Goal: Task Accomplishment & Management: Complete application form

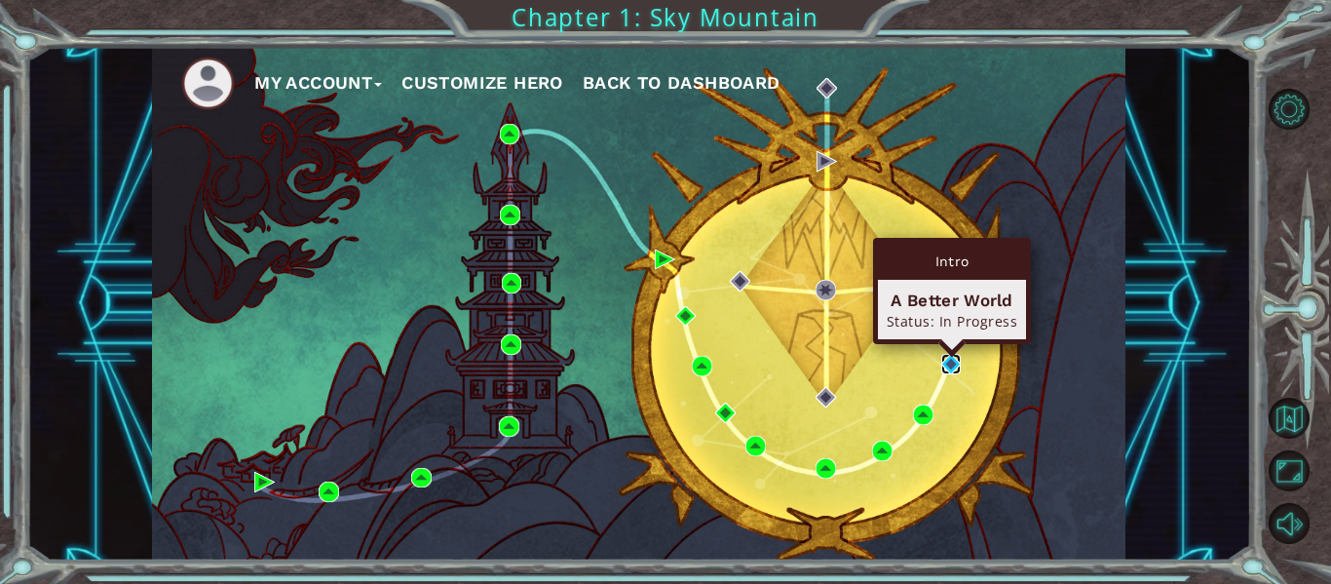
click at [946, 364] on img at bounding box center [952, 364] width 20 height 20
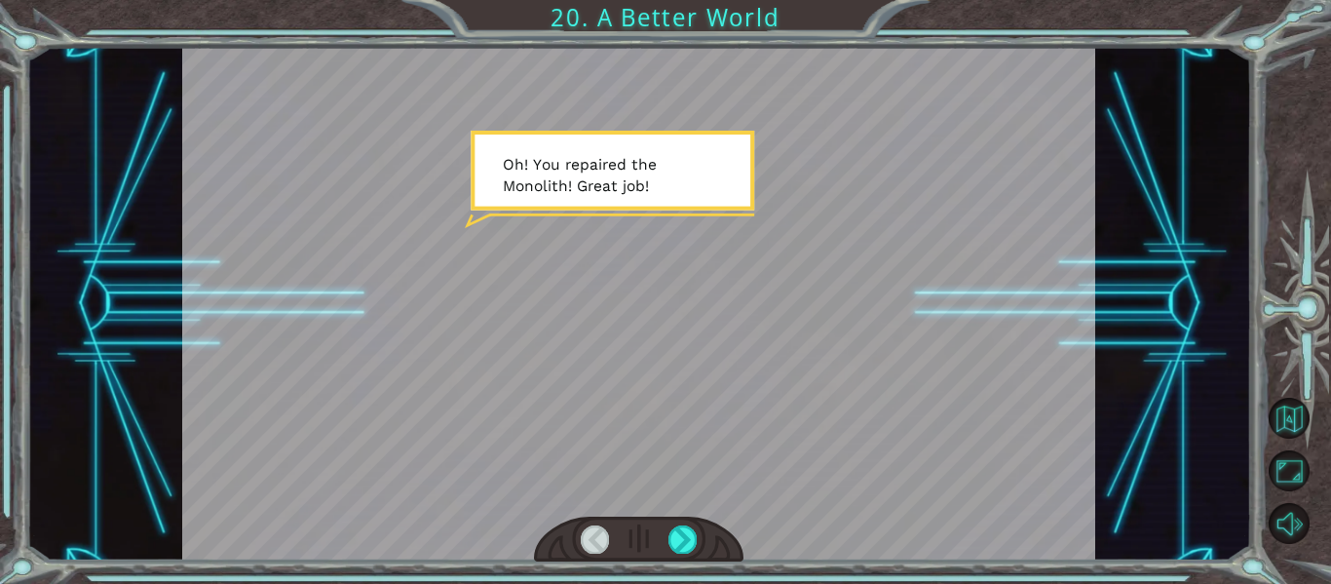
click at [647, 310] on div at bounding box center [639, 304] width 914 height 514
click at [684, 545] on div at bounding box center [683, 538] width 28 height 27
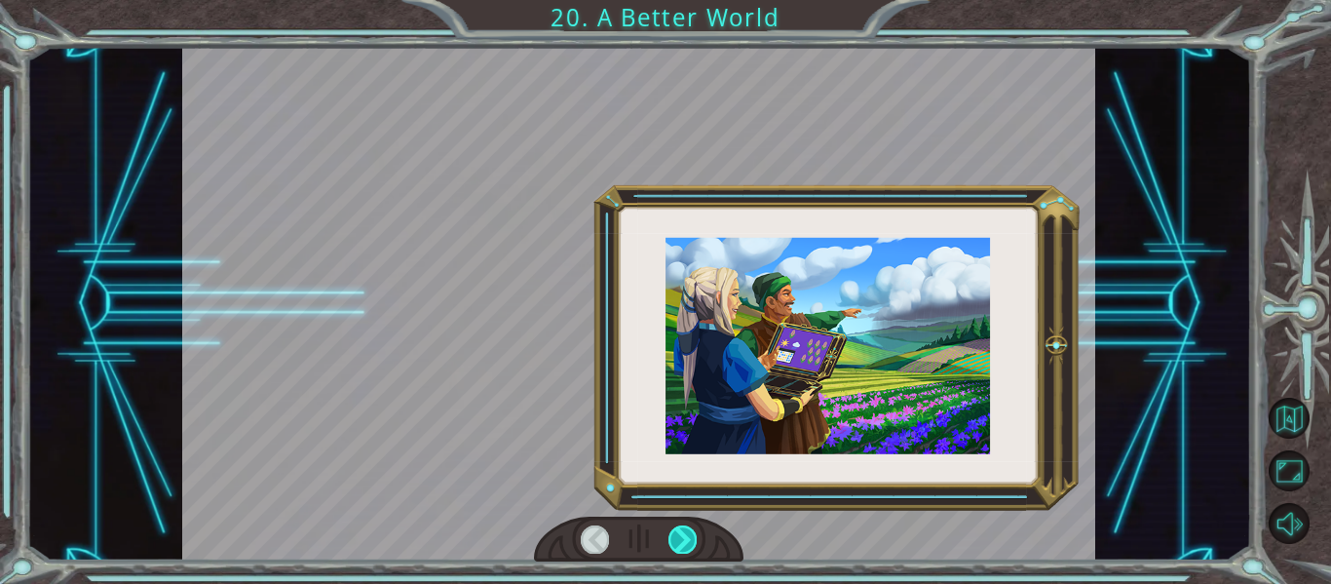
click at [684, 545] on div at bounding box center [683, 538] width 28 height 27
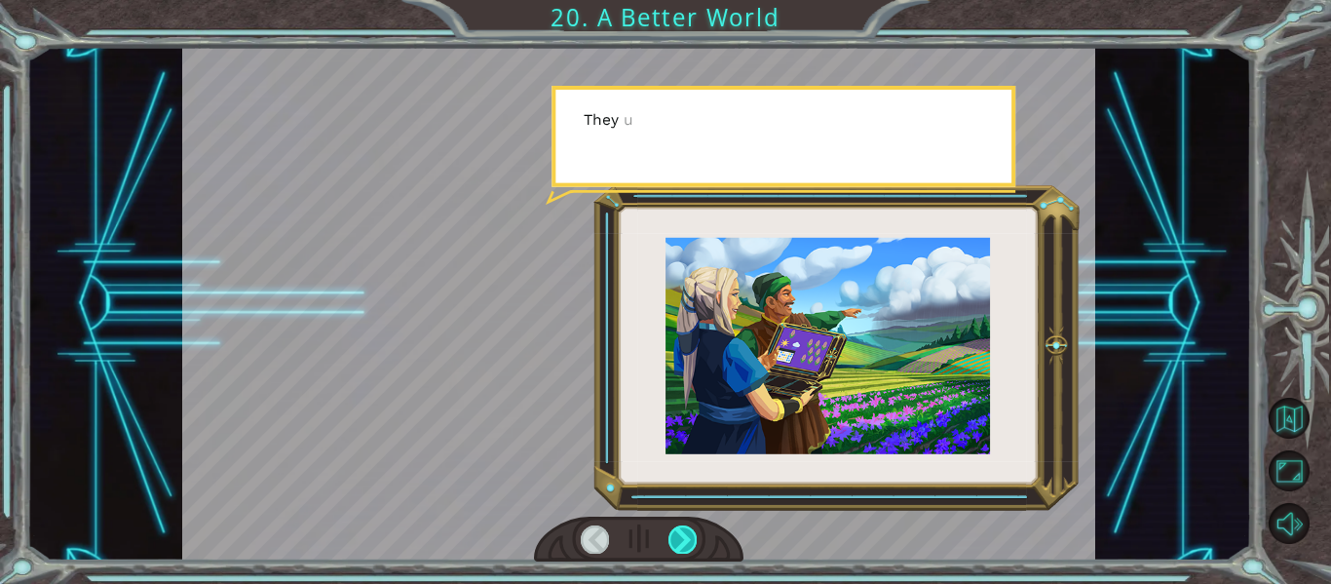
click at [684, 545] on div at bounding box center [683, 538] width 28 height 27
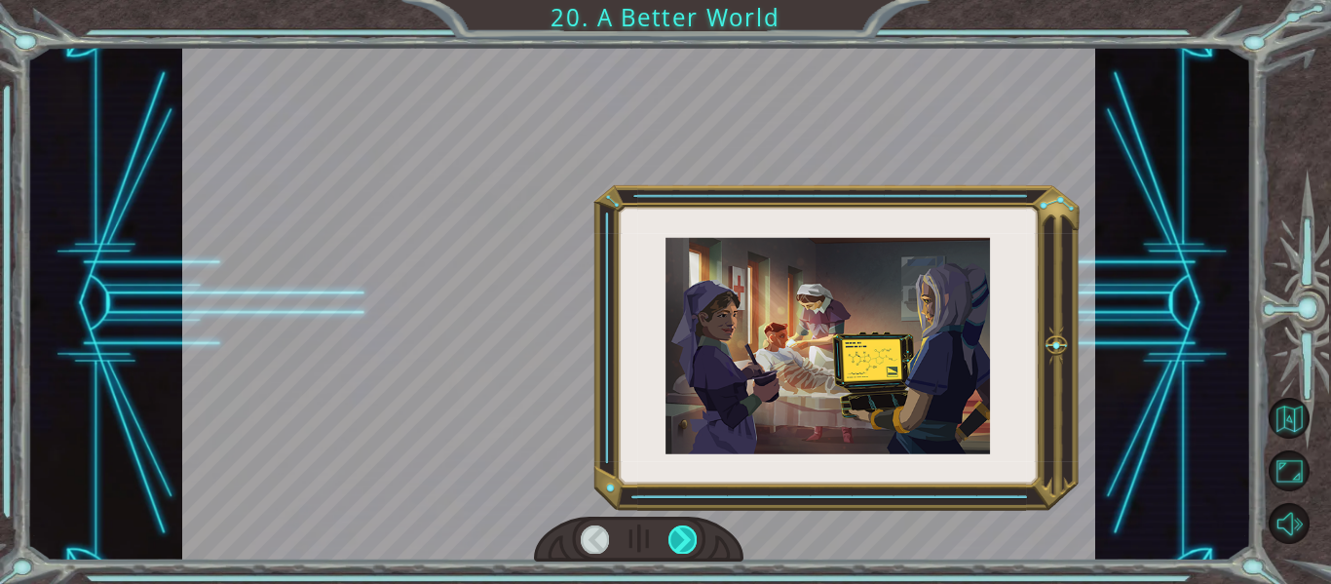
click at [684, 545] on div at bounding box center [683, 538] width 28 height 27
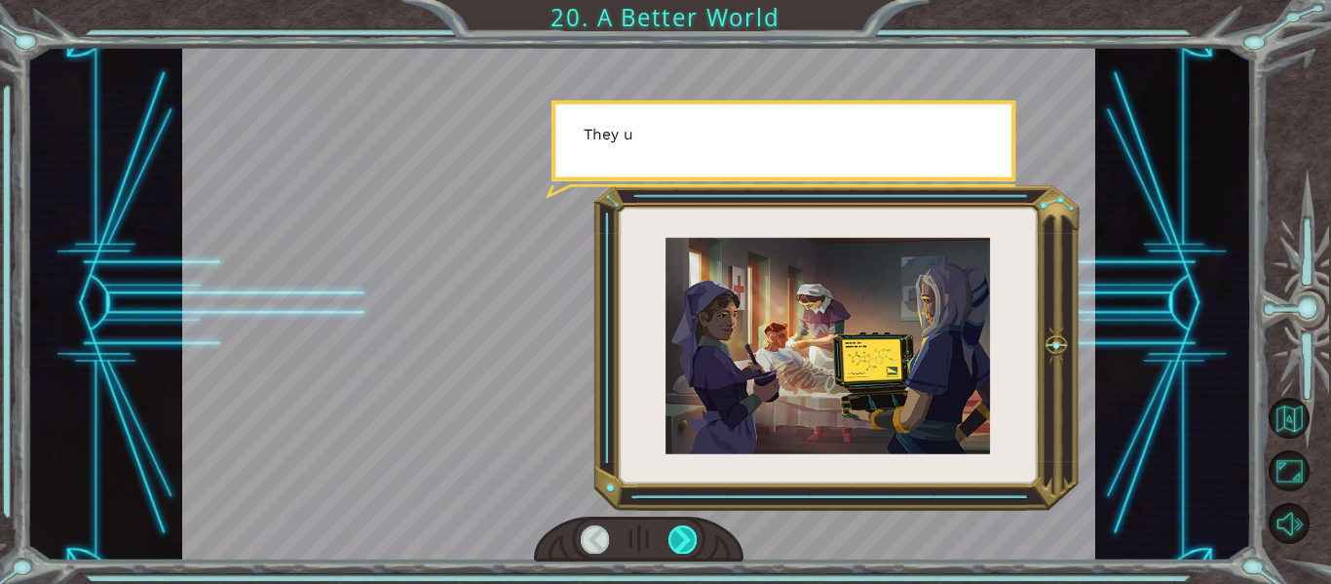
click at [684, 545] on div at bounding box center [683, 538] width 28 height 27
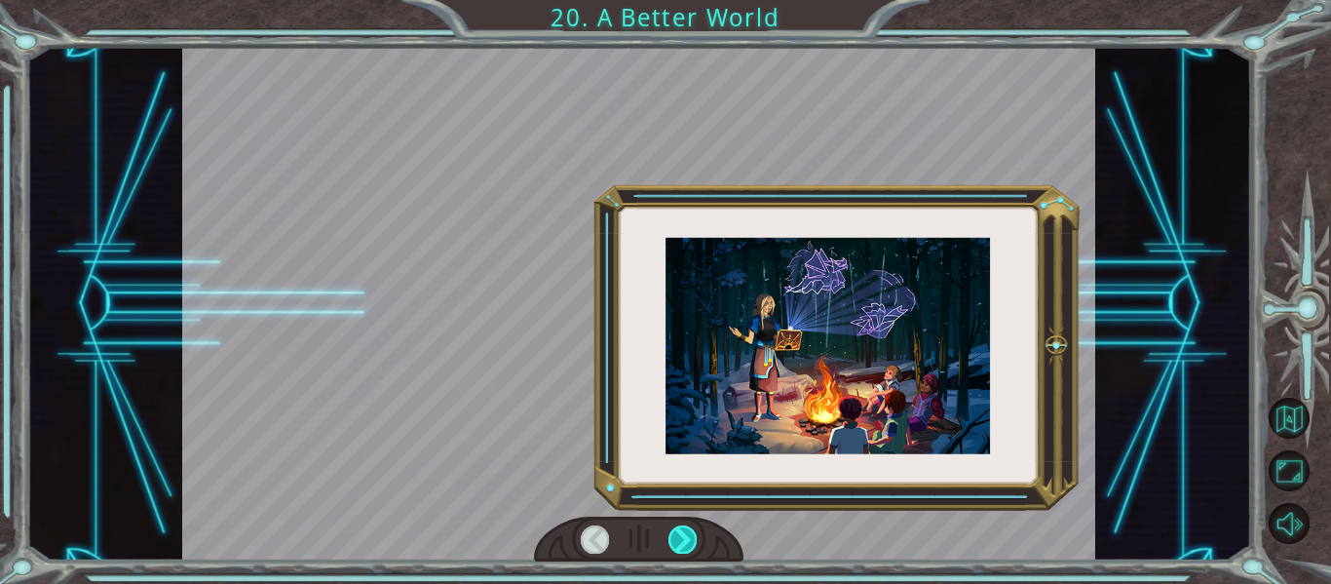
click at [684, 545] on div at bounding box center [683, 538] width 28 height 27
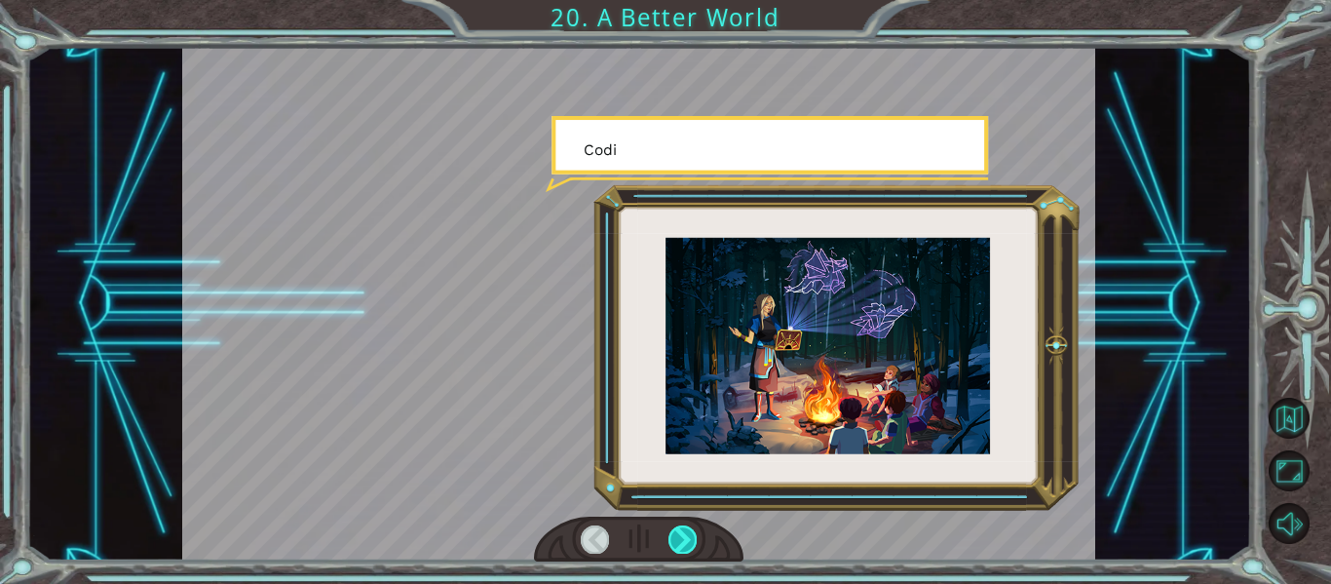
click at [684, 545] on div at bounding box center [683, 538] width 28 height 27
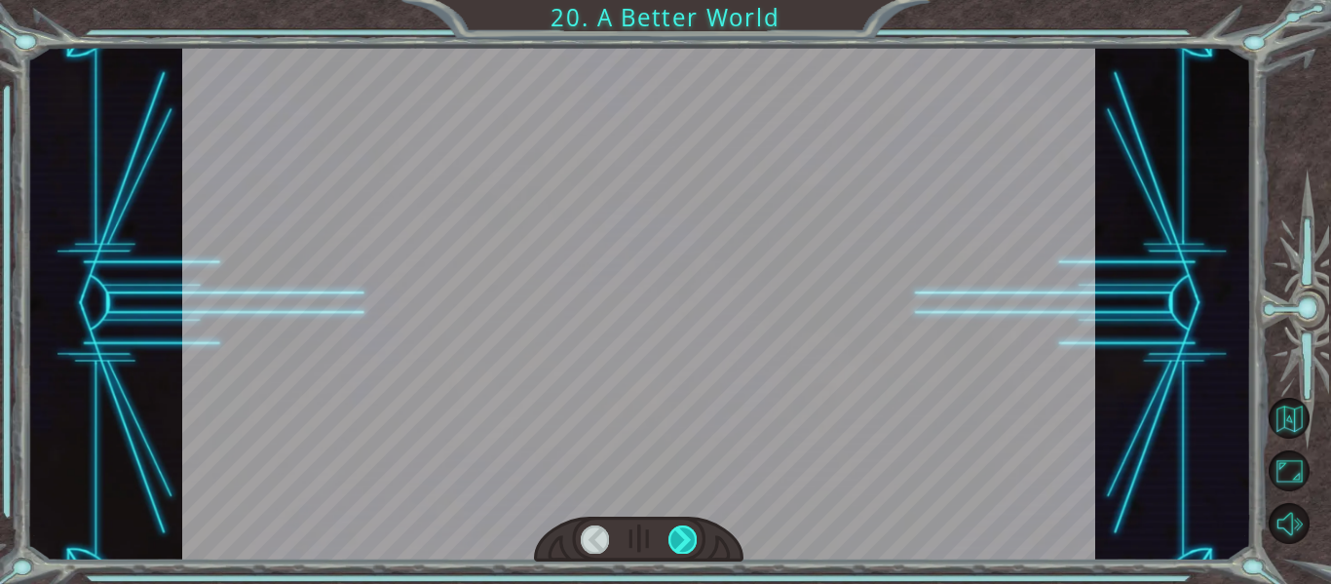
click at [684, 545] on div at bounding box center [683, 538] width 28 height 27
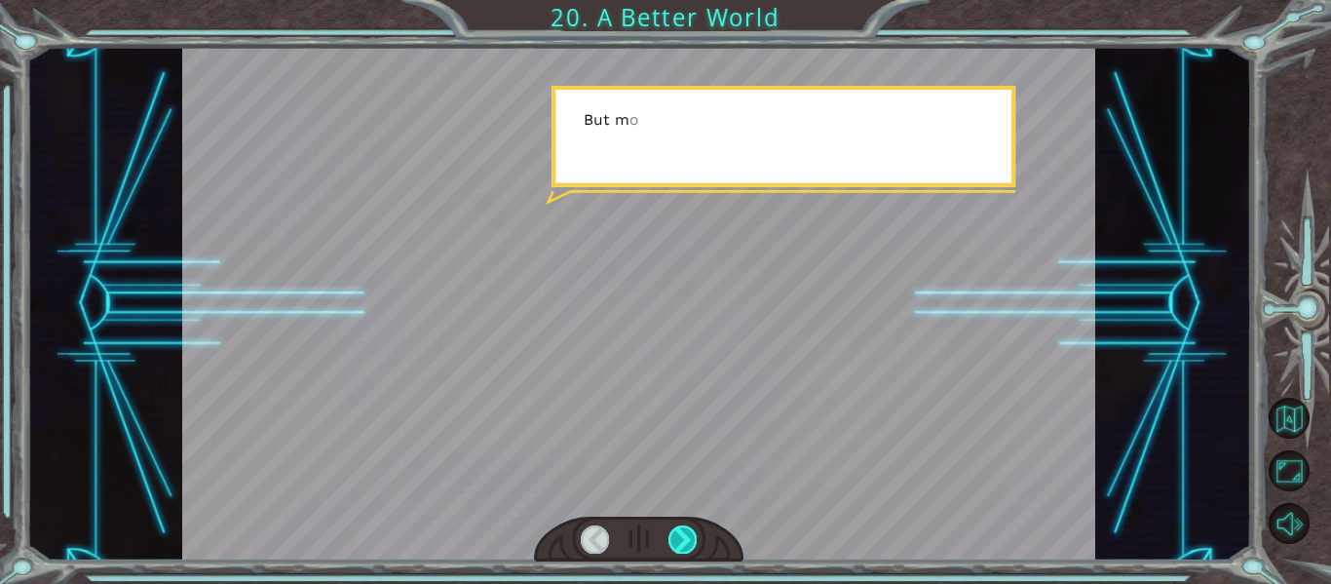
click at [684, 545] on div at bounding box center [683, 538] width 28 height 27
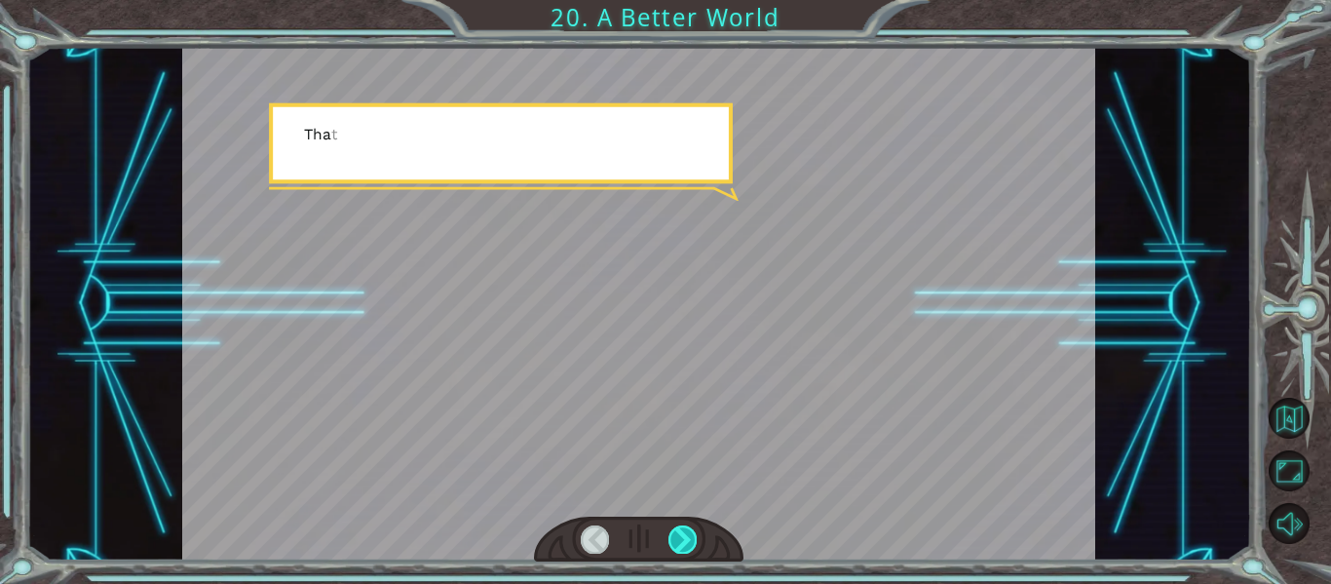
click at [684, 545] on div at bounding box center [683, 538] width 28 height 27
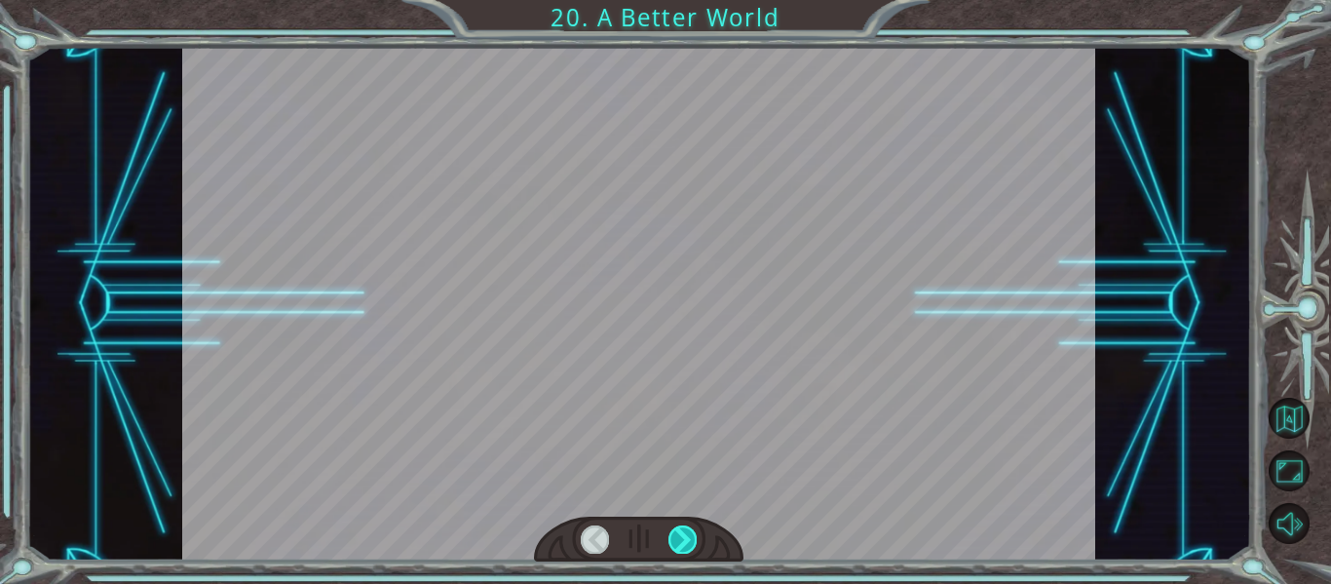
click at [684, 545] on div at bounding box center [683, 538] width 28 height 27
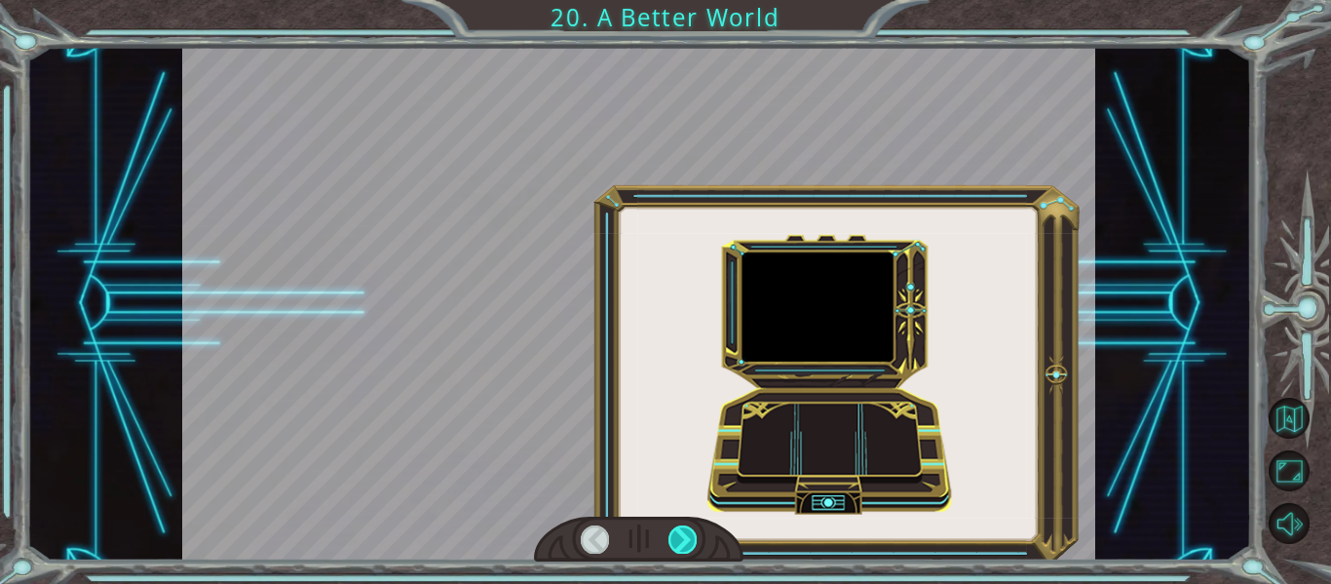
click at [684, 545] on div at bounding box center [683, 538] width 28 height 27
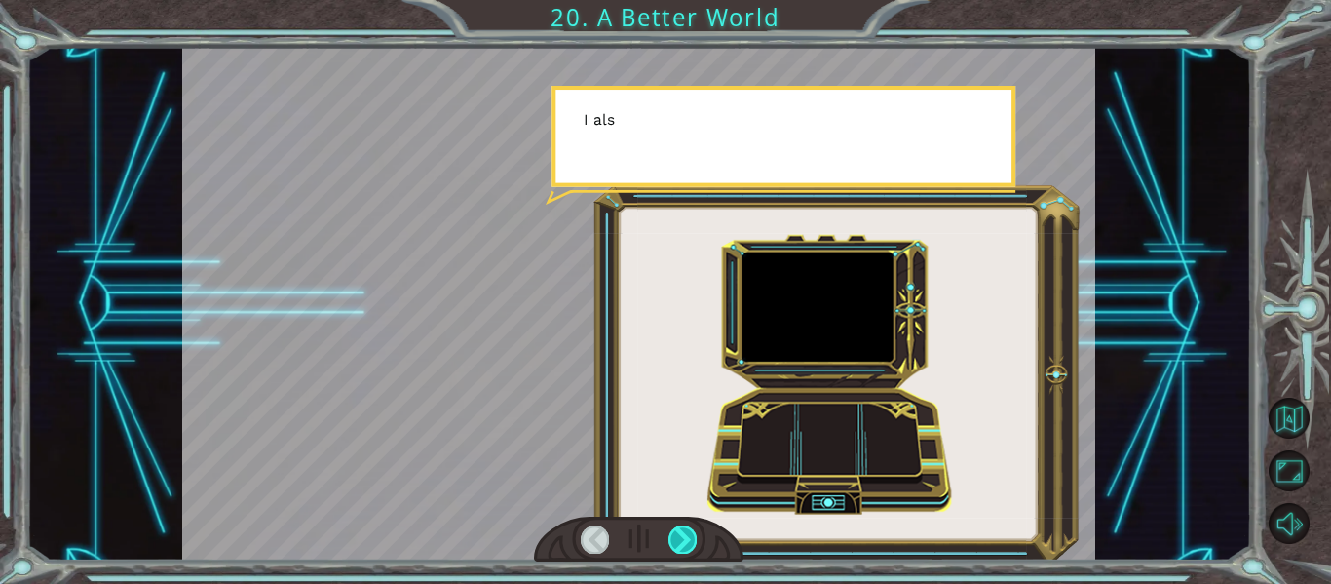
click at [684, 545] on div at bounding box center [683, 538] width 28 height 27
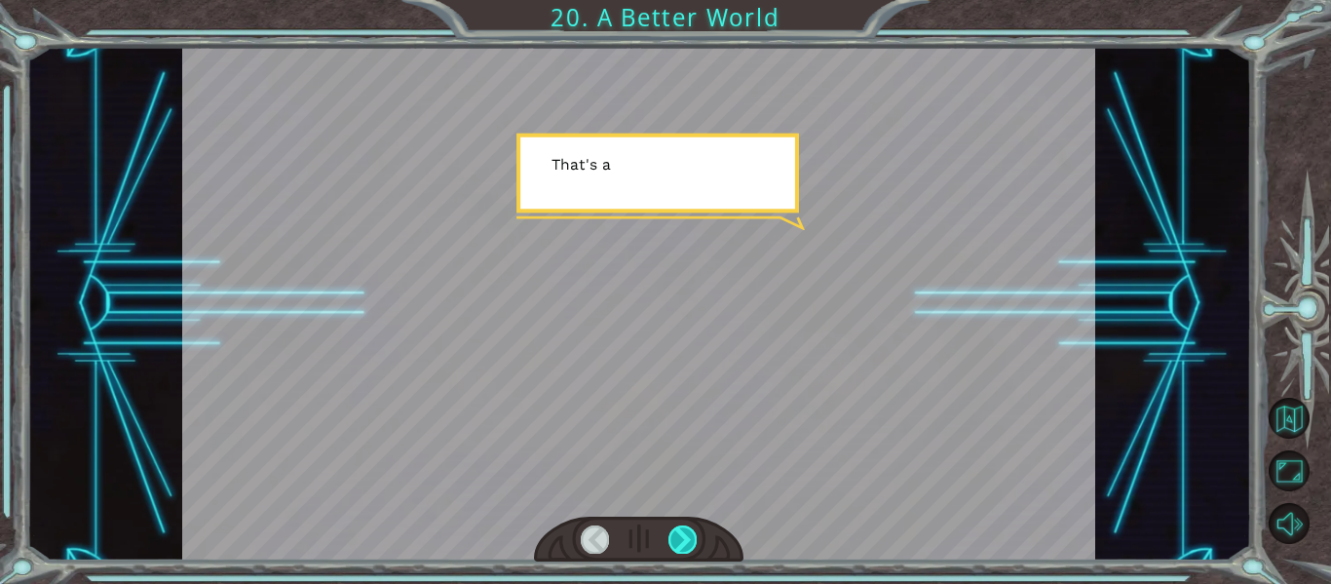
click at [684, 545] on div at bounding box center [683, 538] width 28 height 27
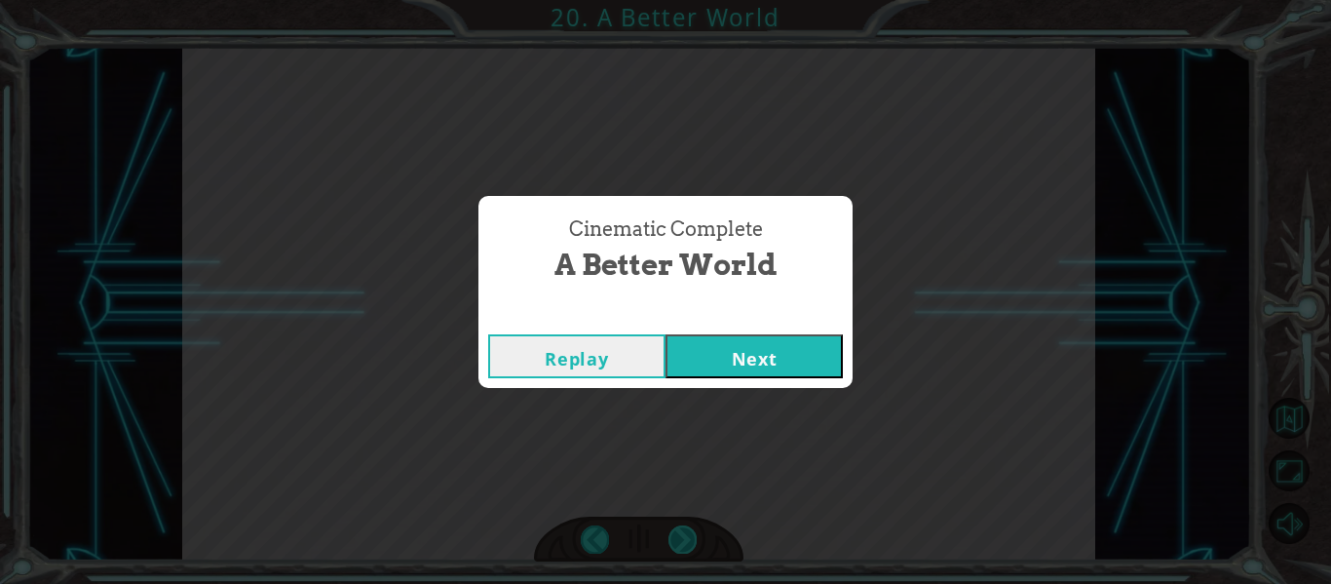
click at [684, 545] on div "Cinematic Complete A Better World Replay Next" at bounding box center [665, 292] width 1331 height 584
click at [703, 370] on button "Next" at bounding box center [754, 356] width 177 height 44
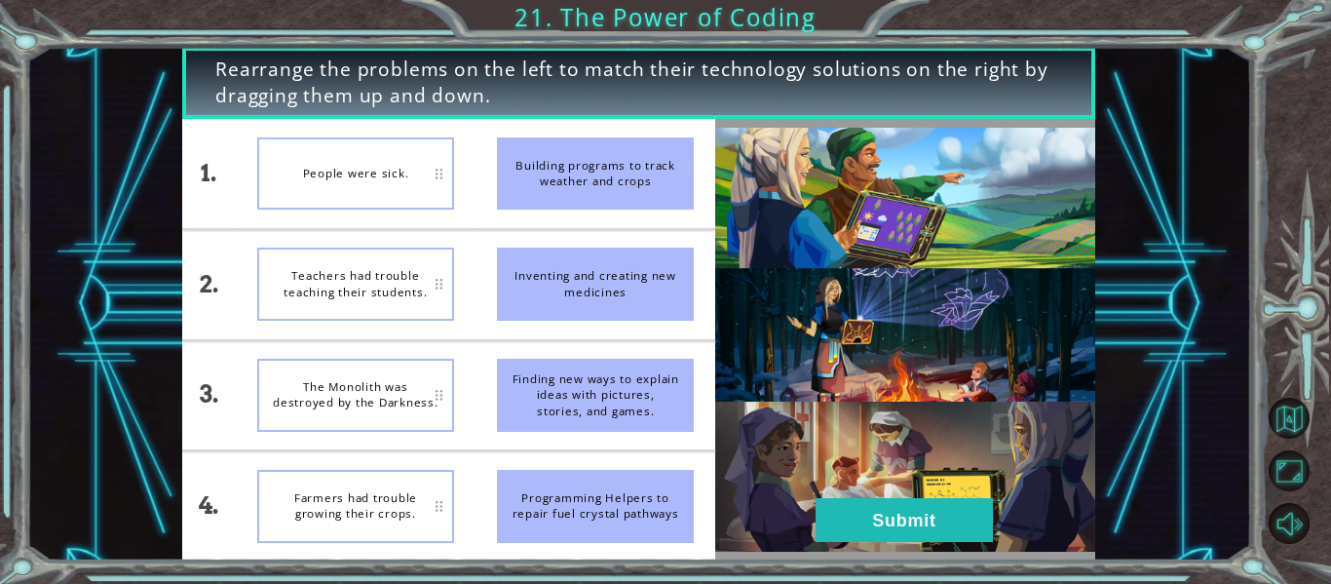
drag, startPoint x: 608, startPoint y: 198, endPoint x: 536, endPoint y: 187, distance: 72.9
click at [536, 187] on div "Building programs to track weather and crops" at bounding box center [595, 173] width 197 height 73
click at [405, 137] on div "Farmers had trouble growing their crops." at bounding box center [355, 173] width 197 height 73
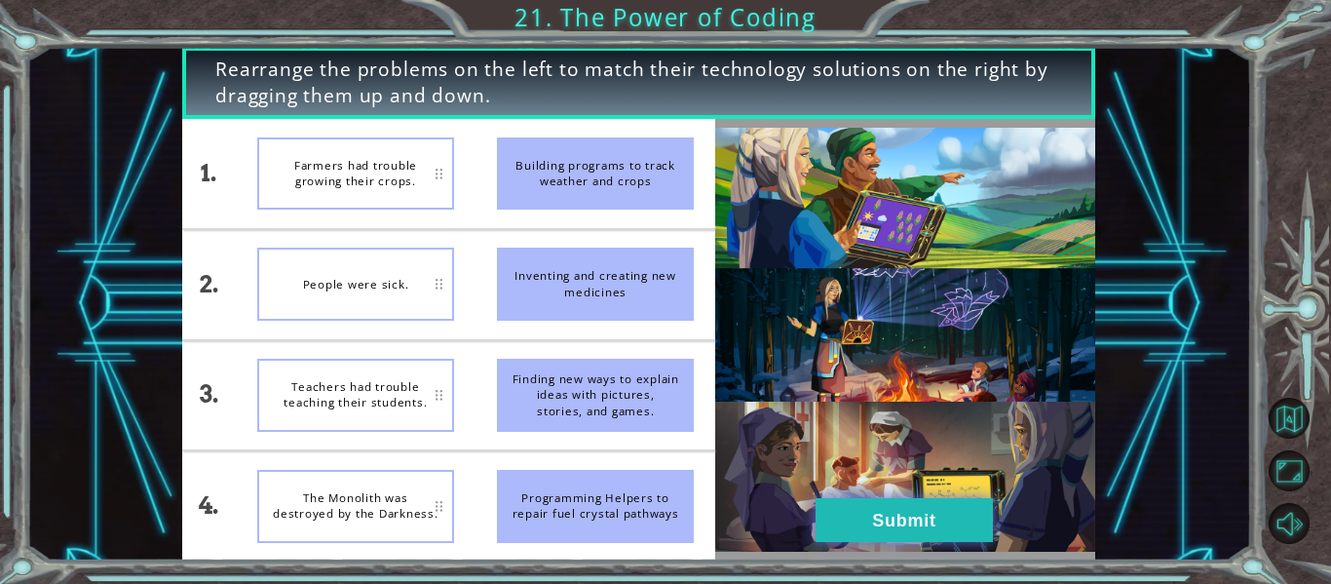
click at [915, 538] on button "Submit" at bounding box center [904, 520] width 177 height 44
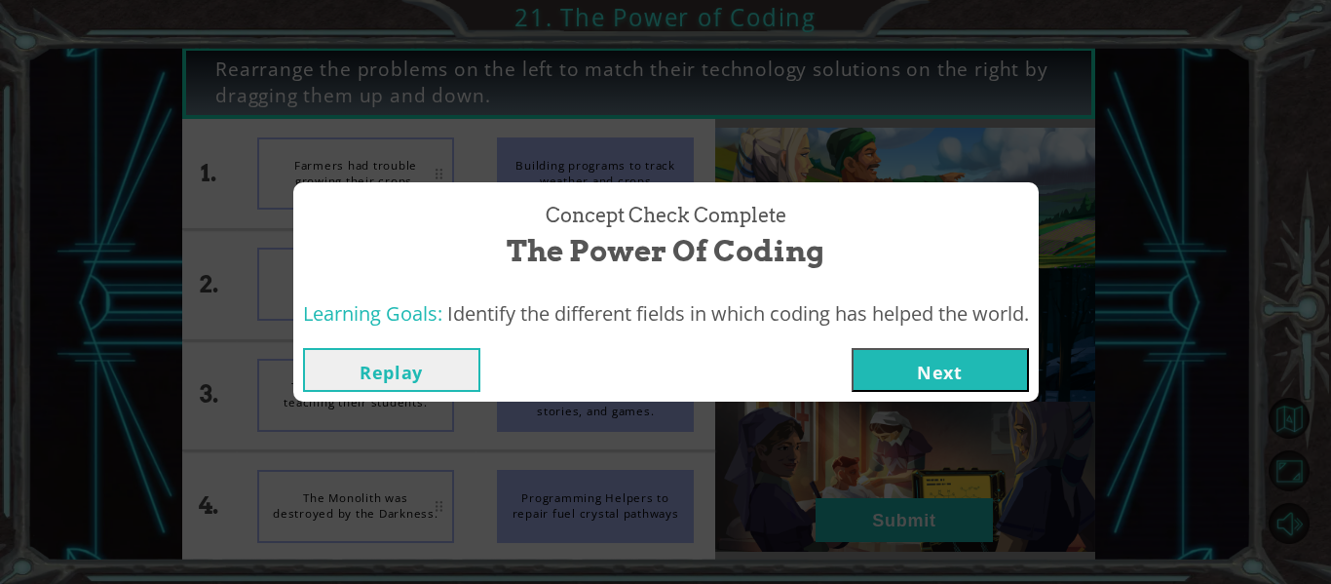
click at [949, 380] on button "Next" at bounding box center [940, 370] width 177 height 44
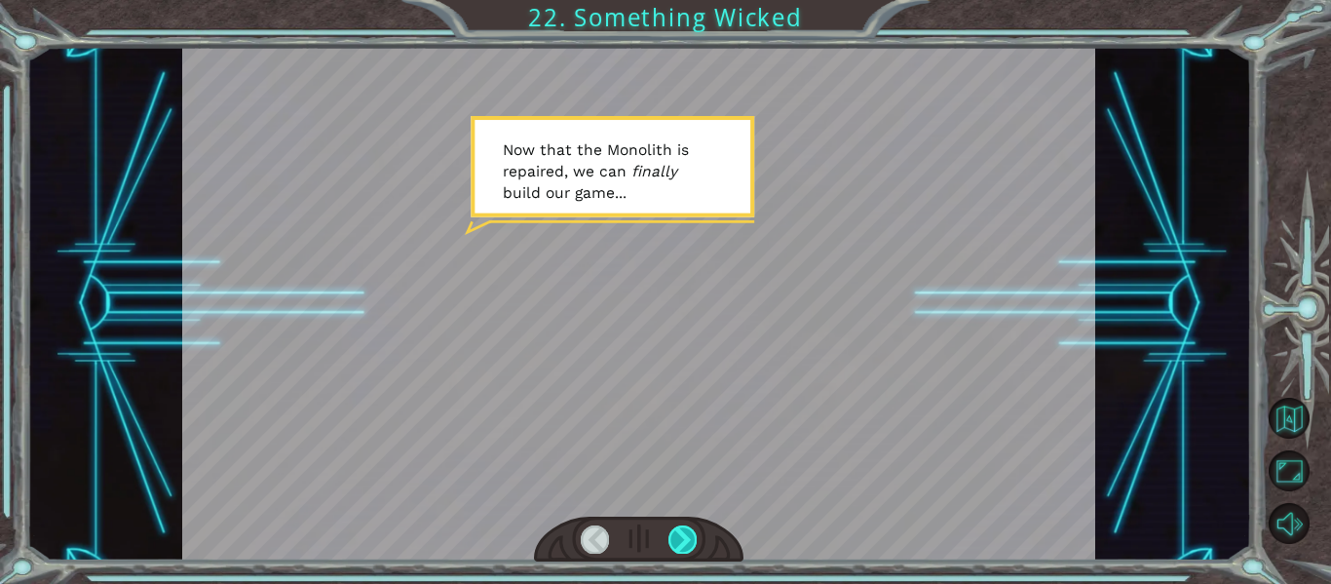
click at [684, 547] on div at bounding box center [683, 538] width 28 height 27
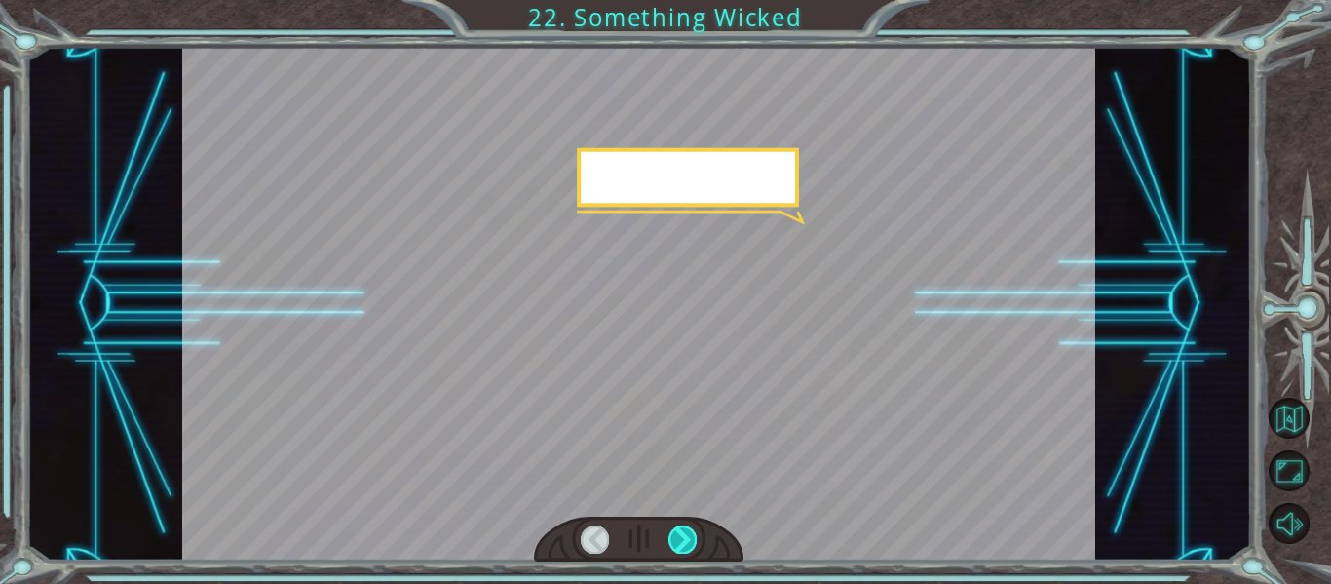
click at [684, 547] on div at bounding box center [683, 538] width 28 height 27
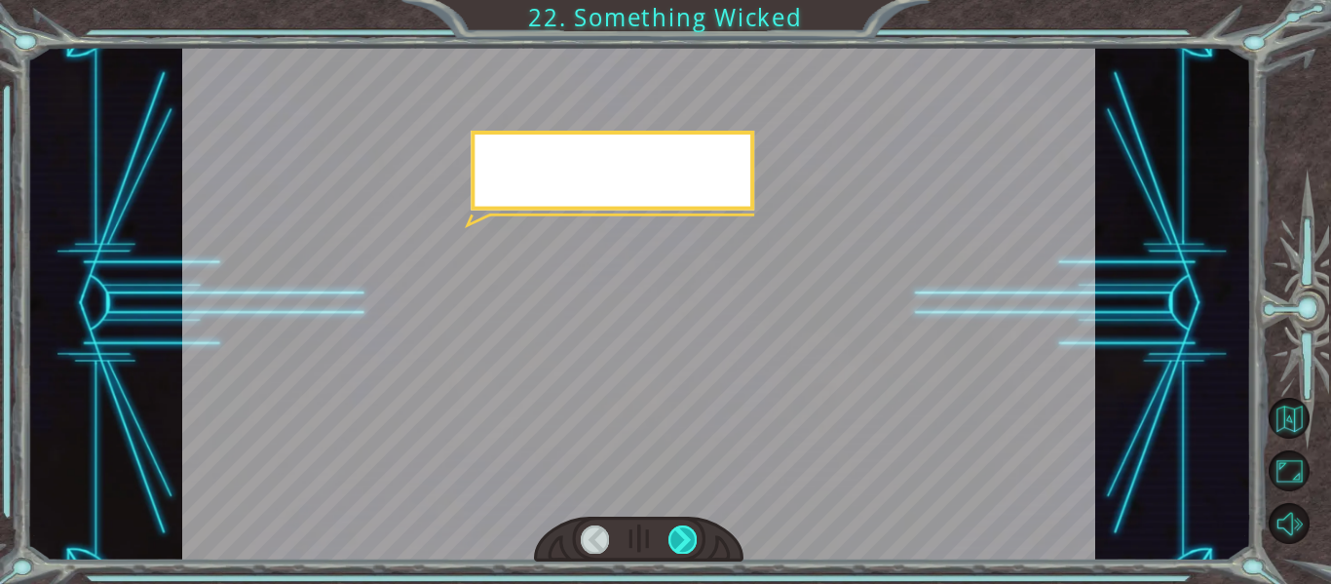
click at [684, 547] on div at bounding box center [683, 538] width 28 height 27
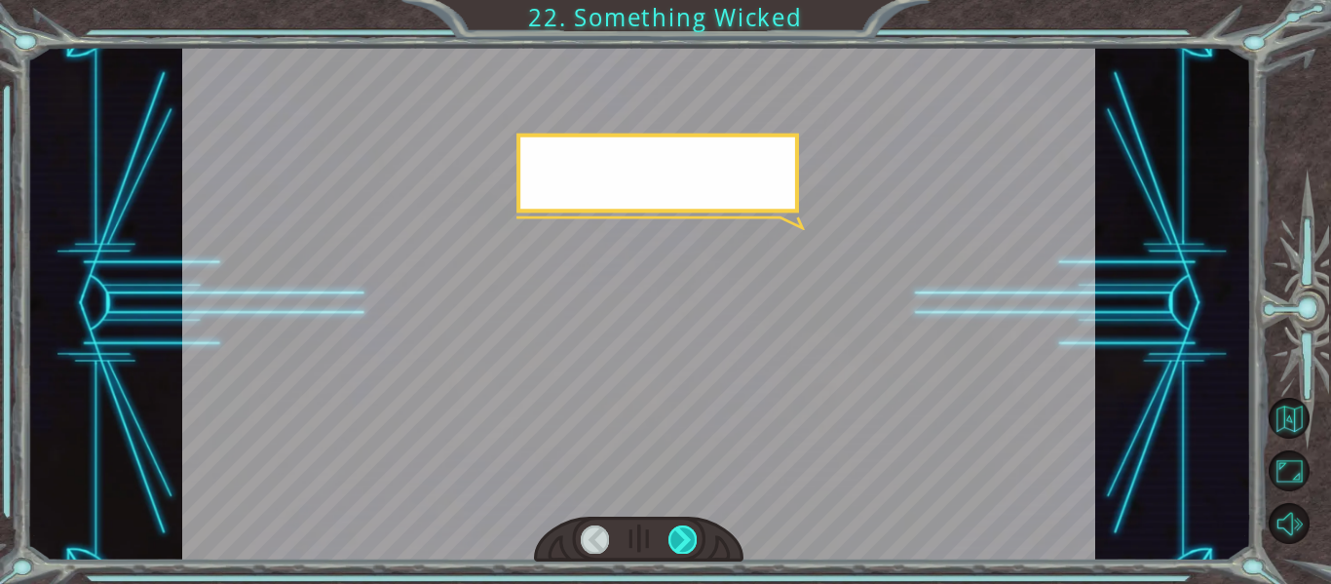
click at [684, 547] on div at bounding box center [683, 538] width 28 height 27
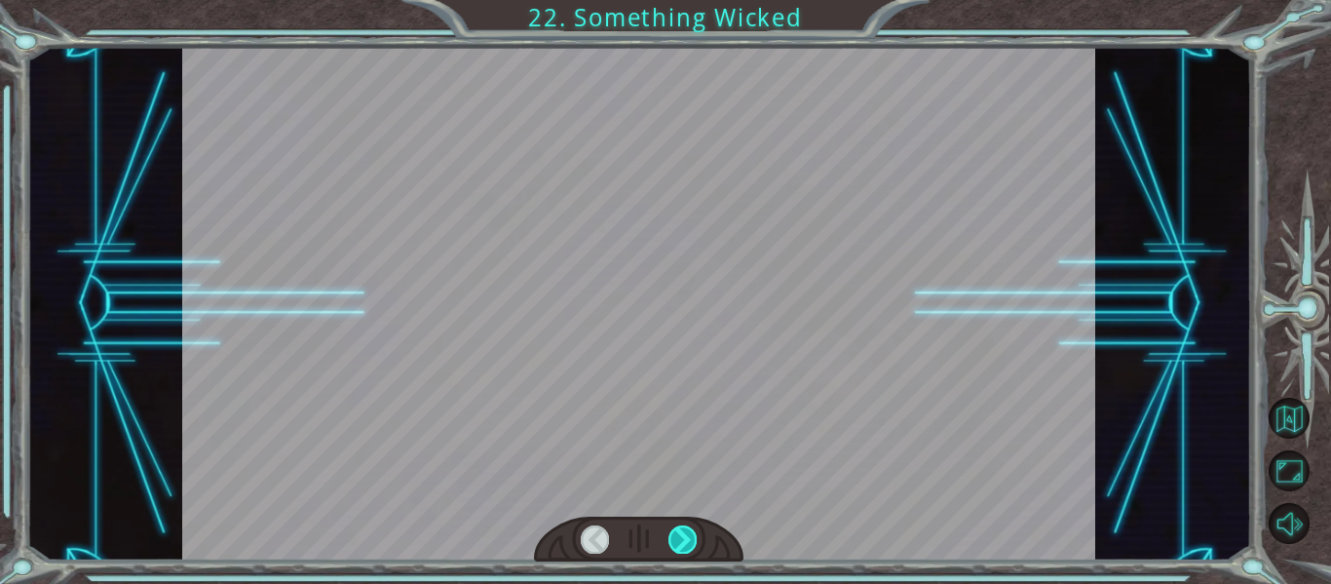
click at [684, 547] on div at bounding box center [683, 538] width 28 height 27
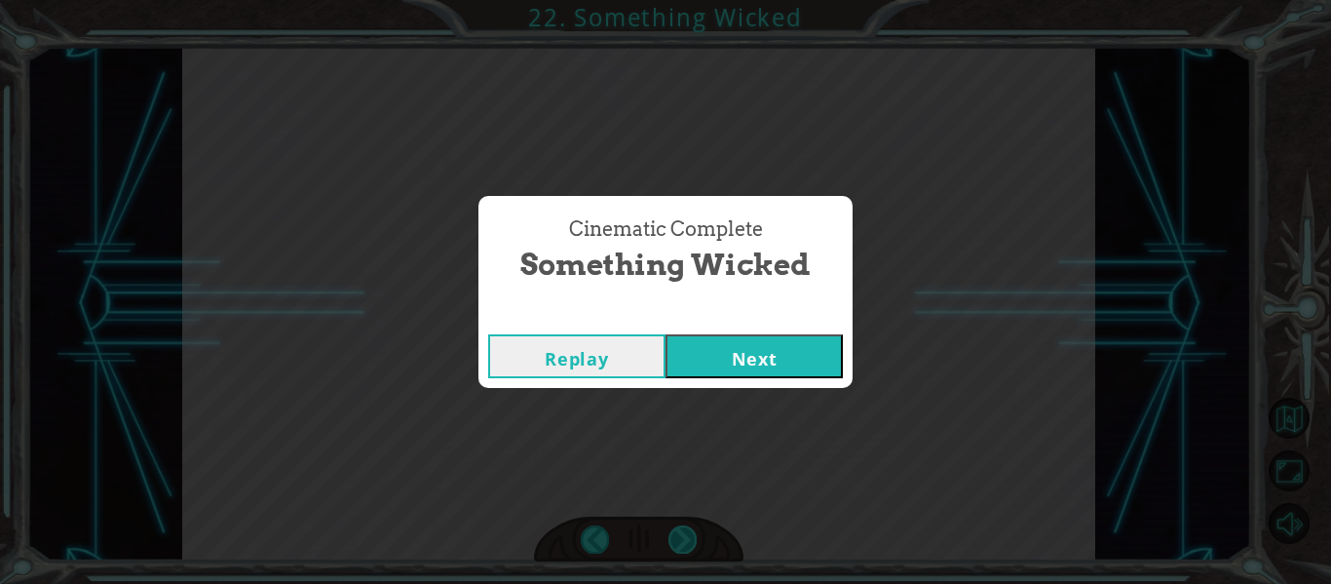
click at [684, 547] on div "Cinematic Complete Something Wicked Replay Next" at bounding box center [665, 292] width 1331 height 584
click at [713, 365] on button "Next" at bounding box center [754, 356] width 177 height 44
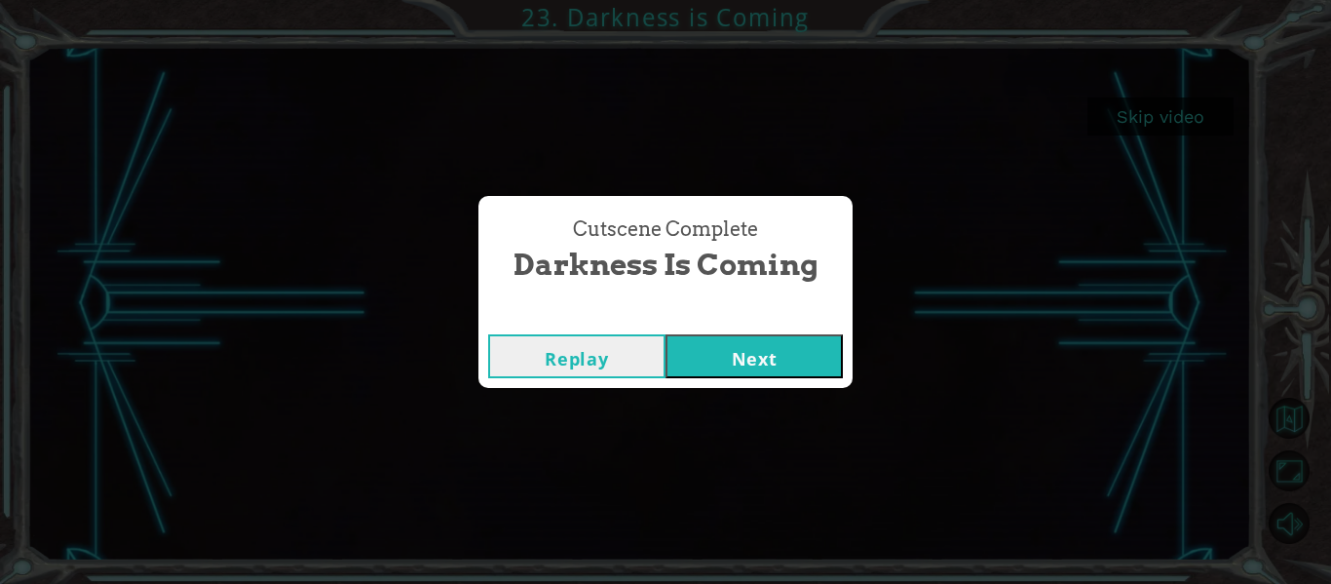
click at [831, 357] on button "Next" at bounding box center [754, 356] width 177 height 44
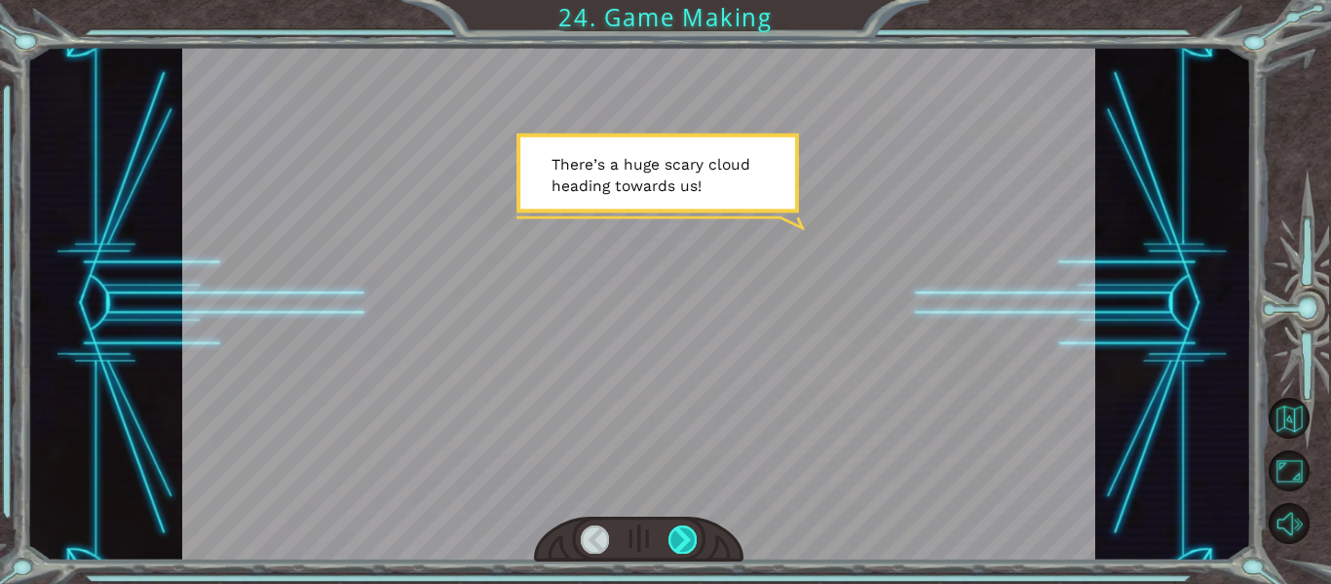
click at [678, 537] on div at bounding box center [683, 538] width 28 height 27
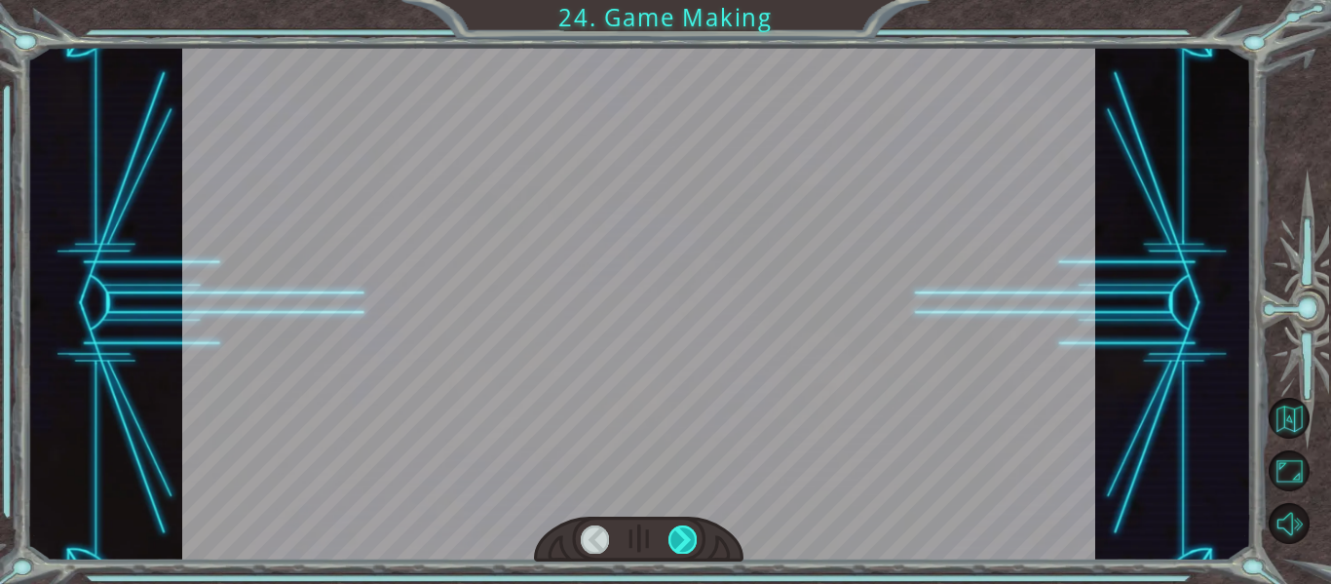
click at [678, 537] on div at bounding box center [683, 538] width 28 height 27
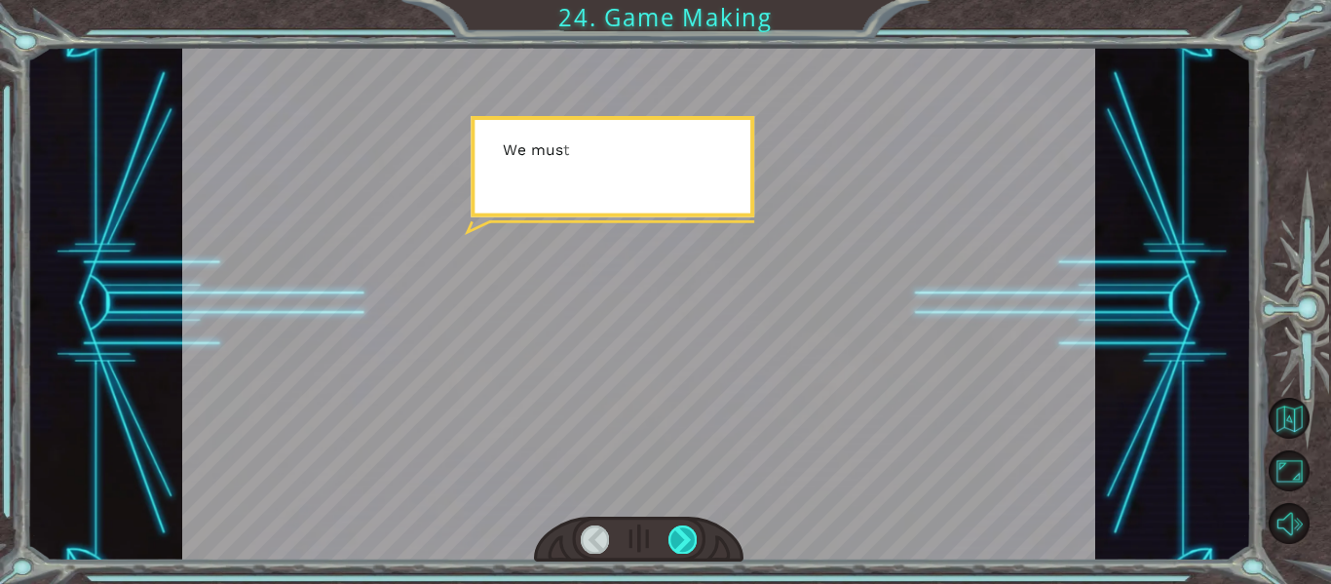
click at [678, 537] on div at bounding box center [683, 538] width 28 height 27
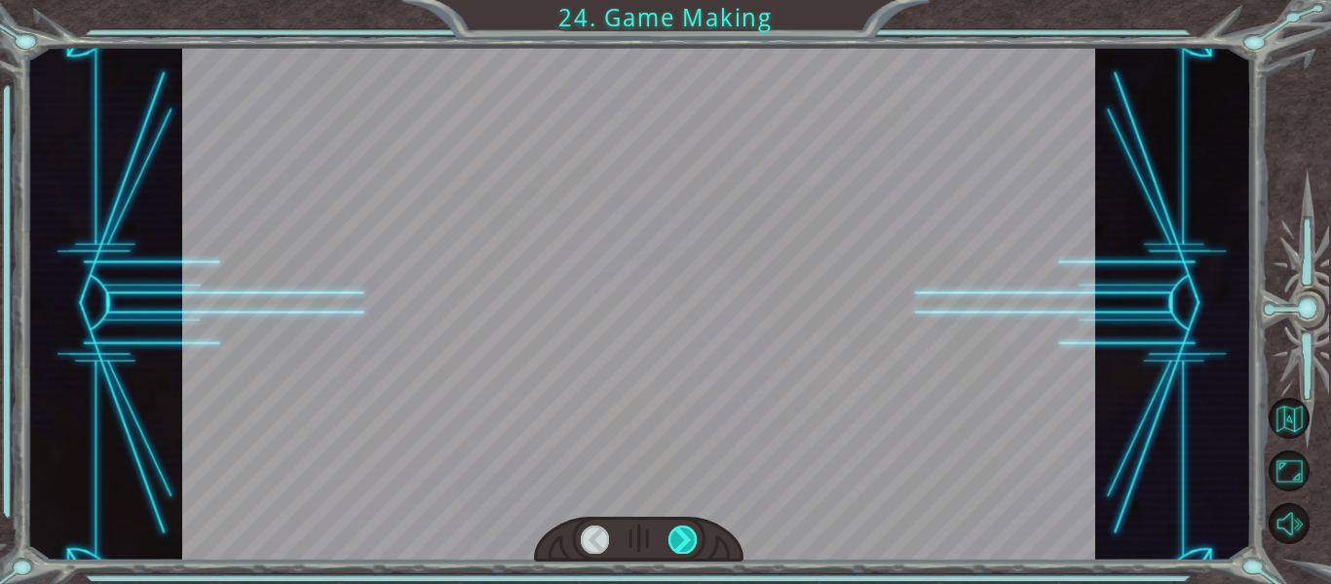
click at [678, 537] on div at bounding box center [683, 538] width 28 height 27
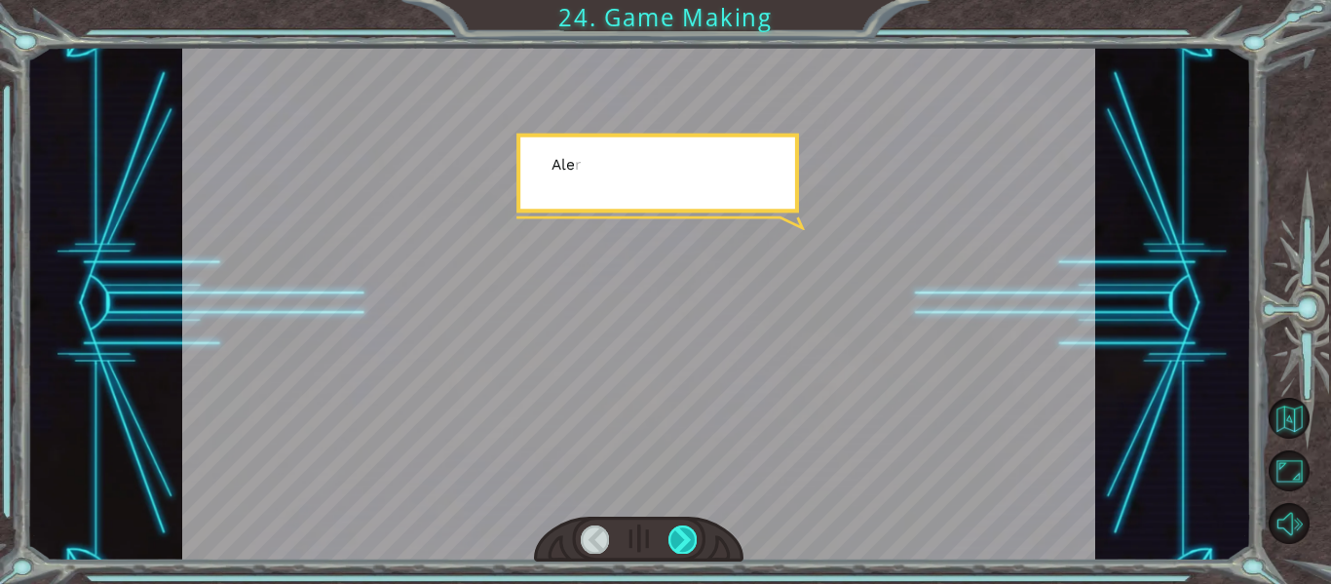
click at [678, 537] on div at bounding box center [683, 538] width 28 height 27
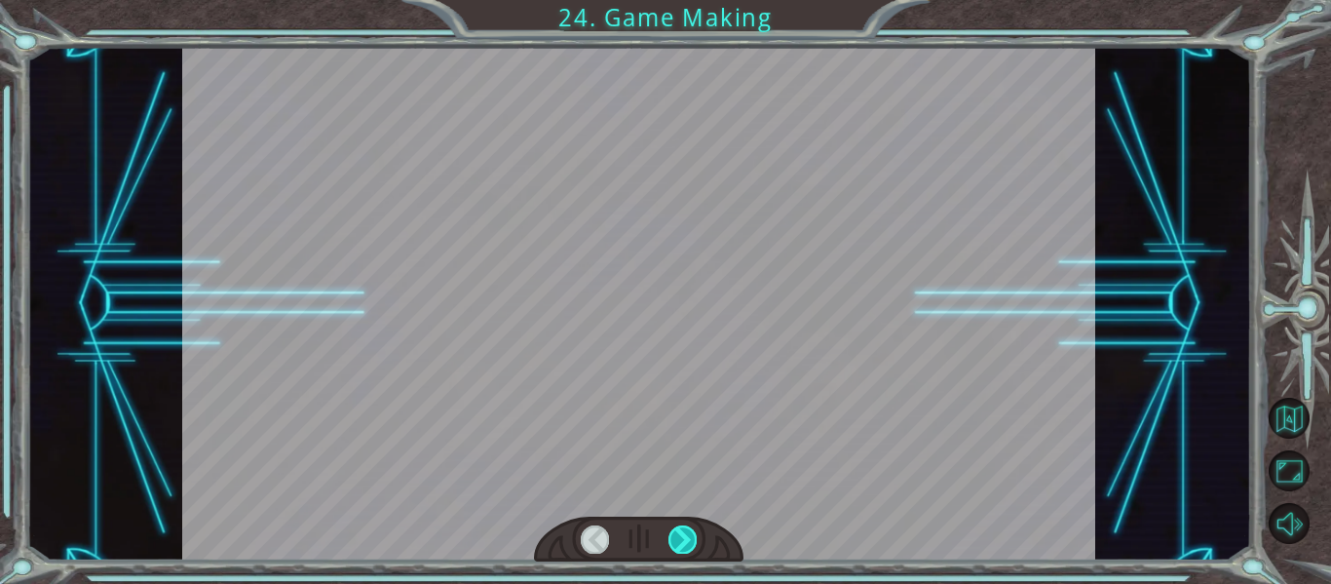
click at [678, 537] on div at bounding box center [683, 538] width 28 height 27
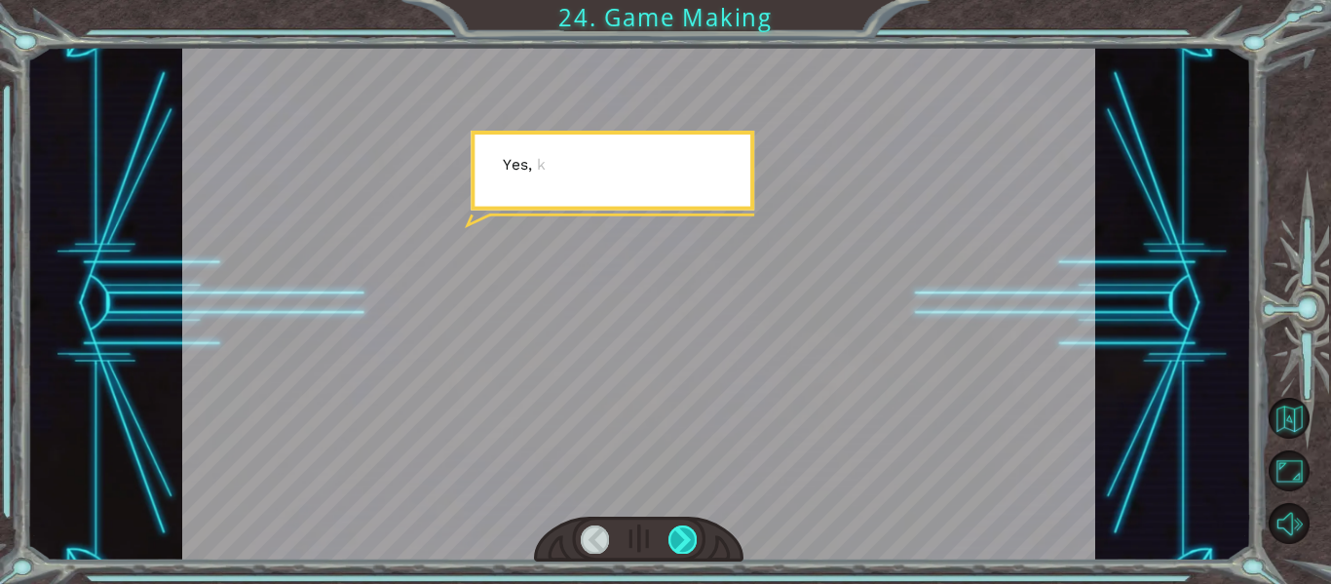
click at [678, 537] on div at bounding box center [683, 538] width 28 height 27
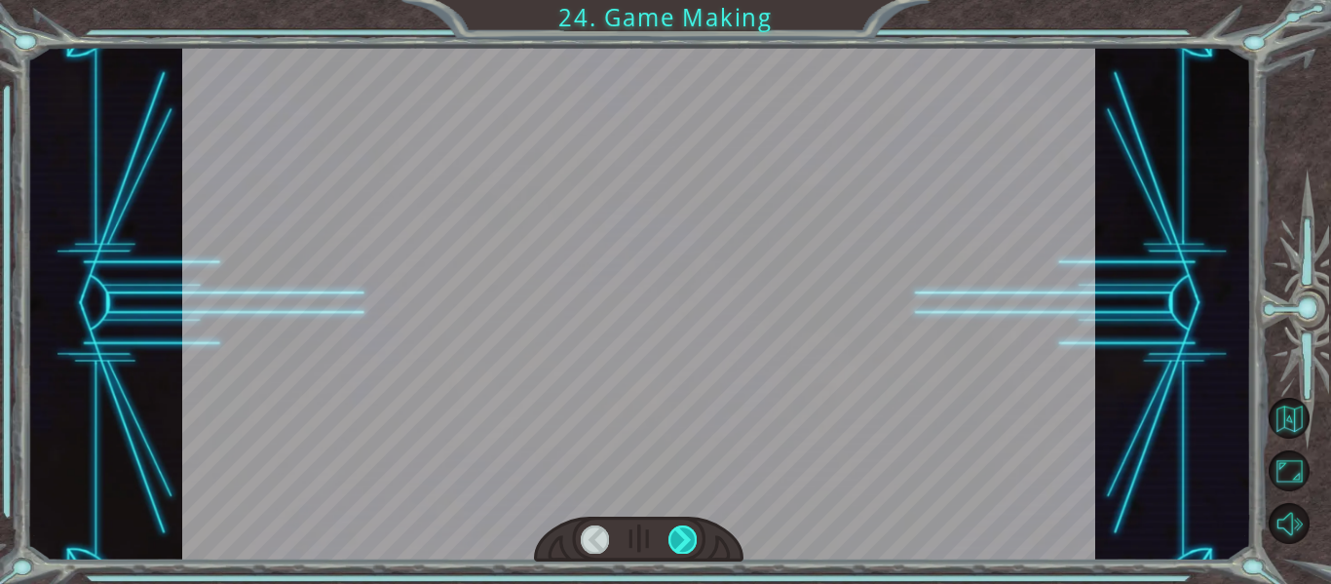
click at [678, 537] on div at bounding box center [683, 538] width 28 height 27
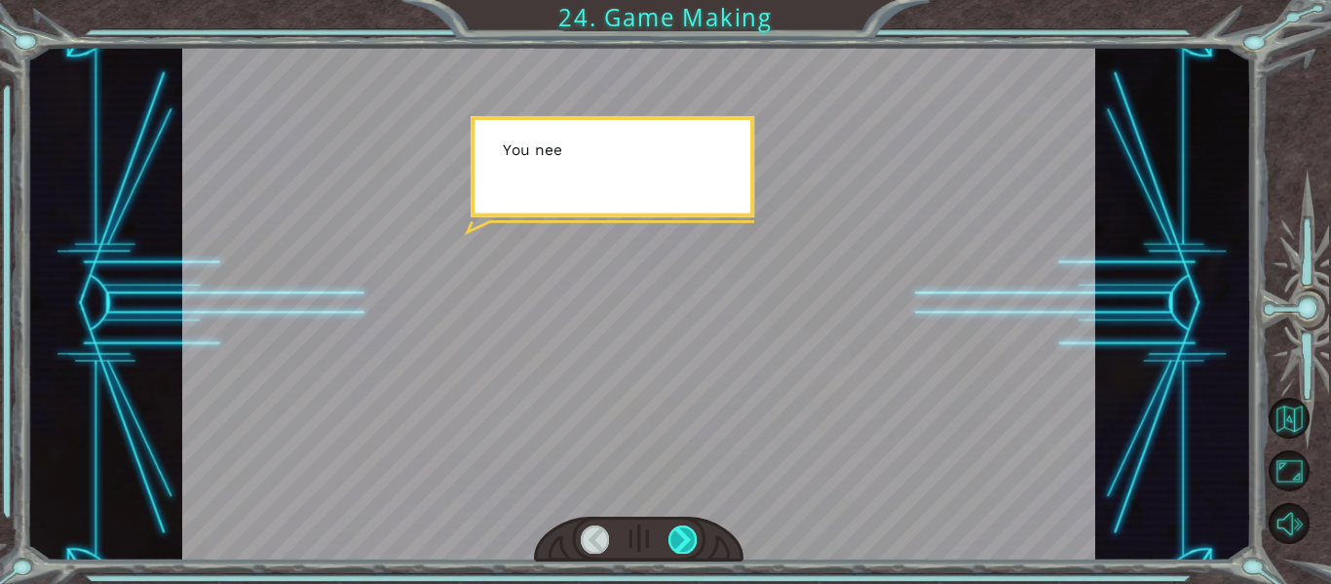
click at [678, 537] on div at bounding box center [683, 538] width 28 height 27
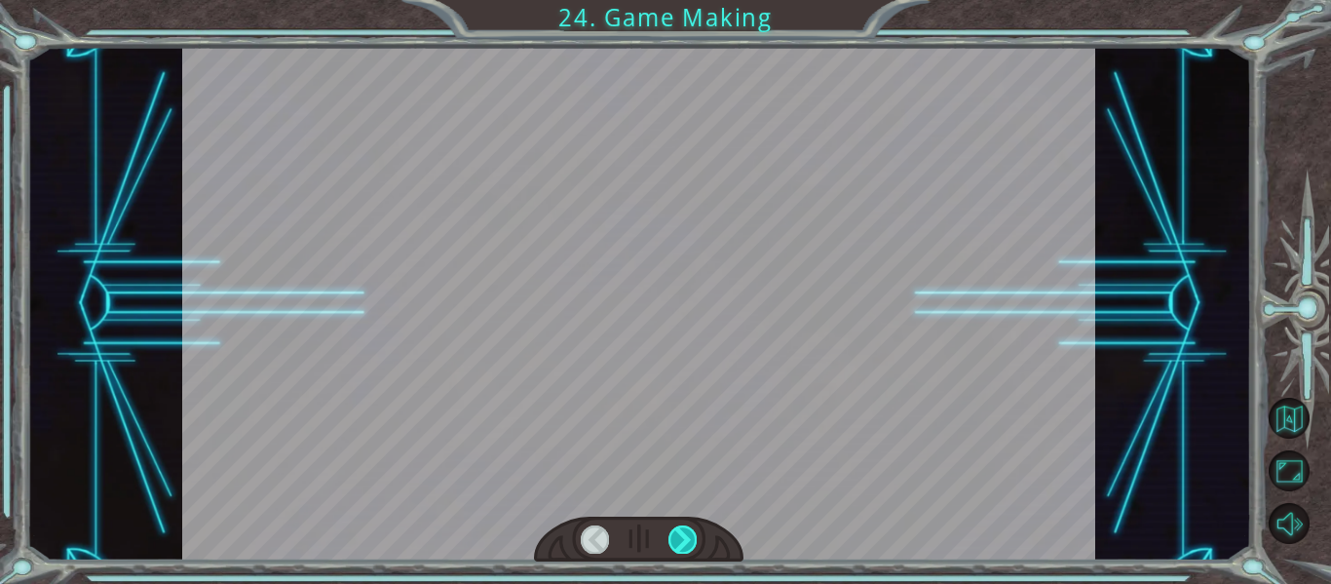
click at [678, 537] on div at bounding box center [683, 538] width 28 height 27
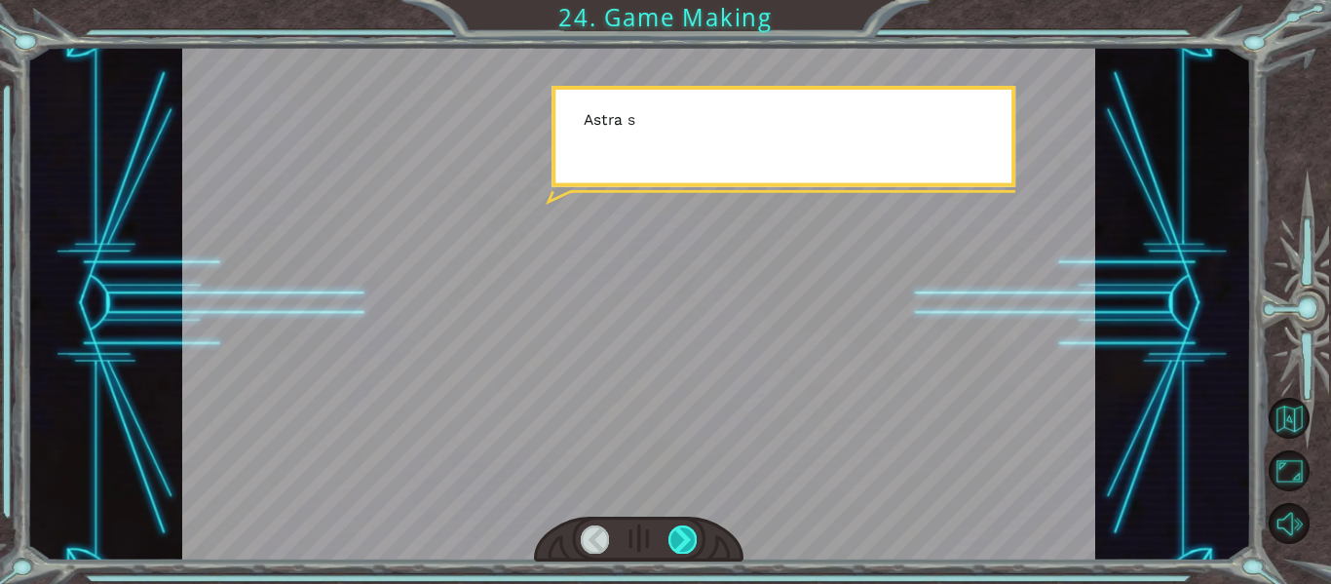
click at [678, 537] on div at bounding box center [683, 538] width 28 height 27
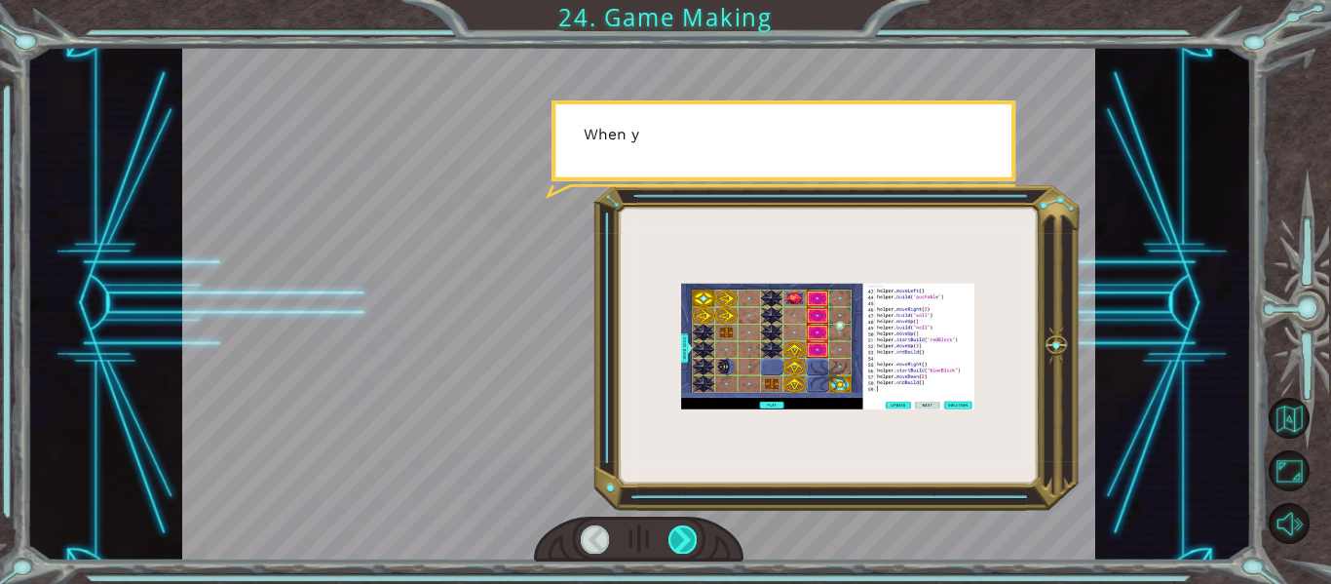
click at [678, 537] on div at bounding box center [683, 538] width 28 height 27
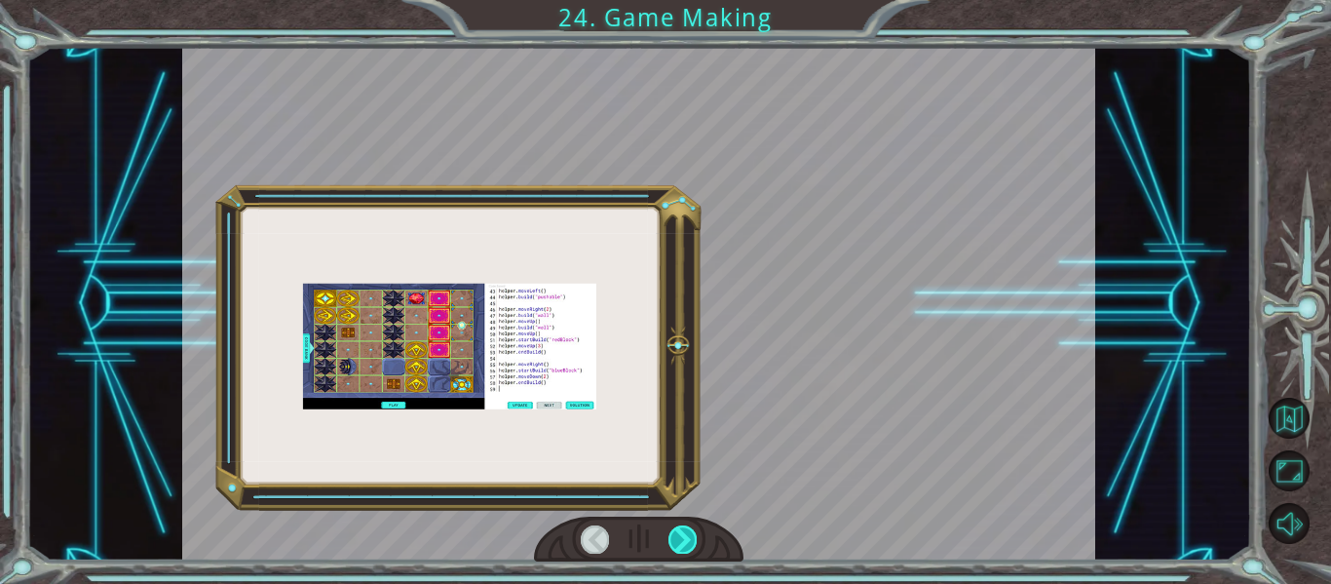
click at [678, 537] on div at bounding box center [683, 538] width 28 height 27
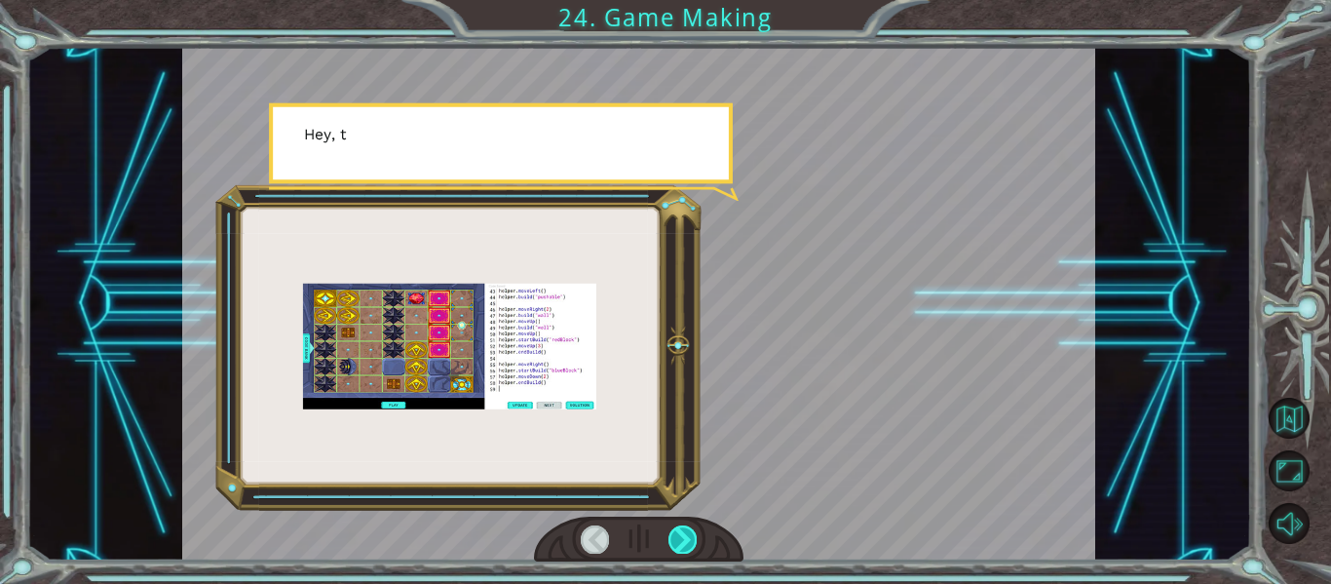
click at [678, 537] on div at bounding box center [683, 538] width 28 height 27
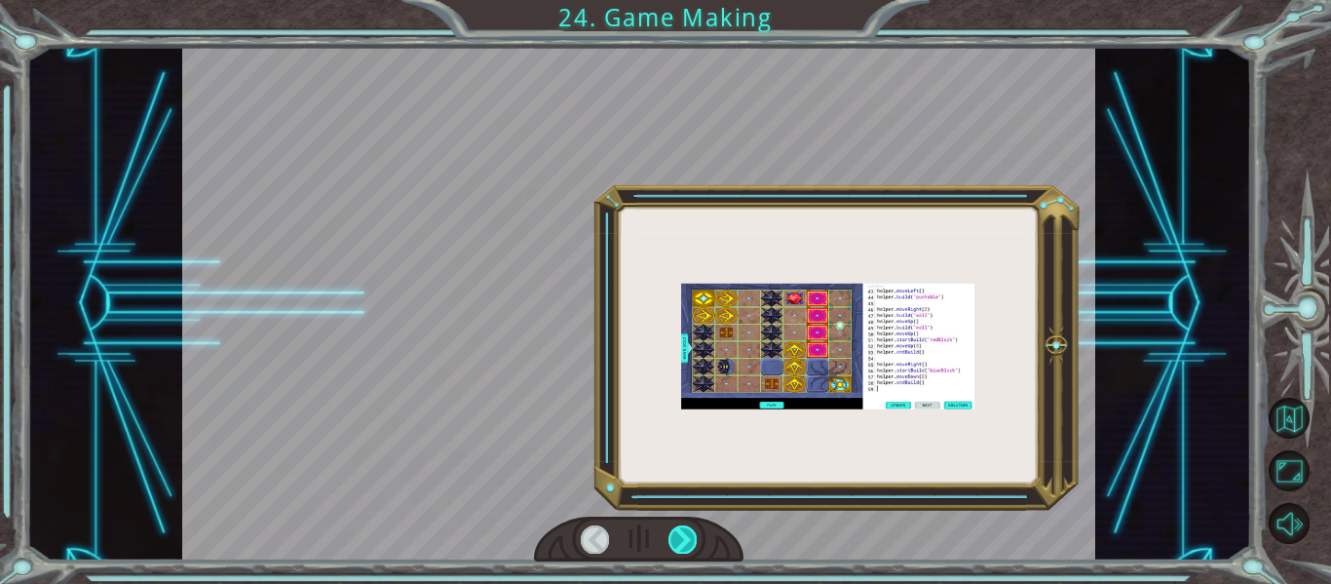
click at [678, 537] on div at bounding box center [683, 538] width 28 height 27
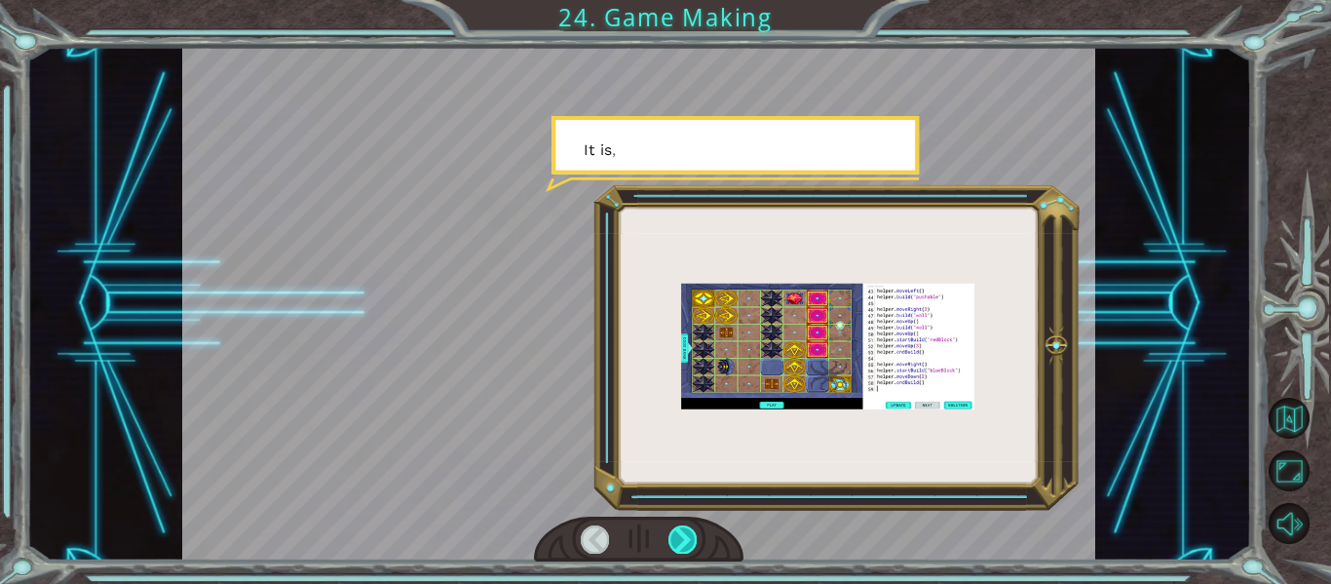
click at [678, 537] on div at bounding box center [683, 538] width 28 height 27
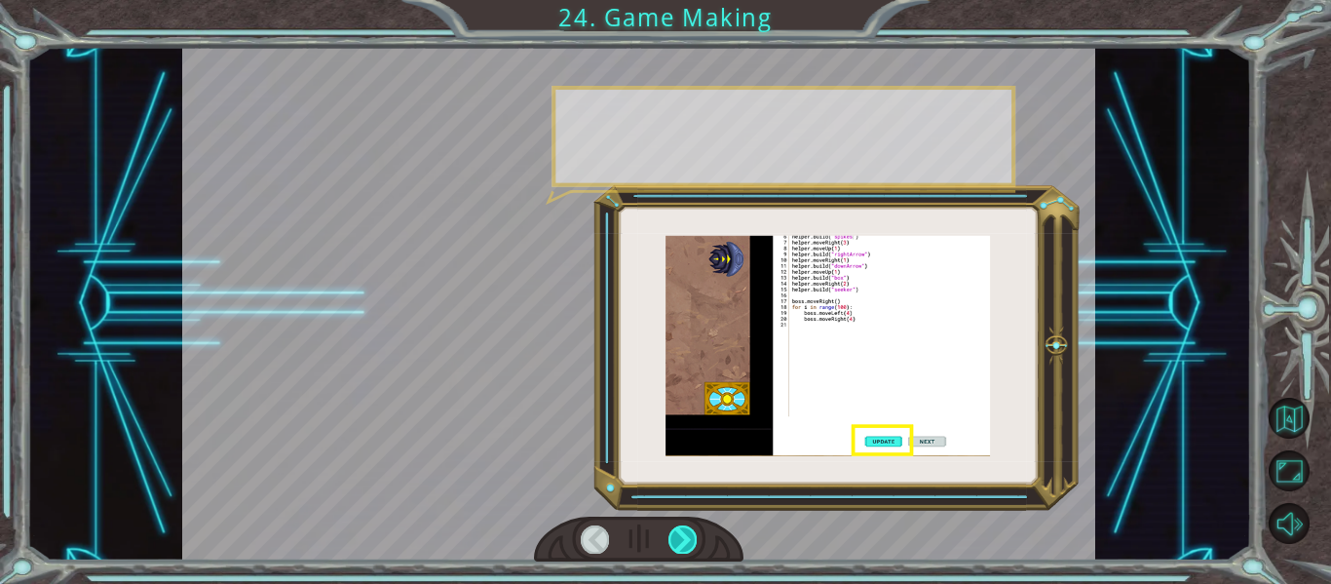
click at [678, 537] on div at bounding box center [683, 538] width 28 height 27
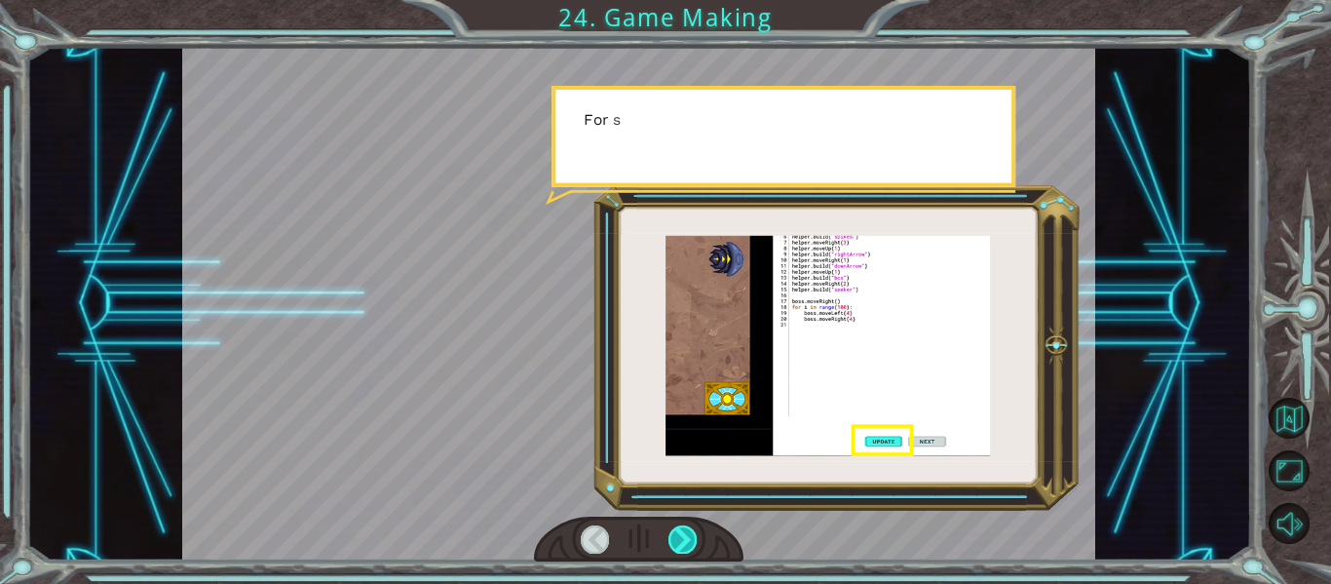
click at [678, 537] on div at bounding box center [683, 538] width 28 height 27
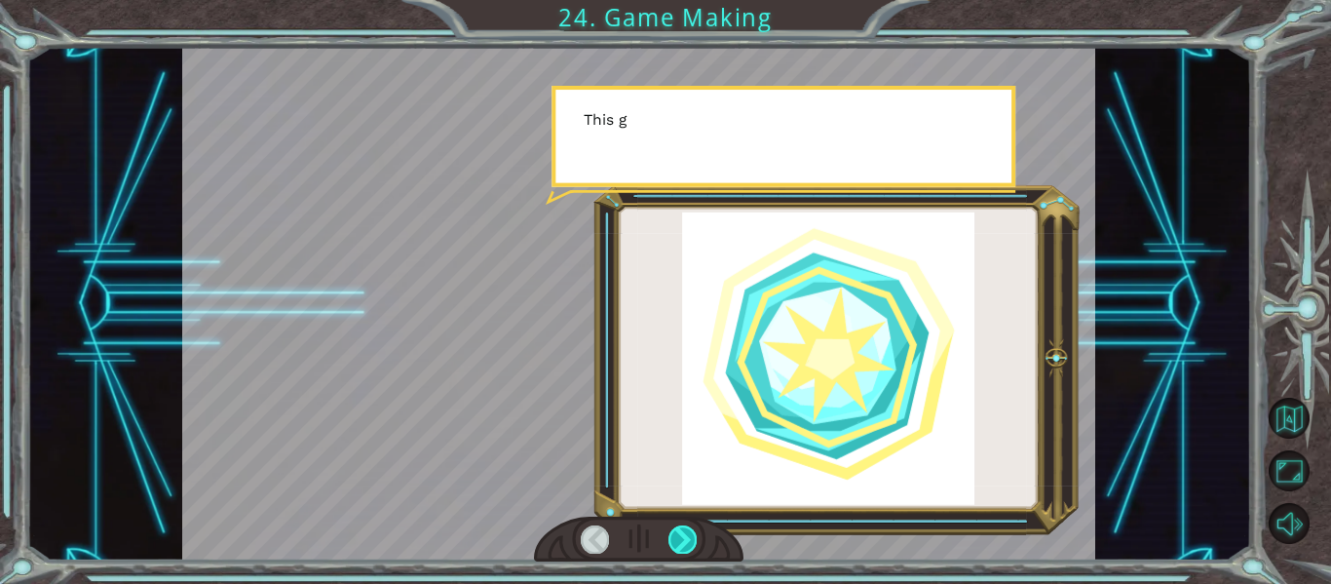
click at [678, 537] on div at bounding box center [683, 538] width 28 height 27
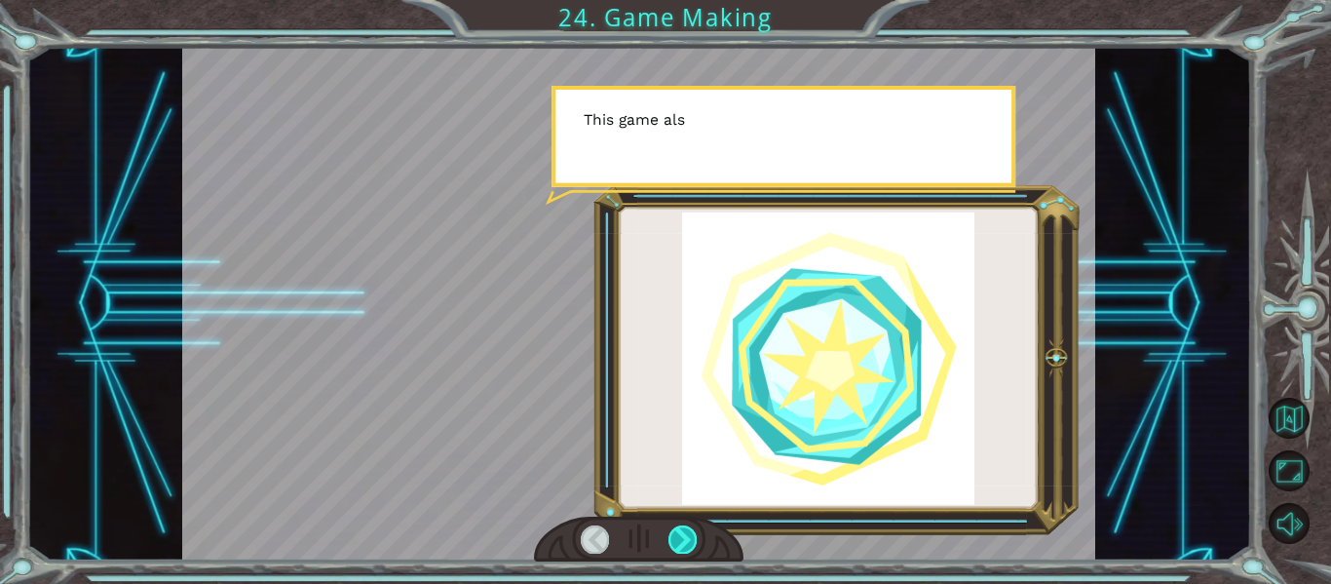
click at [678, 537] on div at bounding box center [683, 538] width 28 height 27
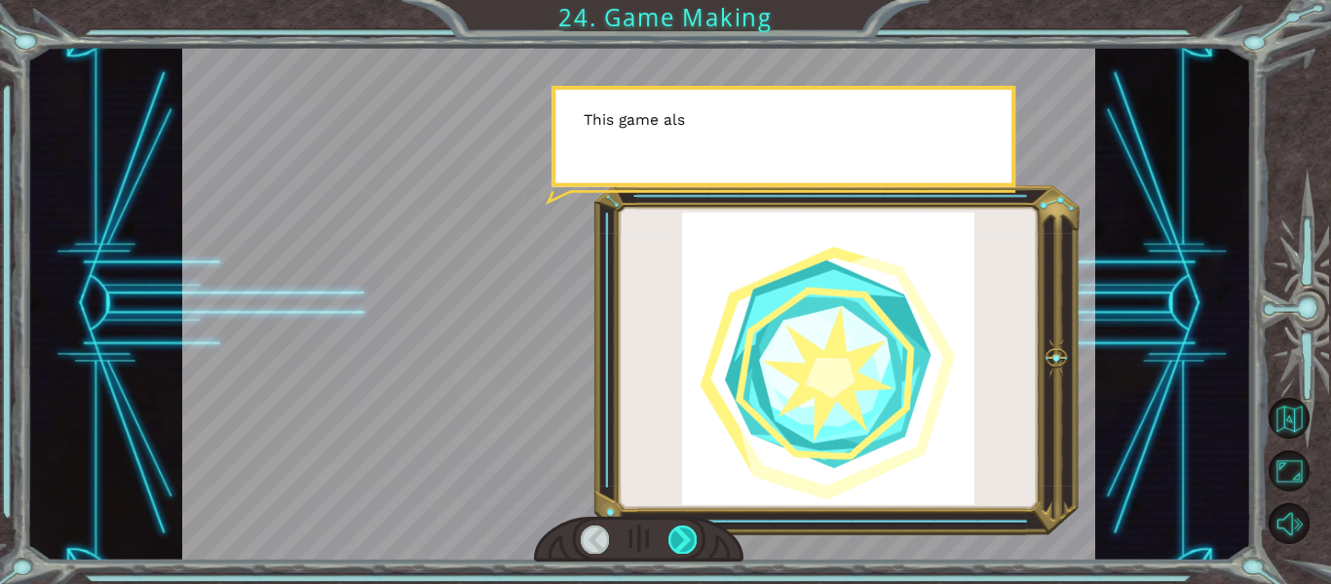
click at [678, 537] on div at bounding box center [683, 538] width 28 height 27
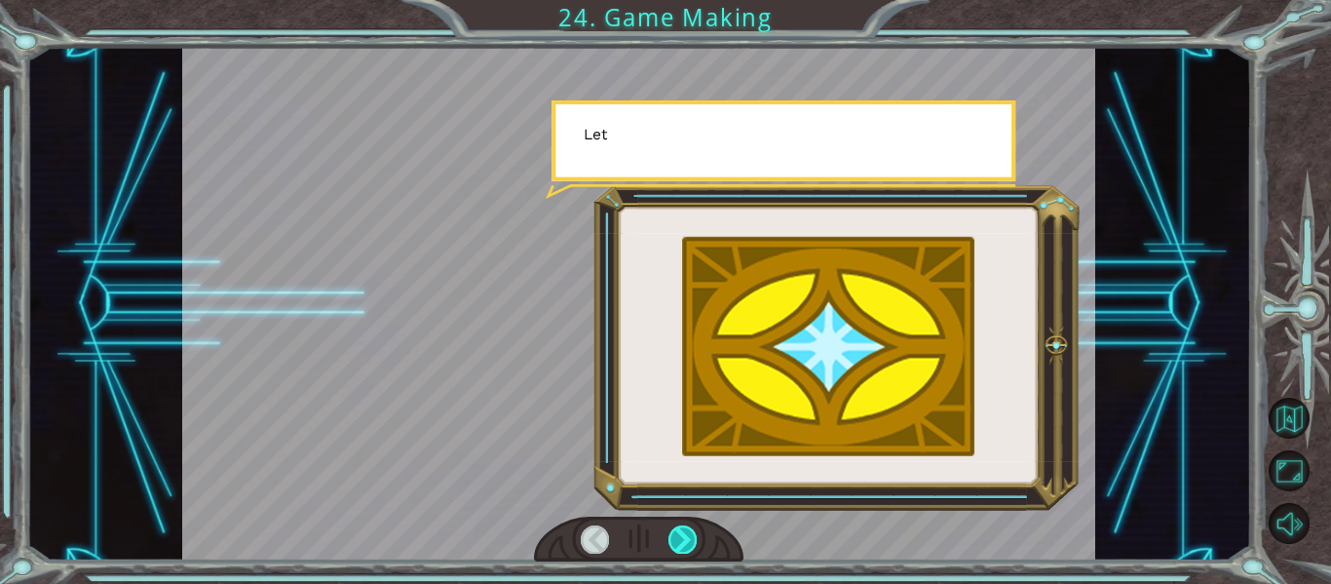
click at [678, 537] on div at bounding box center [683, 538] width 28 height 27
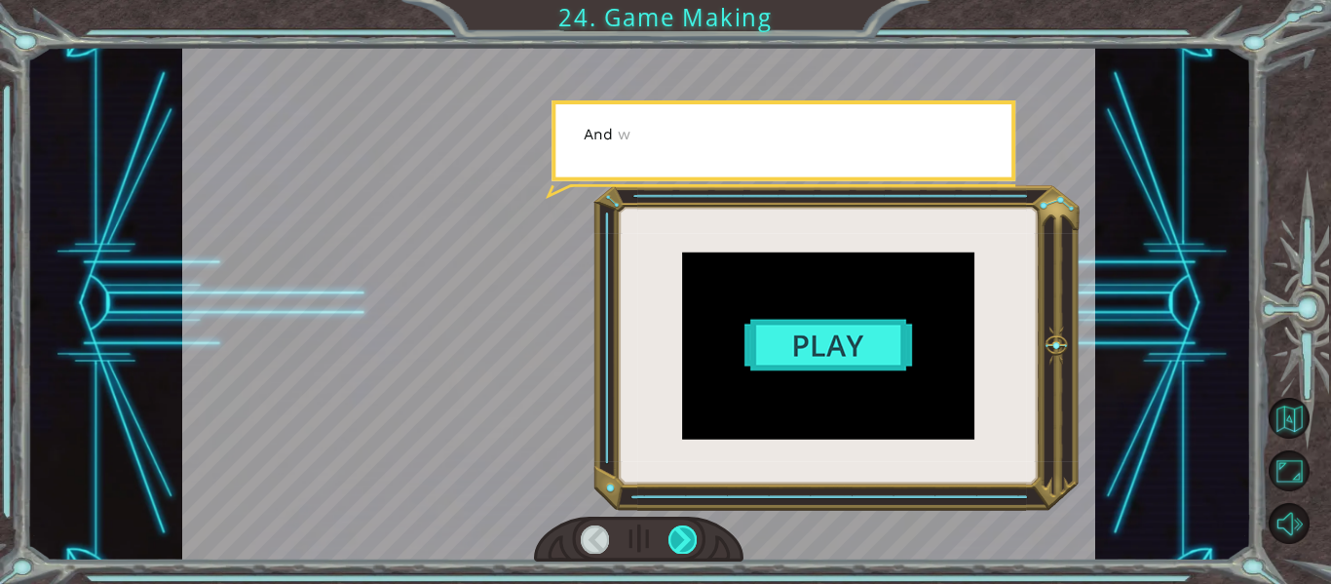
click at [678, 537] on div at bounding box center [683, 538] width 28 height 27
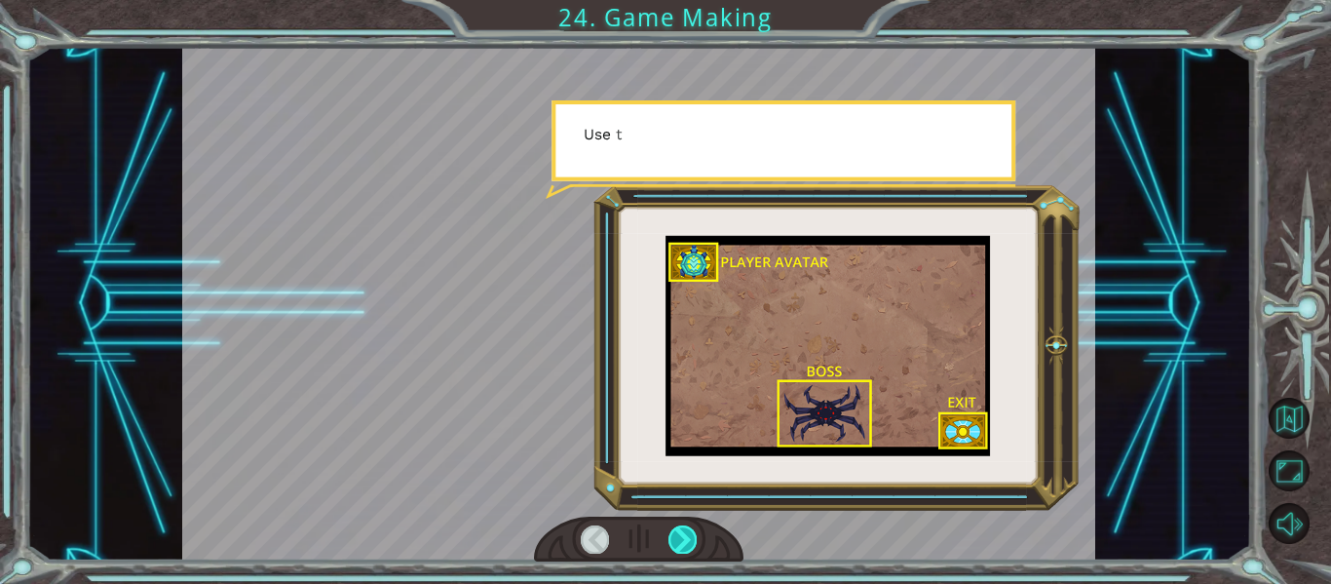
click at [678, 537] on div at bounding box center [683, 538] width 28 height 27
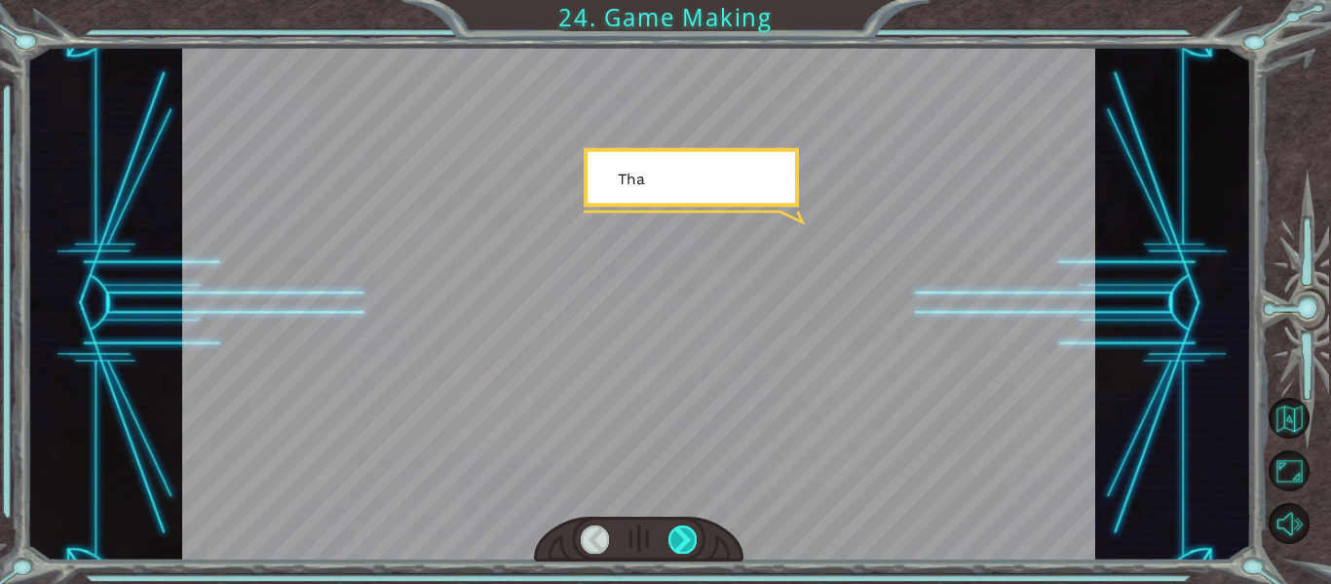
click at [678, 537] on div at bounding box center [683, 538] width 28 height 27
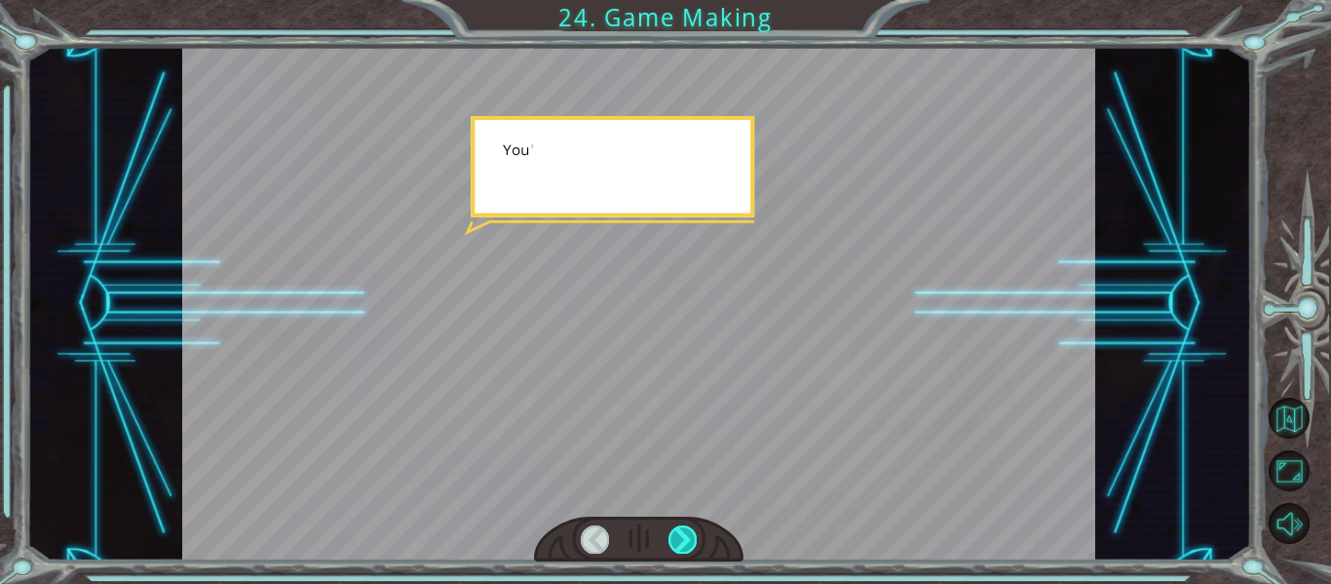
click at [678, 537] on div at bounding box center [683, 538] width 28 height 27
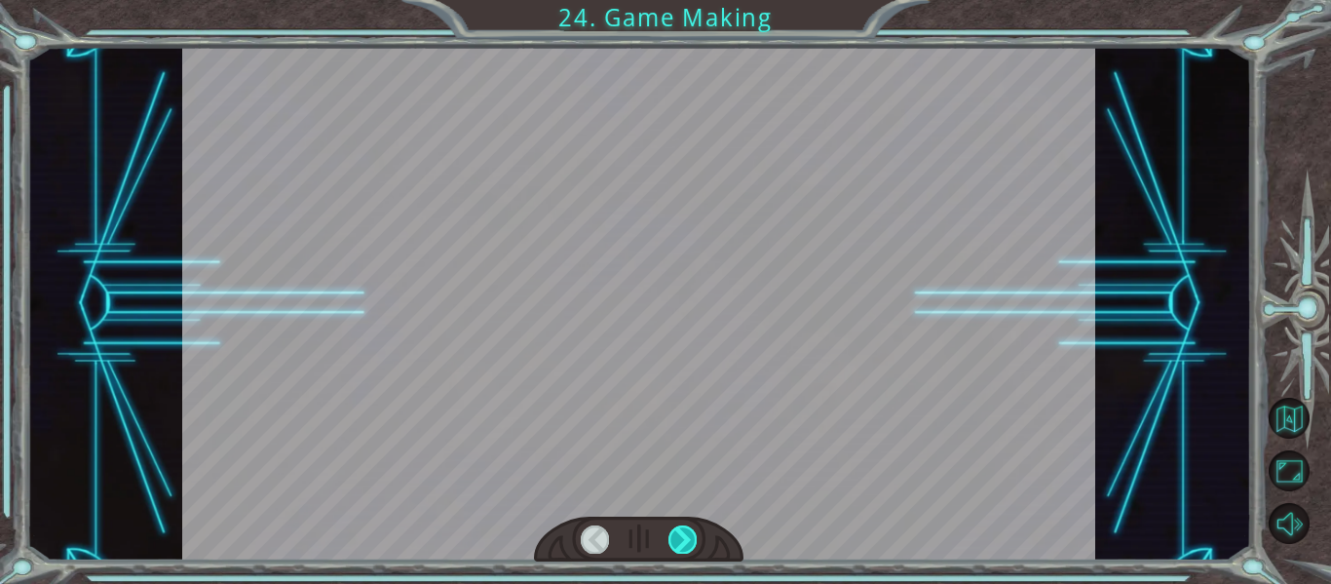
click at [678, 537] on div at bounding box center [683, 538] width 28 height 27
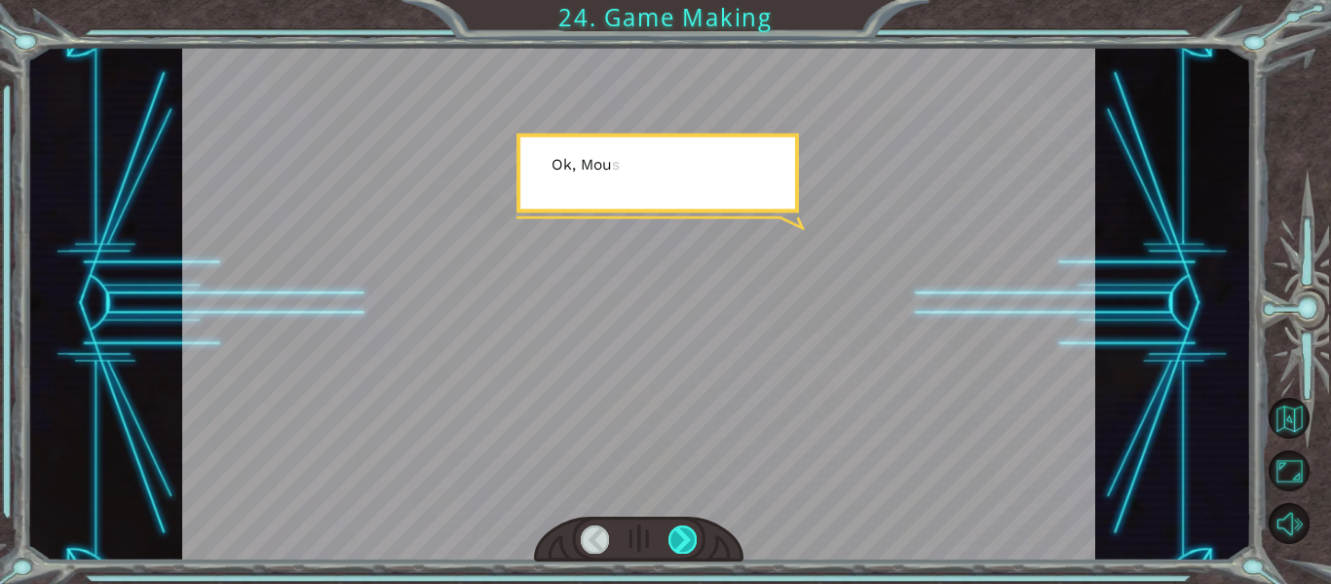
click at [678, 537] on div at bounding box center [683, 538] width 28 height 27
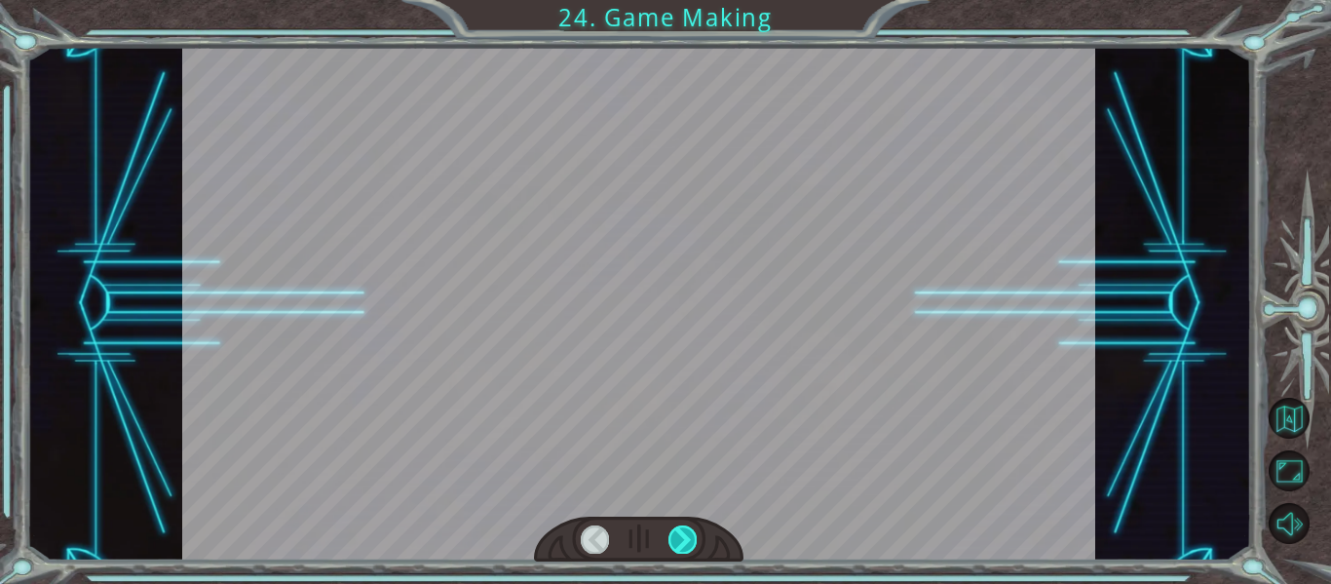
click at [678, 537] on div at bounding box center [683, 538] width 28 height 27
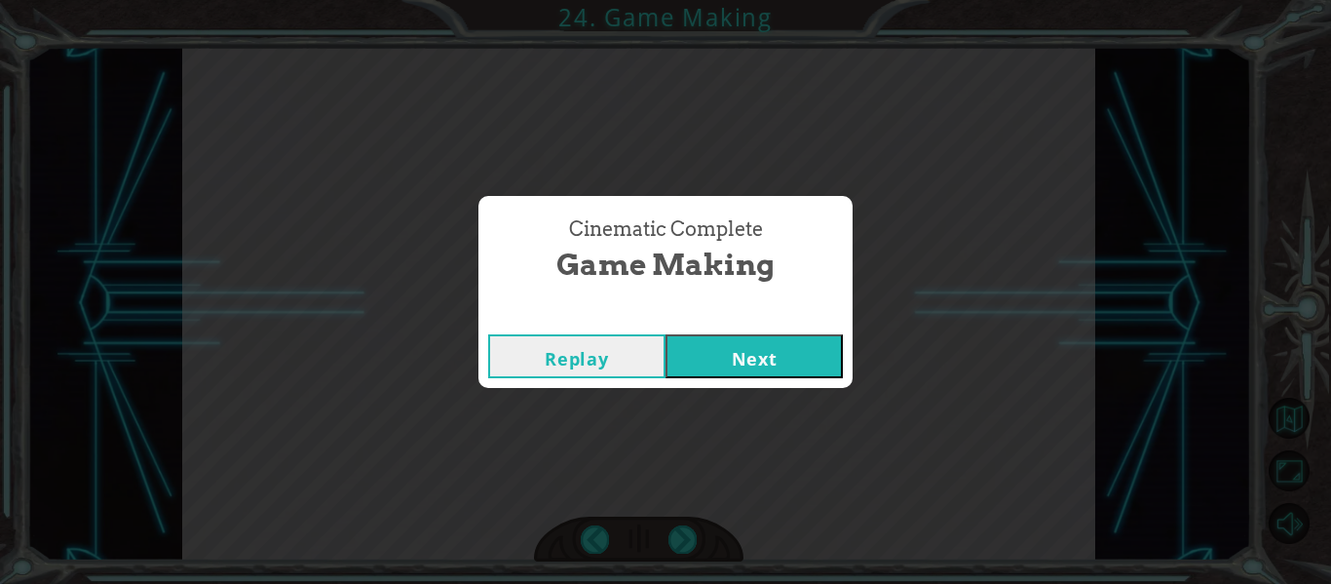
click at [713, 356] on button "Next" at bounding box center [754, 356] width 177 height 44
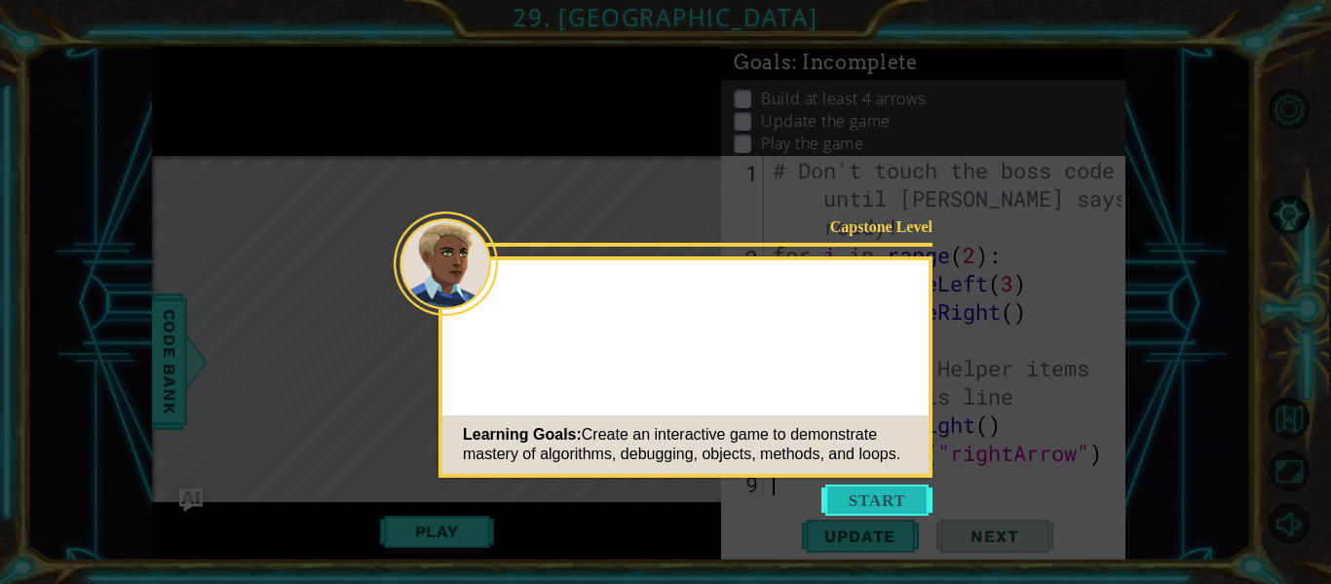
click at [905, 347] on div "Capstone Level Learning Goals: Create an interactive game to demonstrate master…" at bounding box center [686, 366] width 494 height 221
click at [905, 501] on button "Start" at bounding box center [877, 499] width 111 height 31
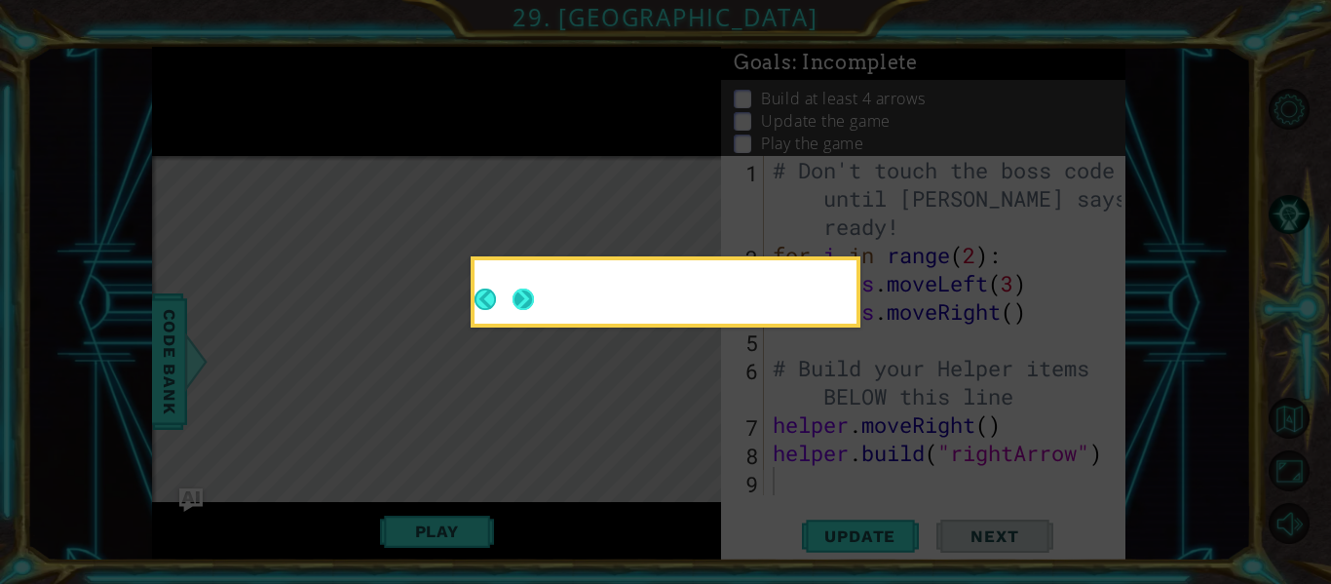
click at [529, 299] on button "Next" at bounding box center [523, 299] width 21 height 21
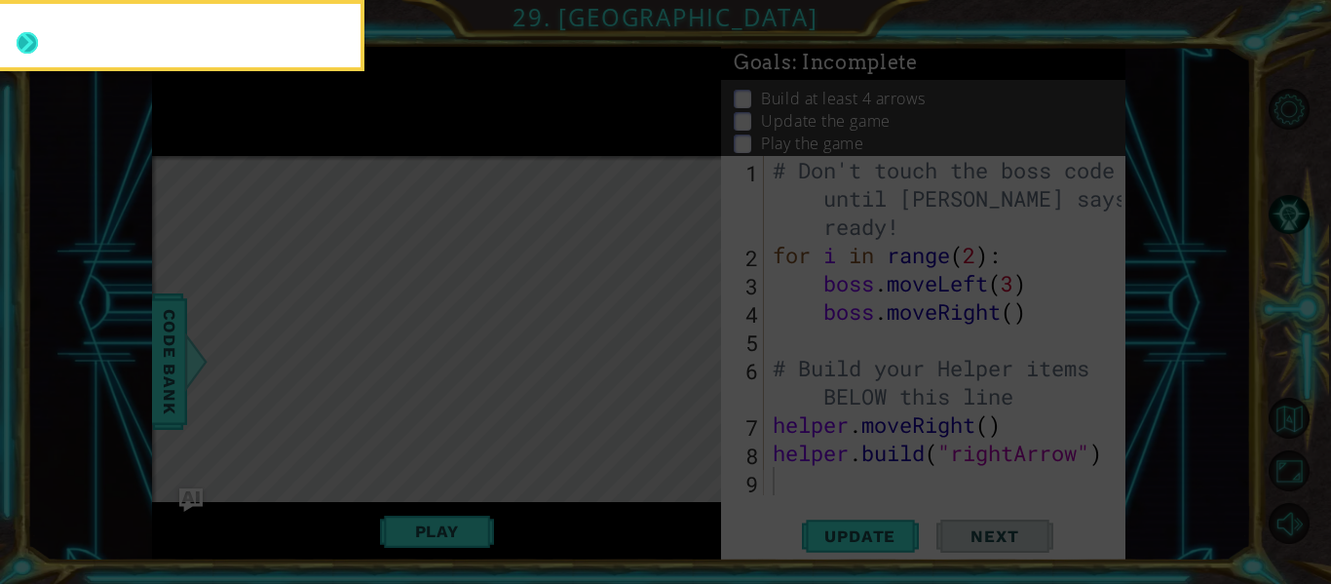
click at [33, 47] on button "Next" at bounding box center [27, 42] width 21 height 21
click at [23, 45] on button "Next" at bounding box center [27, 42] width 21 height 21
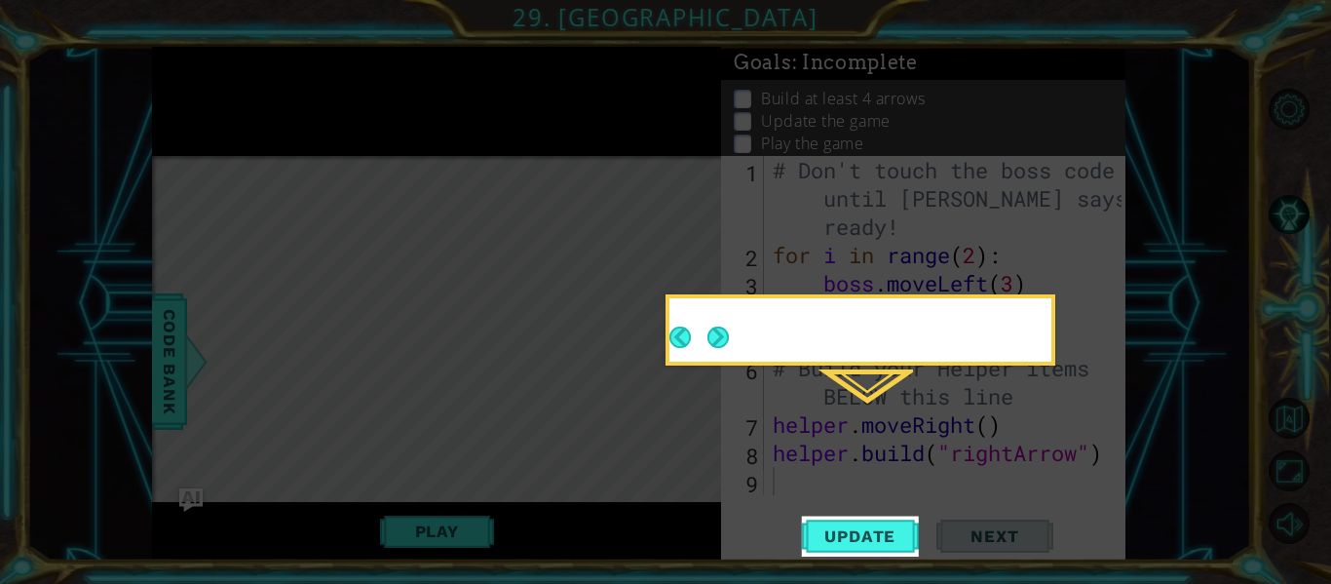
click at [23, 45] on icon at bounding box center [665, 292] width 1331 height 584
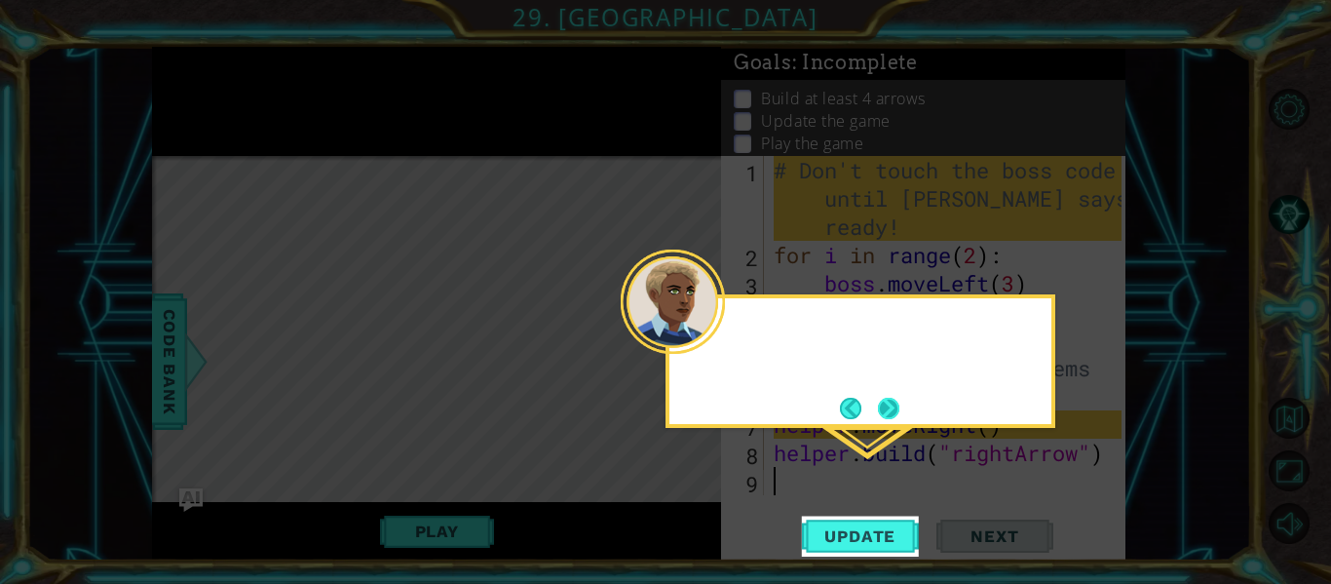
click at [887, 404] on button "Next" at bounding box center [888, 408] width 21 height 21
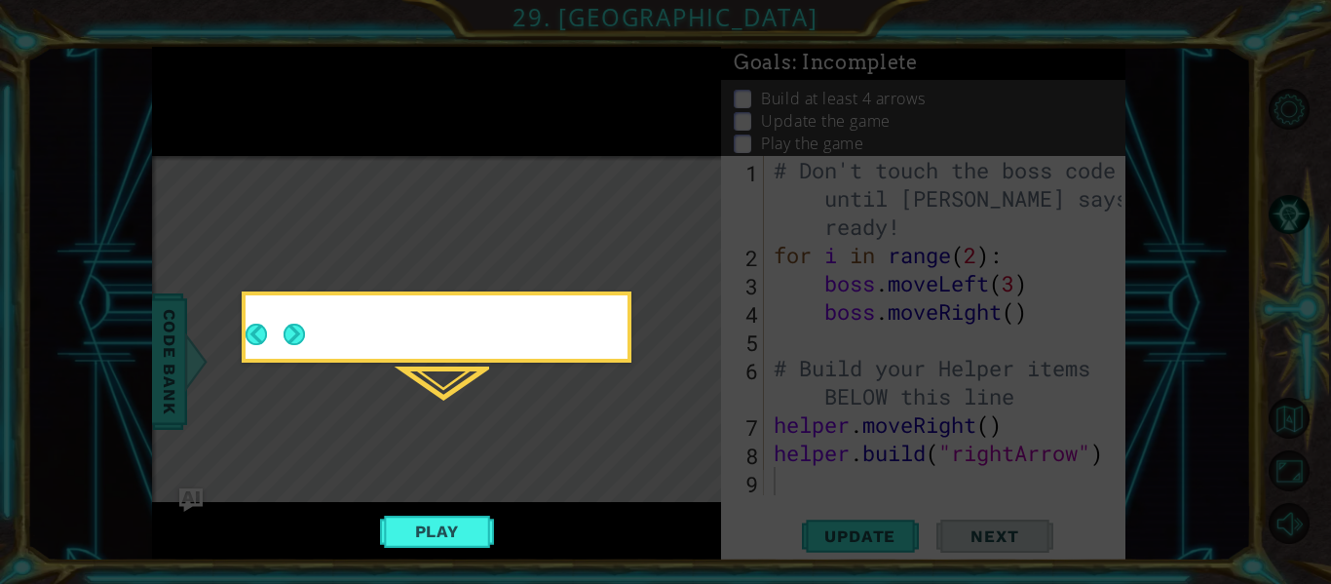
click at [887, 404] on icon at bounding box center [665, 292] width 1331 height 584
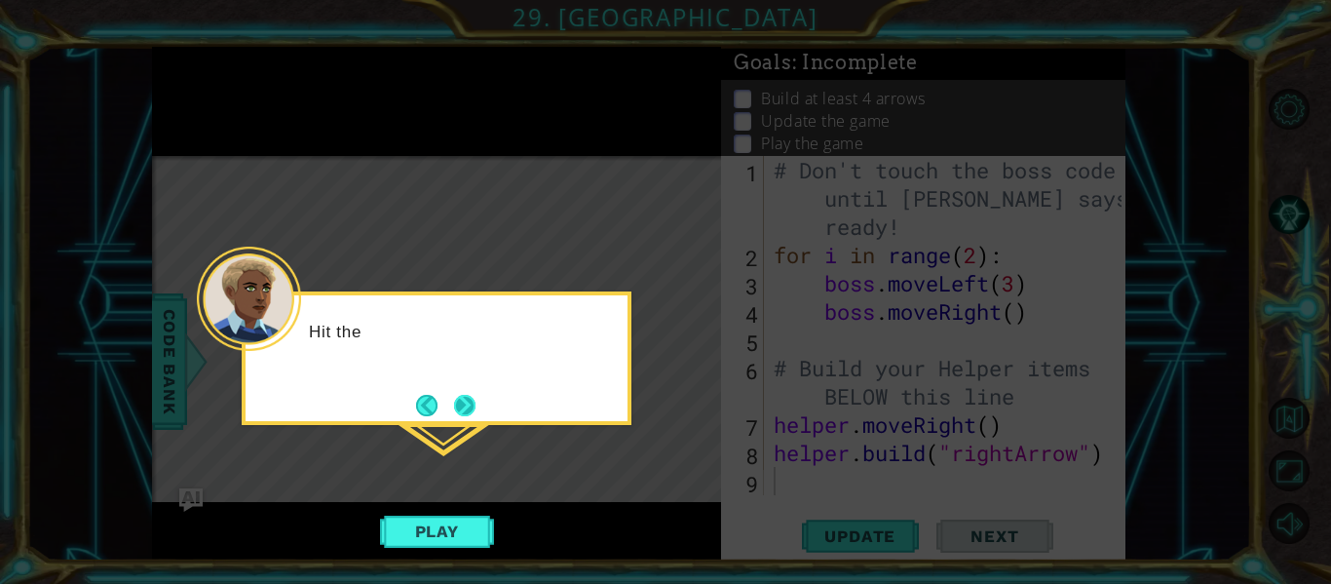
click at [468, 413] on button "Next" at bounding box center [464, 405] width 21 height 21
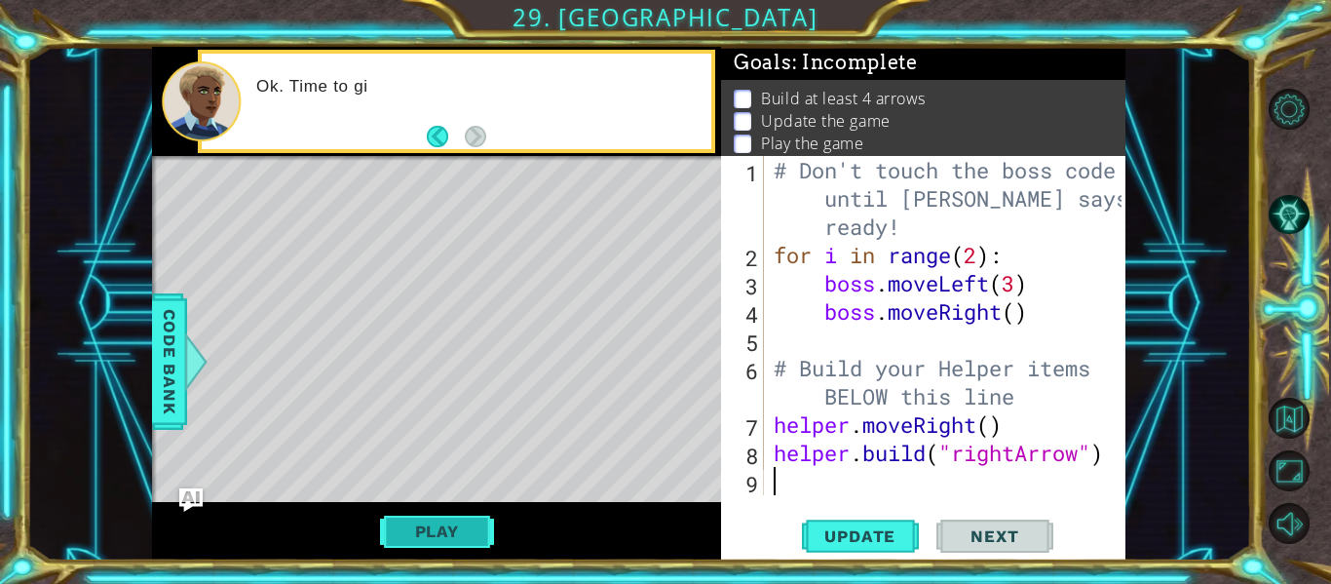
click at [478, 539] on button "Play" at bounding box center [437, 531] width 114 height 37
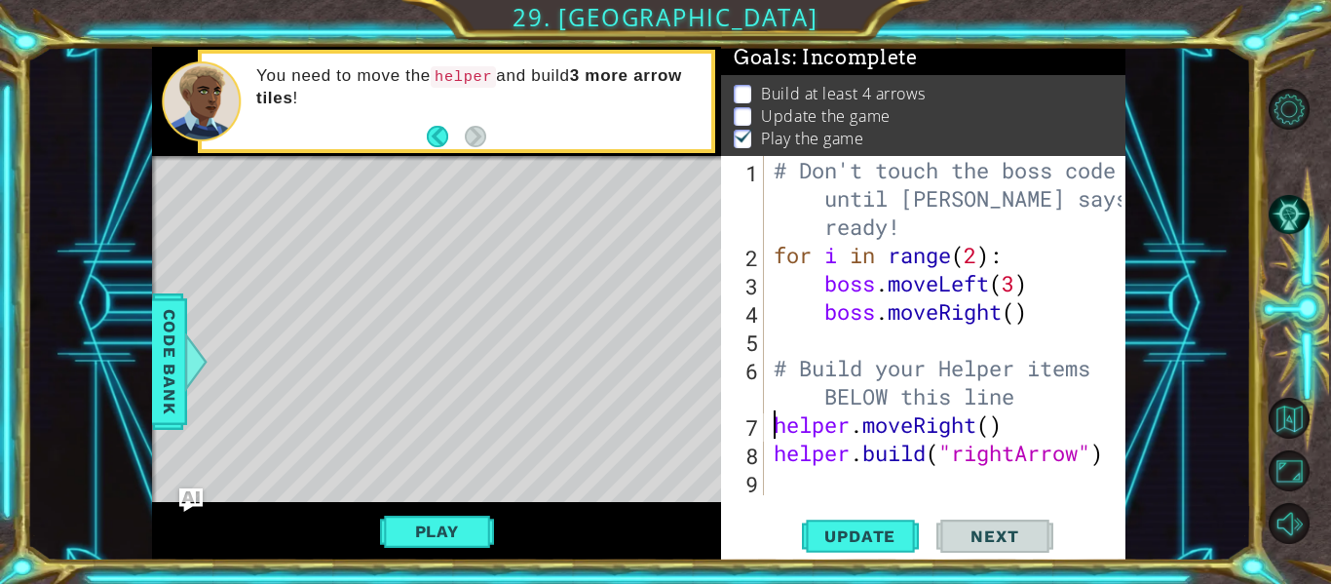
click at [771, 429] on div "# Don't touch the boss code until Vega says you're ready! for i in range ( 2 ) …" at bounding box center [951, 382] width 362 height 452
click at [773, 459] on div "# Don't touch the boss code until Vega says you're ready! for i in range ( 2 ) …" at bounding box center [951, 382] width 362 height 452
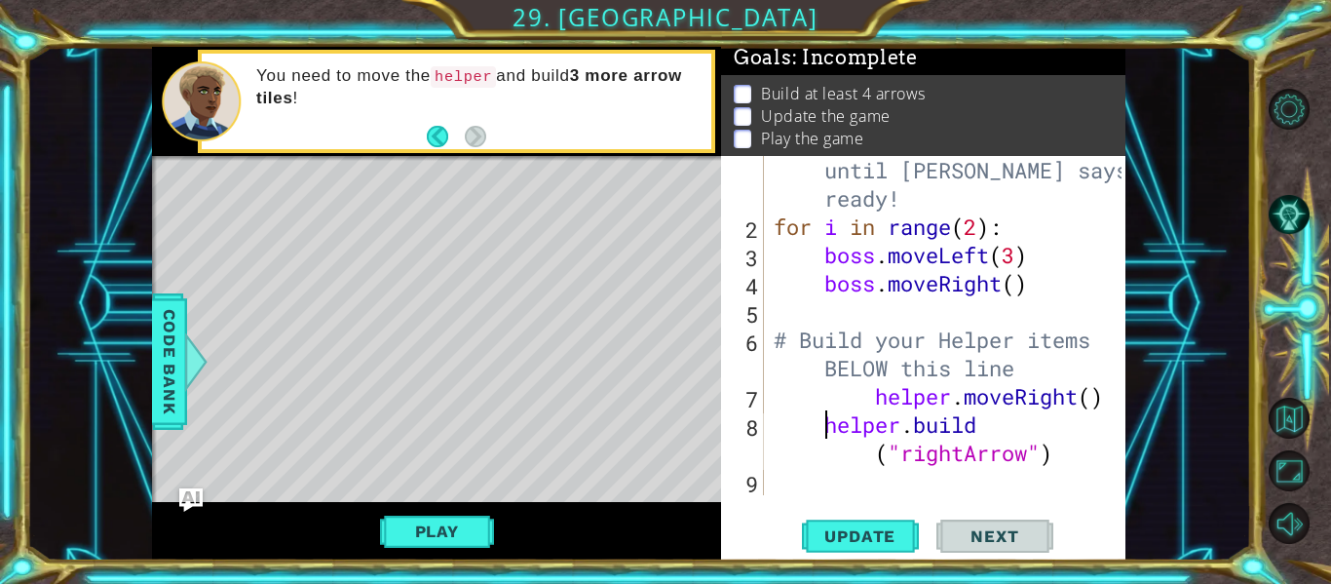
scroll to position [28, 0]
click at [874, 402] on div "# Don't touch the boss code until Vega says you're ready! for i in range ( 2 ) …" at bounding box center [951, 354] width 362 height 452
click at [1095, 409] on div "# Don't touch the boss code until Vega says you're ready! for i in range ( 2 ) …" at bounding box center [951, 354] width 362 height 452
type textarea "helper.moveRight(6)"
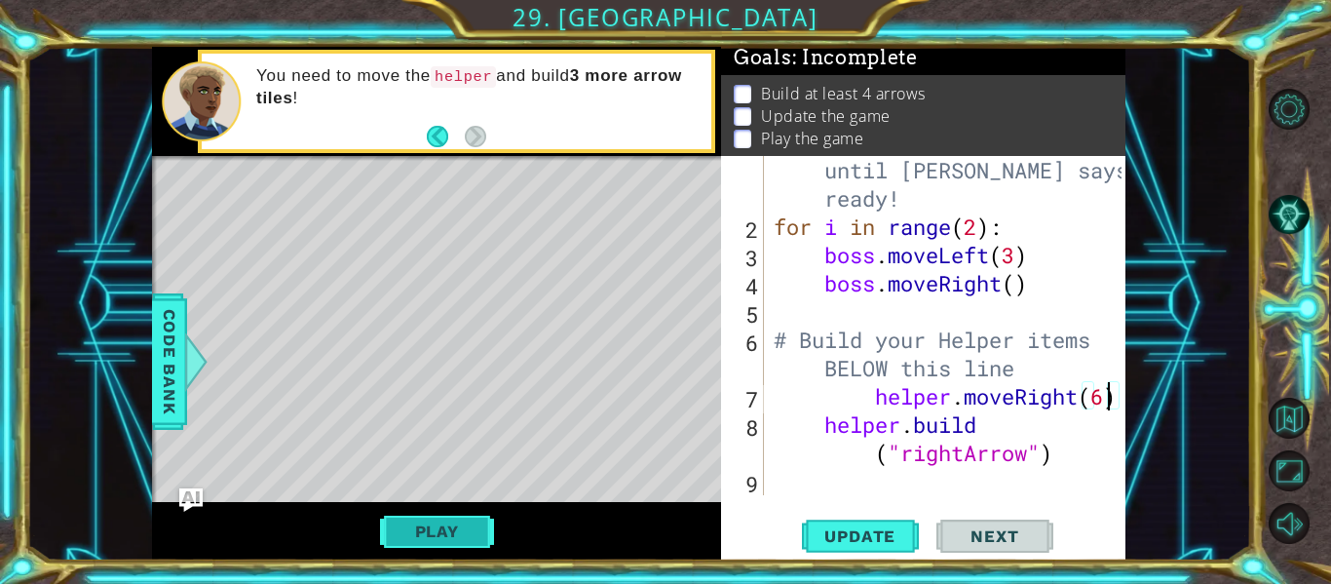
click at [442, 533] on button "Play" at bounding box center [437, 531] width 114 height 37
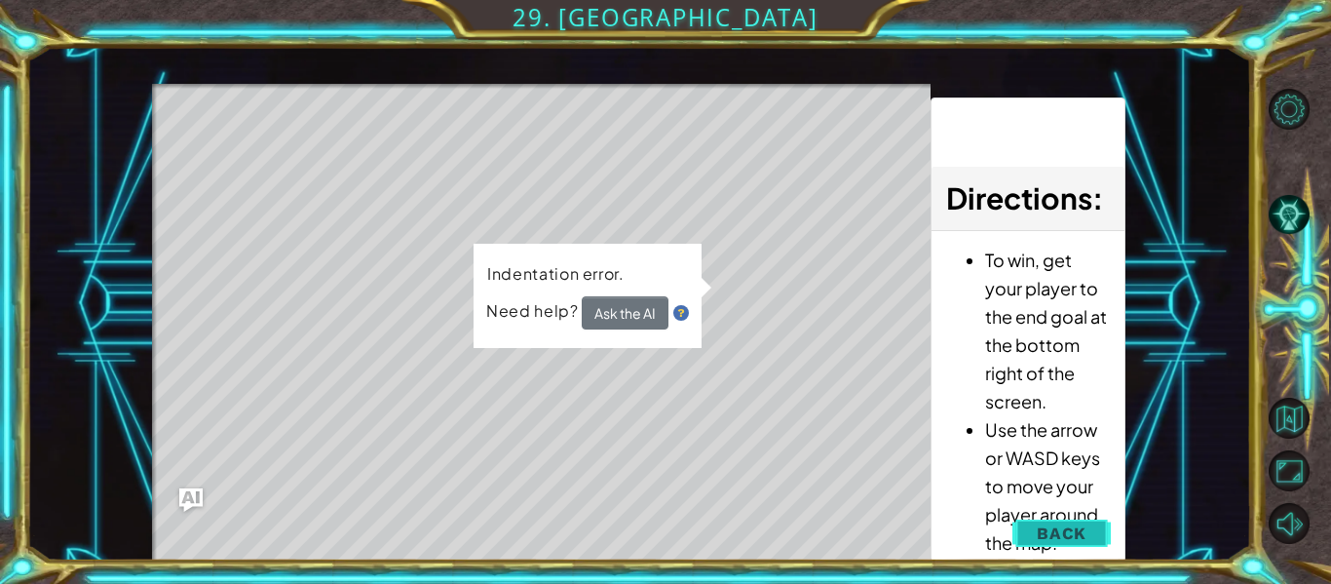
click at [1091, 541] on button "Back" at bounding box center [1062, 533] width 98 height 39
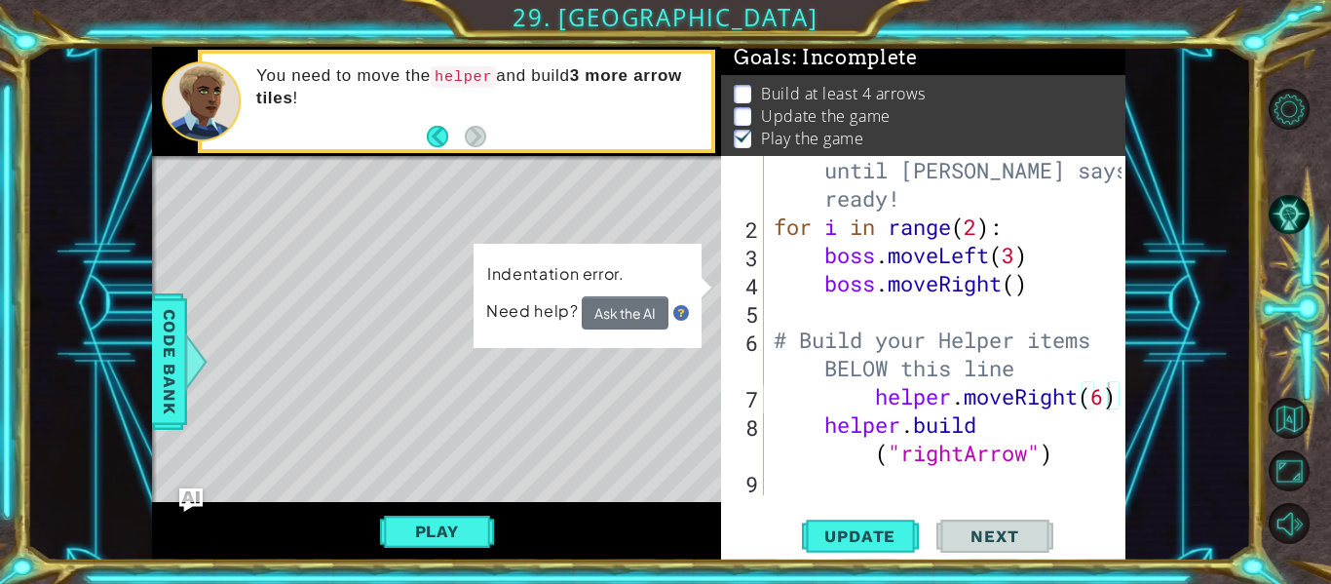
click at [466, 498] on div "Level Map" at bounding box center [602, 443] width 901 height 574
click at [473, 524] on button "Play" at bounding box center [437, 531] width 114 height 37
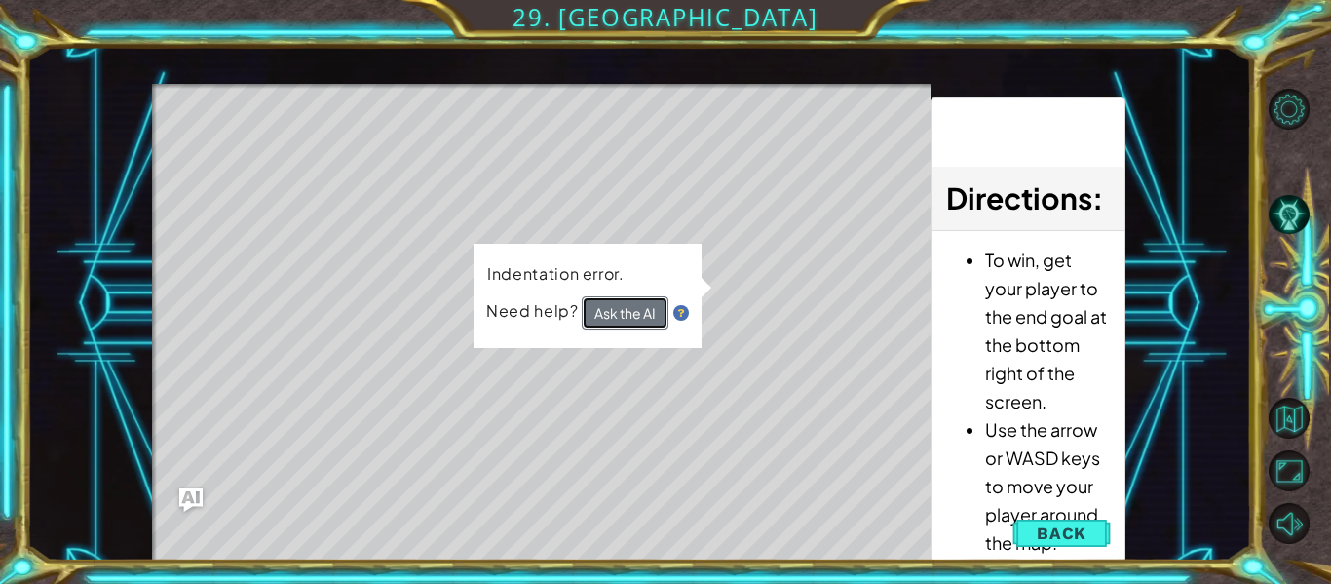
click at [600, 315] on button "Ask the AI" at bounding box center [625, 312] width 87 height 33
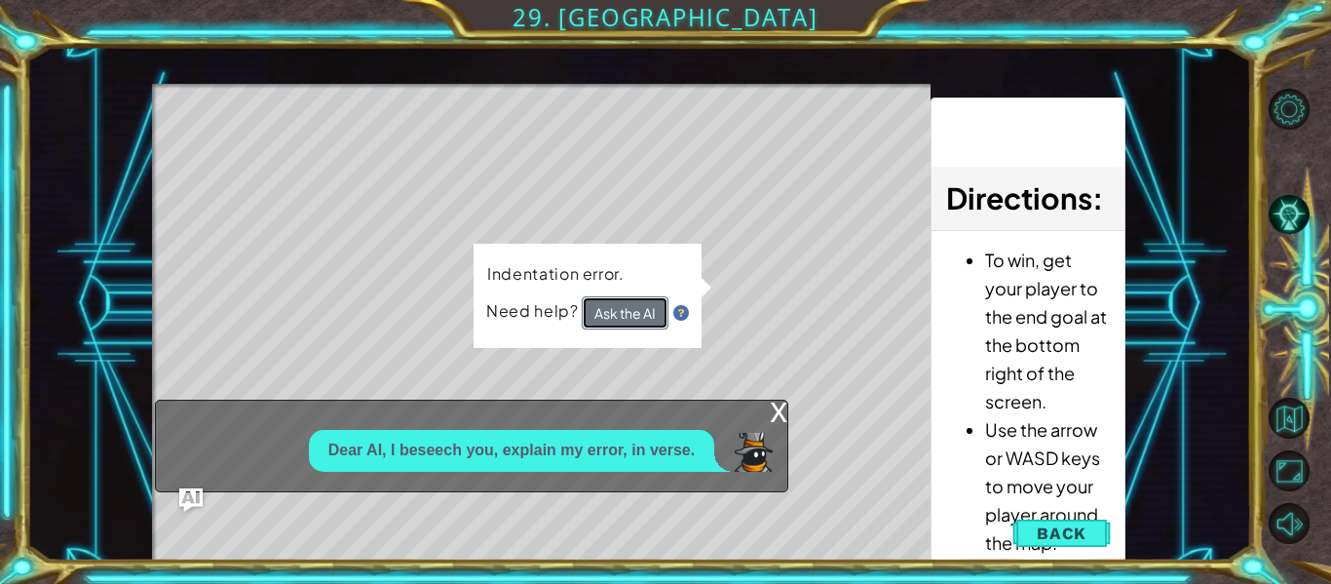
click at [630, 310] on button "Ask the AI" at bounding box center [625, 312] width 87 height 33
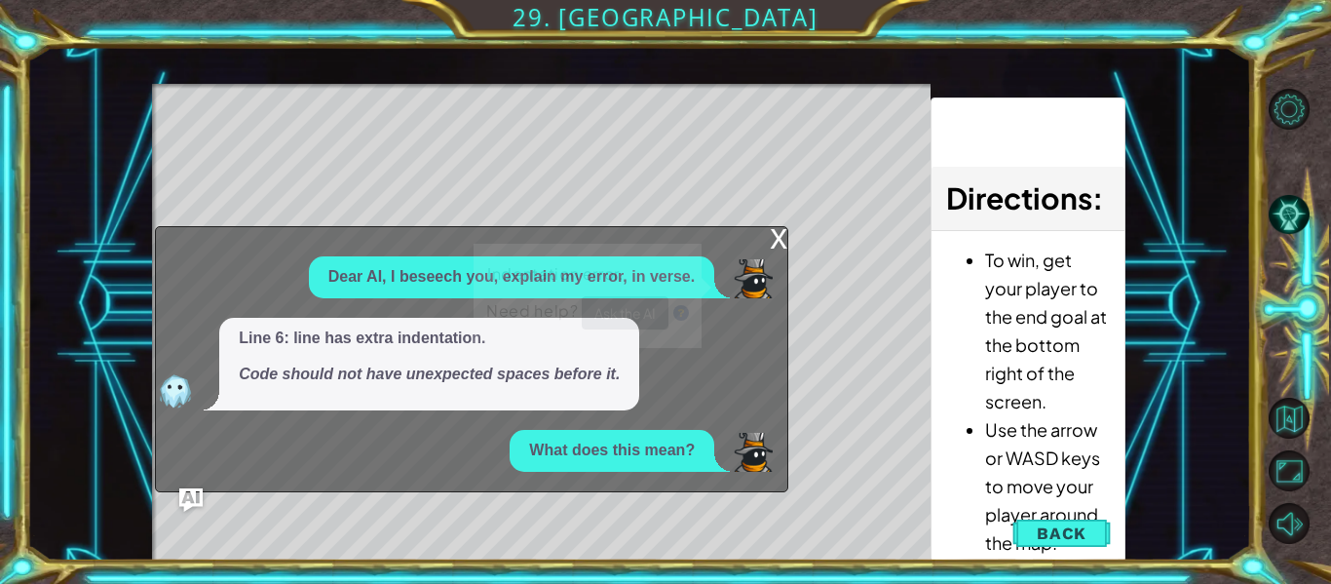
click at [781, 272] on div "x Dear AI, I beseech you, explain my error, in verse. Line 6: line has extra in…" at bounding box center [472, 359] width 634 height 266
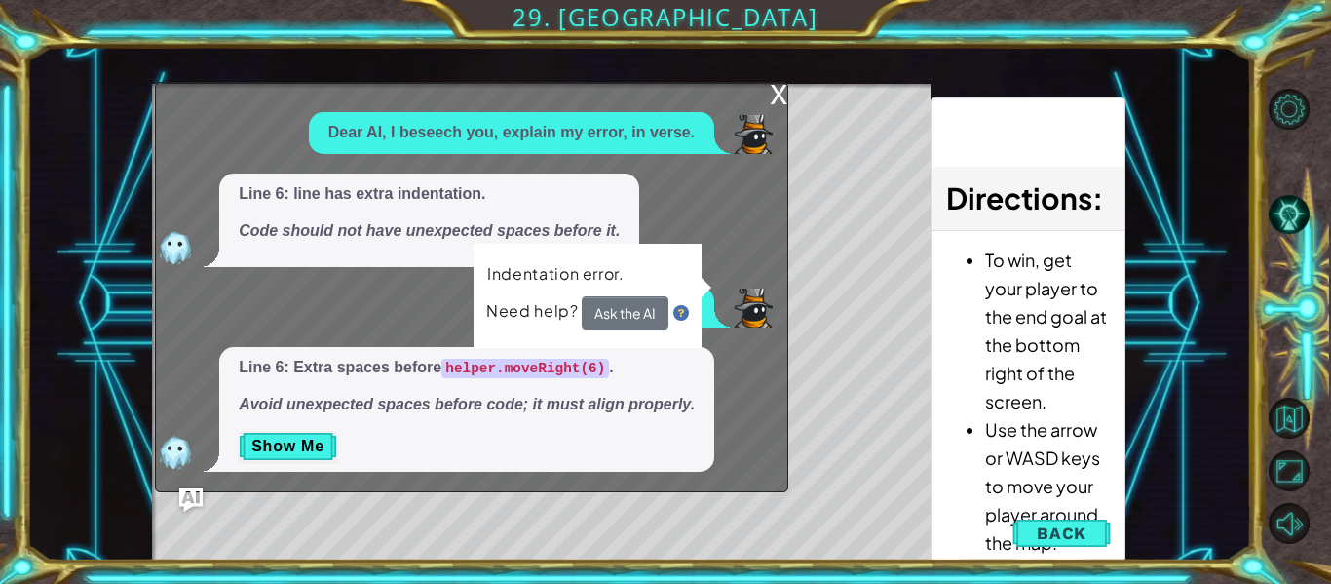
click at [779, 92] on div "x" at bounding box center [779, 92] width 18 height 19
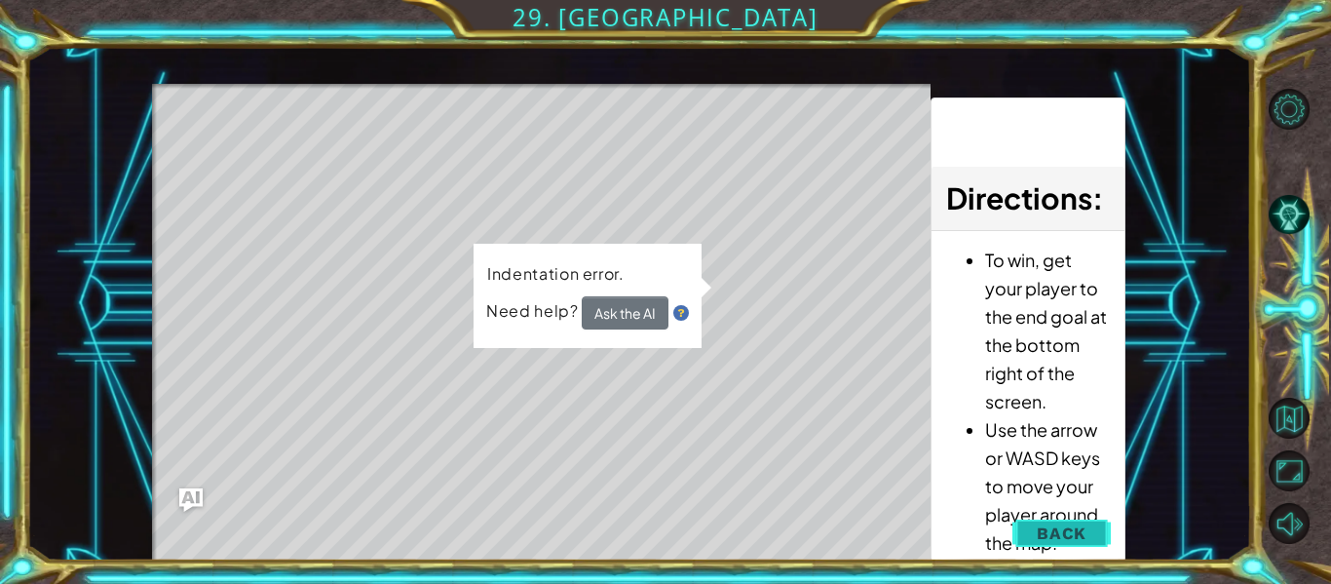
click at [1052, 520] on button "Back" at bounding box center [1062, 533] width 98 height 39
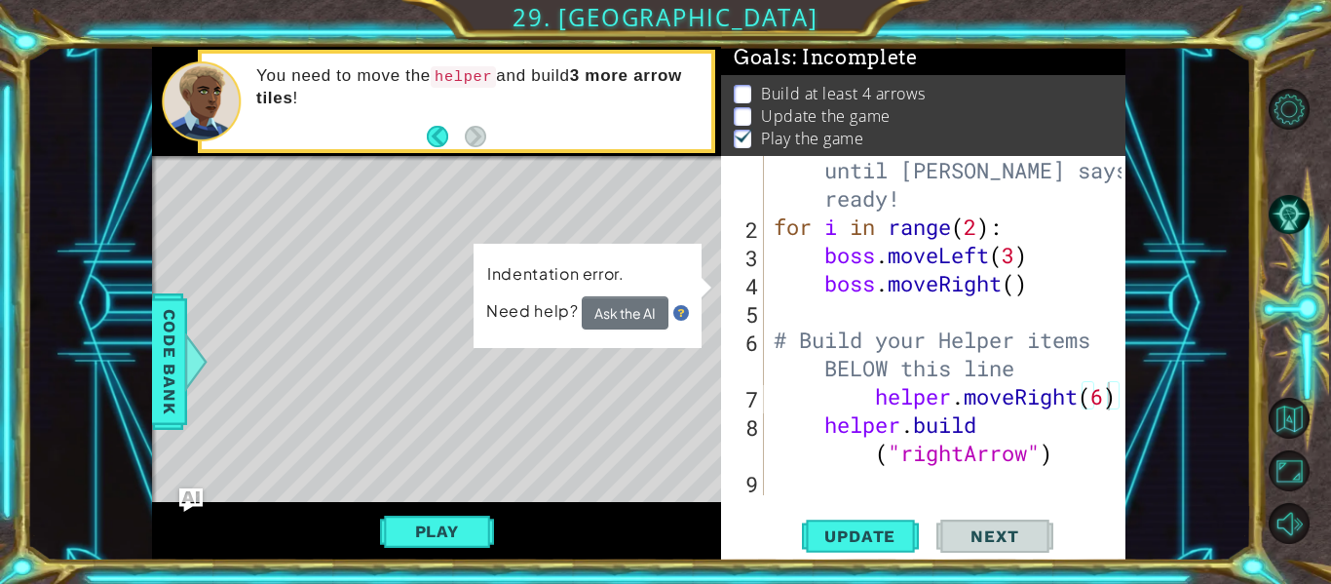
click at [673, 273] on div "Indentation error. Need help? Ask the AI" at bounding box center [588, 296] width 228 height 104
click at [774, 479] on div "# Don't touch the boss code until Vega says you're ready! for i in range ( 2 ) …" at bounding box center [951, 354] width 362 height 452
click at [774, 399] on div "# Don't touch the boss code until Vega says you're ready! for i in range ( 2 ) …" at bounding box center [951, 354] width 362 height 452
click at [612, 318] on button "Ask the AI" at bounding box center [625, 313] width 87 height 34
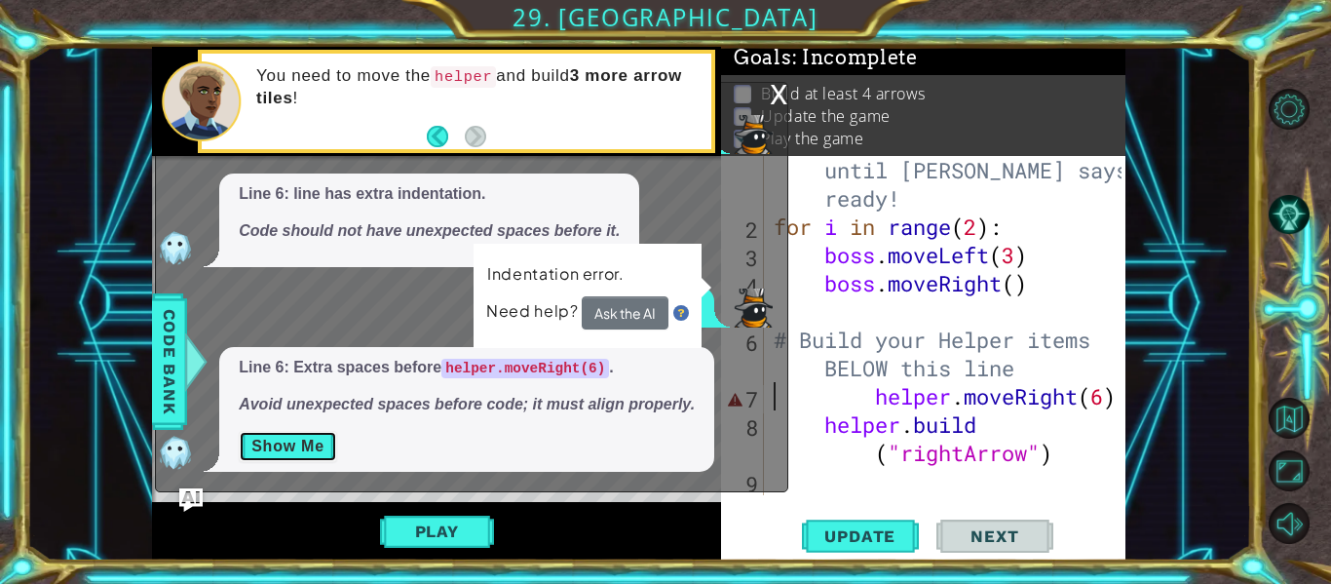
click at [321, 451] on button "Show Me" at bounding box center [288, 446] width 98 height 31
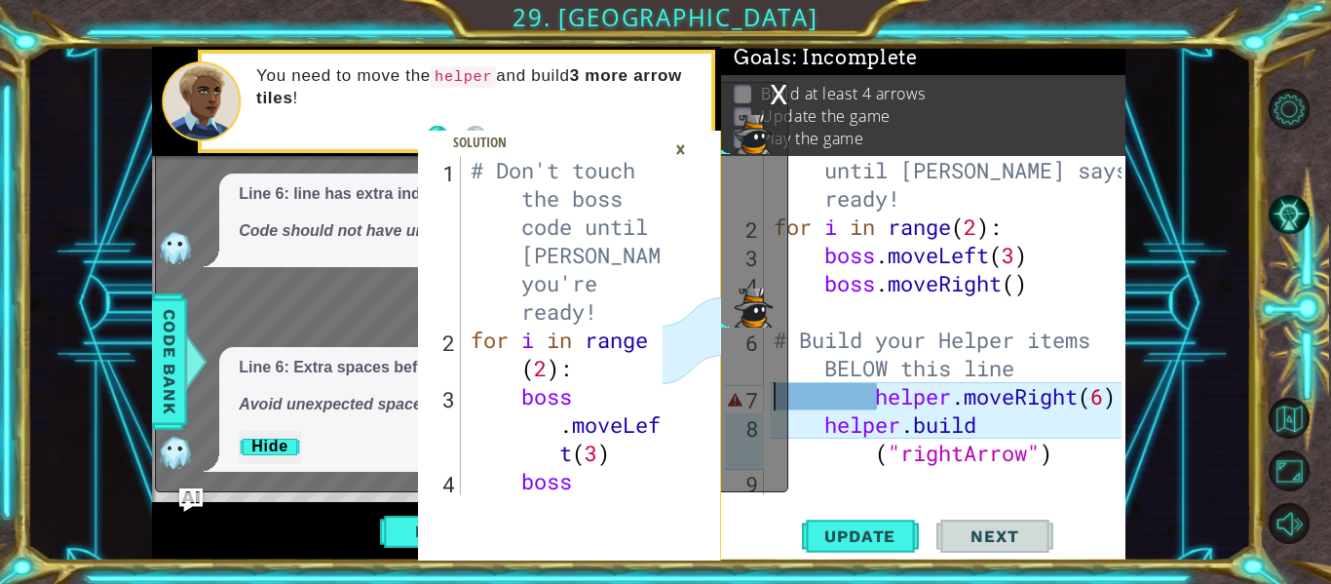
click at [995, 433] on div "# Don't touch the boss code until Vega says you're ready! for i in range ( 2 ) …" at bounding box center [951, 354] width 362 height 452
click at [984, 425] on div "# Don't touch the boss code until Vega says you're ready! for i in range ( 2 ) …" at bounding box center [951, 354] width 362 height 452
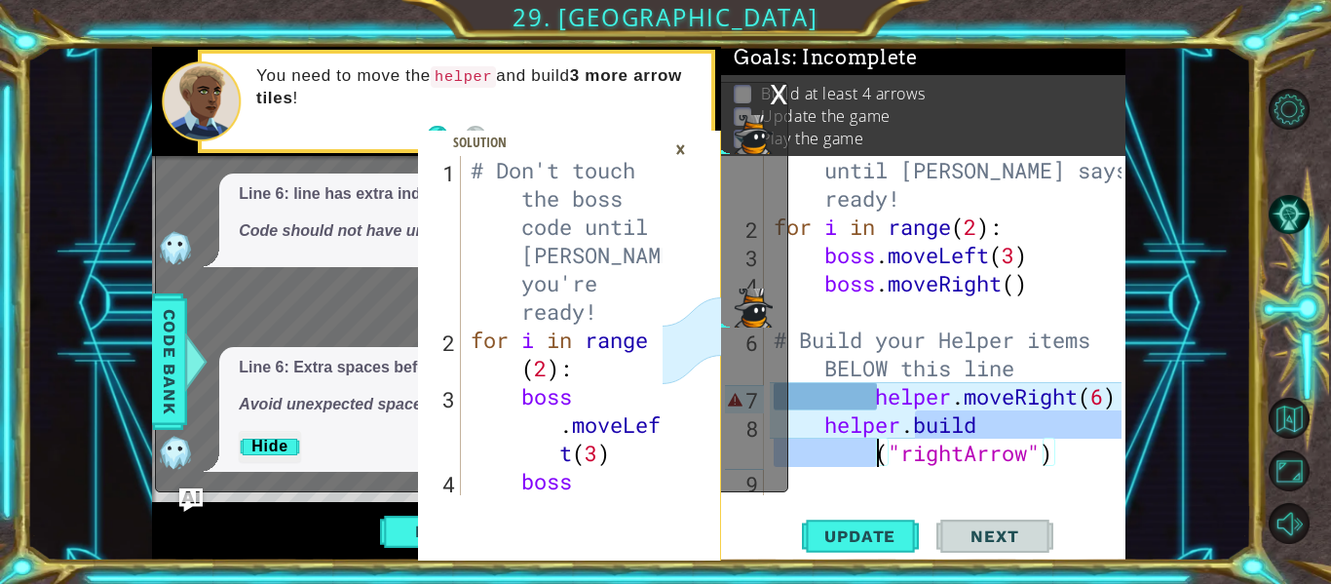
click at [984, 425] on div "# Don't touch the boss code until Vega says you're ready! for i in range ( 2 ) …" at bounding box center [951, 354] width 362 height 452
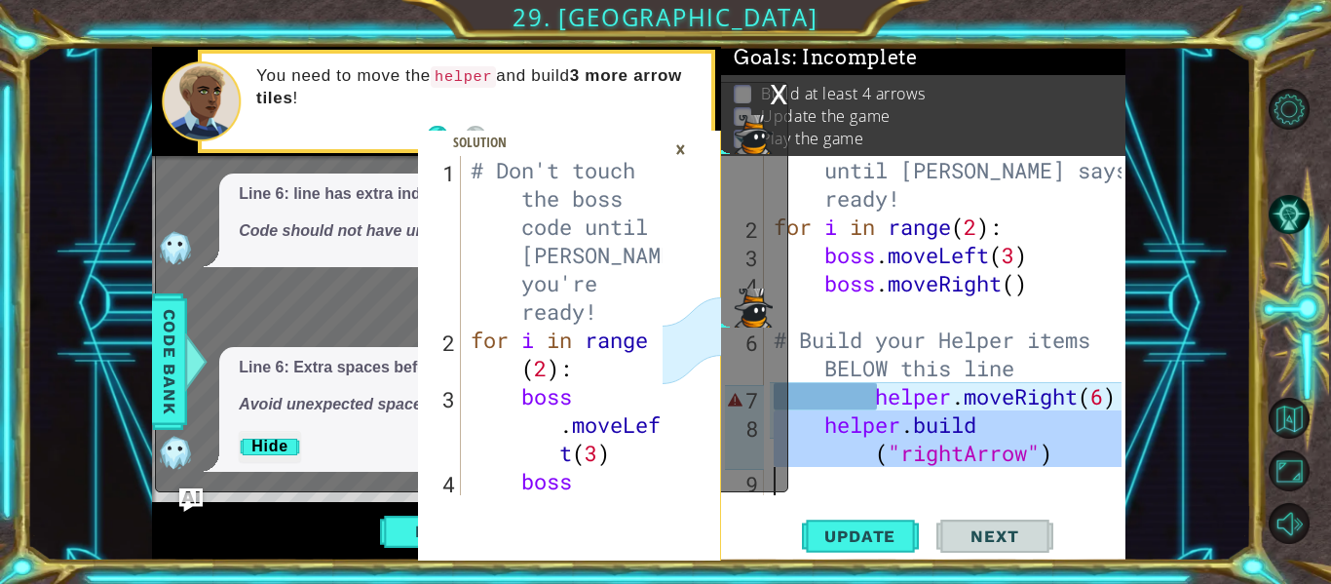
click at [984, 425] on div "# Don't touch the boss code until Vega says you're ready! for i in range ( 2 ) …" at bounding box center [946, 325] width 352 height 339
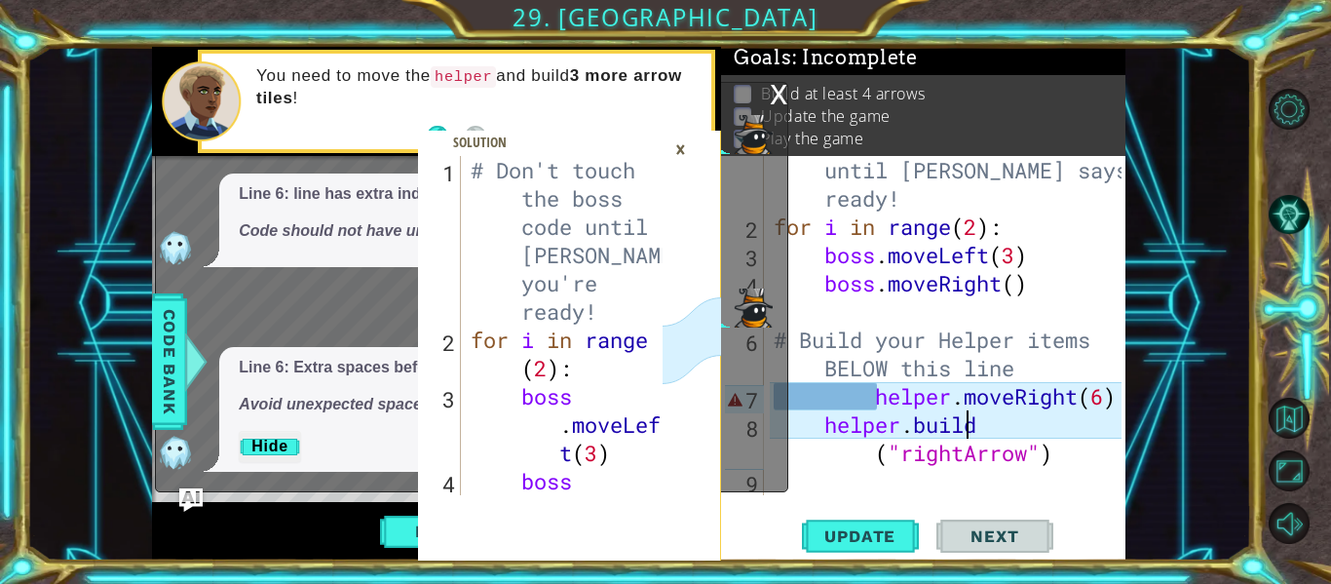
click at [984, 425] on div "# Don't touch the boss code until Vega says you're ready! for i in range ( 2 ) …" at bounding box center [951, 354] width 362 height 452
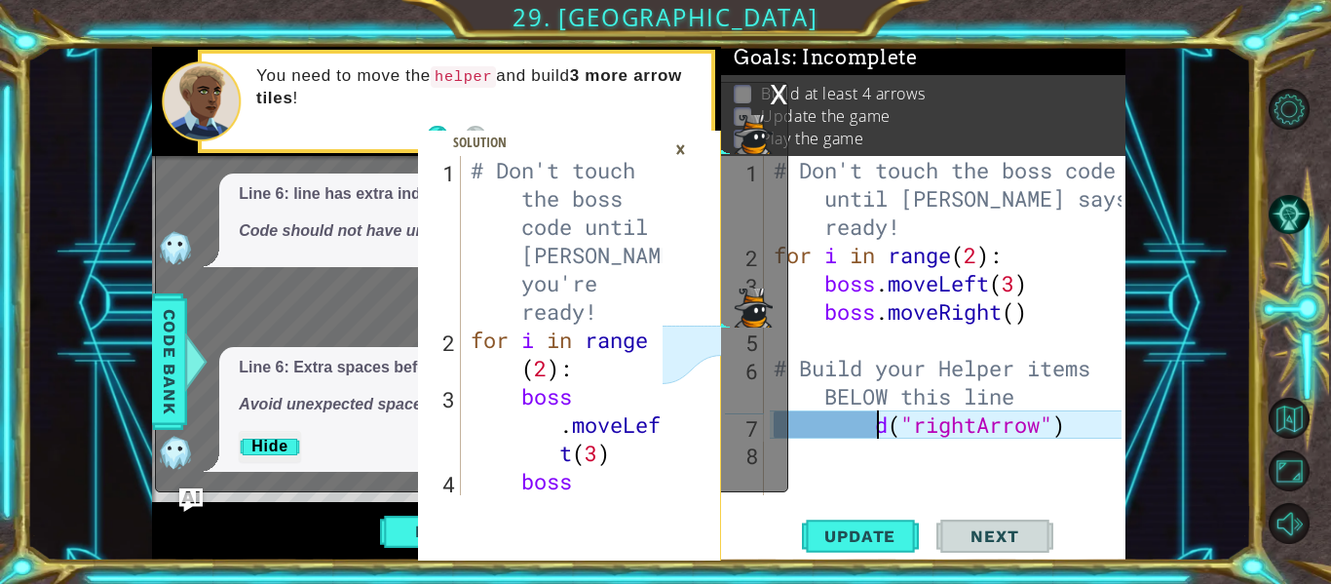
click at [889, 435] on div "# Don't touch the boss code until Vega says you're ready! for i in range ( 2 ) …" at bounding box center [951, 382] width 362 height 452
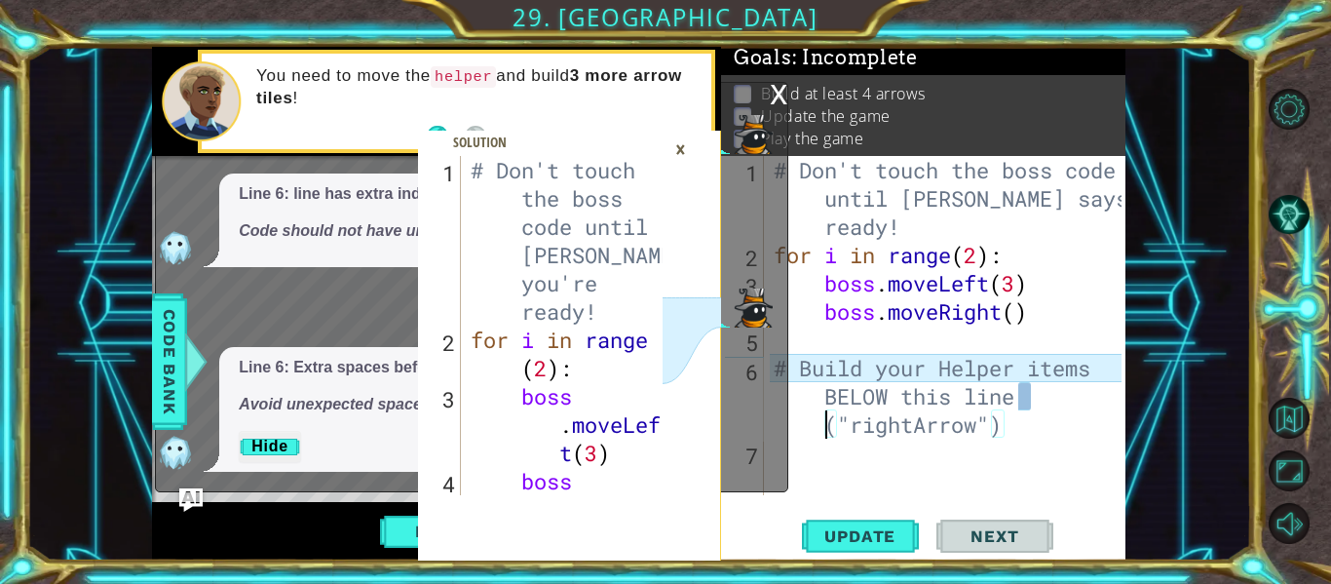
click at [809, 432] on div "# Don't touch the boss code until Vega says you're ready! for i in range ( 2 ) …" at bounding box center [951, 382] width 362 height 452
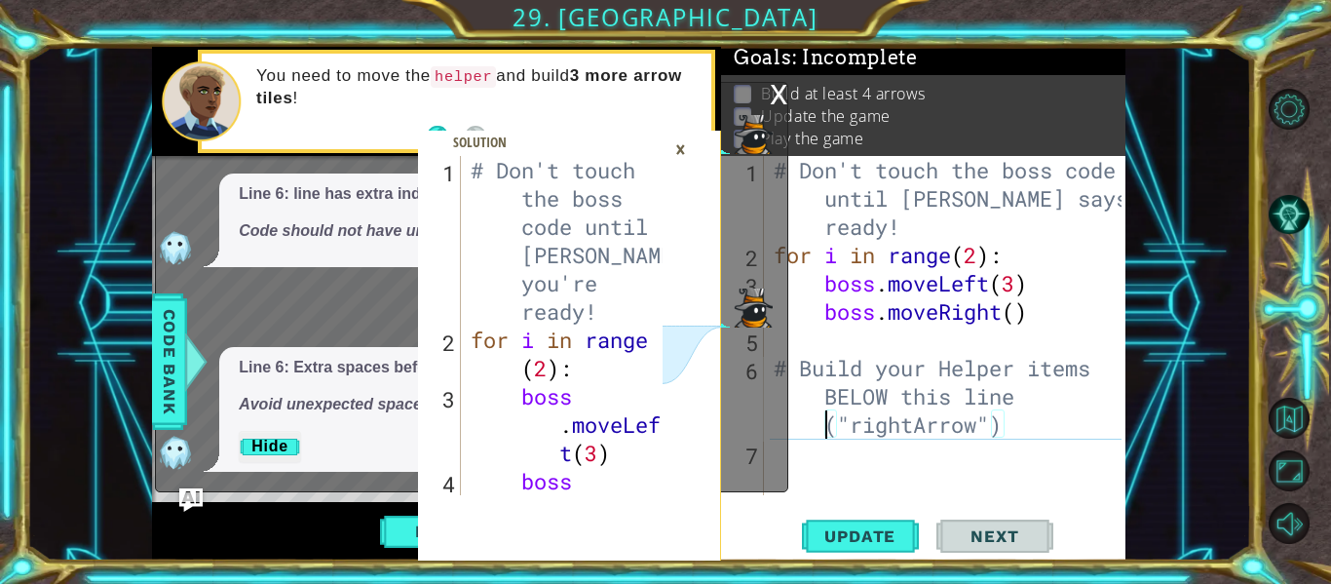
click at [810, 431] on div "# Don't touch the boss code until Vega says you're ready! for i in range ( 2 ) …" at bounding box center [951, 382] width 362 height 452
click at [827, 429] on div "# Don't touch the boss code until Vega says you're ready! for i in range ( 2 ) …" at bounding box center [951, 382] width 362 height 452
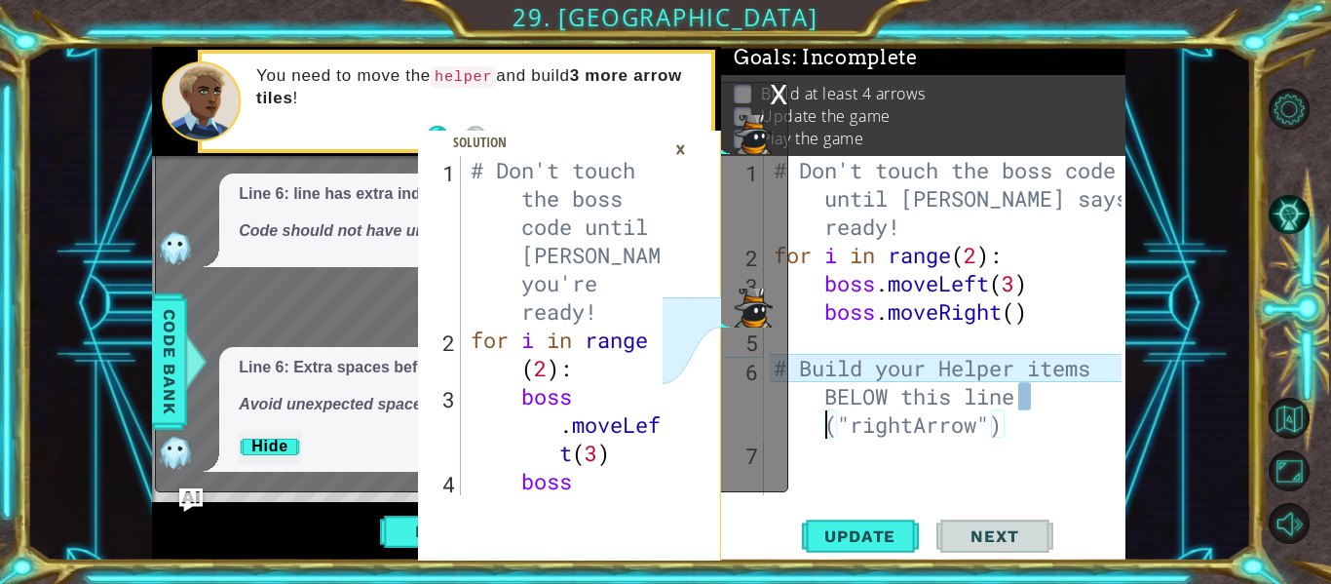
click at [1013, 434] on div "# Don't touch the boss code until Vega says you're ready! for i in range ( 2 ) …" at bounding box center [951, 382] width 362 height 452
type textarea "# Build your Helper items BELOW this line"
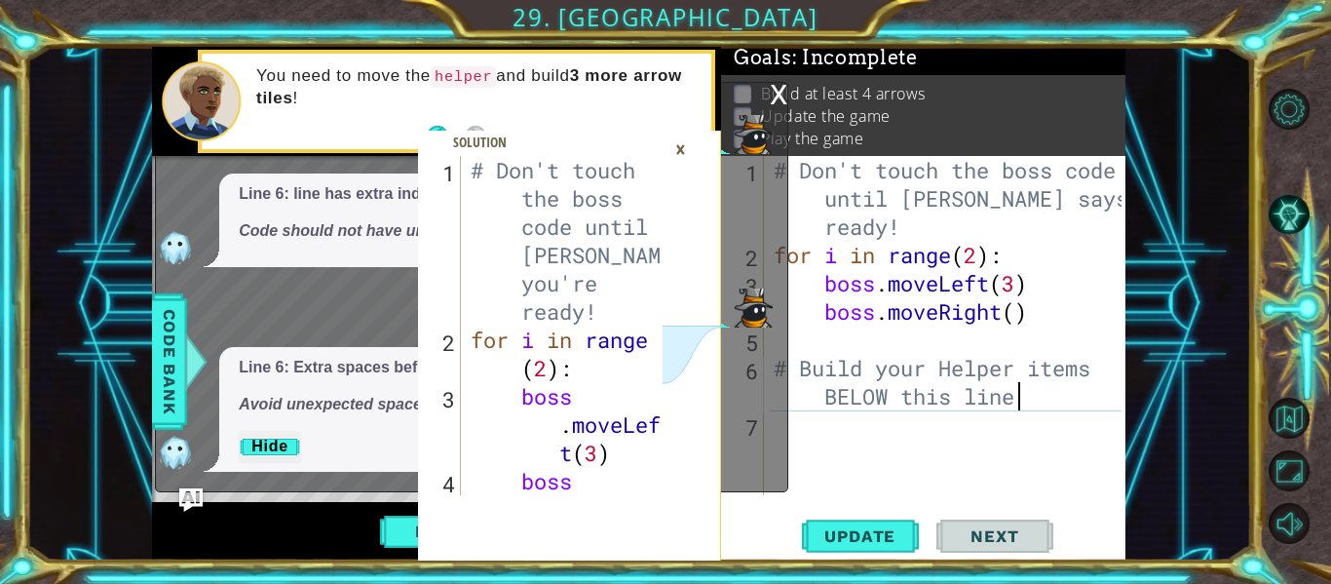
click at [801, 435] on div "# Don't touch the boss code until Vega says you're ready! for i in range ( 2 ) …" at bounding box center [951, 382] width 362 height 452
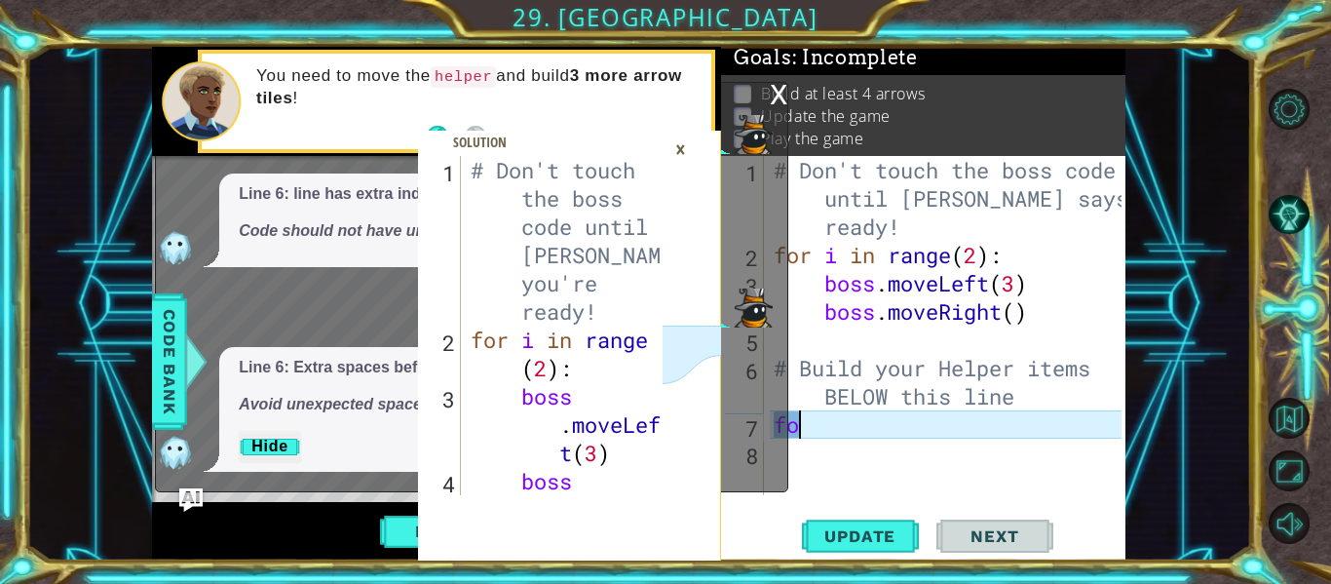
scroll to position [0, 1]
click at [777, 431] on div "Line 6: Extra spaces before helper.moveRight(6) . Avoid unexpected spaces befor…" at bounding box center [467, 409] width 622 height 125
click at [777, 430] on div "Line 6: Extra spaces before helper.moveRight(6) . Avoid unexpected spaces befor…" at bounding box center [467, 409] width 622 height 125
click at [818, 426] on div "# Don't touch the boss code until Vega says you're ready! for i in range ( 2 ) …" at bounding box center [951, 382] width 362 height 452
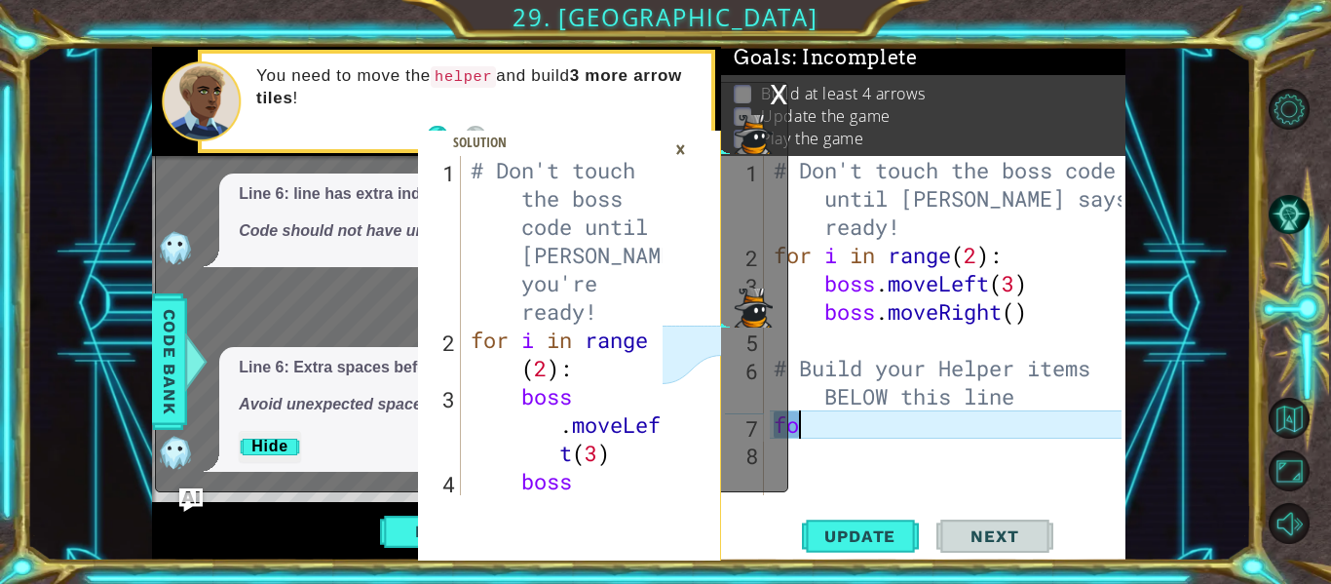
click at [774, 96] on div "x" at bounding box center [779, 92] width 18 height 19
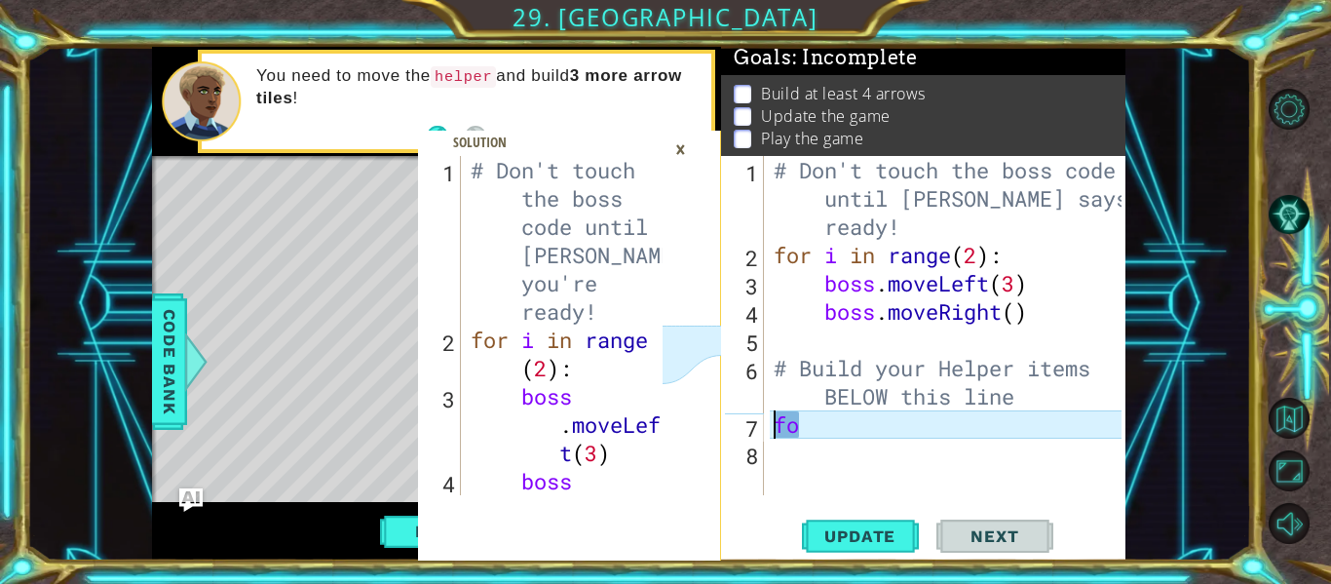
click at [774, 432] on div "# Don't touch the boss code until Vega says you're ready! for i in range ( 2 ) …" at bounding box center [951, 382] width 362 height 452
click at [814, 433] on div "# Don't touch the boss code until Vega says you're ready! for i in range ( 2 ) …" at bounding box center [951, 382] width 362 height 452
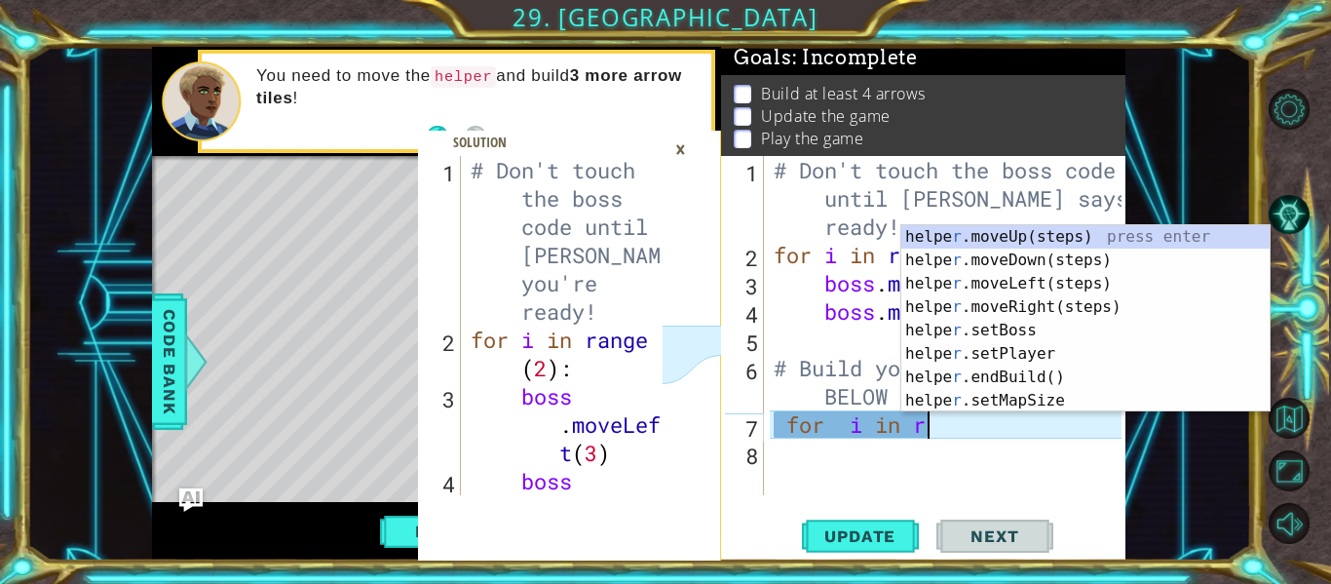
scroll to position [0, 7]
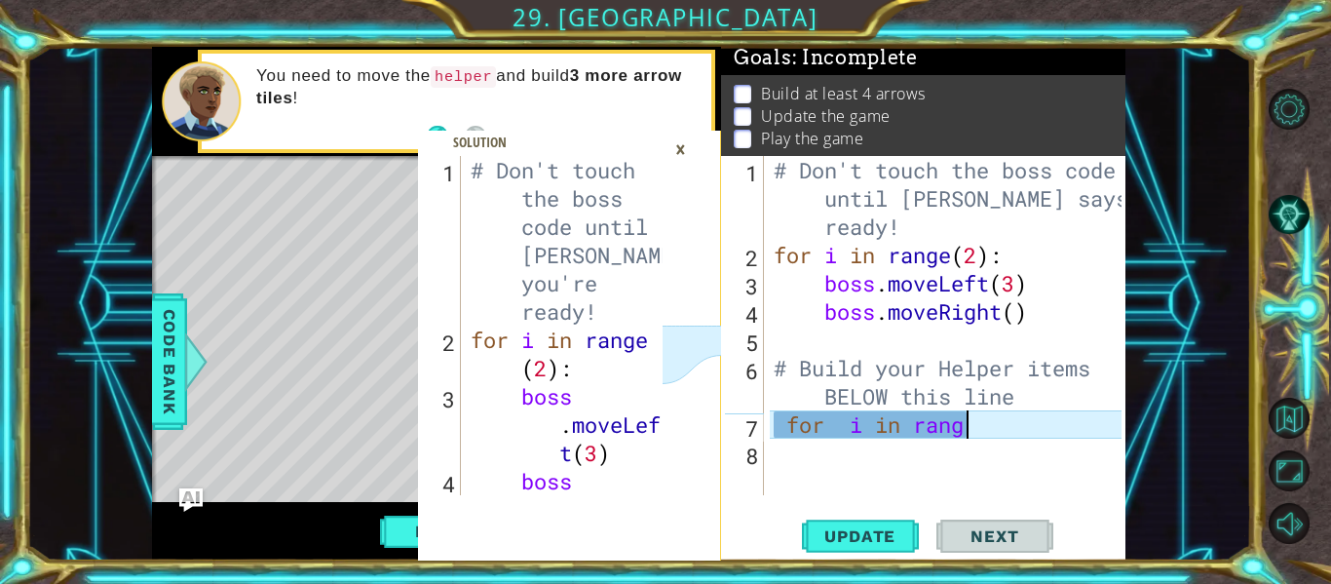
type textarea "for i in range"
click at [820, 464] on div "# Don't touch the boss code until Vega says you're ready! for i in range ( 2 ) …" at bounding box center [951, 382] width 362 height 452
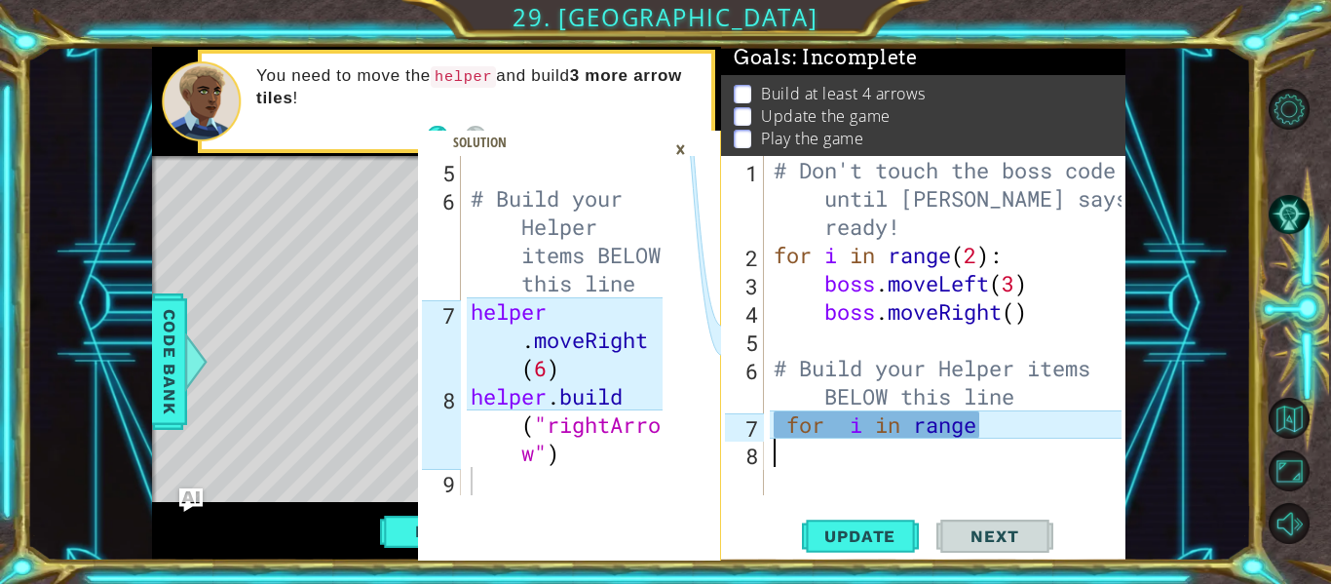
scroll to position [396, 0]
click at [991, 426] on div "# Don't touch the boss code until Vega says you're ready! for i in range ( 2 ) …" at bounding box center [951, 382] width 362 height 452
type textarea "f"
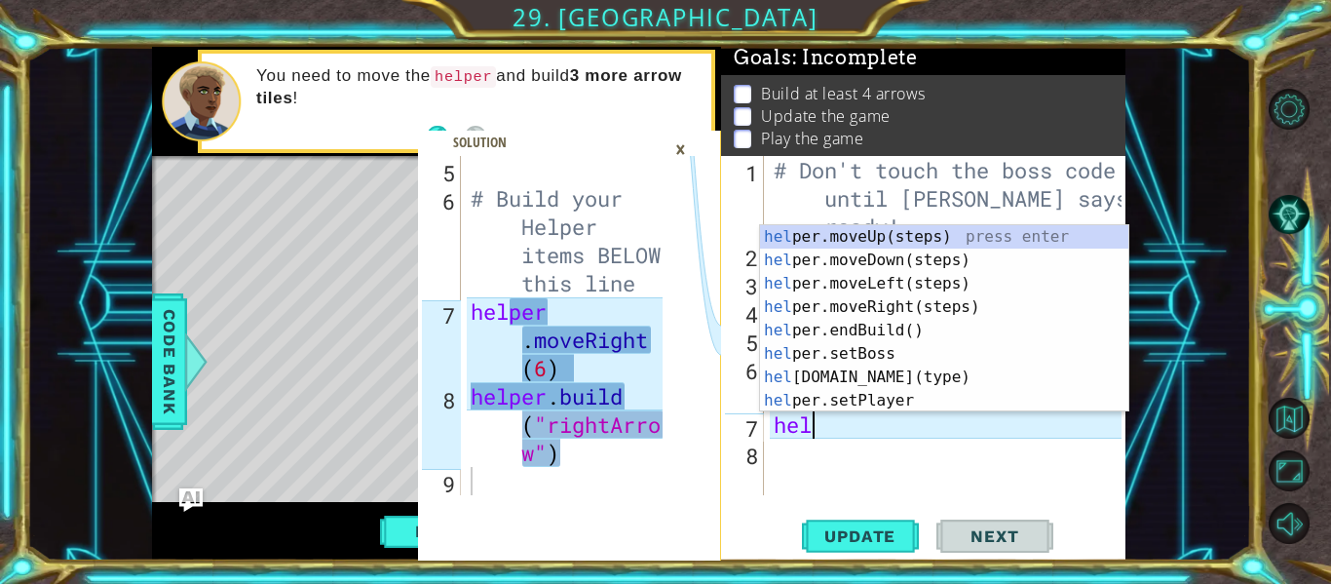
scroll to position [0, 1]
type textarea "helper"
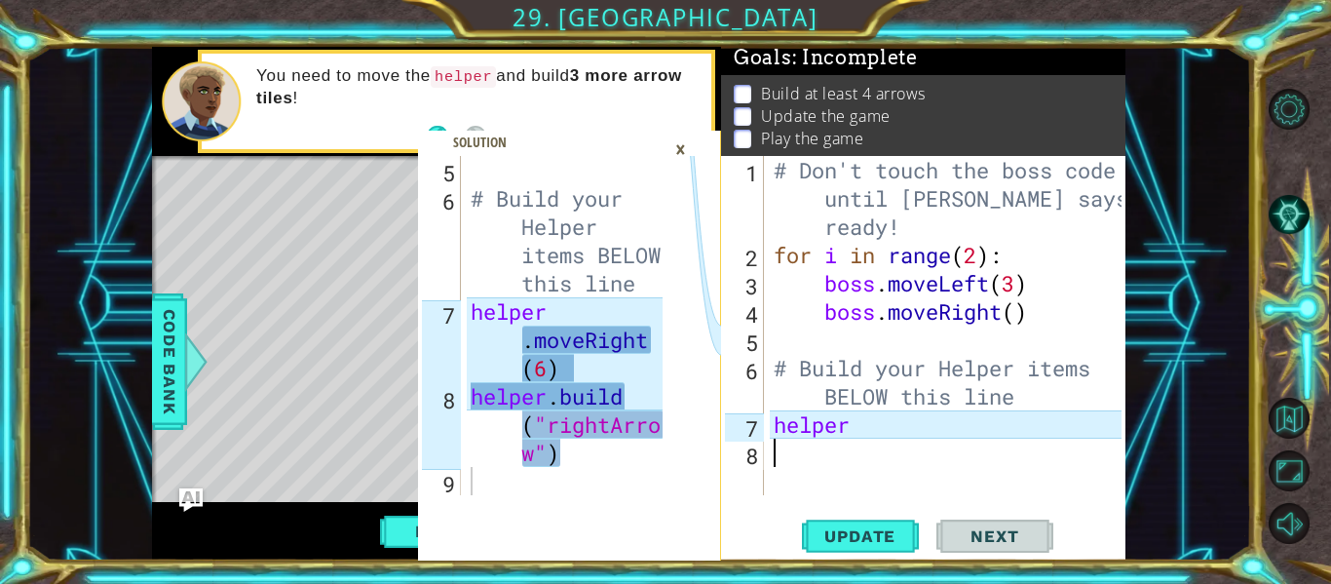
click at [790, 458] on div "# Don't touch the boss code until Vega says you're ready! for i in range ( 2 ) …" at bounding box center [951, 382] width 362 height 452
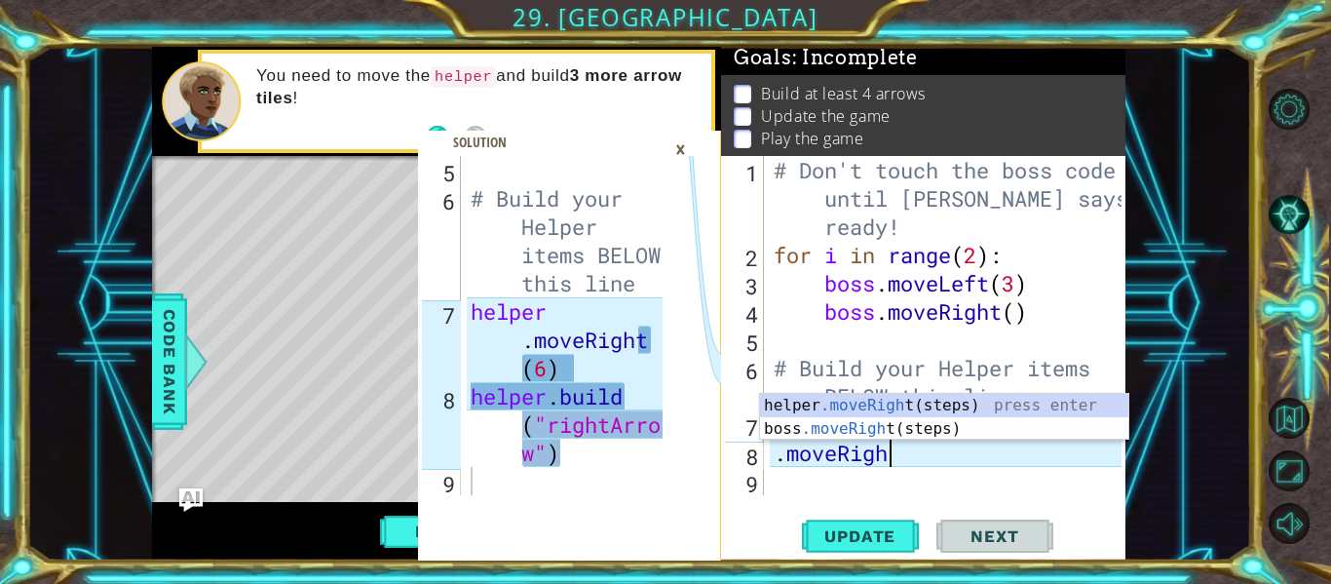
scroll to position [0, 5]
click at [777, 460] on div "# Don't touch the boss code until Vega says you're ready! for i in range ( 2 ) …" at bounding box center [951, 382] width 362 height 452
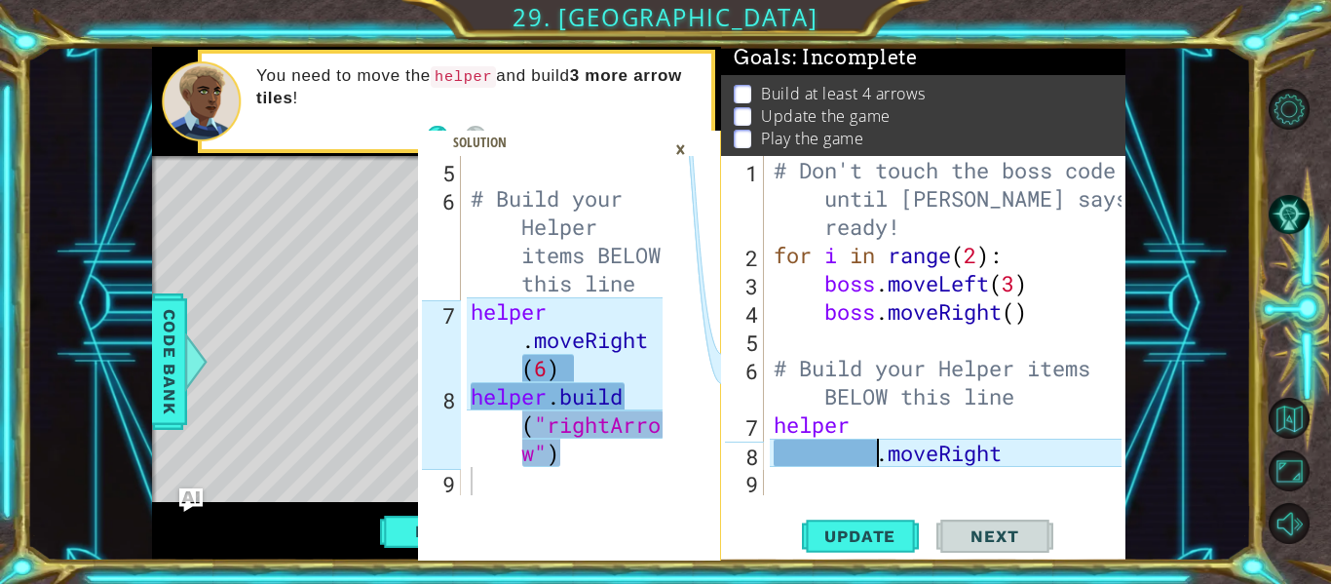
type textarea ".moveRight"
click at [772, 490] on div "# Don't touch the boss code until Vega says you're ready! for i in range ( 2 ) …" at bounding box center [951, 382] width 362 height 452
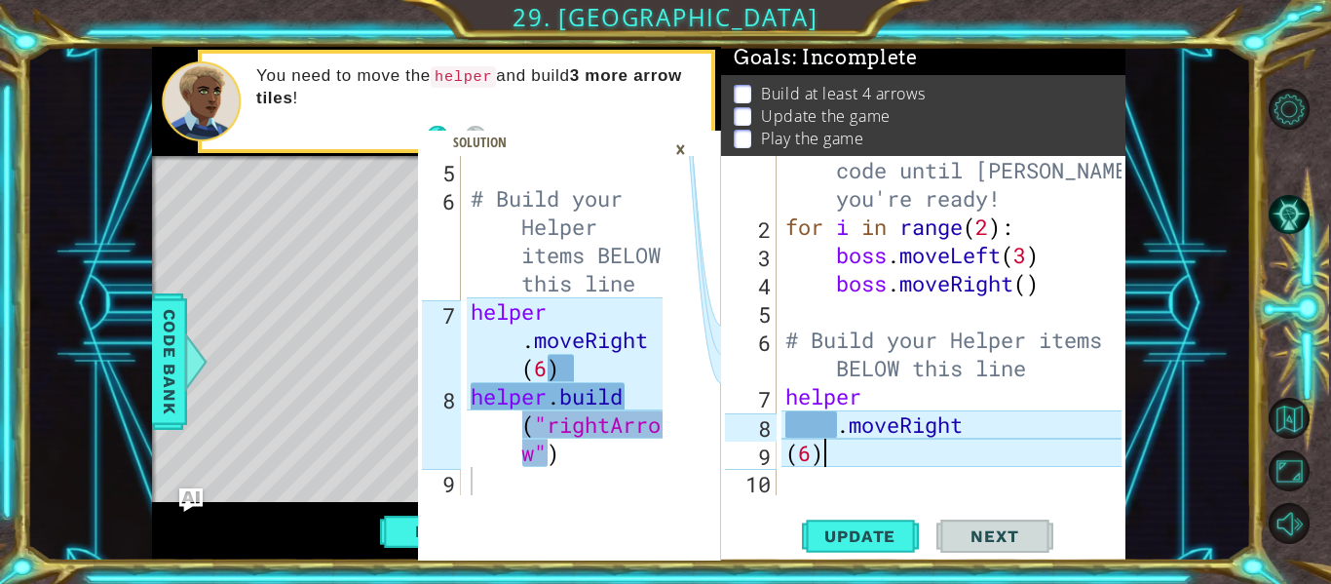
scroll to position [0, 1]
click at [786, 464] on div "# Don't touch the boss code until Vega says you're ready! for i in range ( 2 ) …" at bounding box center [957, 354] width 350 height 452
type textarea "(6)"
click at [786, 485] on div "# Don't touch the boss code until Vega says you're ready! for i in range ( 2 ) …" at bounding box center [957, 354] width 350 height 452
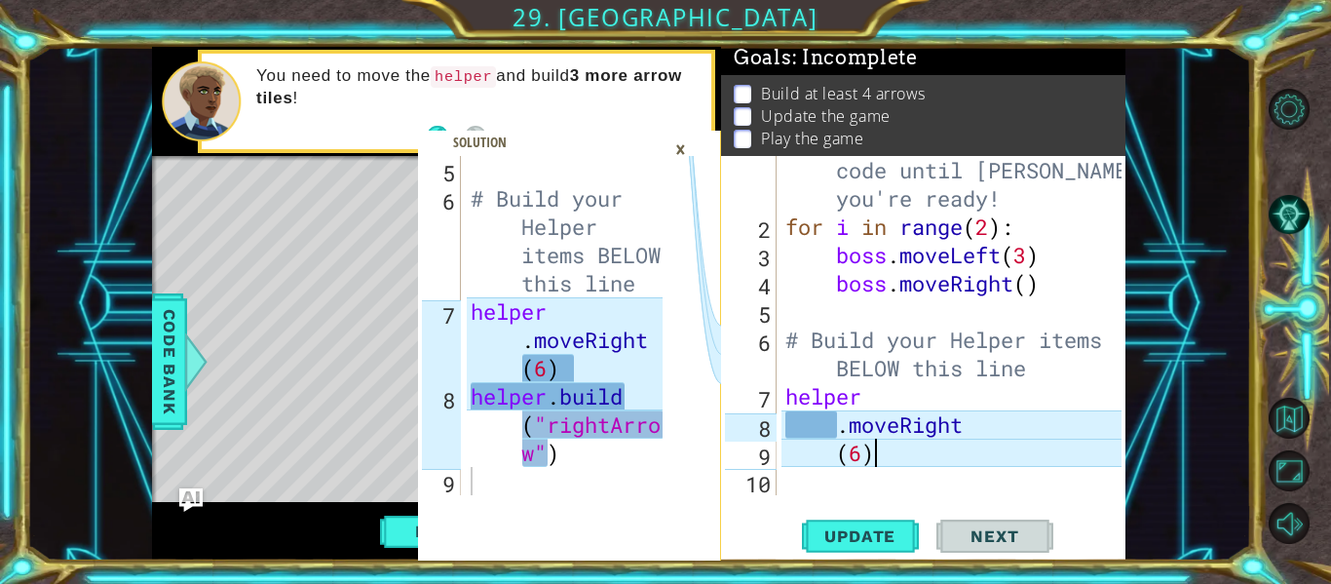
click at [871, 456] on div "# Don't touch the boss code until Vega says you're ready! for i in range ( 2 ) …" at bounding box center [957, 354] width 350 height 452
type textarea "(6)"
click at [781, 487] on div "(6) 1 2 3 4 5 6 7 8 9 10 # Don't touch the boss code until Vega says you're rea…" at bounding box center [921, 325] width 401 height 339
click at [785, 482] on div "# Don't touch the boss code until Vega says you're ready! for i in range ( 2 ) …" at bounding box center [957, 354] width 350 height 452
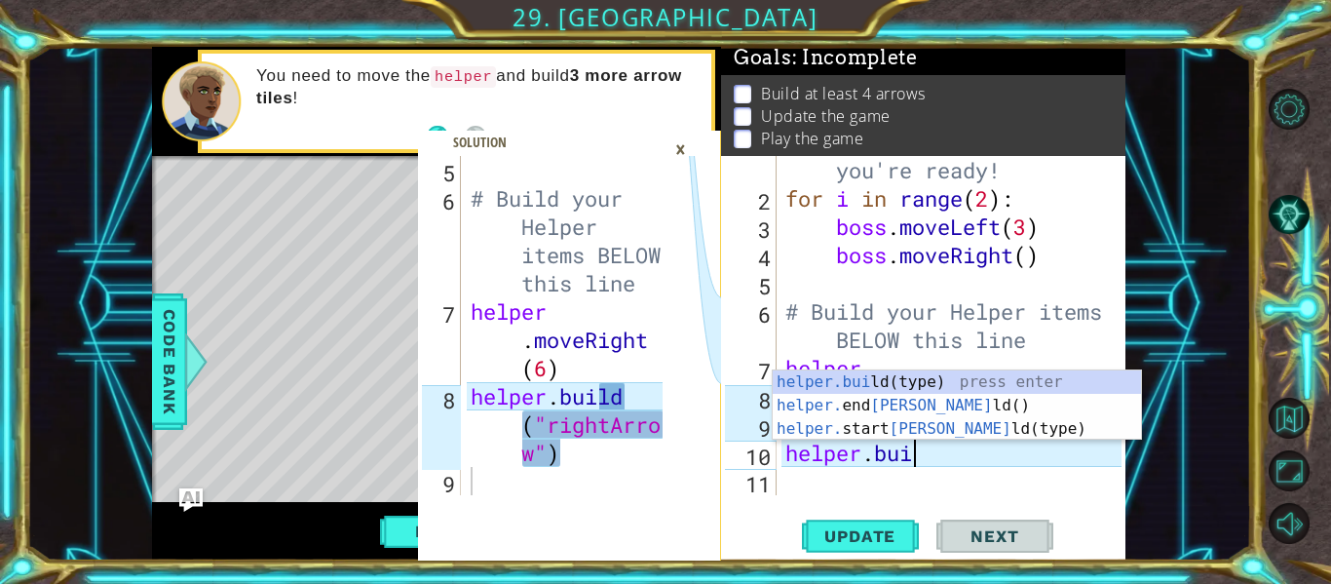
scroll to position [0, 6]
type textarea "[DOMAIN_NAME]"
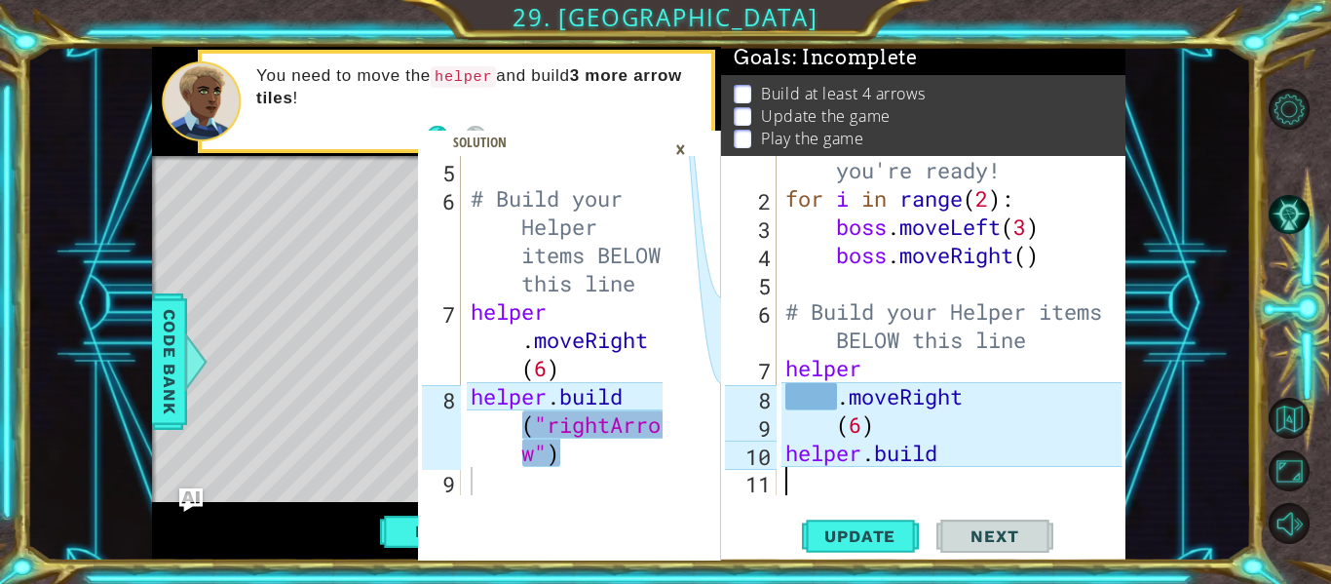
click at [787, 484] on div "# Don't touch the boss code until Vega says you're ready! for i in range ( 2 ) …" at bounding box center [957, 325] width 350 height 452
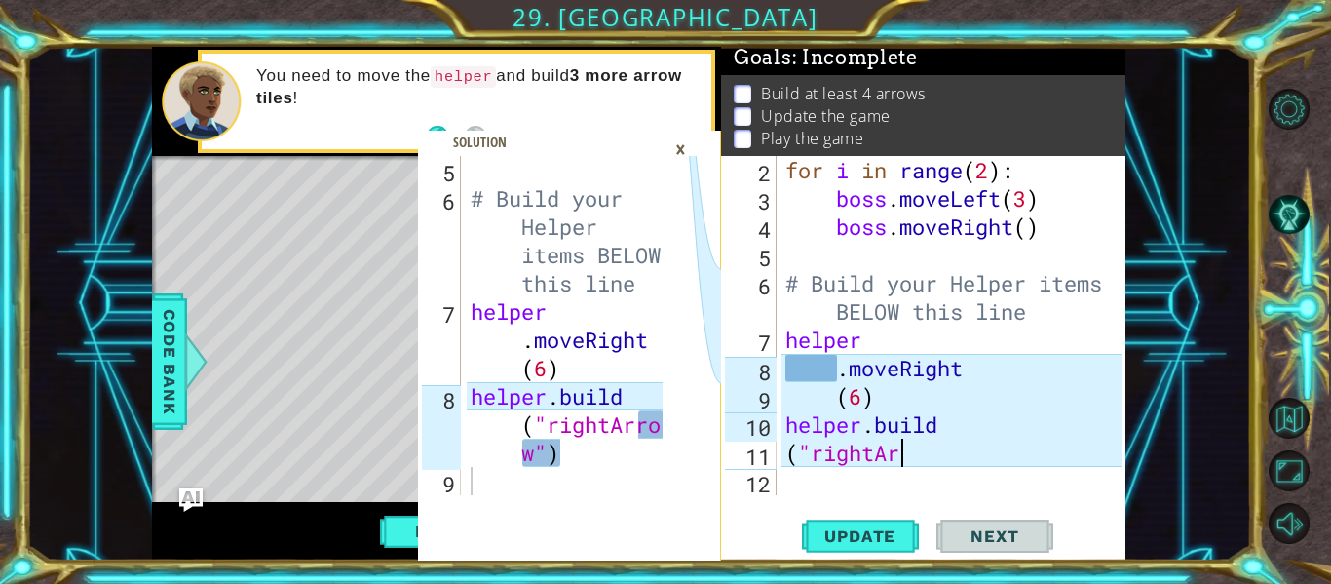
scroll to position [0, 5]
type textarea "("rightArro"
click at [791, 487] on div "for i in range ( 2 ) : boss . moveLeft ( 3 ) boss . moveRight ( ) # Build your …" at bounding box center [957, 354] width 350 height 396
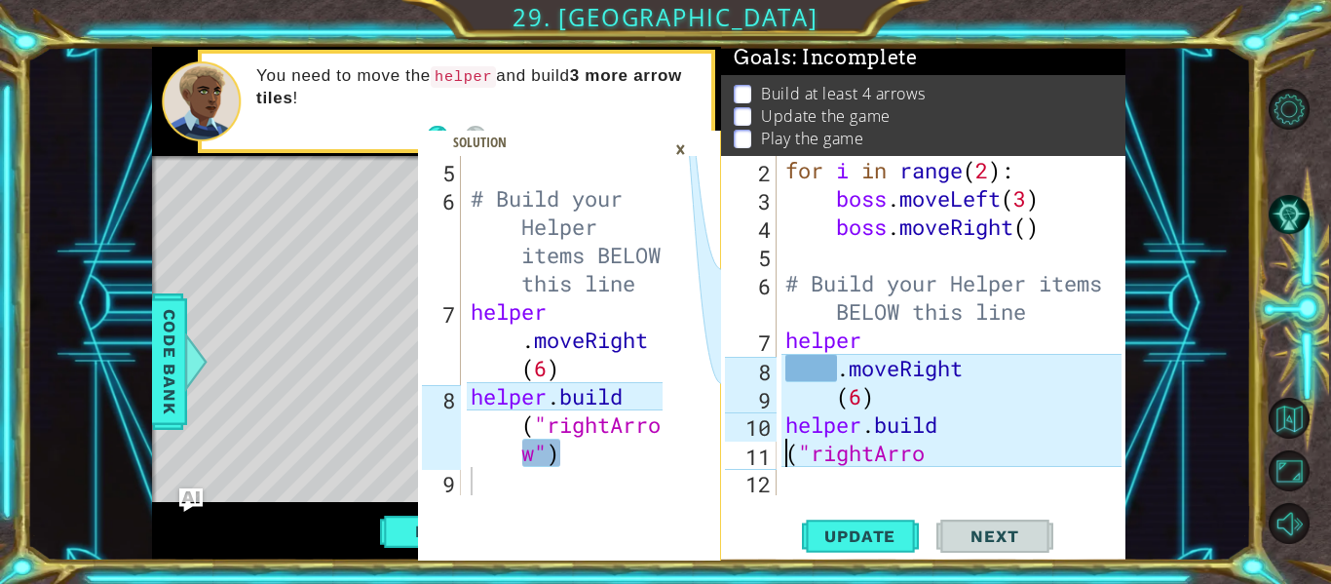
click at [789, 461] on div "for i in range ( 2 ) : boss . moveLeft ( 3 ) boss . moveRight ( ) # Build your …" at bounding box center [957, 354] width 350 height 396
type textarea "("rightArro"
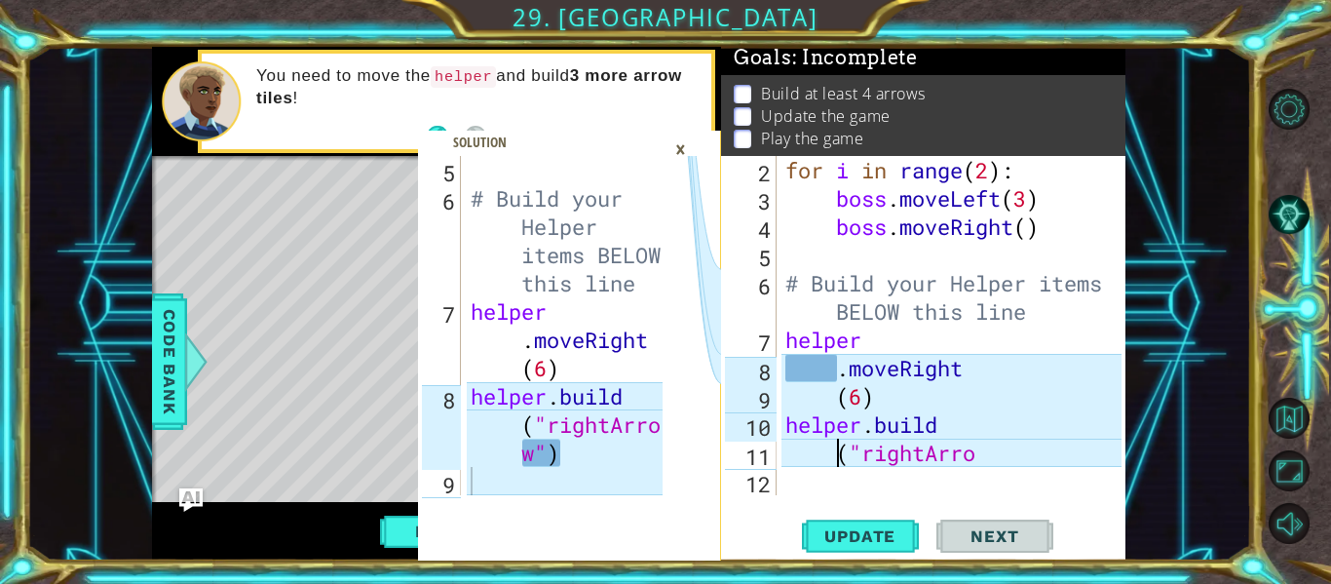
click at [787, 484] on div "for i in range ( 2 ) : boss . moveLeft ( 3 ) boss . moveRight ( ) # Build your …" at bounding box center [957, 354] width 350 height 396
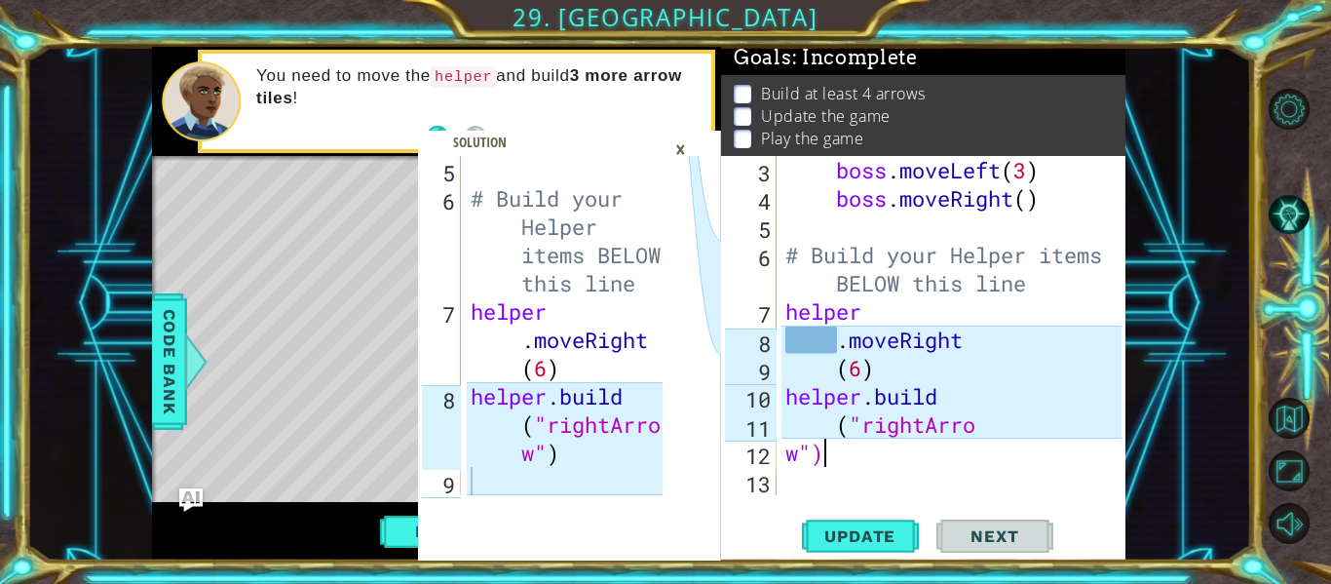
scroll to position [0, 1]
click at [784, 456] on div "boss . moveLeft ( 3 ) boss . moveRight ( ) # Build your Helper items BELOW this…" at bounding box center [957, 354] width 350 height 396
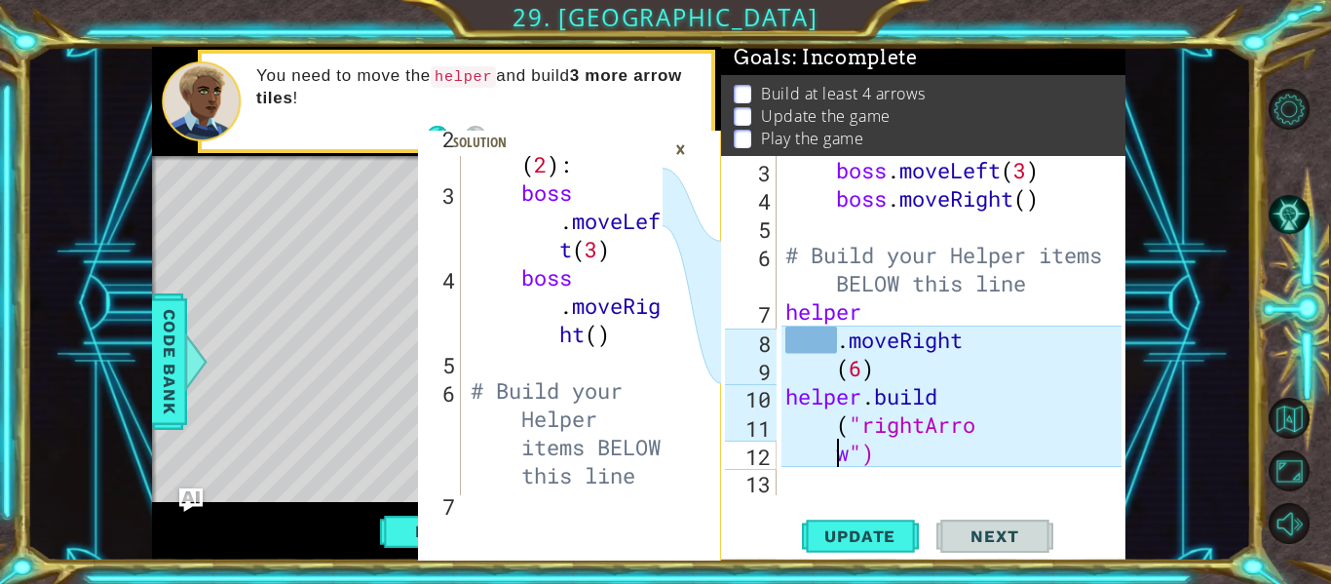
scroll to position [396, 0]
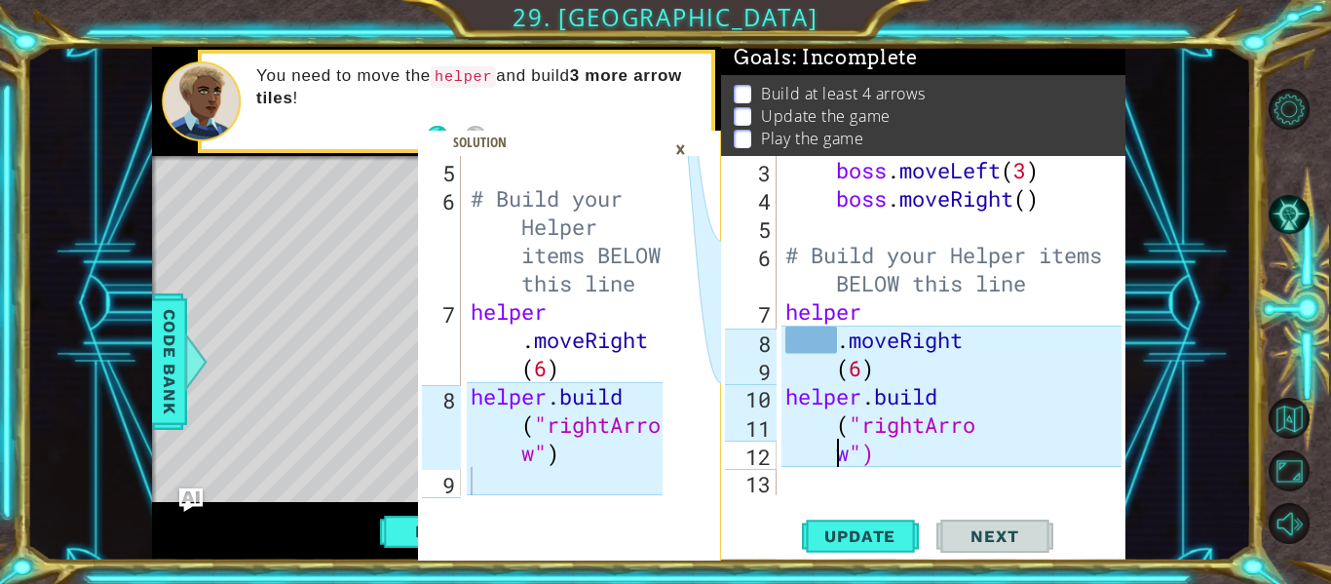
click at [681, 150] on div "×" at bounding box center [681, 149] width 30 height 33
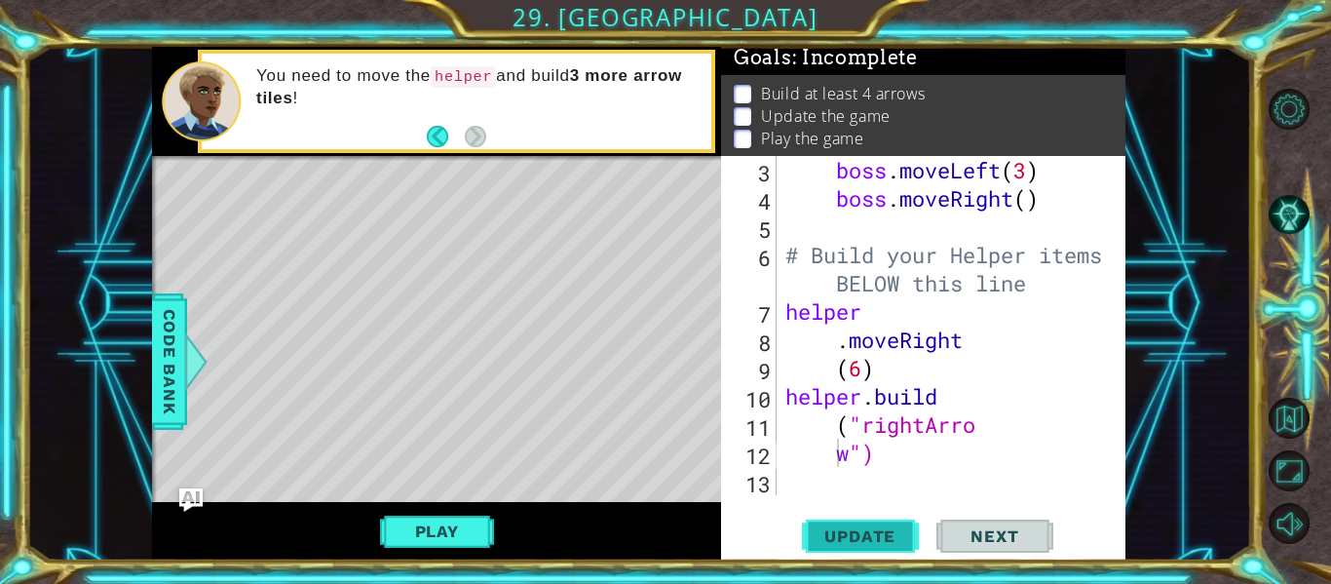
click at [836, 536] on span "Update" at bounding box center [860, 535] width 110 height 19
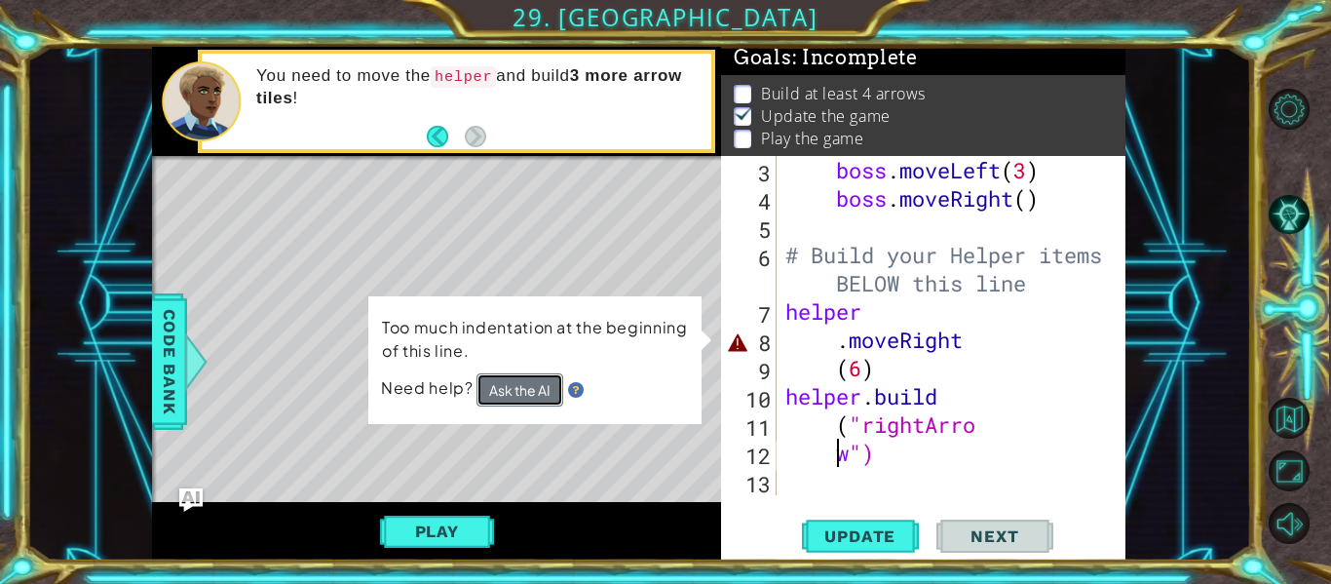
click at [540, 385] on button "Ask the AI" at bounding box center [520, 389] width 87 height 34
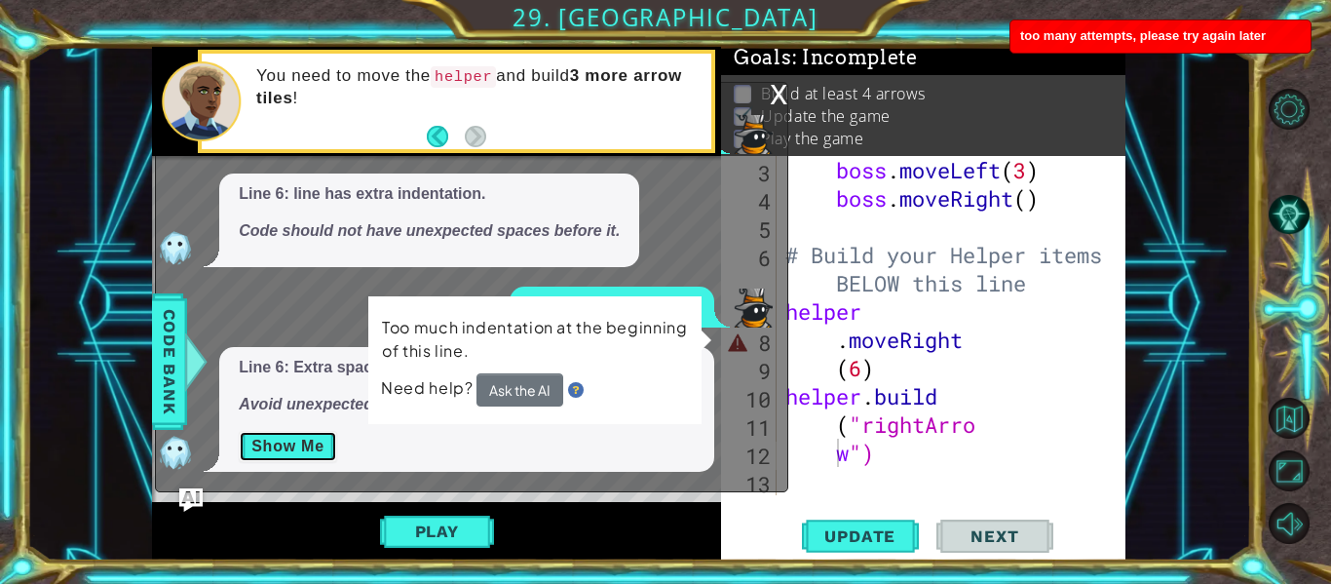
click at [303, 450] on button "Show Me" at bounding box center [288, 446] width 98 height 31
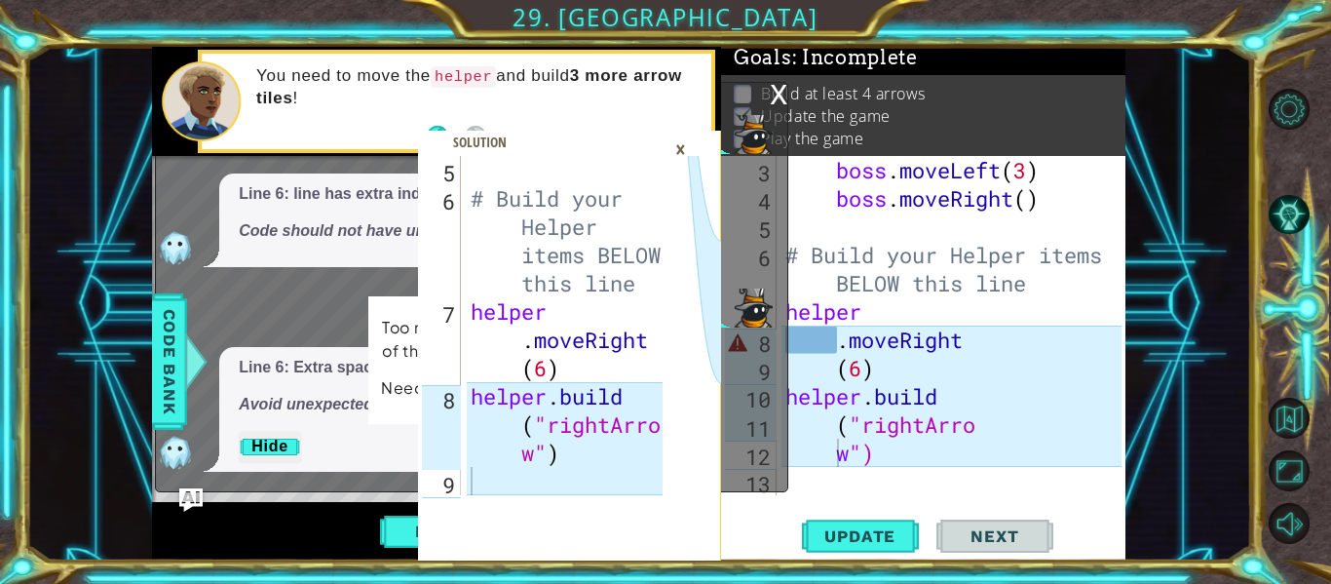
click at [681, 155] on div "×" at bounding box center [681, 149] width 30 height 33
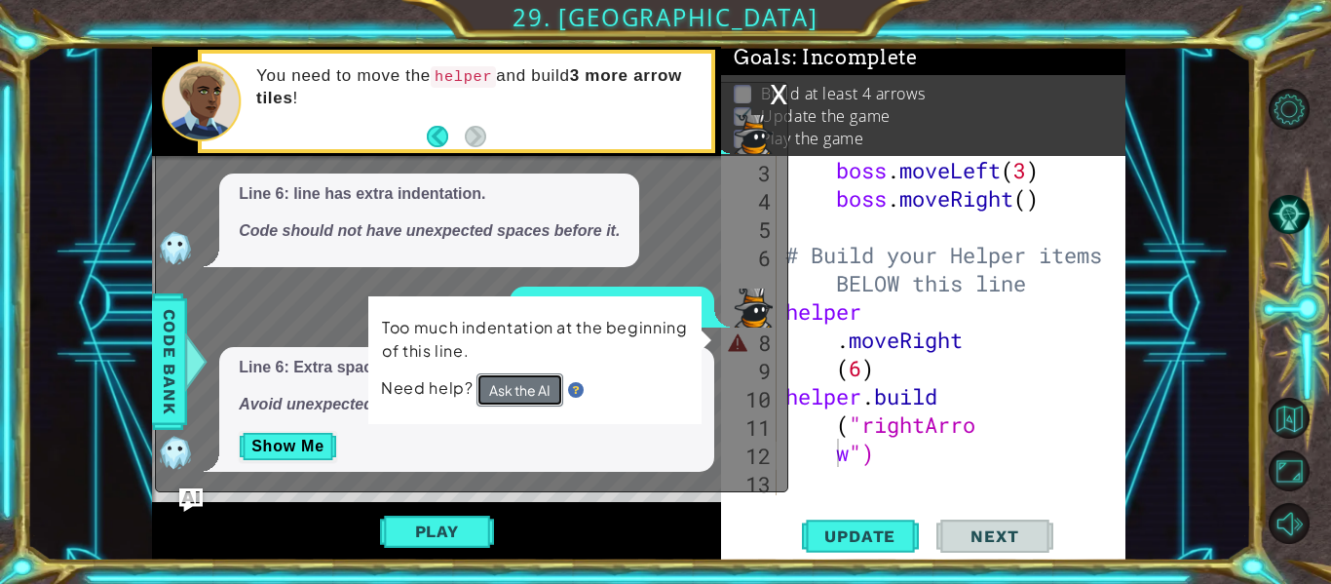
click at [519, 404] on button "Ask the AI" at bounding box center [520, 389] width 87 height 34
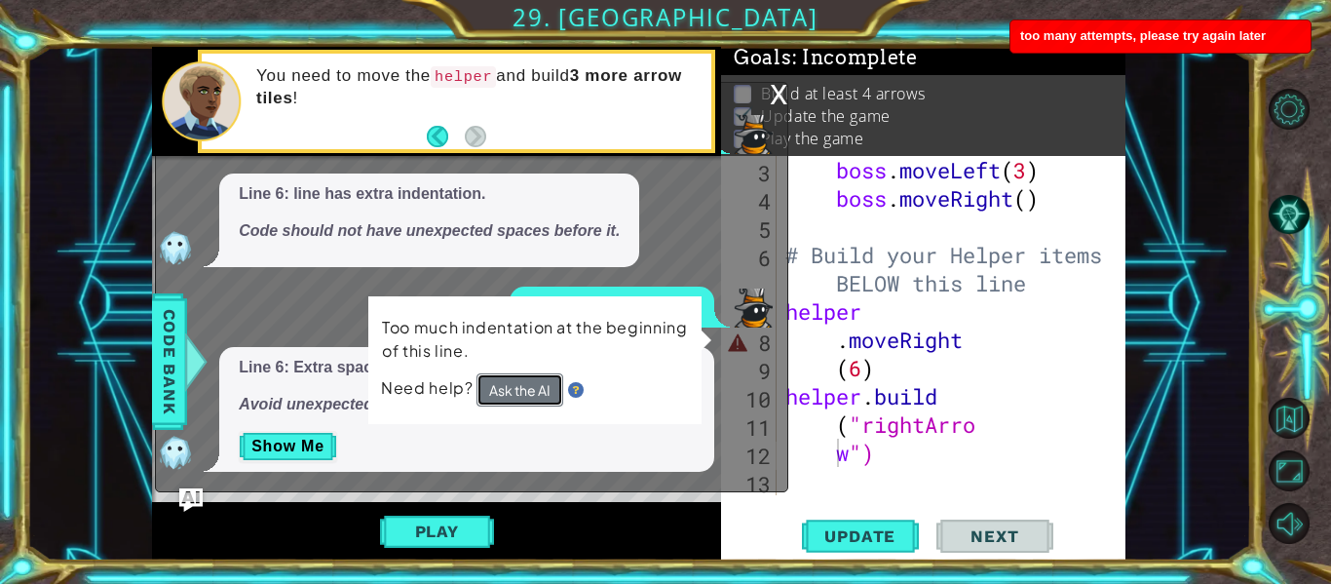
click at [523, 387] on button "Ask the AI" at bounding box center [520, 389] width 87 height 34
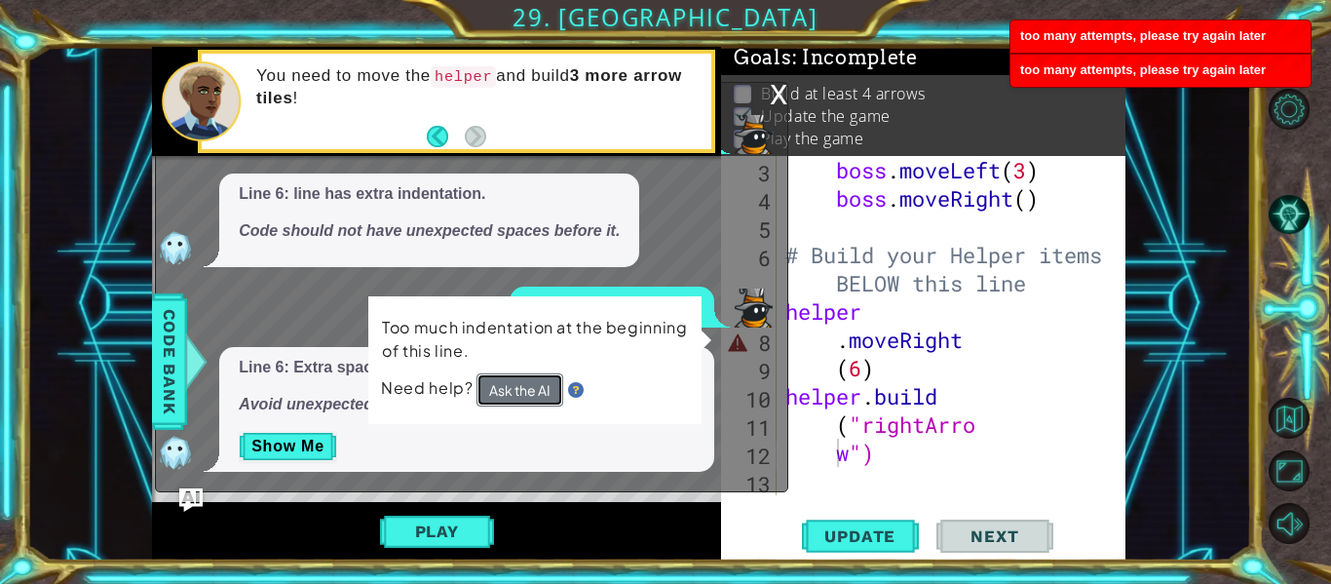
click at [523, 387] on button "Ask the AI" at bounding box center [520, 389] width 87 height 33
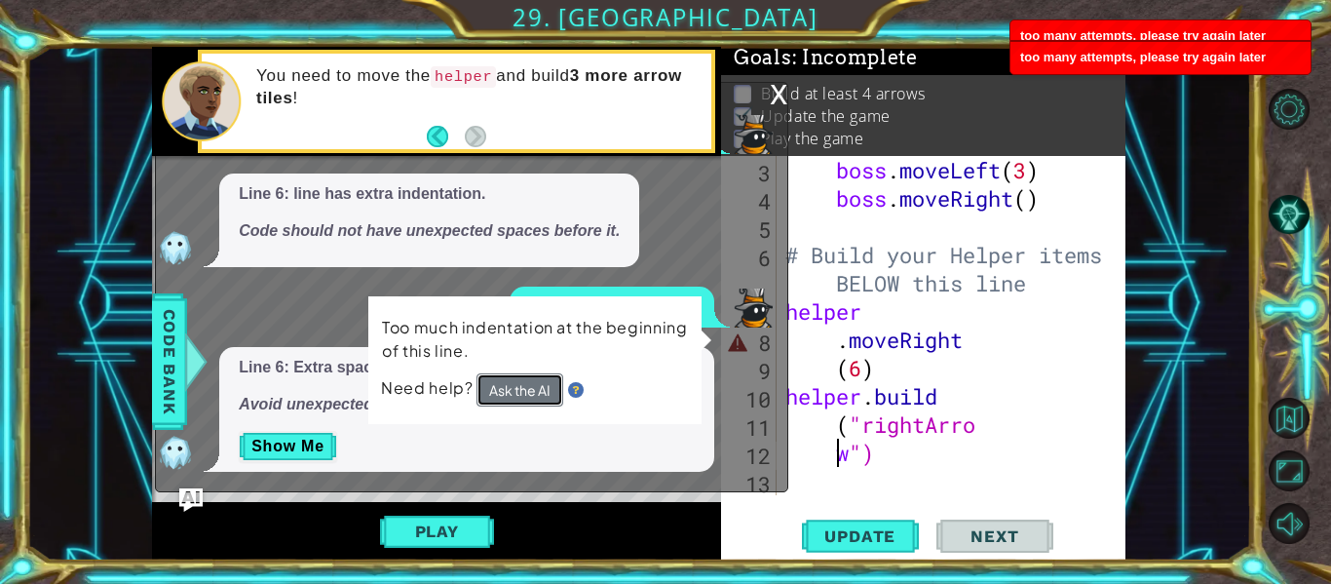
click at [492, 385] on button "Ask the AI" at bounding box center [520, 389] width 87 height 34
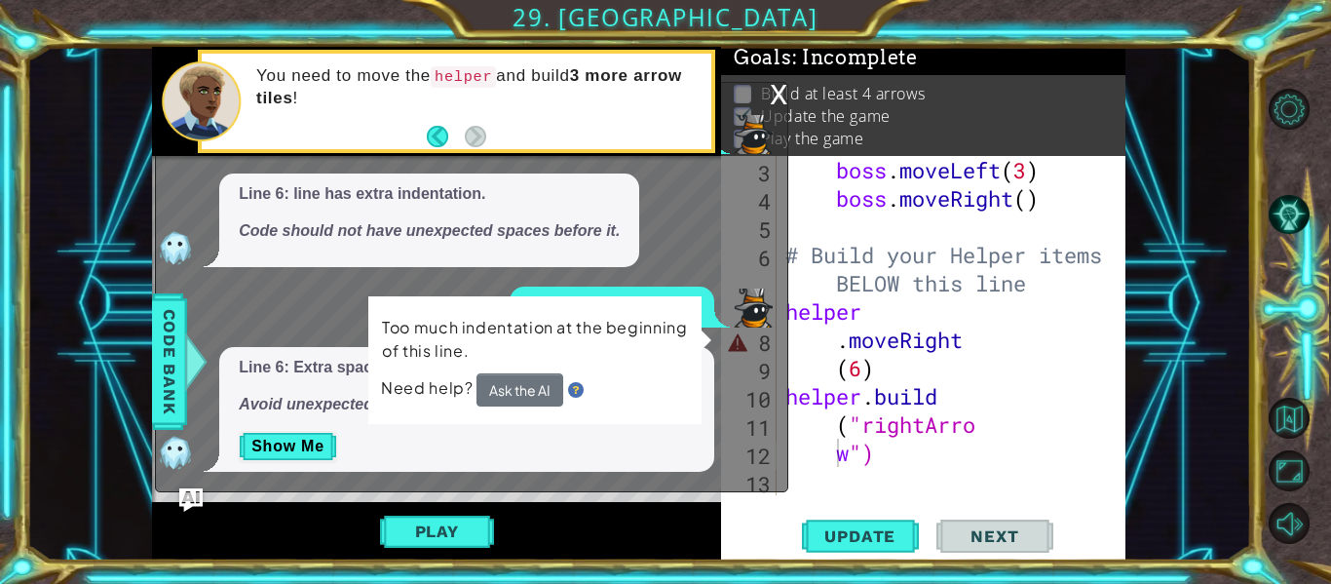
click at [414, 313] on div "Too much indentation at the beginning of this line. Need help? Ask the AI" at bounding box center [534, 360] width 335 height 134
click at [307, 442] on button "Show Me" at bounding box center [288, 446] width 98 height 31
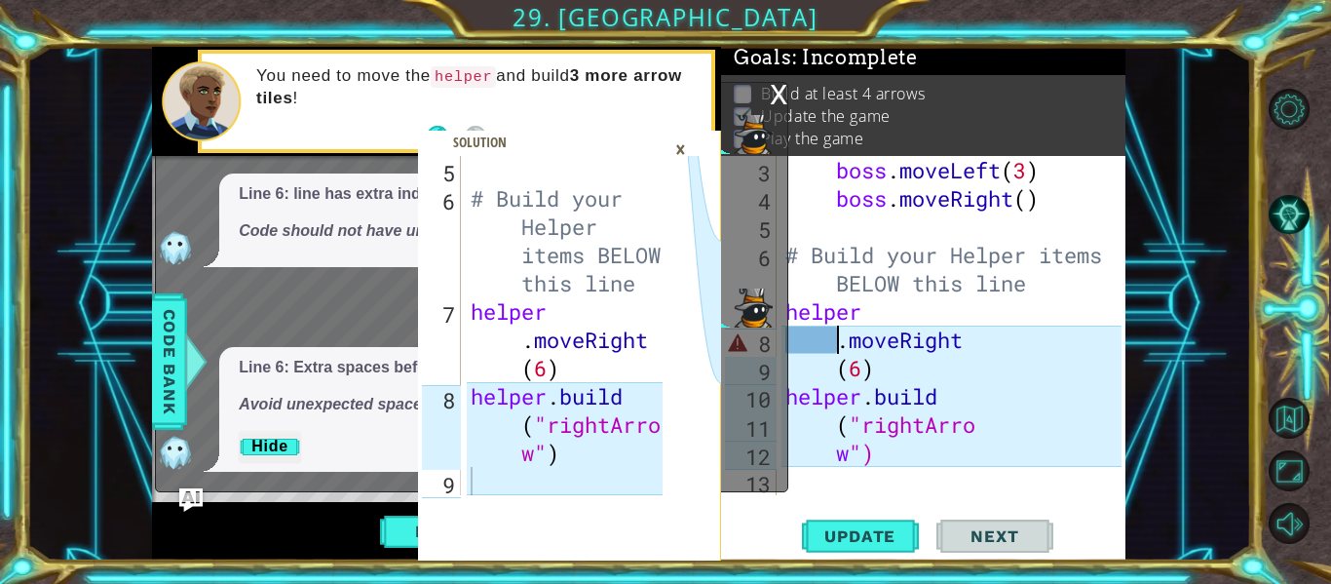
click at [837, 339] on div "boss . moveLeft ( 3 ) boss . moveRight ( ) # Build your Helper items BELOW this…" at bounding box center [957, 354] width 350 height 396
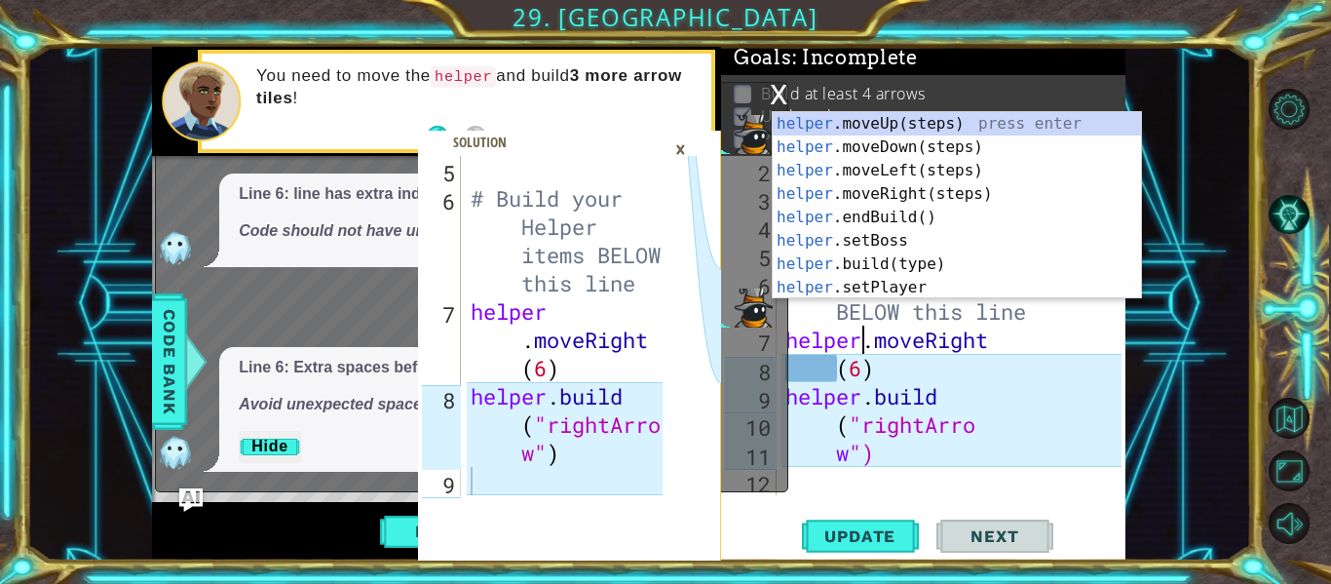
scroll to position [85, 0]
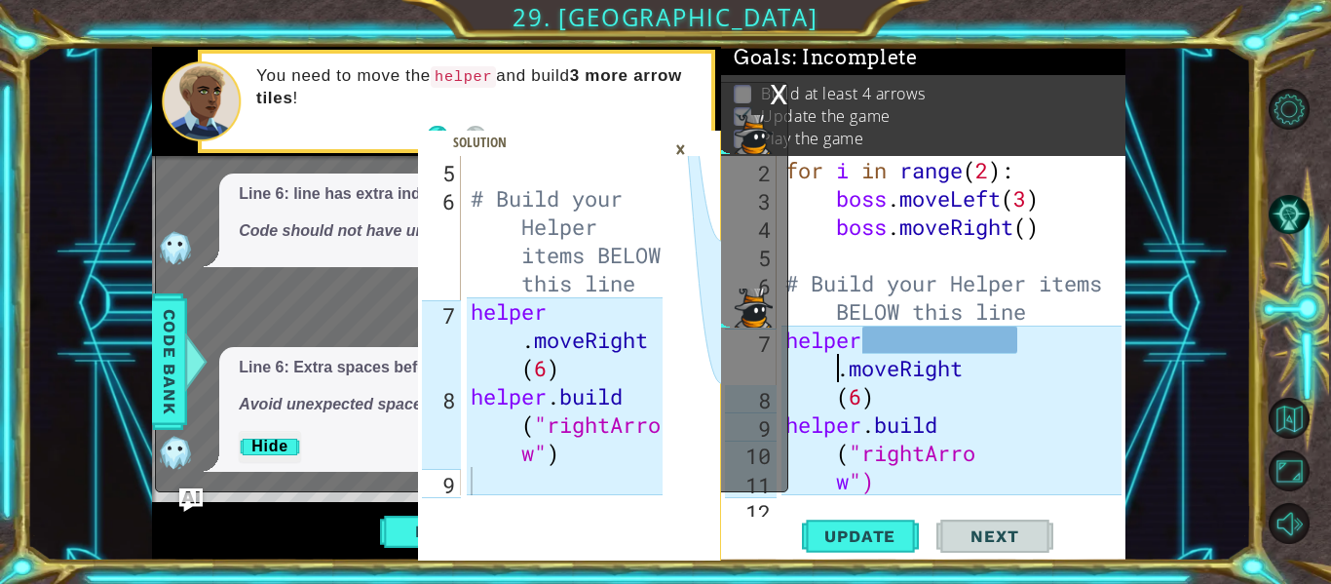
click at [1019, 346] on div "for i in range ( 2 ) : boss . moveLeft ( 3 ) boss . moveRight ( ) # Build your …" at bounding box center [957, 354] width 350 height 396
click at [1022, 346] on div "for i in range ( 2 ) : boss . moveLeft ( 3 ) boss . moveRight ( ) # Build your …" at bounding box center [957, 354] width 350 height 396
click at [1030, 343] on div "for i in range ( 2 ) : boss . moveLeft ( 3 ) boss . moveRight ( ) # Build your …" at bounding box center [957, 354] width 350 height 396
click at [1015, 347] on div "for i in range ( 2 ) : boss . moveLeft ( 3 ) boss . moveRight ( ) # Build your …" at bounding box center [957, 354] width 350 height 396
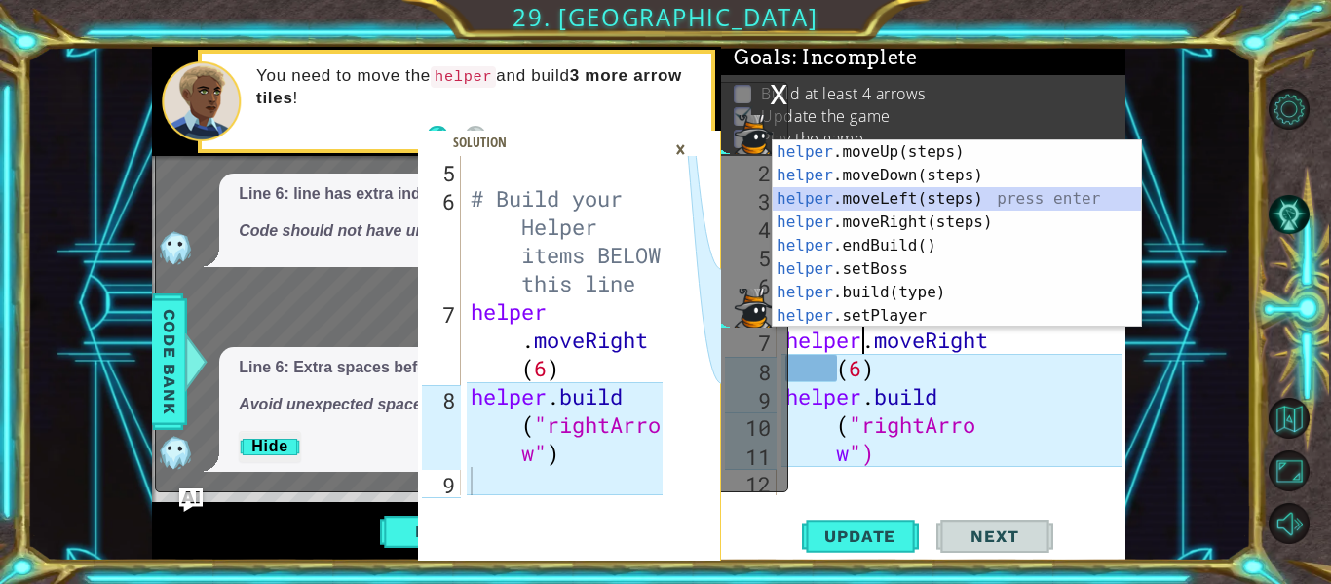
click at [844, 380] on div "for i in range ( 2 ) : boss . moveLeft ( 3 ) boss . moveRight ( ) # Build your …" at bounding box center [957, 354] width 350 height 396
type textarea "(6)"
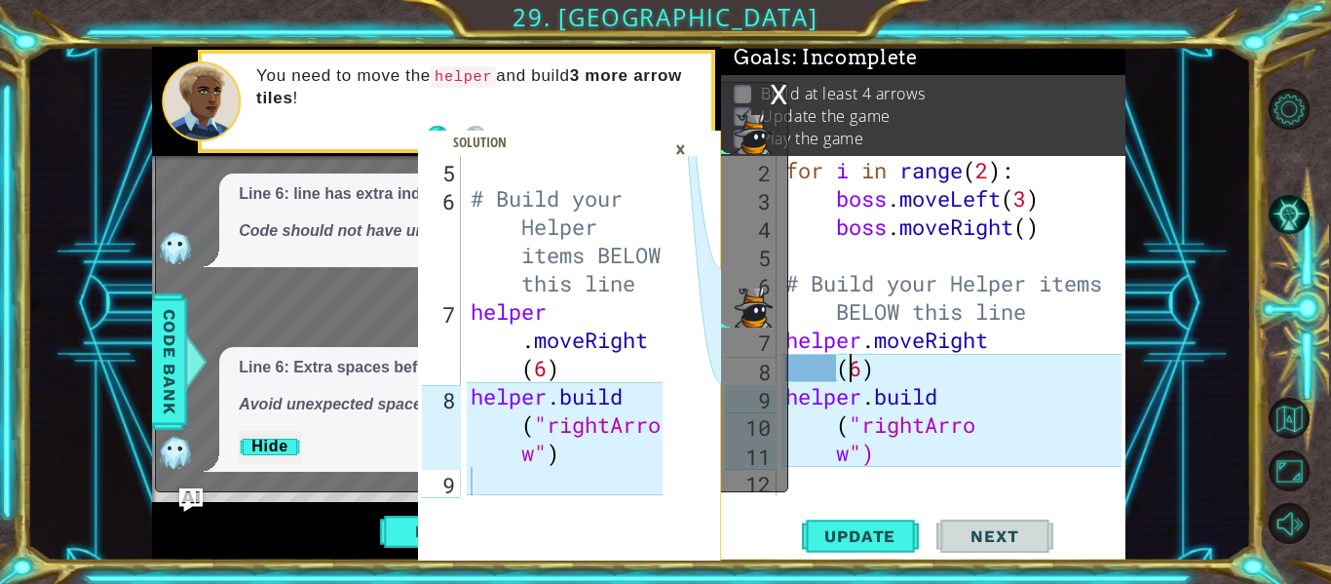
click at [679, 150] on div "×" at bounding box center [681, 149] width 30 height 33
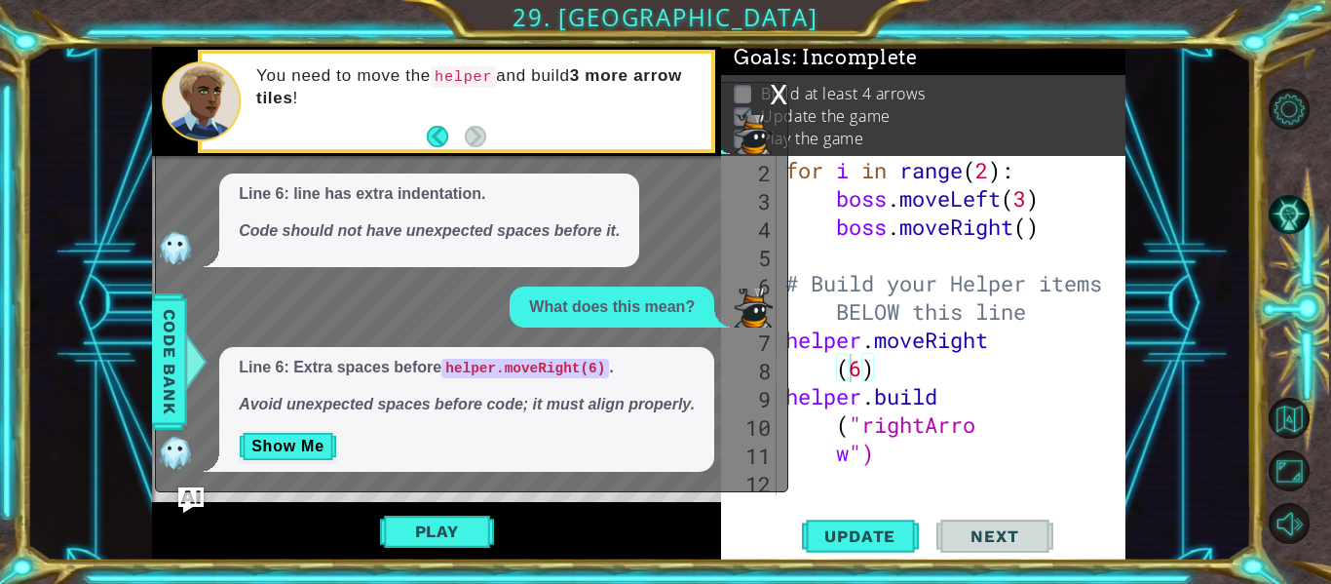
click at [188, 497] on img "Ask AI" at bounding box center [190, 499] width 25 height 25
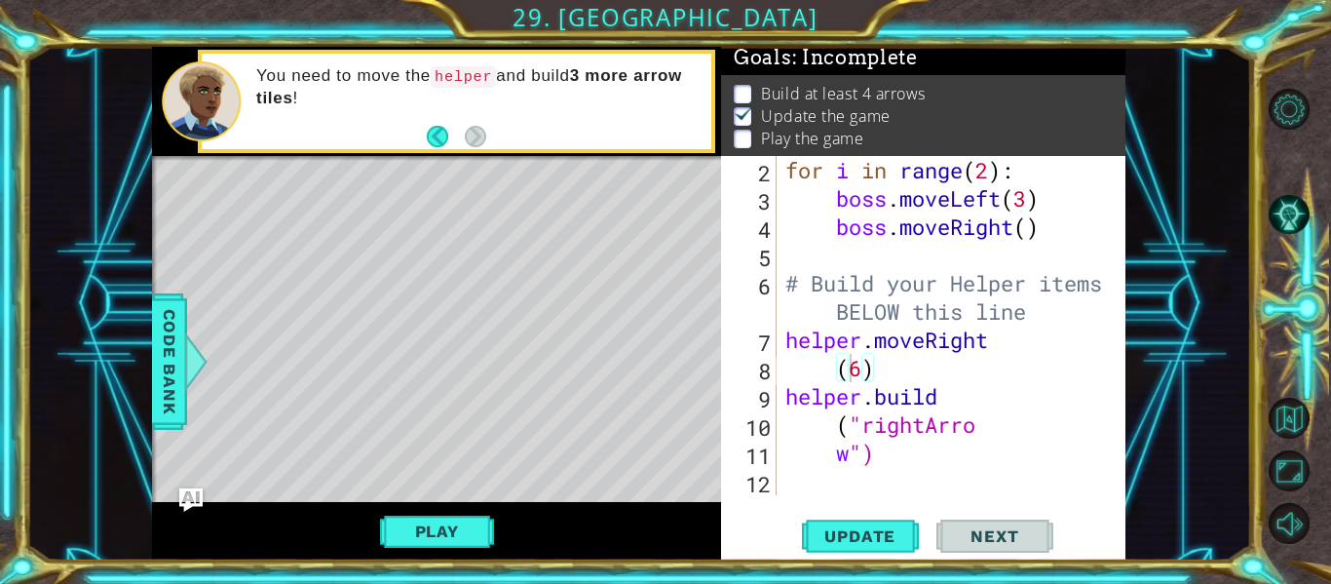
click at [833, 353] on div "for i in range ( 2 ) : boss . moveLeft ( 3 ) boss . moveRight ( ) # Build your …" at bounding box center [957, 354] width 350 height 396
click at [835, 370] on div "for i in range ( 2 ) : boss . moveLeft ( 3 ) boss . moveRight ( ) # Build your …" at bounding box center [957, 354] width 350 height 396
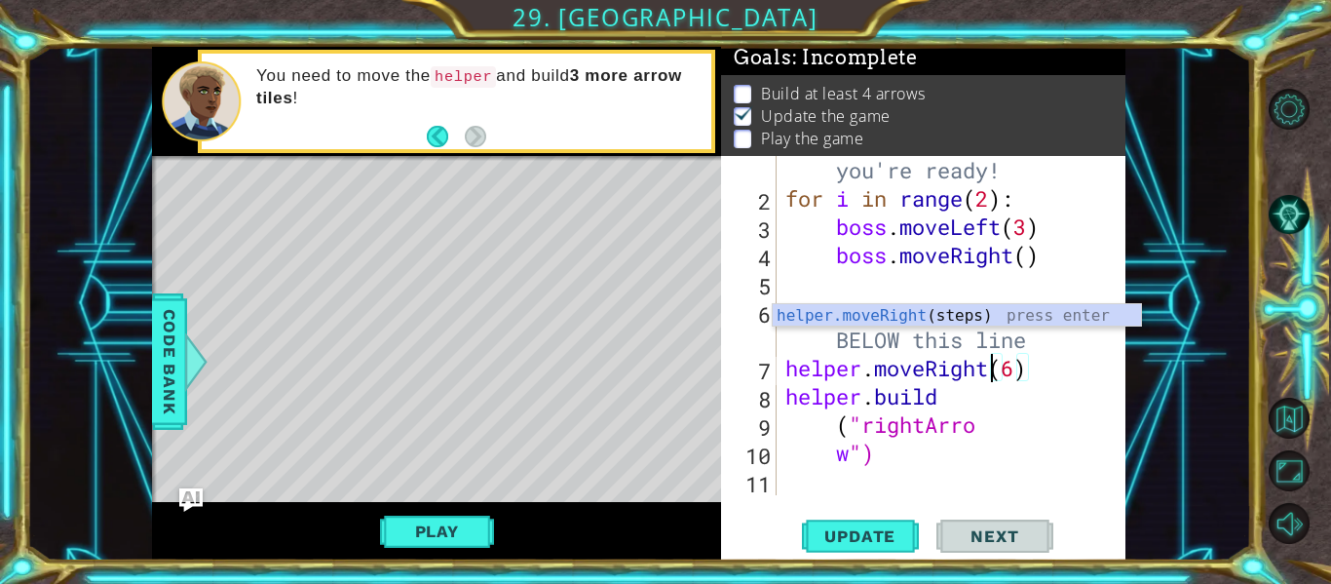
scroll to position [57, 0]
click at [835, 453] on div "# Don't touch the boss code until Vega says you're ready! for i in range ( 2 ) …" at bounding box center [957, 325] width 350 height 452
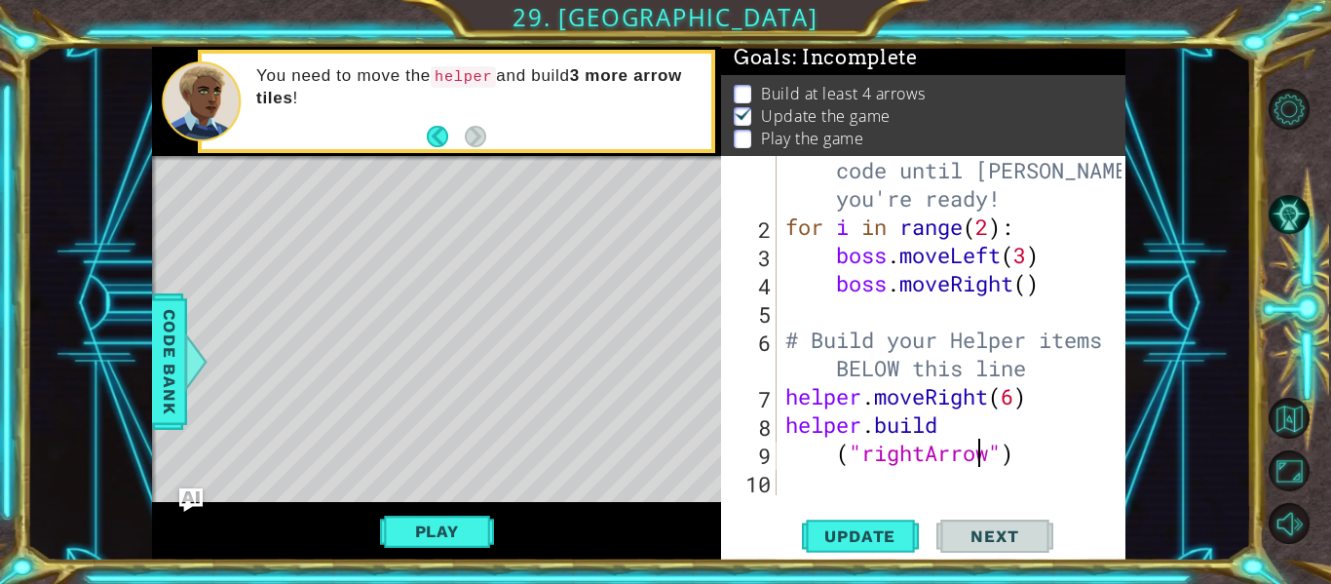
scroll to position [28, 0]
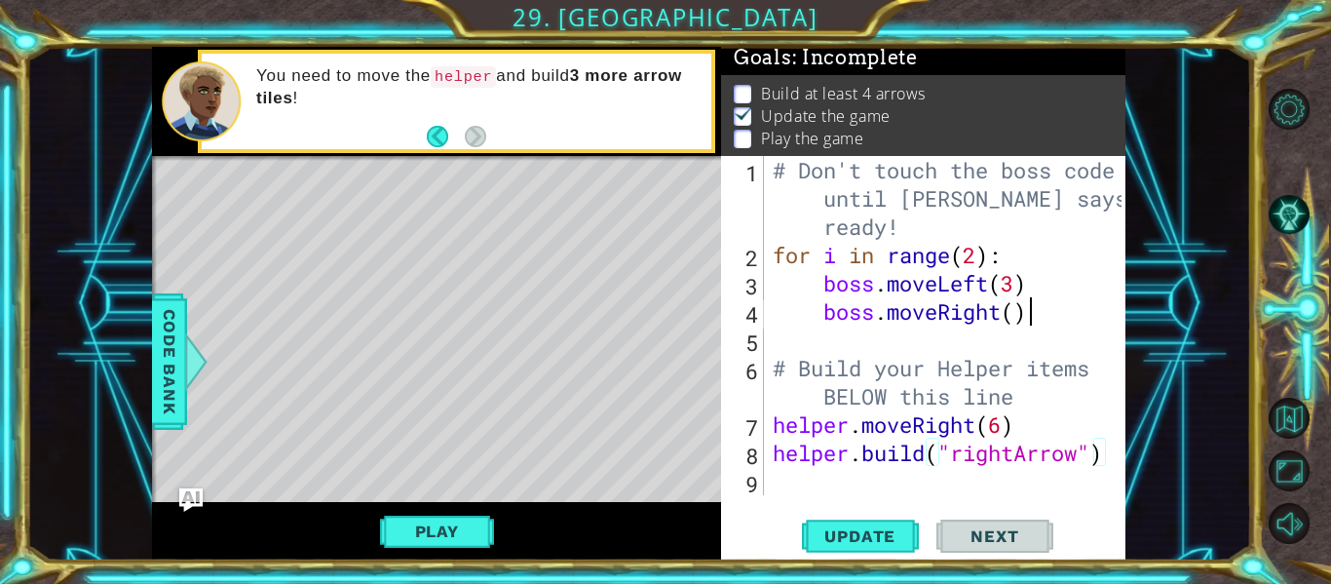
click at [1042, 326] on div "# Don't touch the boss code until Vega says you're ready! for i in range ( 2 ) …" at bounding box center [950, 382] width 363 height 452
click at [1005, 426] on div "# Don't touch the boss code until Vega says you're ready! for i in range ( 2 ) …" at bounding box center [950, 382] width 363 height 452
type textarea "# Build your Helper items BELOW this line"
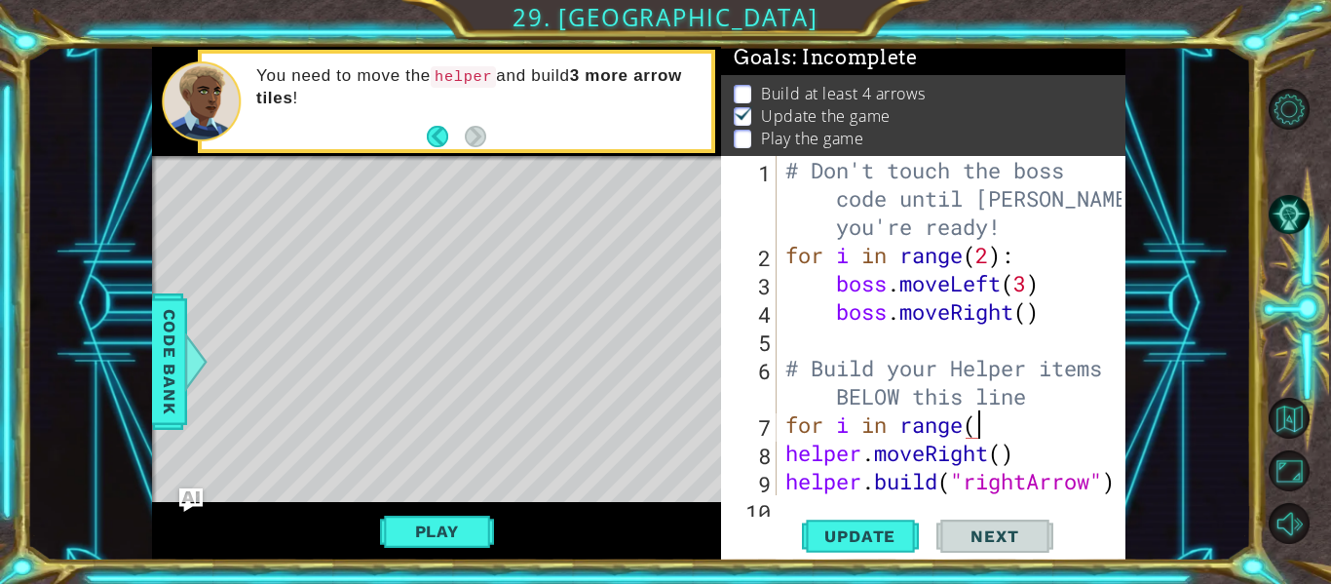
scroll to position [0, 9]
type textarea "for i in range(6):"
click at [786, 483] on div "# Don't touch the boss code until Vega says you're ready! for i in range ( 2 ) …" at bounding box center [957, 382] width 350 height 452
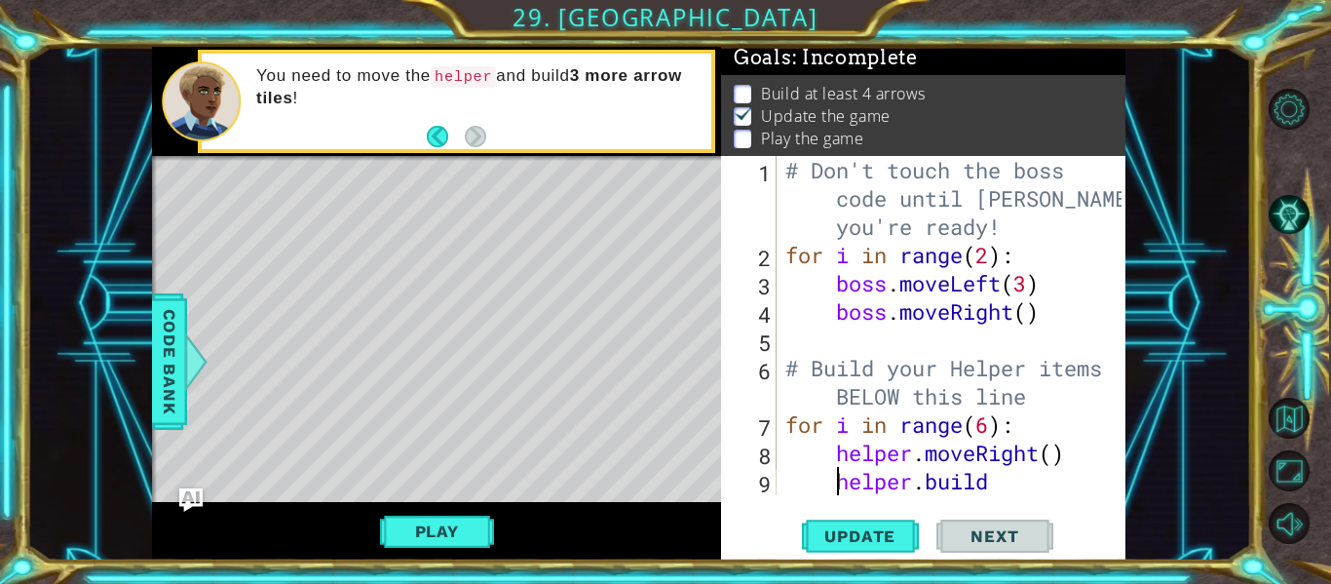
scroll to position [57, 0]
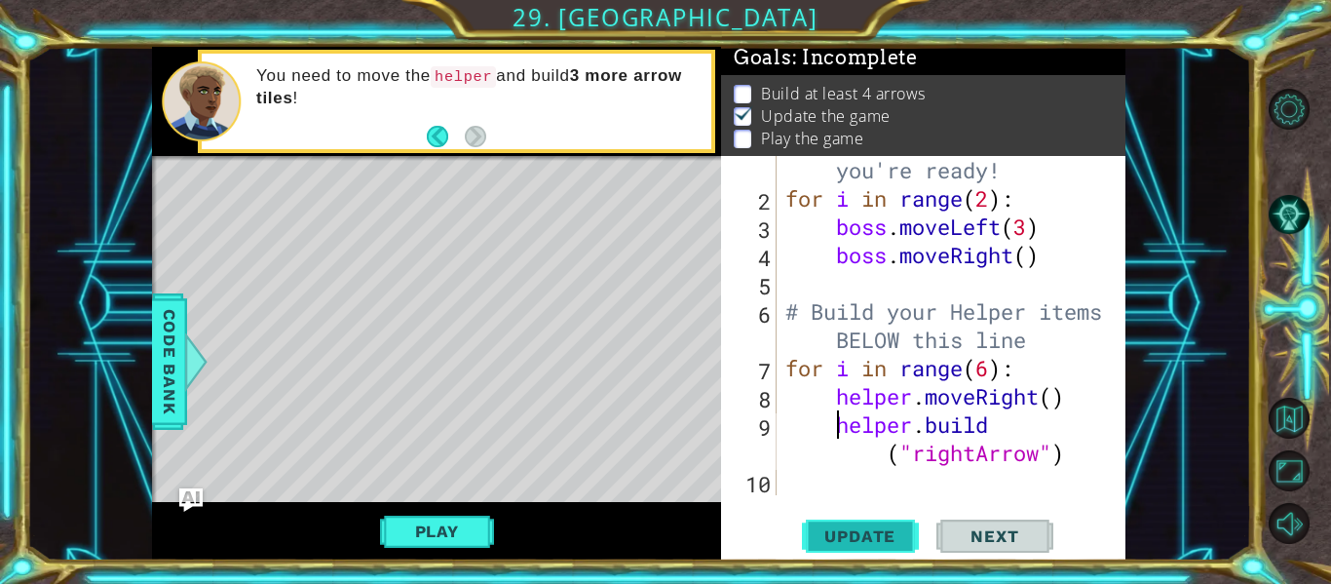
type textarea "helper.build("rightArrow")"
click at [848, 541] on span "Update" at bounding box center [860, 535] width 110 height 19
click at [441, 528] on button "Play" at bounding box center [437, 531] width 114 height 37
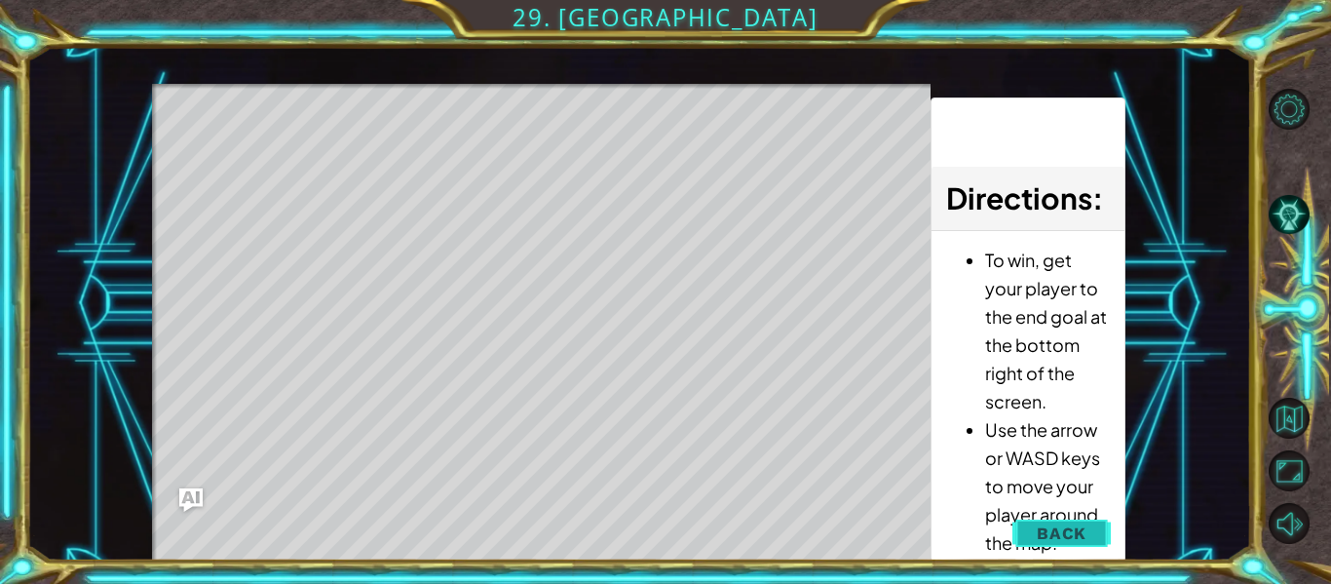
click at [1083, 516] on button "Back" at bounding box center [1062, 533] width 98 height 39
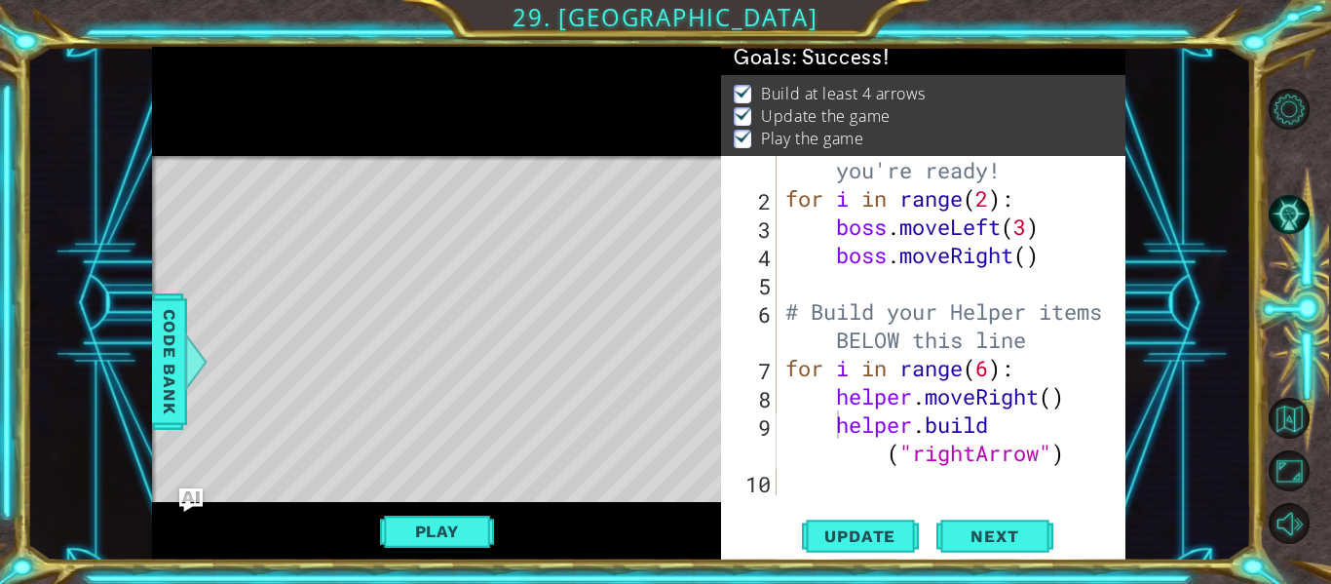
scroll to position [0, 0]
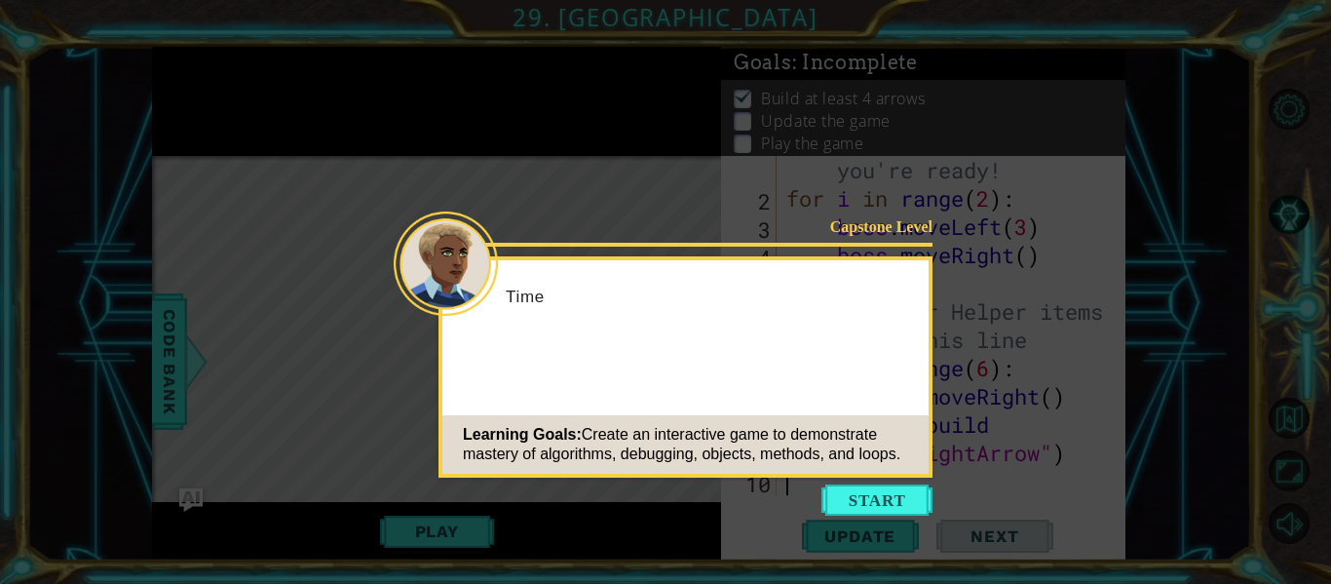
click at [869, 511] on button "Start" at bounding box center [877, 499] width 111 height 31
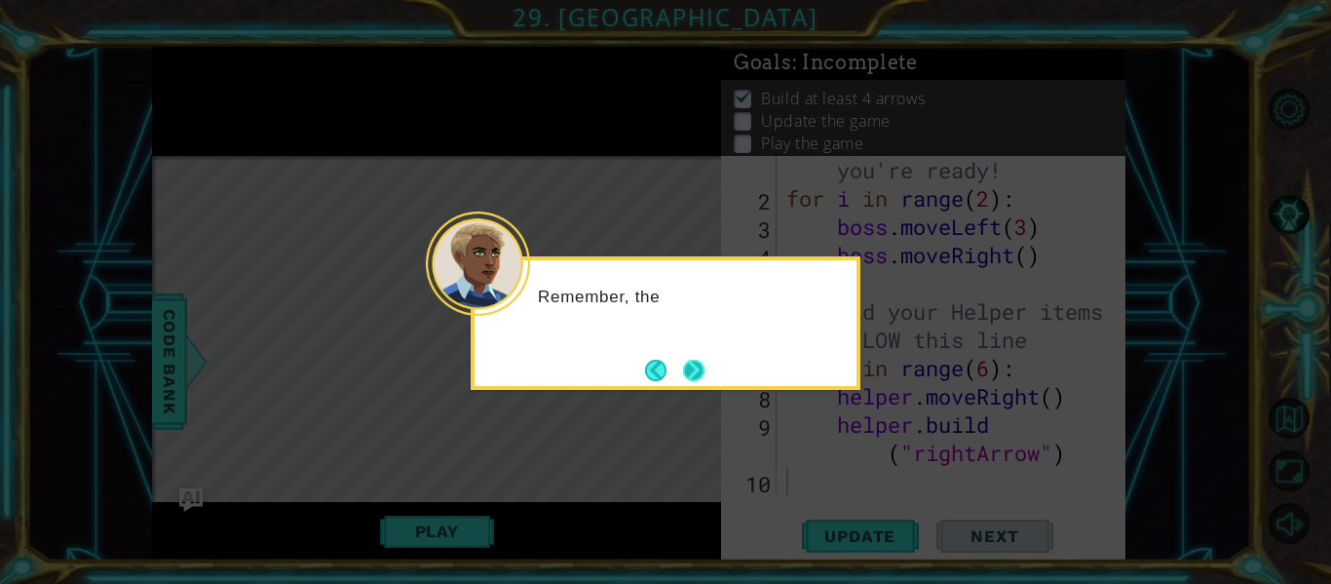
scroll to position [57, 0]
click at [692, 376] on button "Next" at bounding box center [694, 370] width 24 height 24
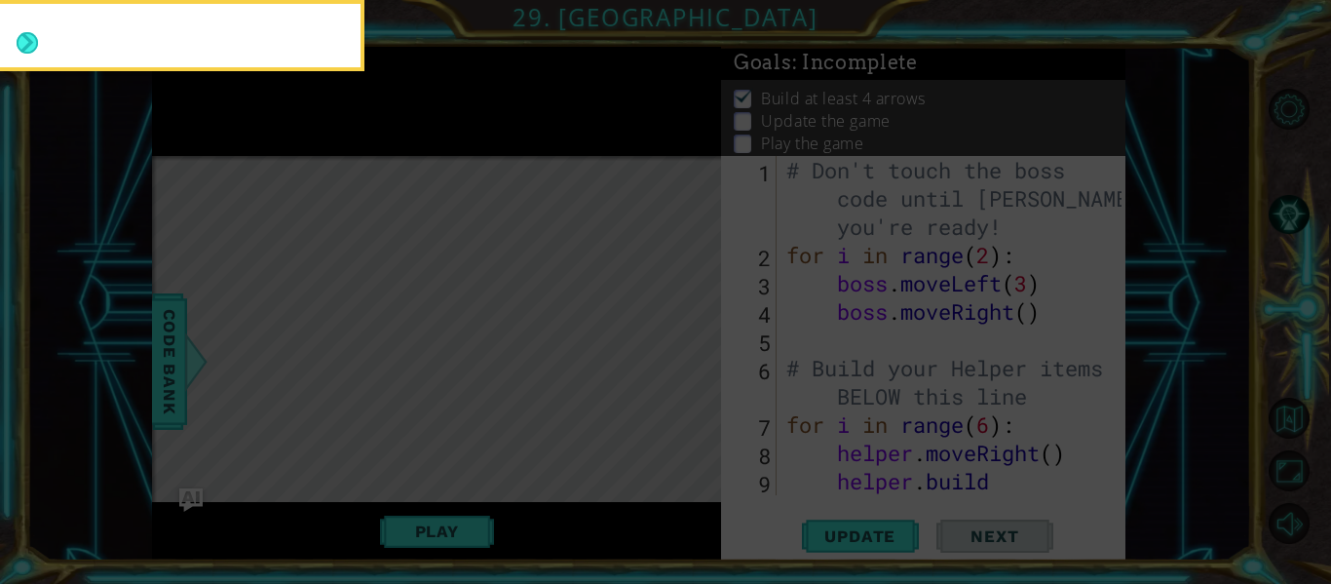
scroll to position [0, 0]
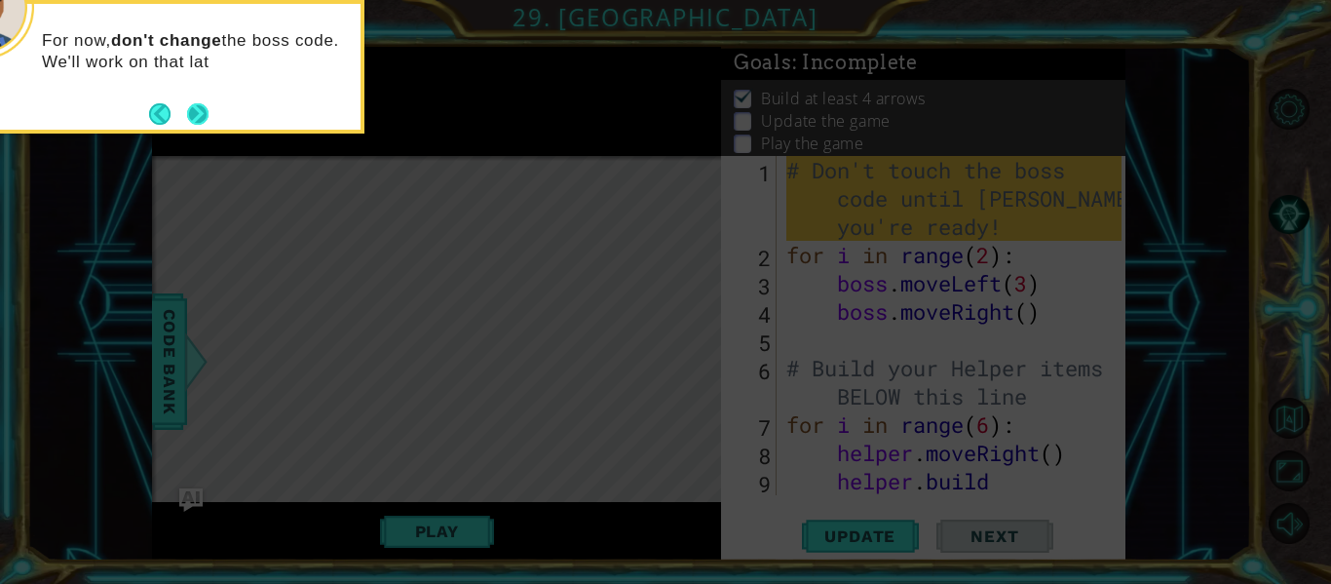
click at [193, 116] on button "Next" at bounding box center [197, 113] width 30 height 30
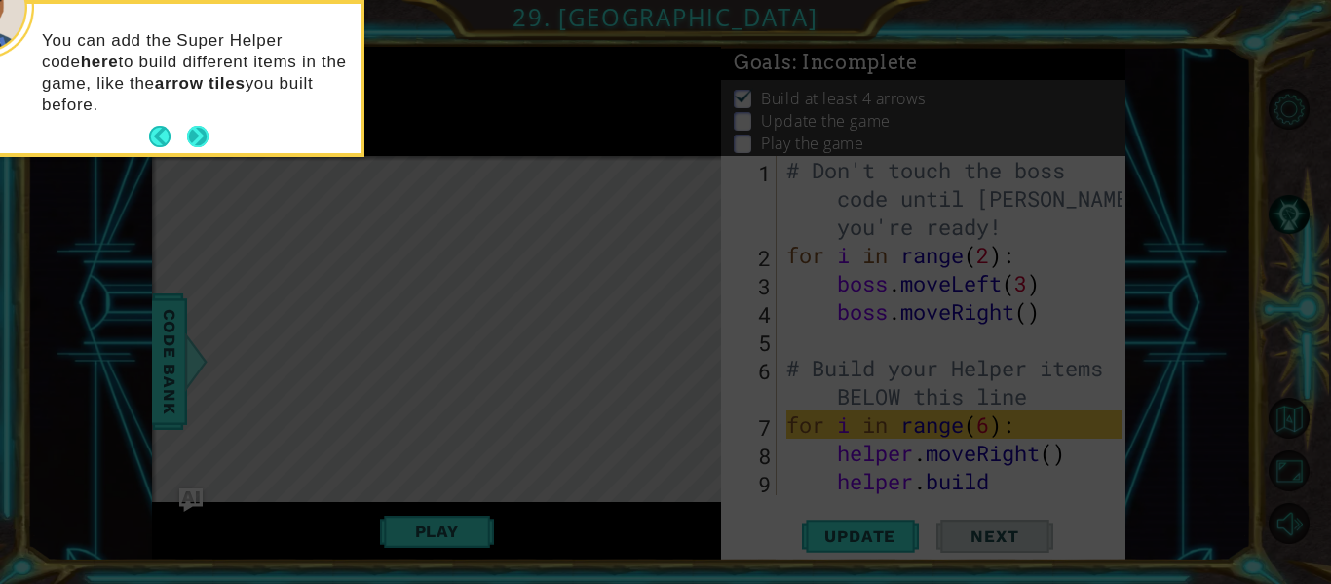
click at [194, 126] on button "Next" at bounding box center [197, 136] width 21 height 21
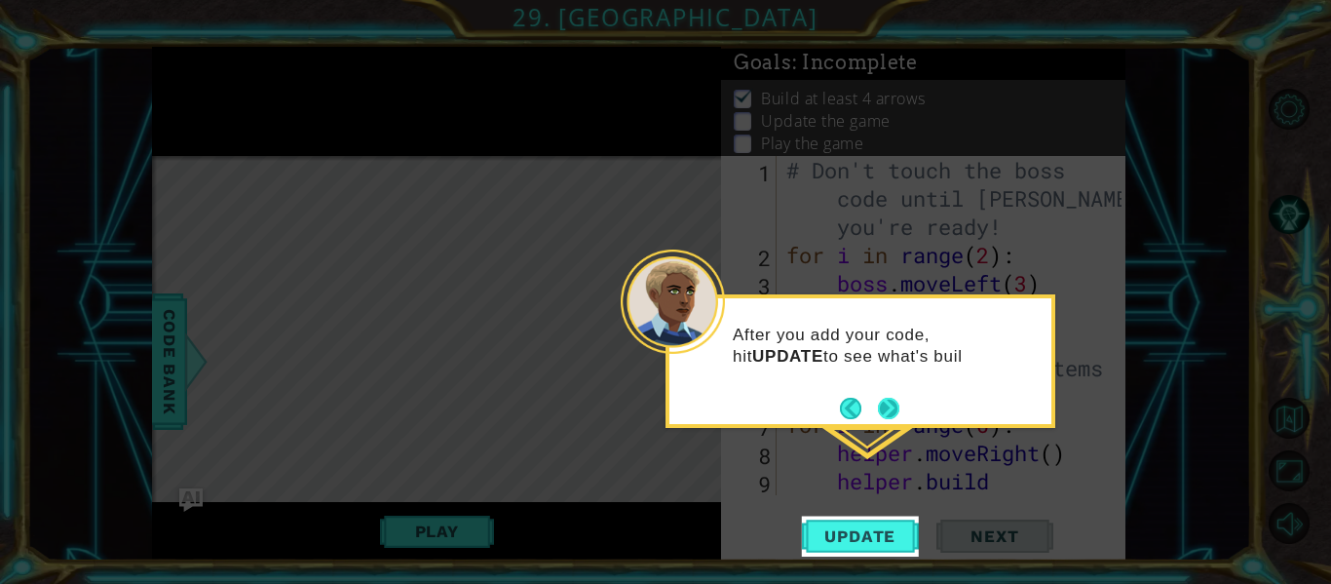
click at [885, 404] on button "Next" at bounding box center [888, 408] width 21 height 21
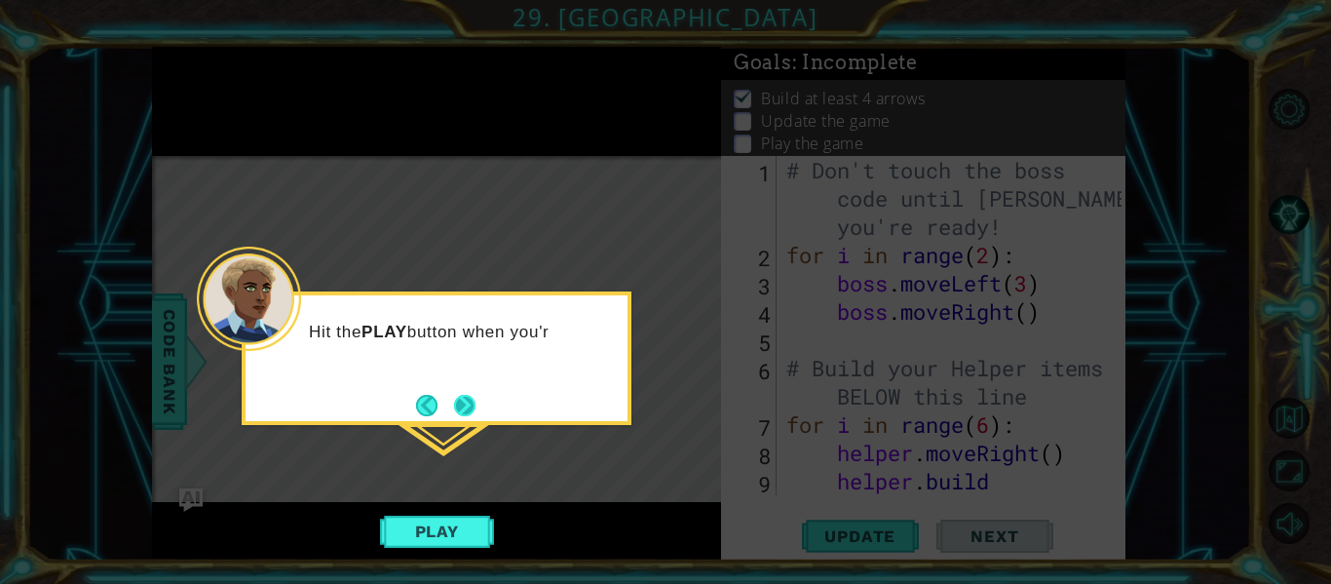
click at [456, 401] on button "Next" at bounding box center [464, 405] width 22 height 22
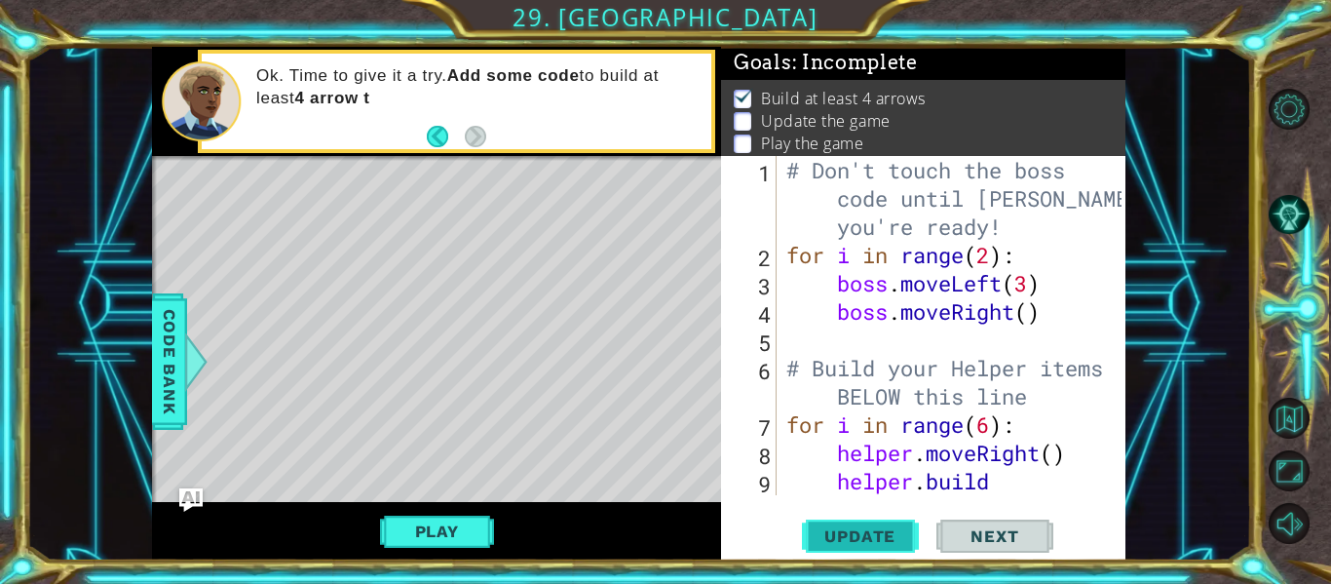
click at [813, 541] on span "Update" at bounding box center [860, 535] width 110 height 19
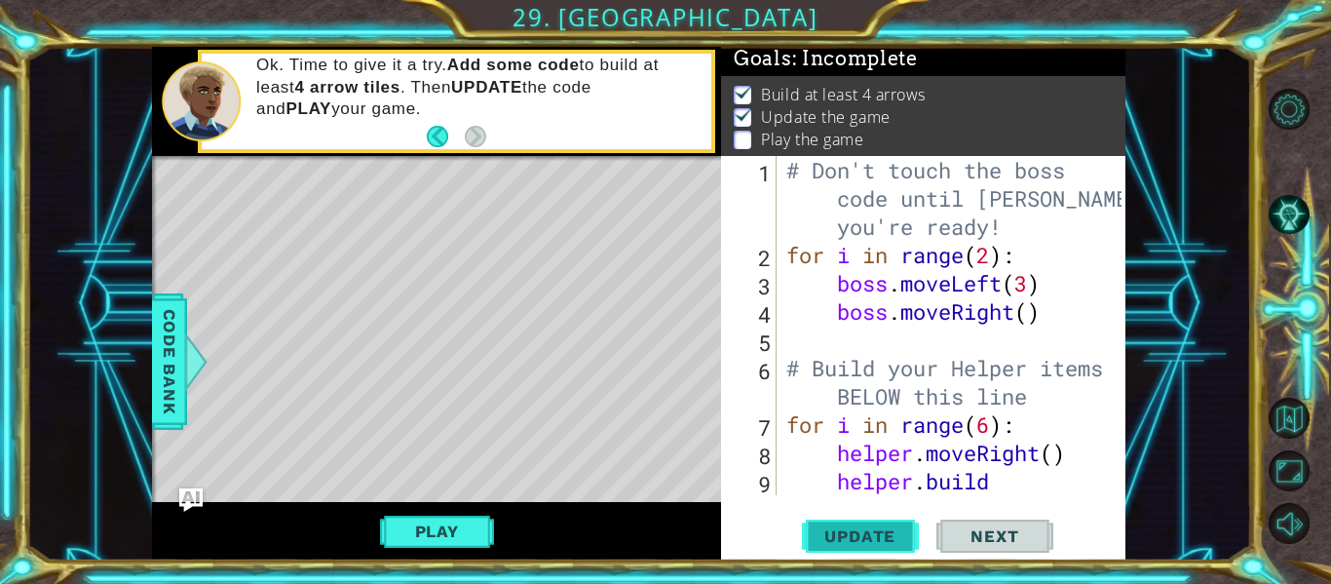
scroll to position [5, 0]
click at [446, 531] on button "Play" at bounding box center [437, 531] width 114 height 37
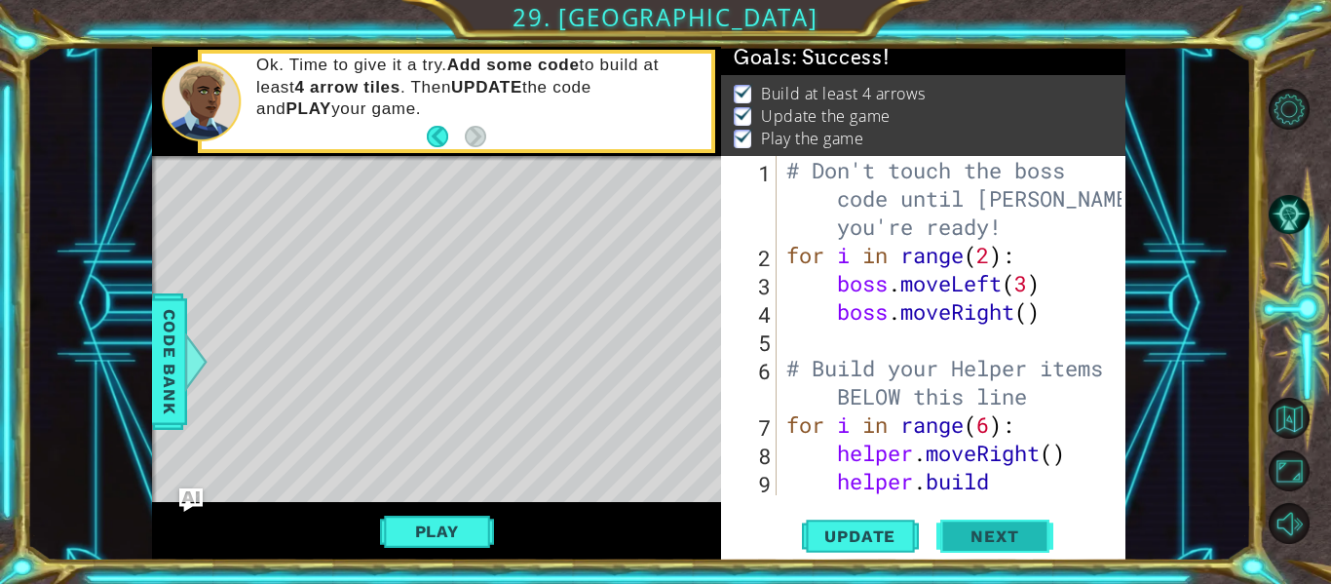
click at [1020, 527] on span "Next" at bounding box center [994, 536] width 87 height 19
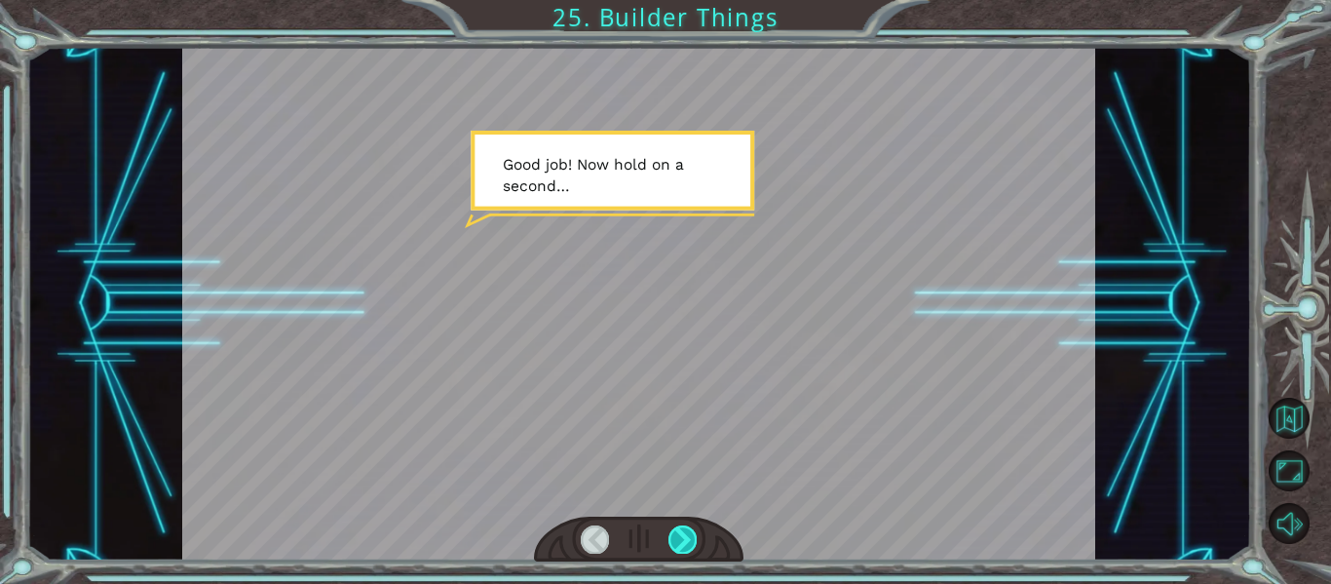
click at [688, 544] on div at bounding box center [683, 538] width 28 height 27
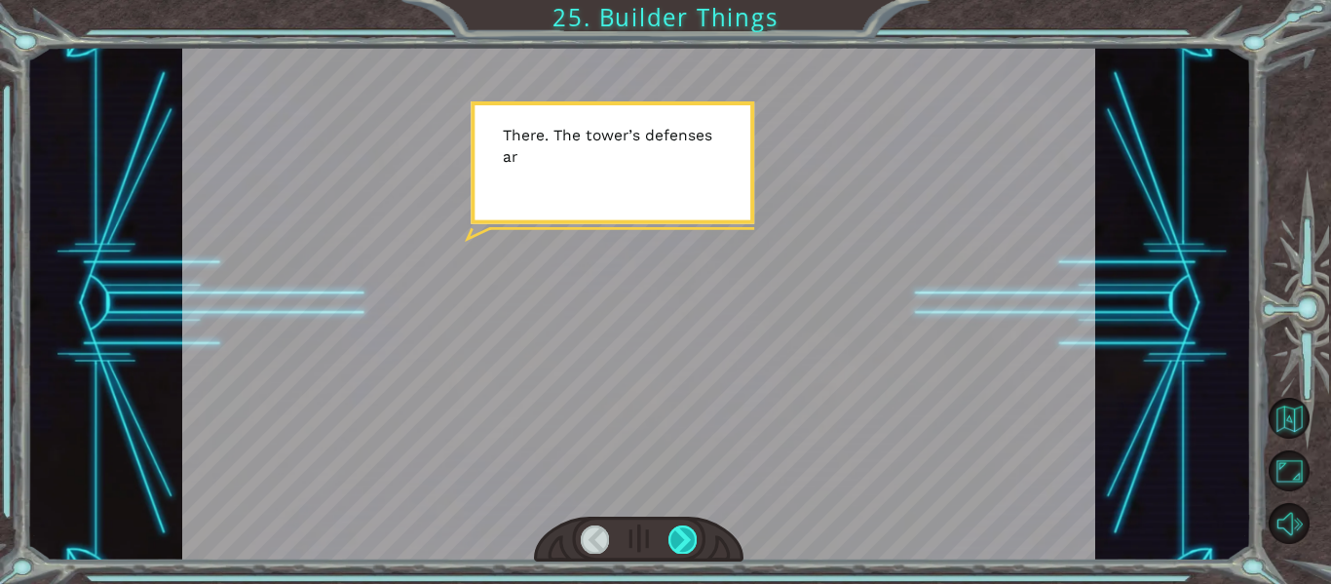
click at [688, 546] on div at bounding box center [683, 538] width 28 height 27
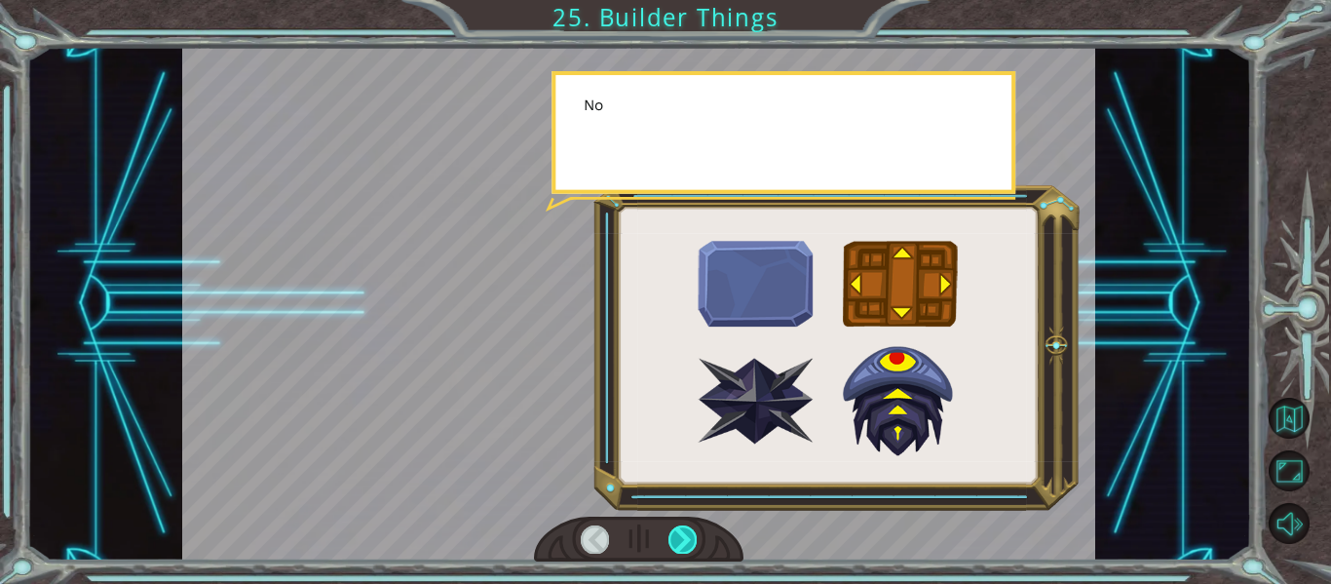
click at [688, 546] on div at bounding box center [683, 538] width 28 height 27
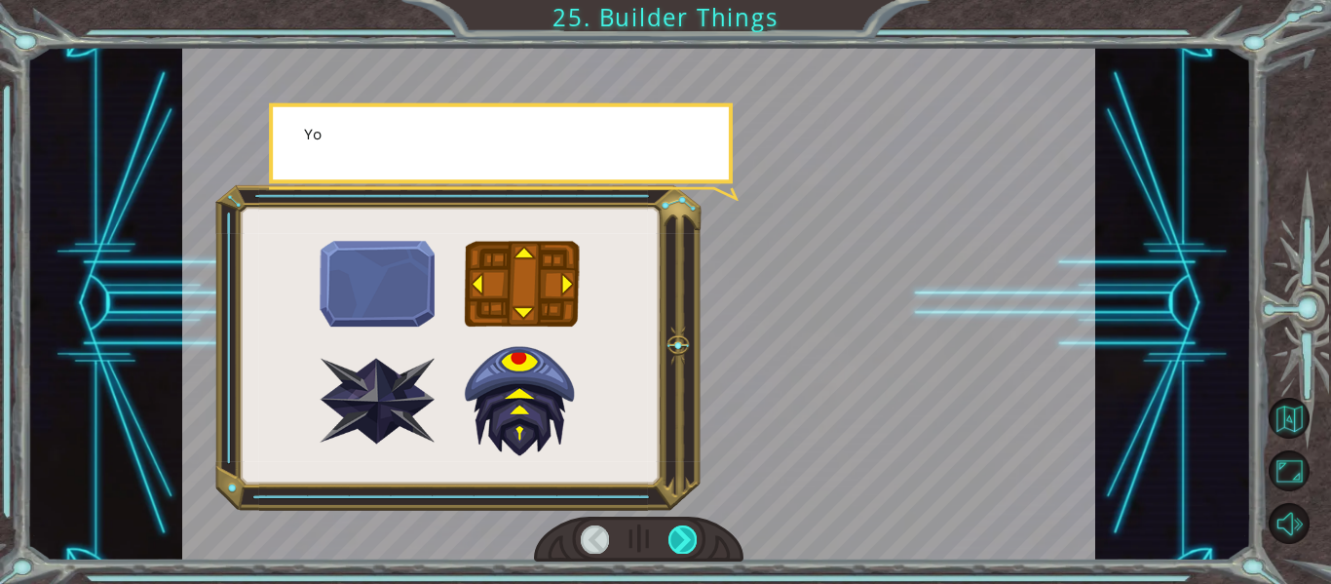
click at [688, 546] on div at bounding box center [683, 538] width 28 height 27
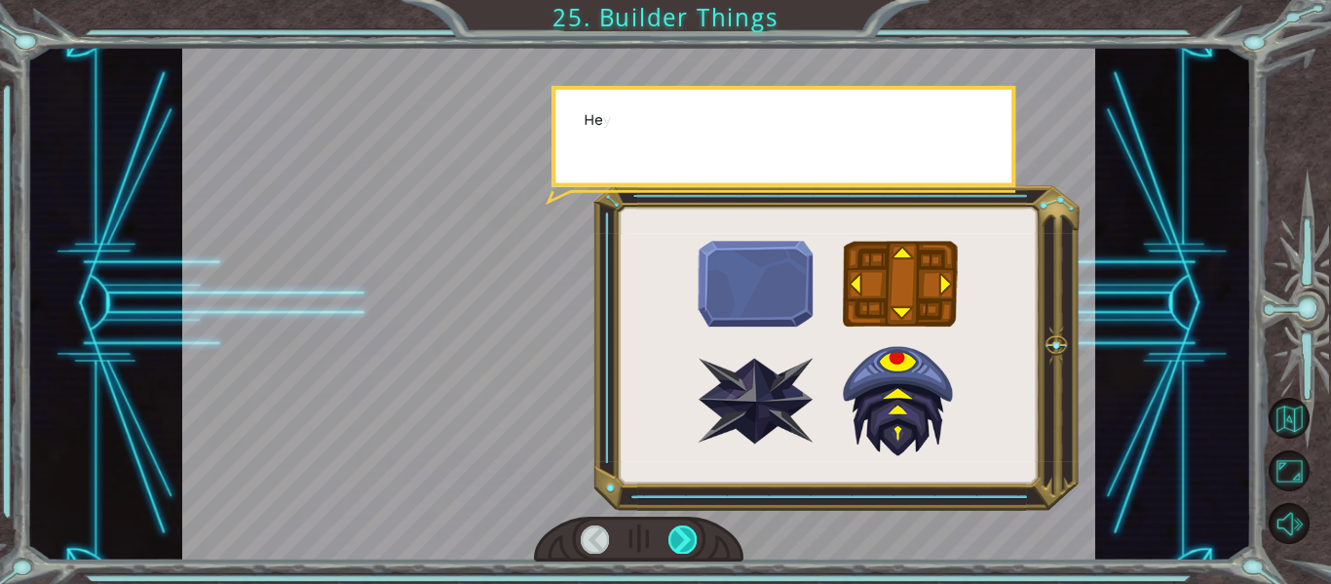
click at [688, 546] on div at bounding box center [683, 538] width 28 height 27
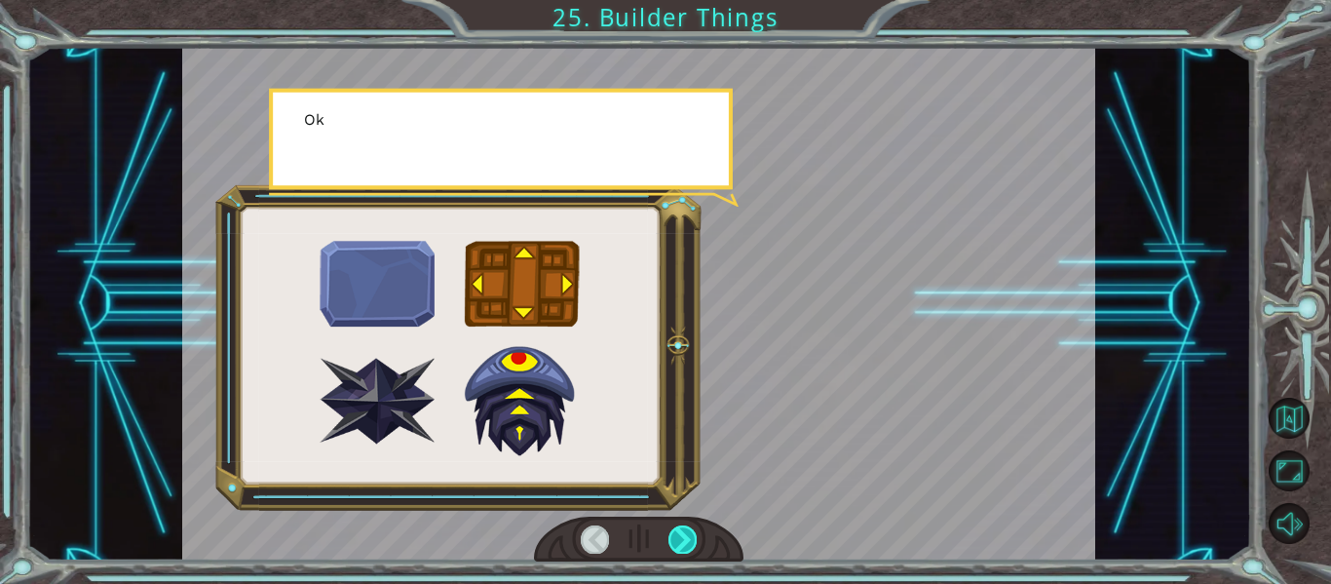
click at [688, 546] on div at bounding box center [683, 538] width 28 height 27
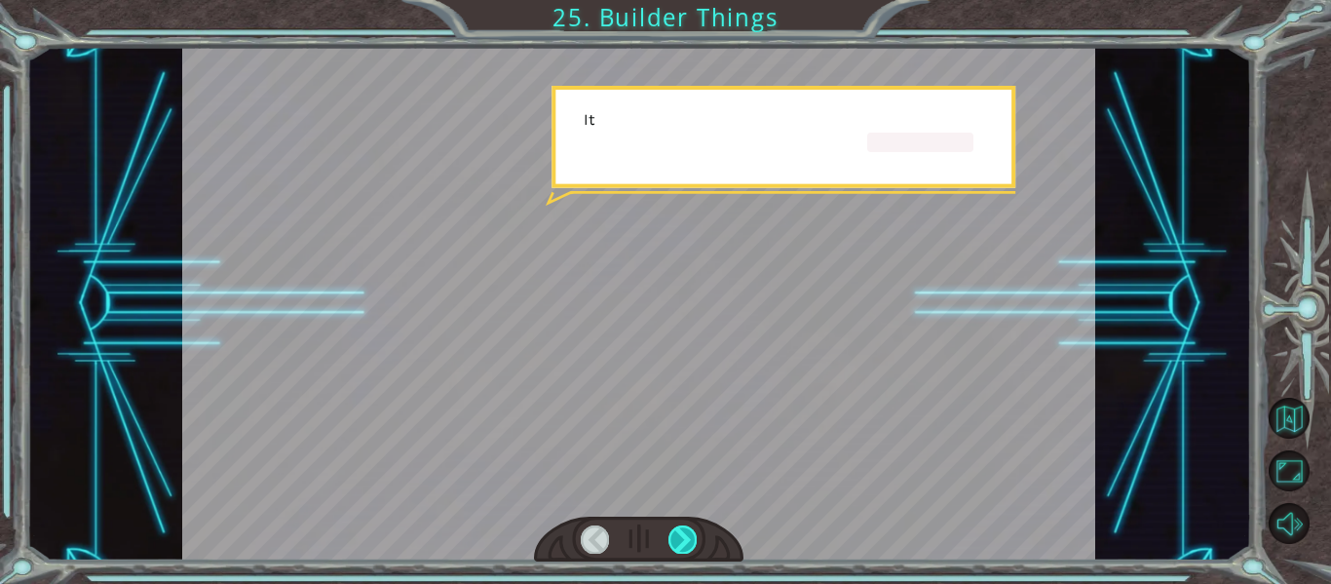
click at [688, 546] on div at bounding box center [683, 538] width 28 height 27
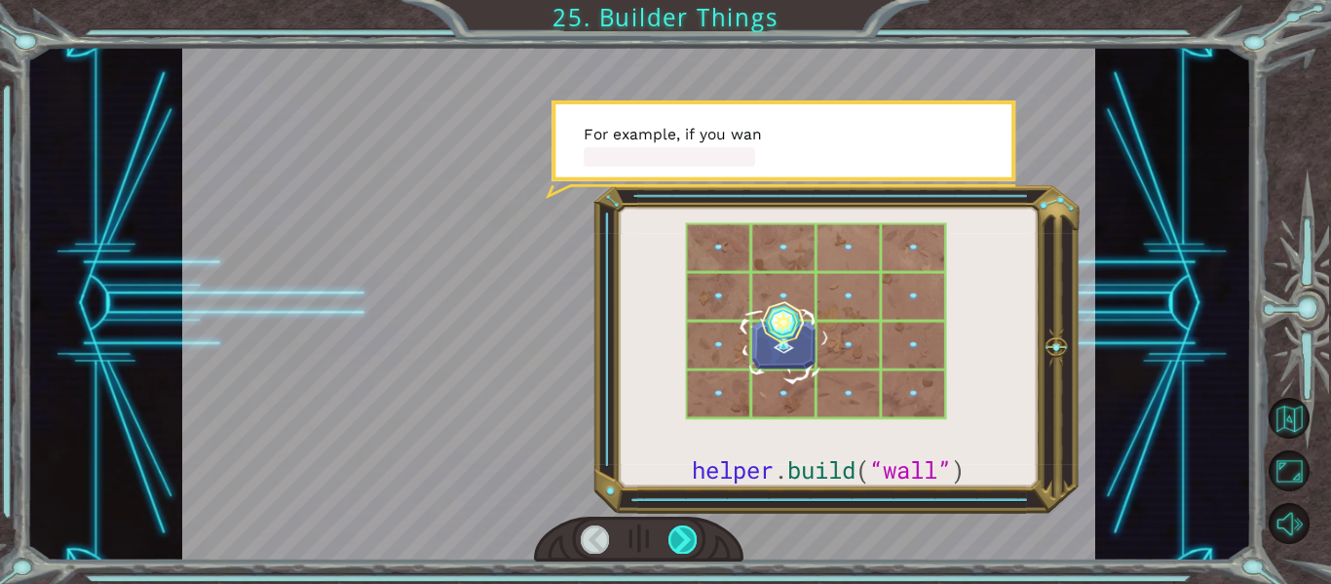
click at [688, 546] on div at bounding box center [683, 538] width 28 height 27
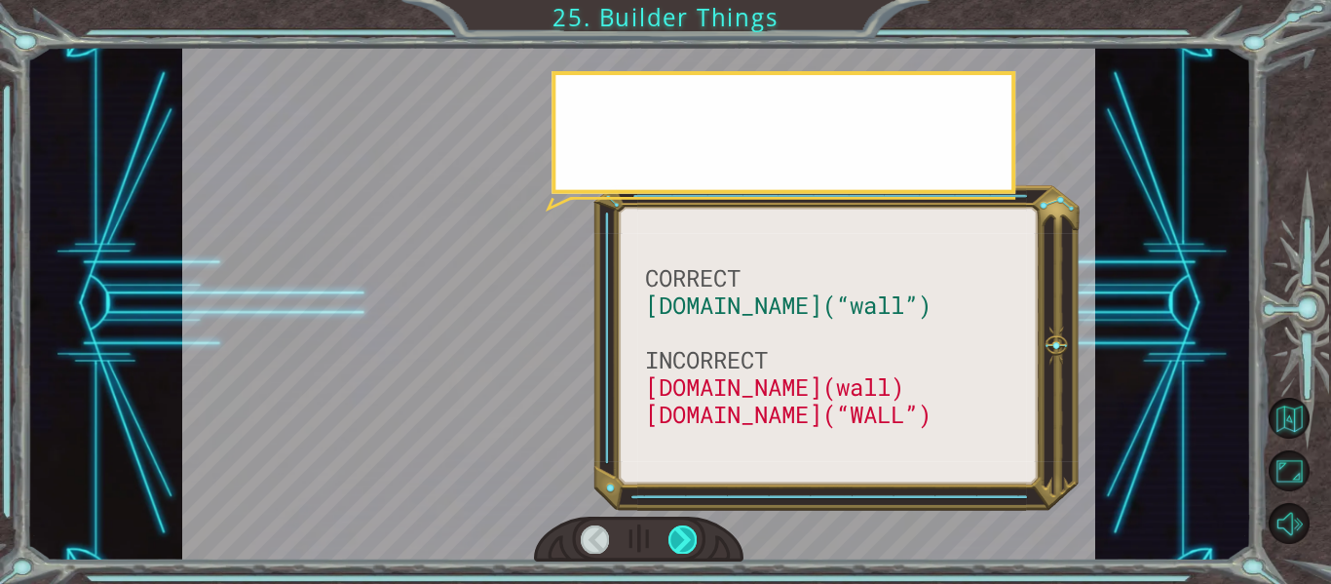
click at [688, 546] on div at bounding box center [683, 538] width 28 height 27
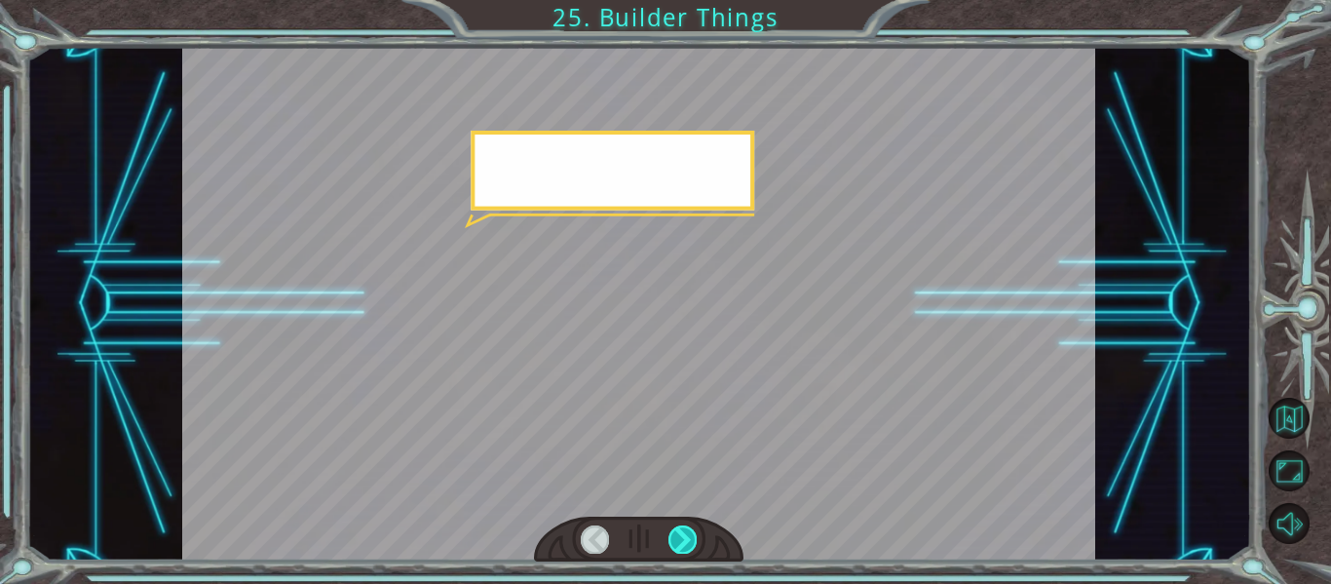
click at [688, 546] on div at bounding box center [683, 538] width 28 height 27
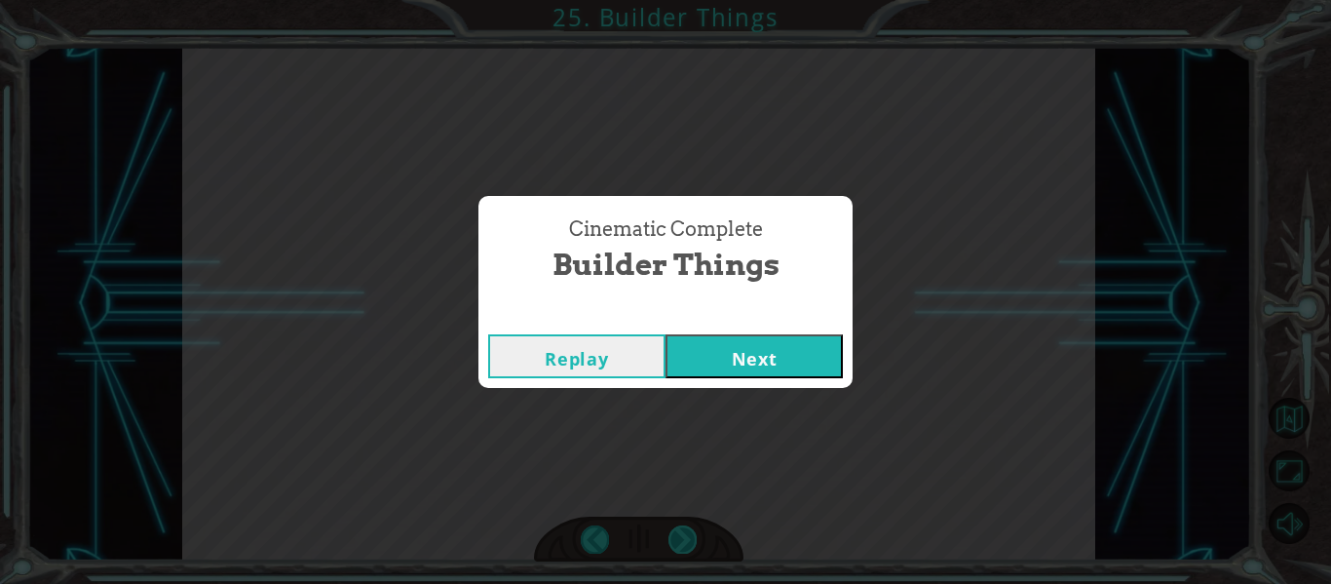
click at [688, 546] on div "Cinematic Complete Builder Things Replay Next" at bounding box center [665, 292] width 1331 height 584
click at [719, 359] on button "Next" at bounding box center [754, 356] width 177 height 44
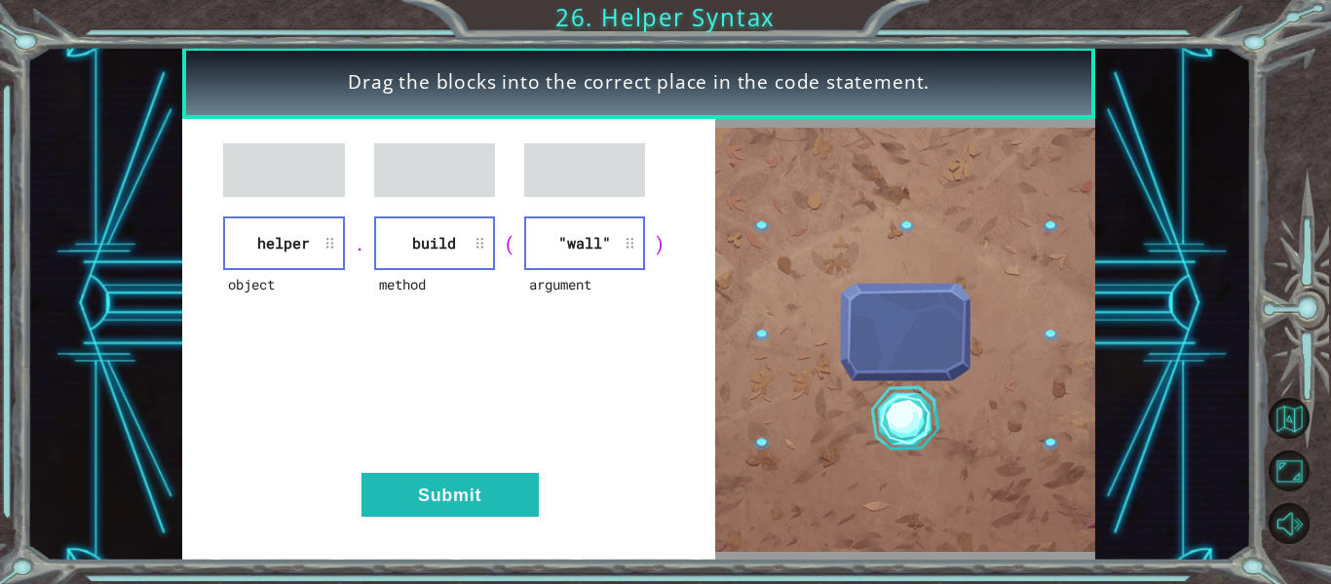
click at [484, 522] on div "object helper . method build ( argument "wall" ) Submit" at bounding box center [448, 340] width 533 height 442
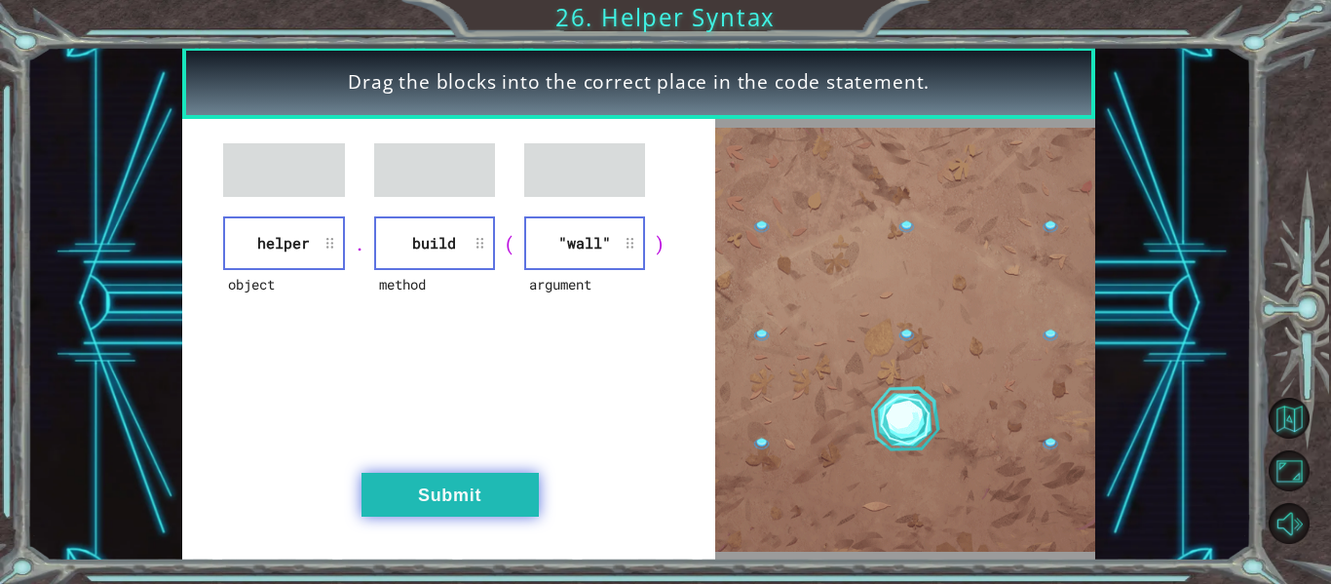
click at [499, 481] on button "Submit" at bounding box center [450, 495] width 177 height 44
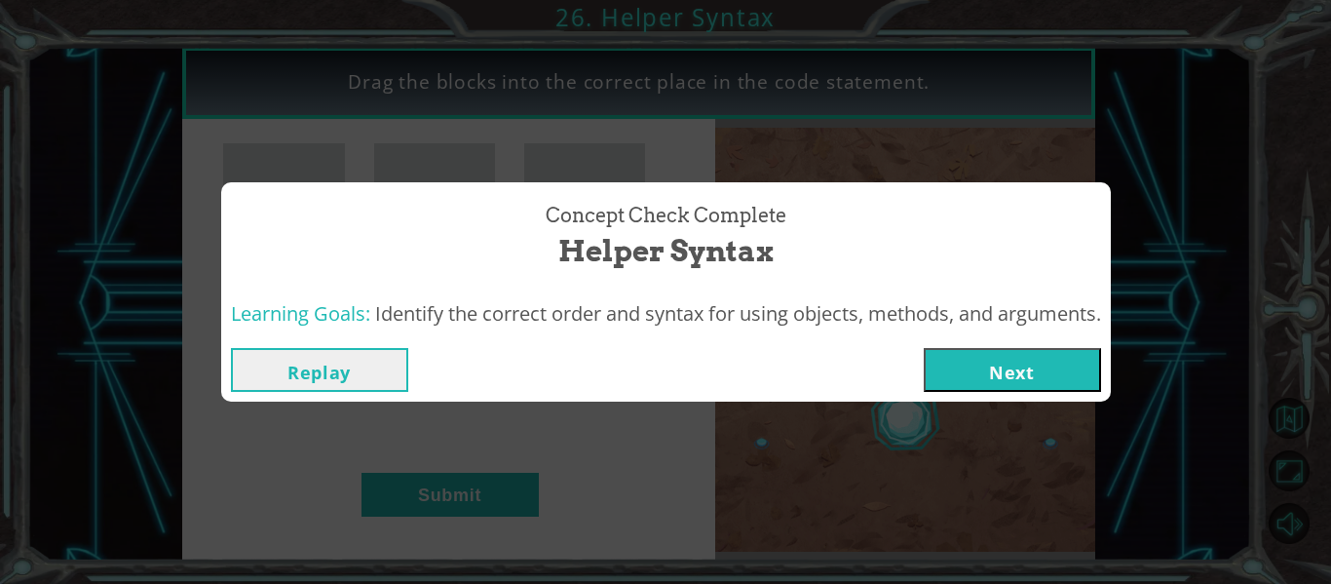
click at [1079, 366] on button "Next" at bounding box center [1012, 370] width 177 height 44
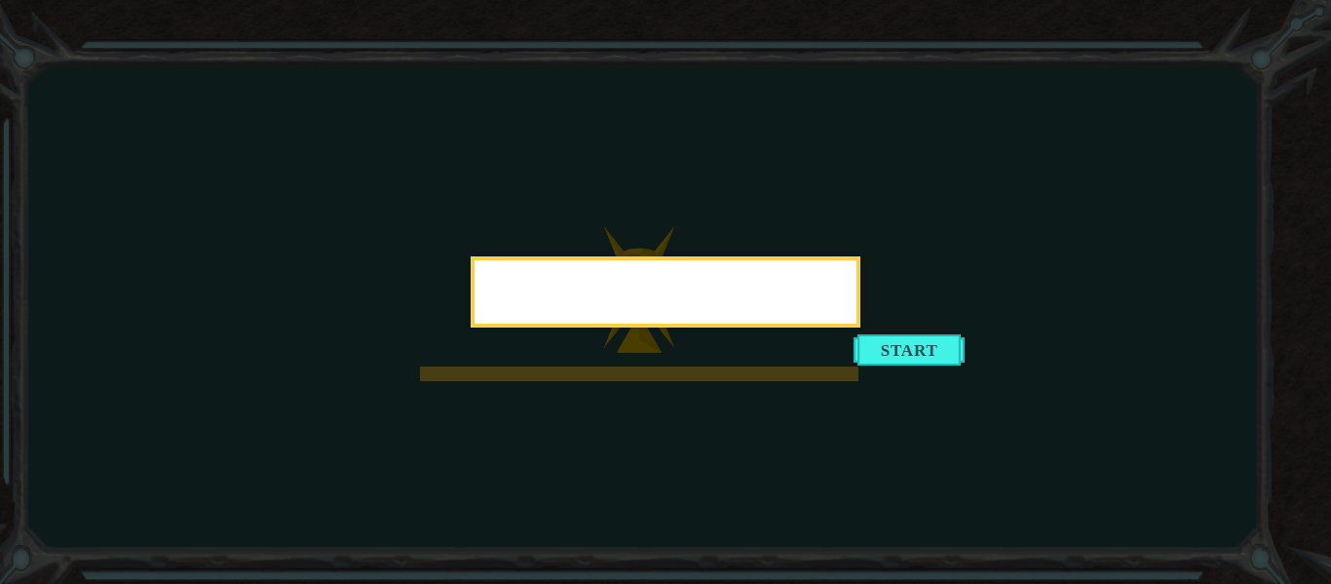
click at [938, 343] on icon at bounding box center [665, 292] width 1331 height 584
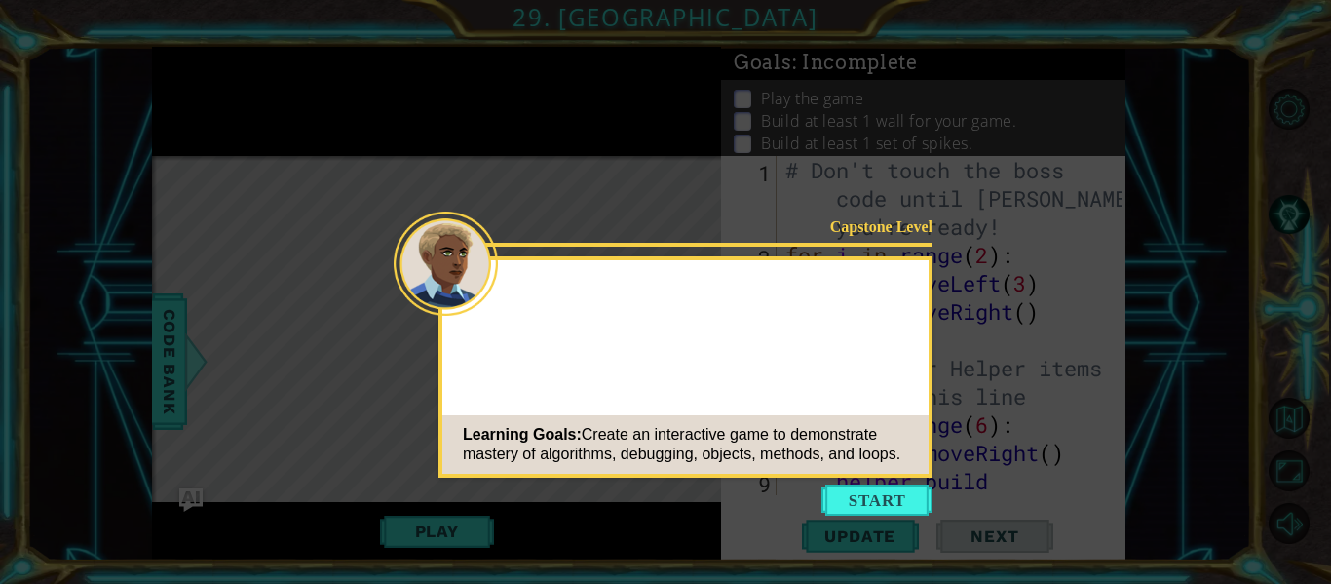
click at [899, 493] on button "Start" at bounding box center [877, 499] width 111 height 31
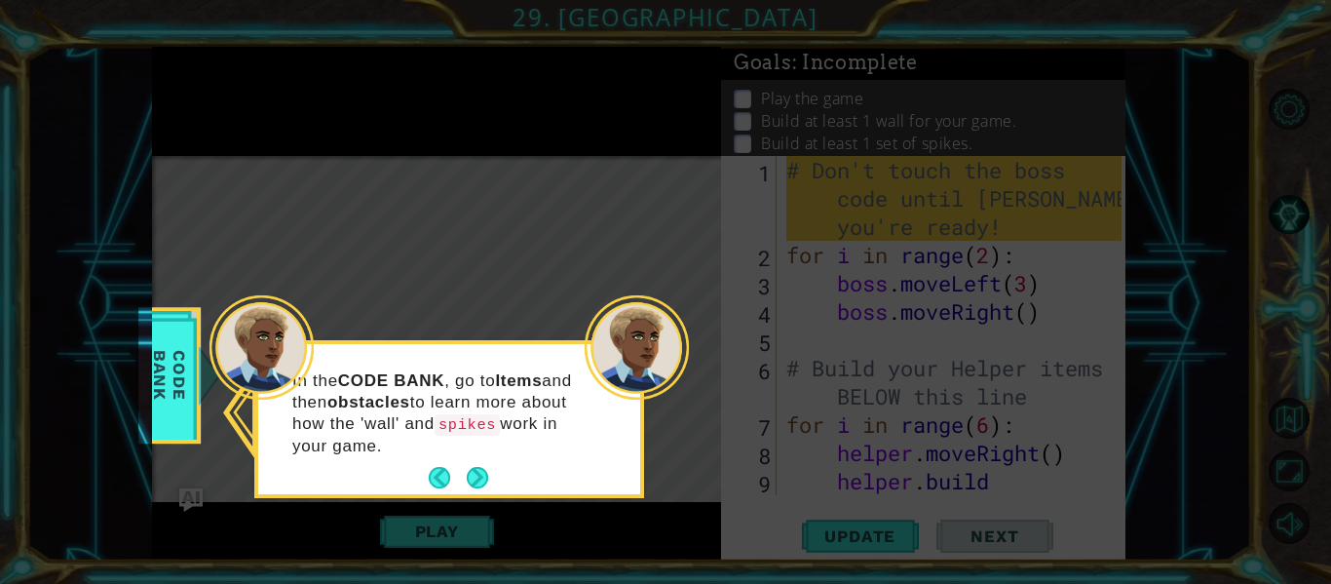
click at [300, 371] on div at bounding box center [262, 347] width 104 height 104
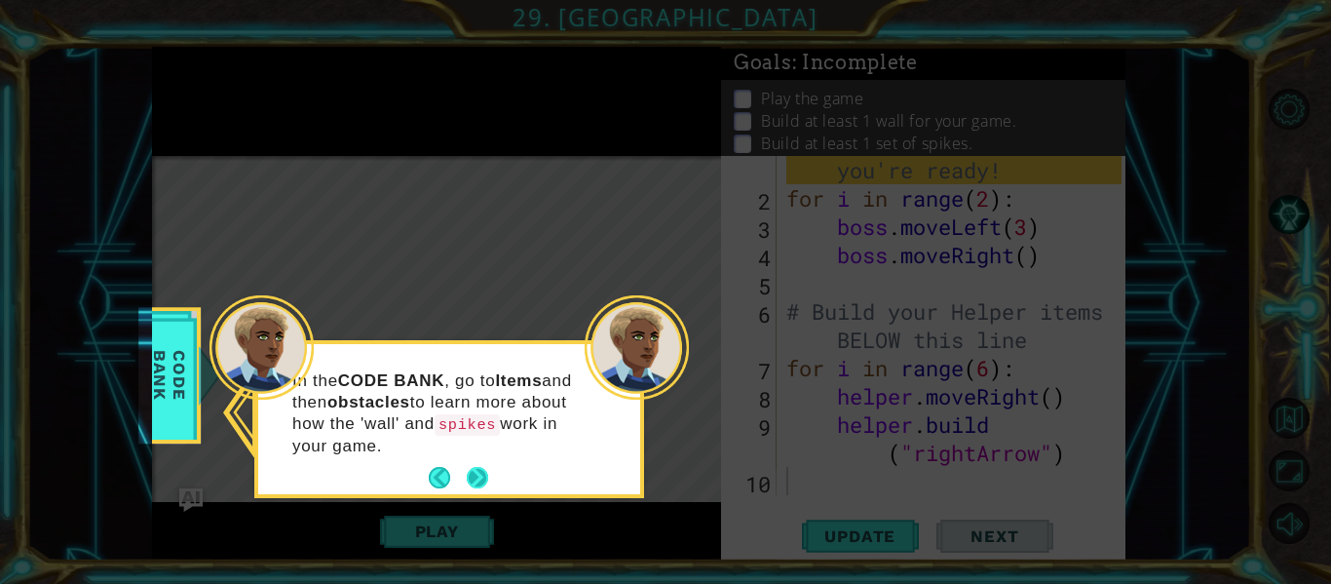
click at [482, 477] on button "Next" at bounding box center [477, 477] width 21 height 21
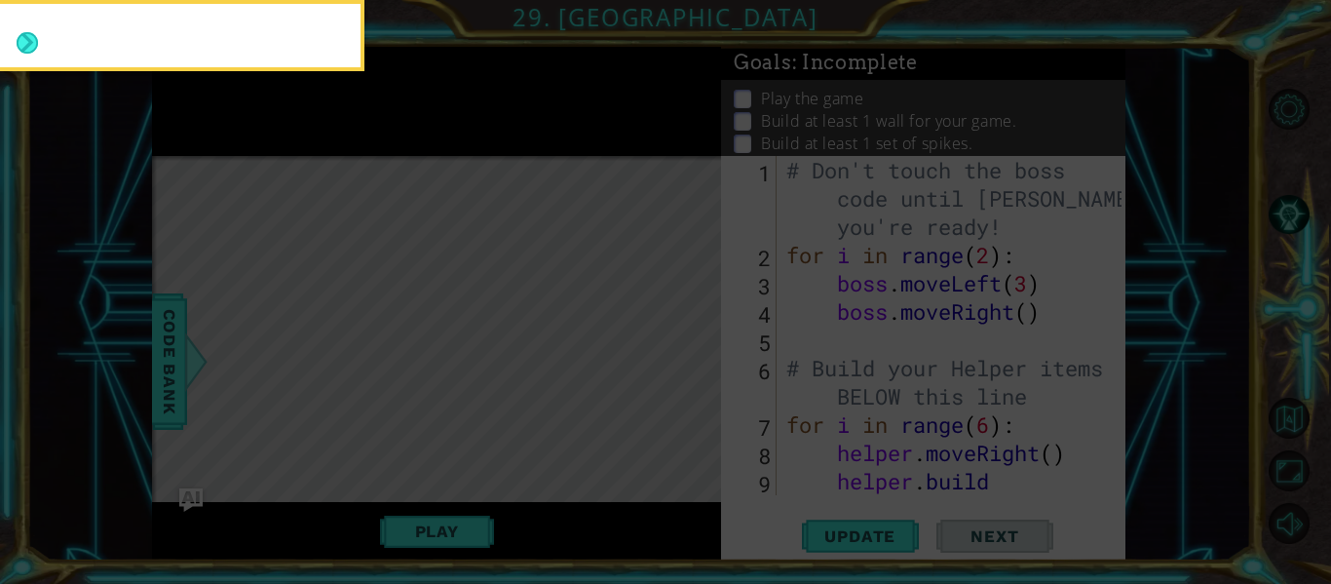
click at [482, 477] on icon at bounding box center [665, 87] width 1331 height 993
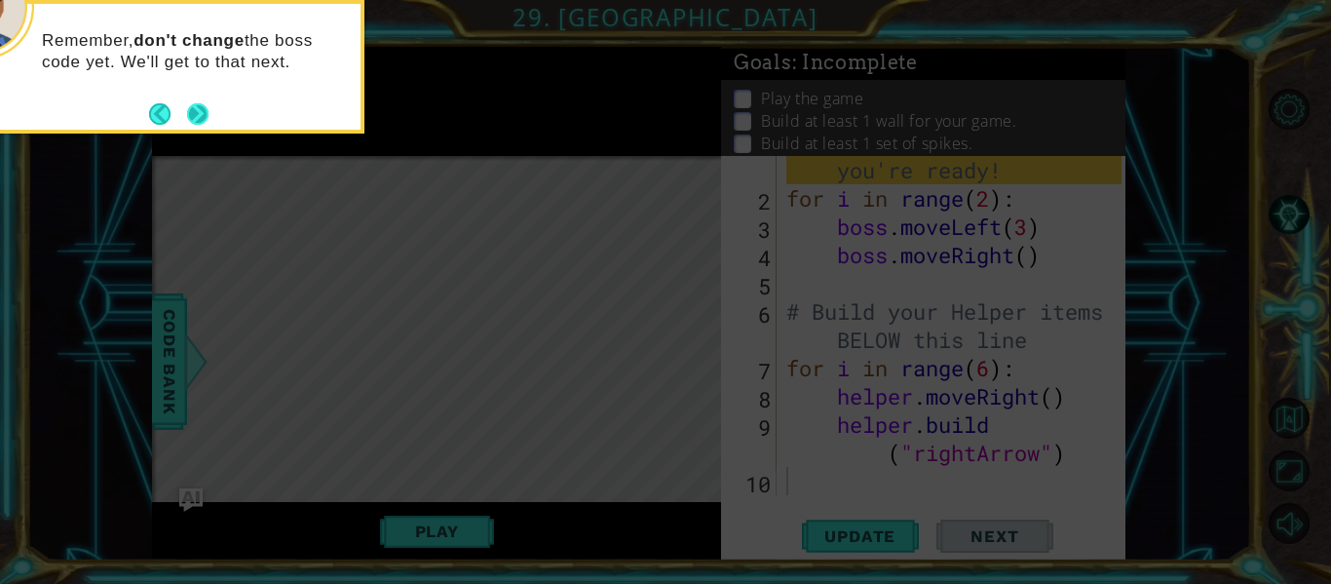
scroll to position [57, 0]
click at [195, 112] on button "Next" at bounding box center [197, 113] width 21 height 21
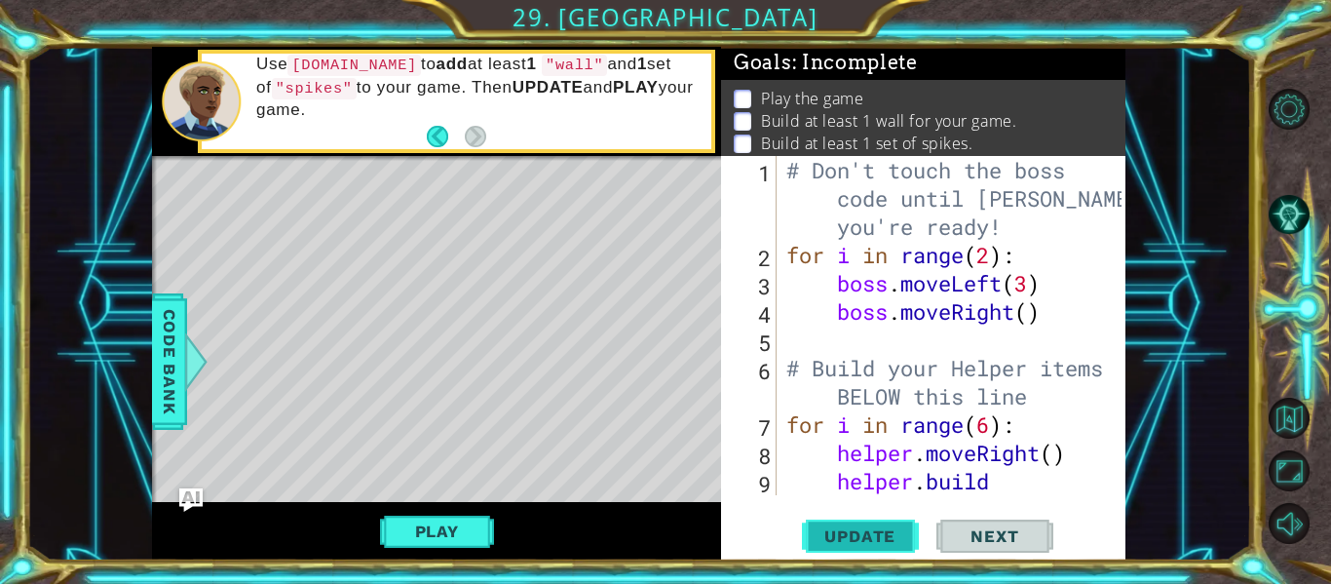
click at [853, 536] on span "Update" at bounding box center [860, 535] width 110 height 19
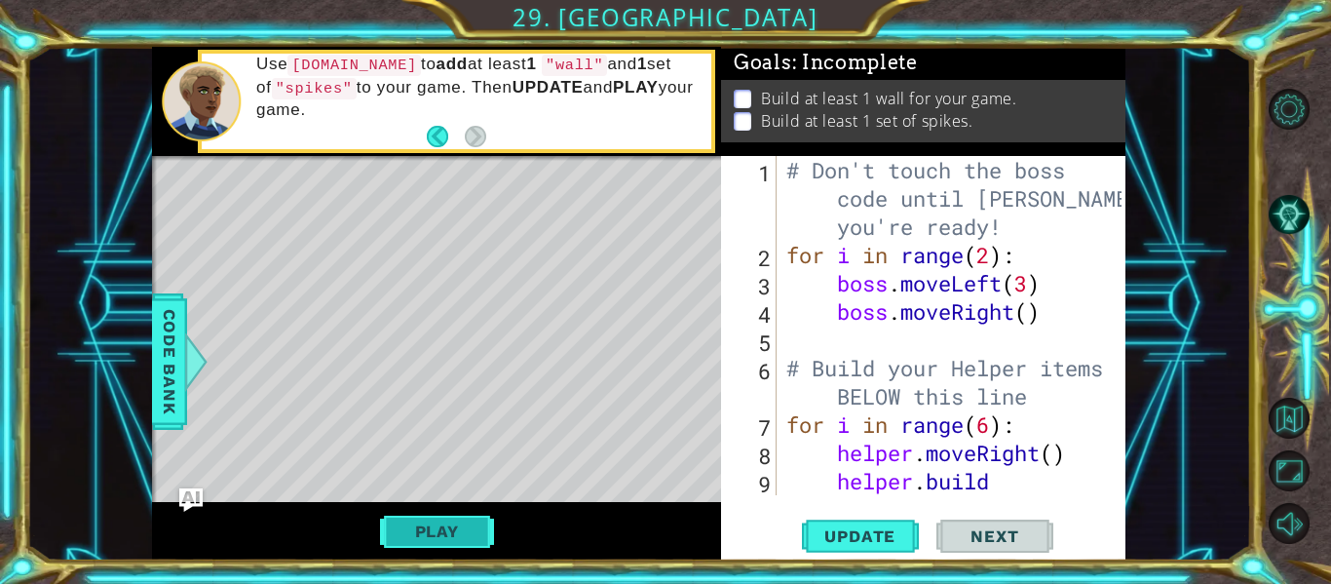
click at [473, 531] on button "Play" at bounding box center [437, 531] width 114 height 37
click at [983, 543] on span "Next" at bounding box center [994, 535] width 87 height 19
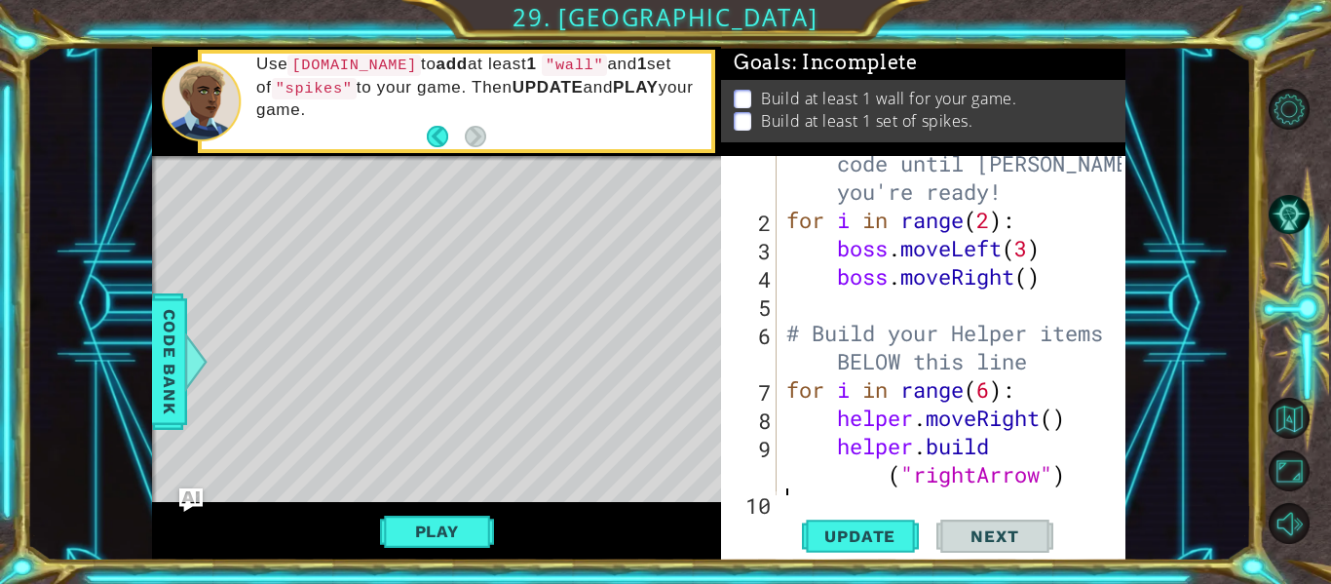
scroll to position [57, 0]
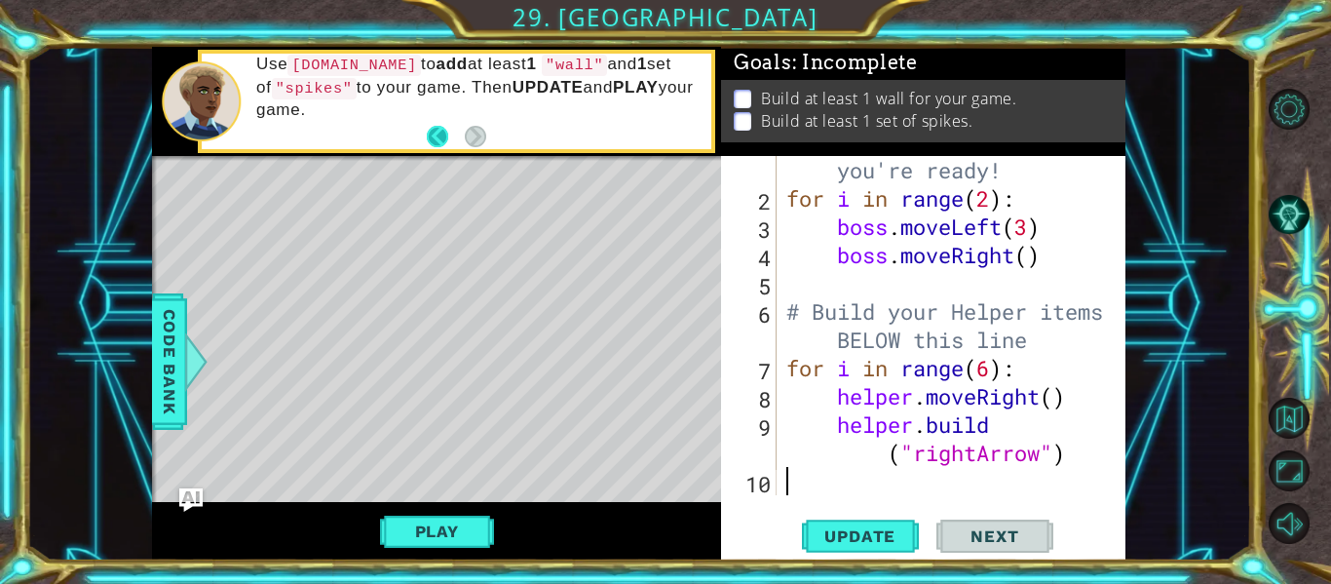
click at [435, 134] on button "Back" at bounding box center [446, 136] width 38 height 21
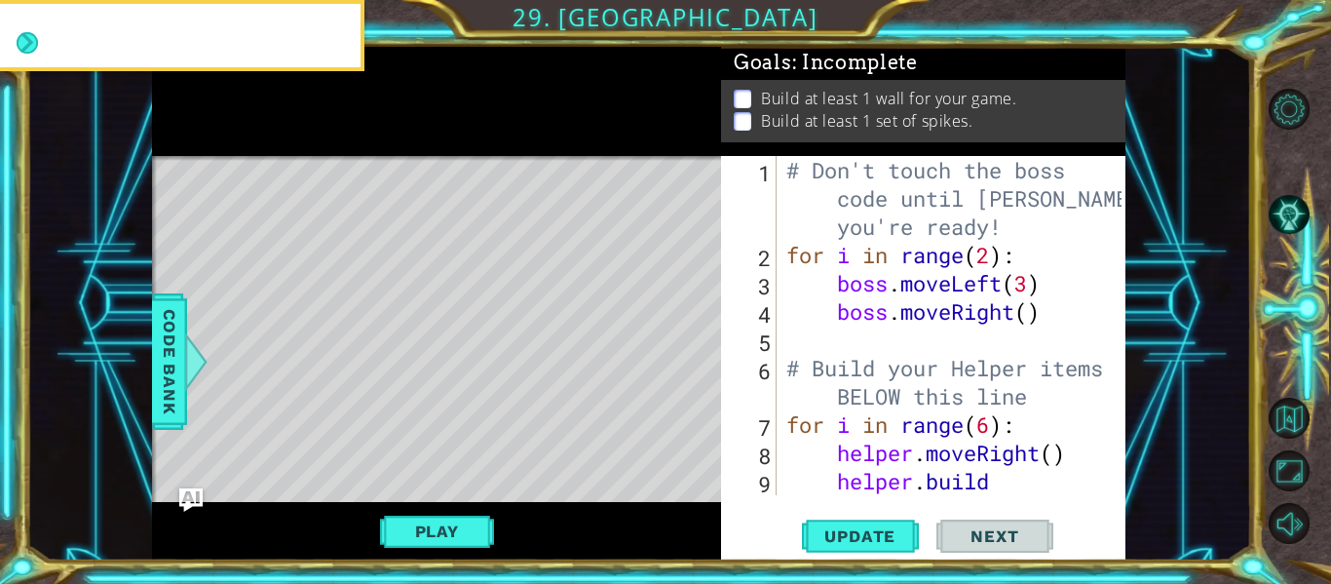
click at [435, 134] on div at bounding box center [436, 101] width 569 height 109
click at [436, 135] on div at bounding box center [436, 101] width 569 height 109
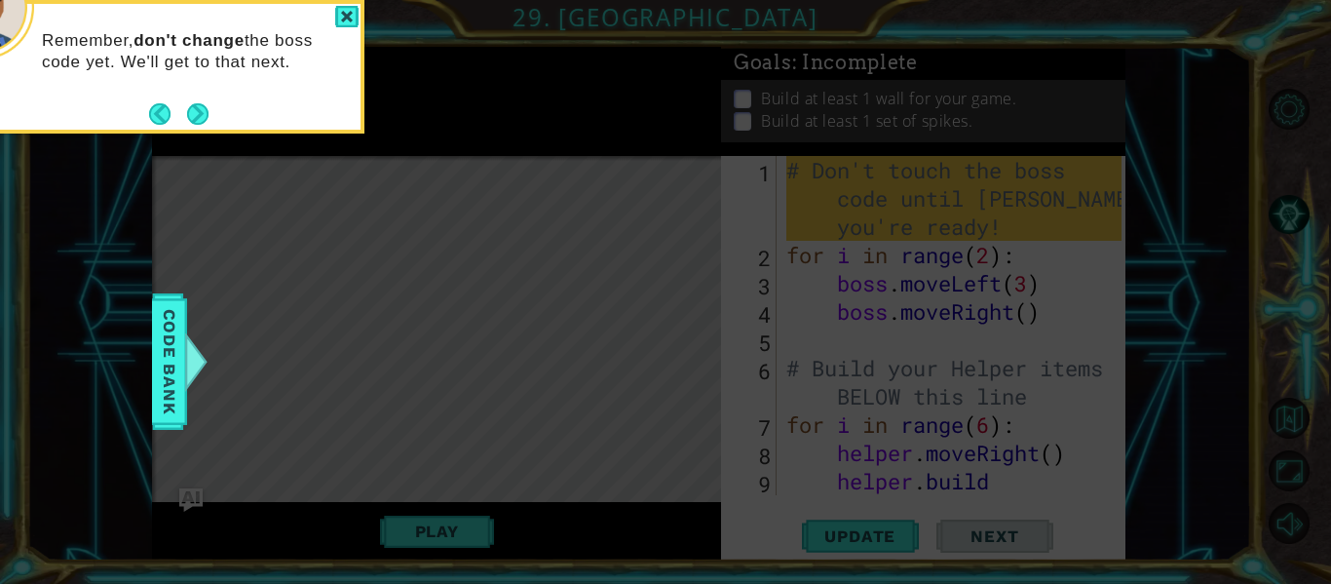
scroll to position [0, 0]
click at [159, 111] on button "Back" at bounding box center [168, 113] width 38 height 21
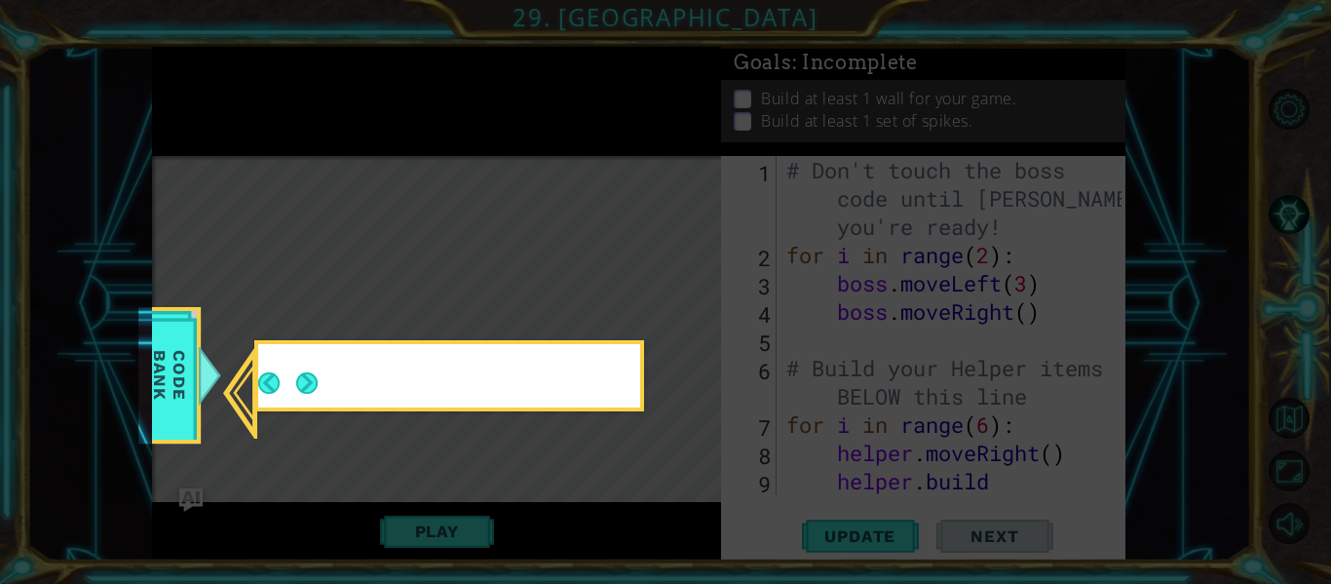
click at [159, 111] on icon at bounding box center [665, 292] width 1331 height 584
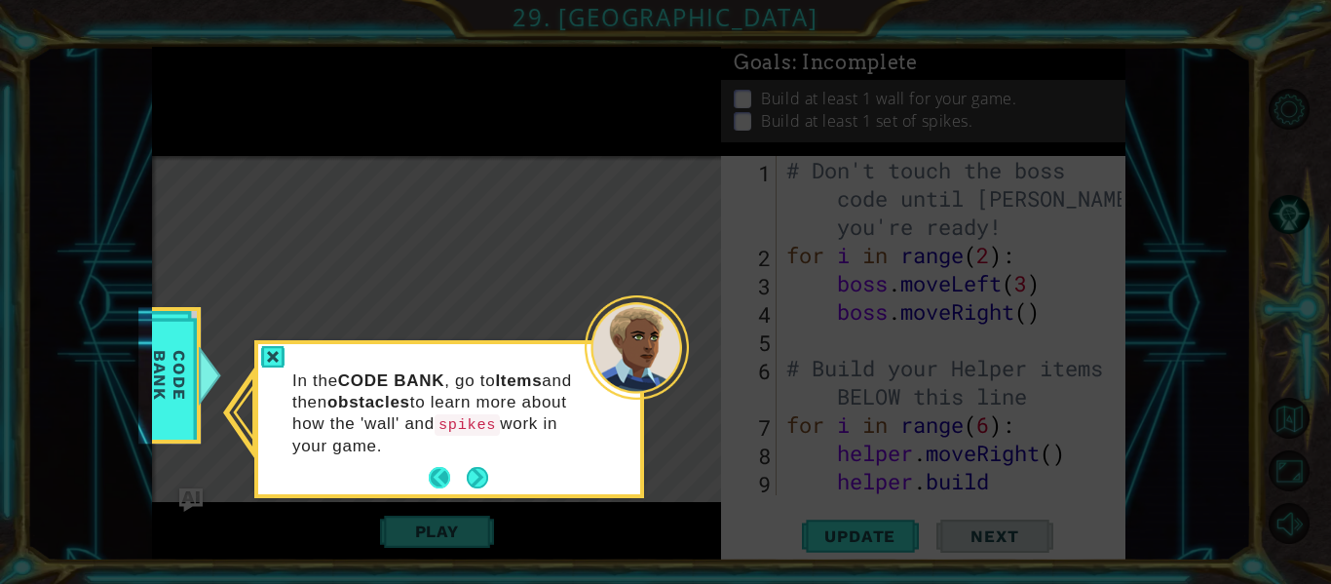
click at [438, 482] on button "Back" at bounding box center [448, 477] width 38 height 21
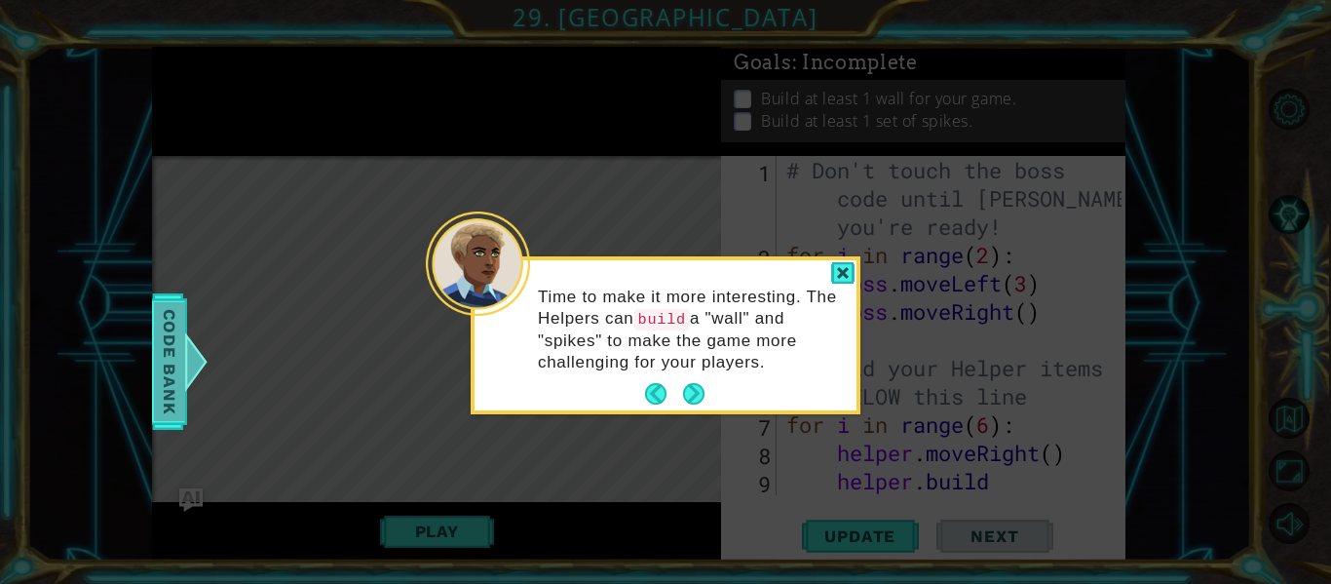
click at [187, 355] on div at bounding box center [196, 361] width 24 height 58
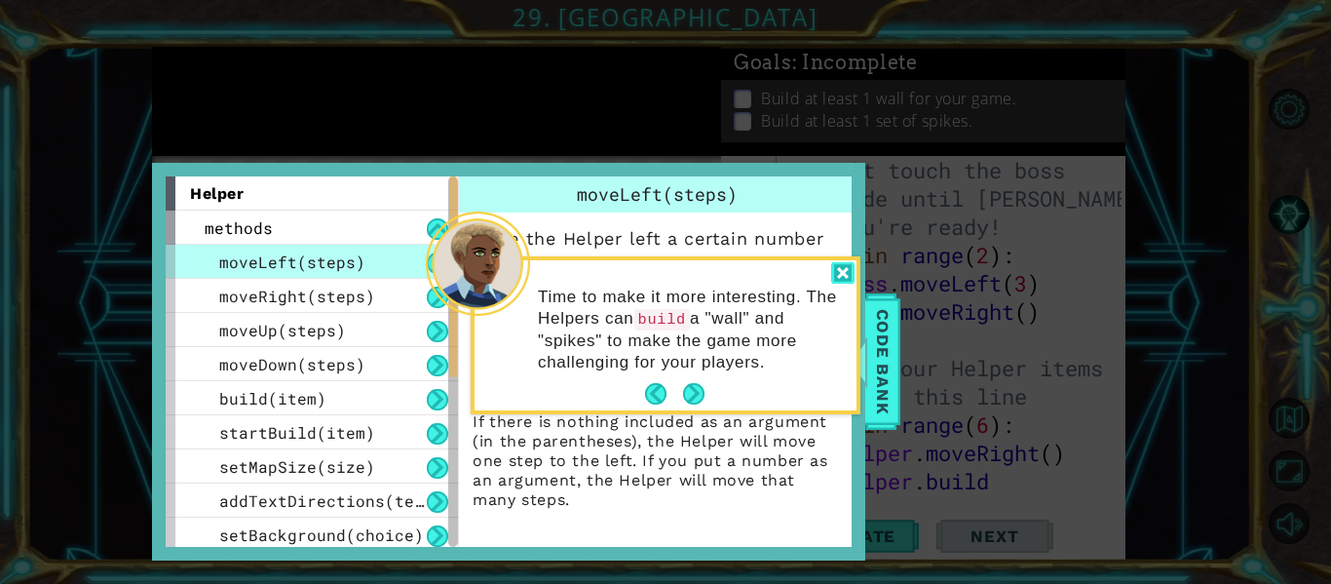
click at [842, 276] on div at bounding box center [842, 273] width 23 height 22
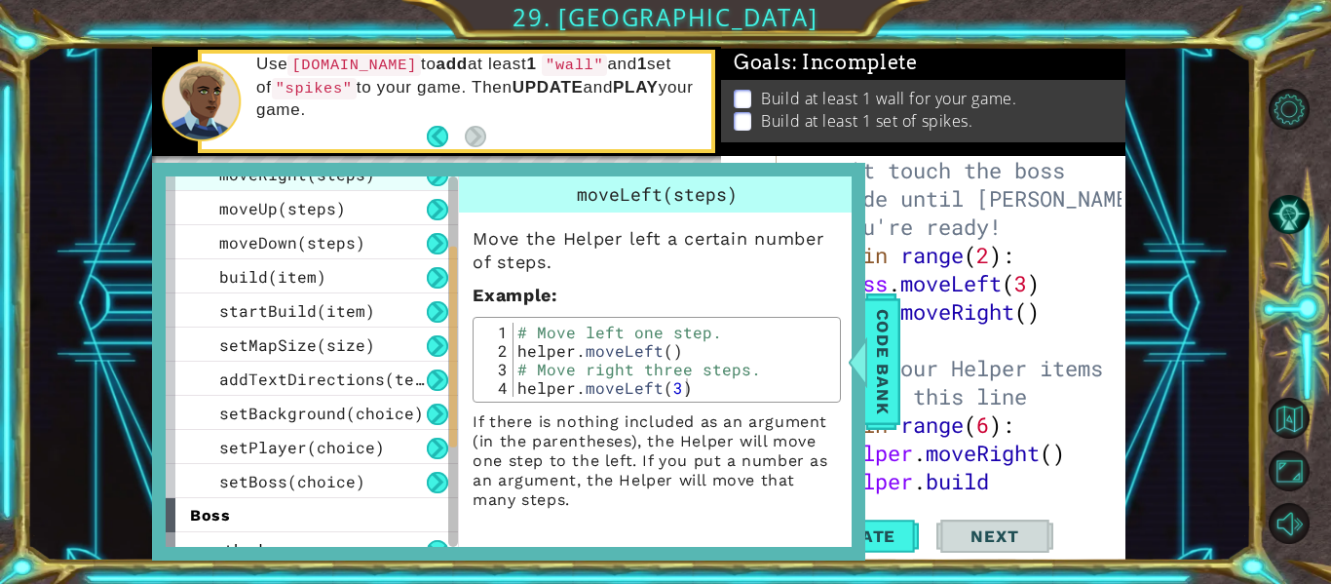
scroll to position [129, 0]
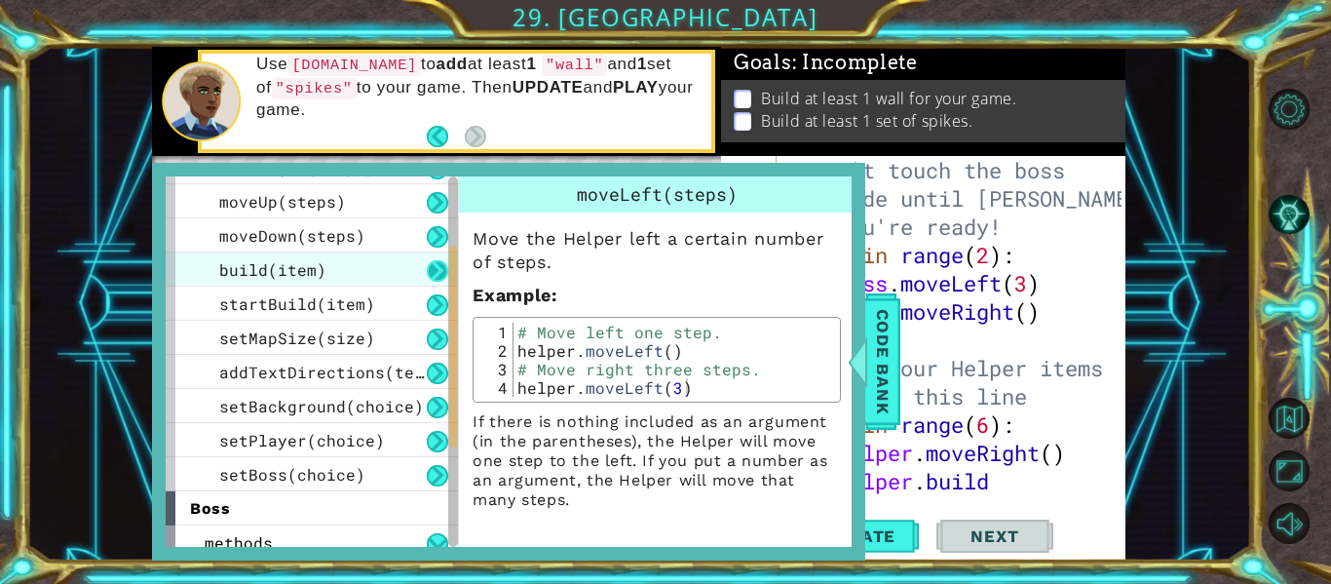
click at [446, 270] on button at bounding box center [437, 270] width 21 height 21
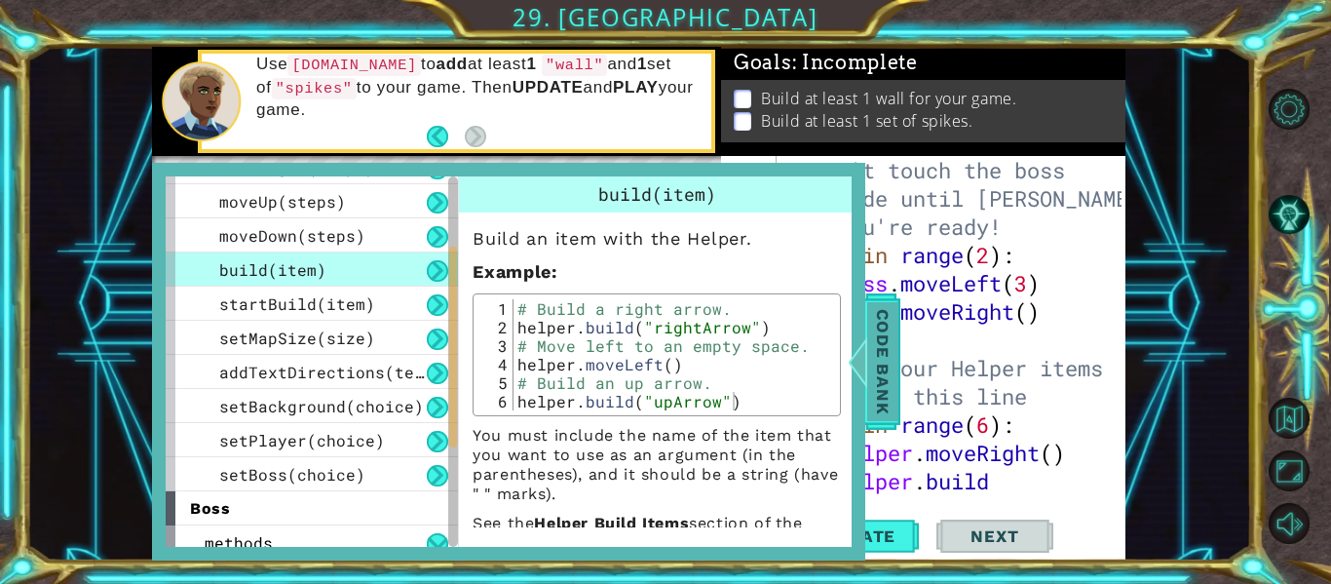
click at [879, 408] on span "Code Bank" at bounding box center [882, 361] width 31 height 119
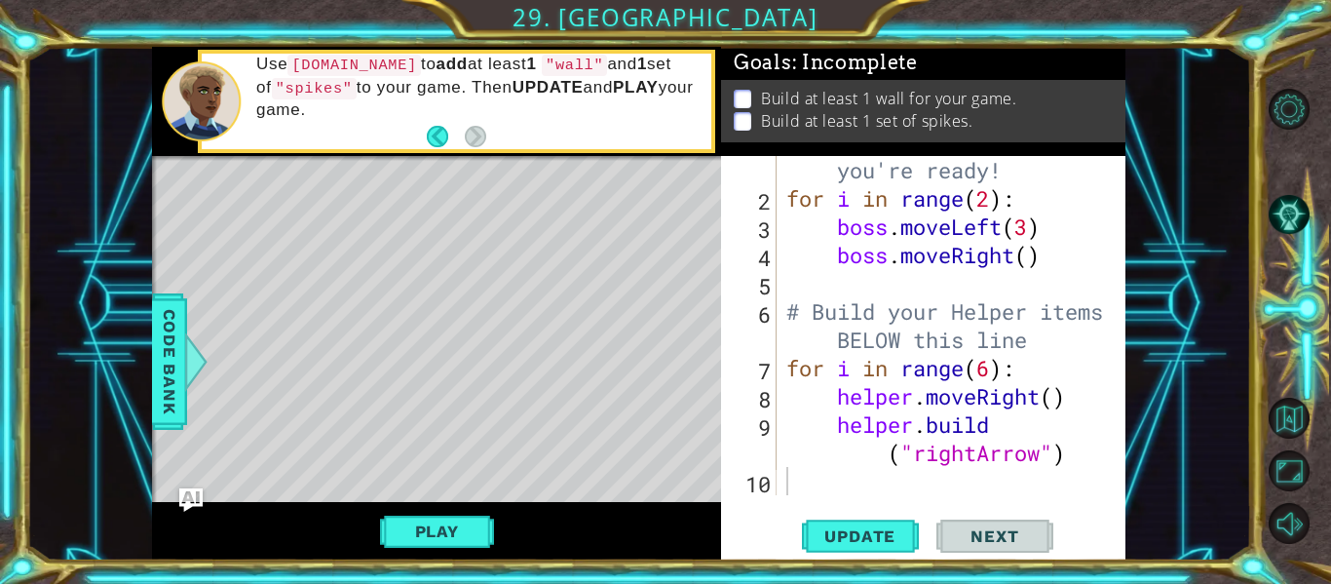
scroll to position [57, 0]
click at [789, 479] on div "# Don't touch the boss code until [PERSON_NAME] says you're ready! for i in ran…" at bounding box center [957, 325] width 349 height 452
type textarea "h"
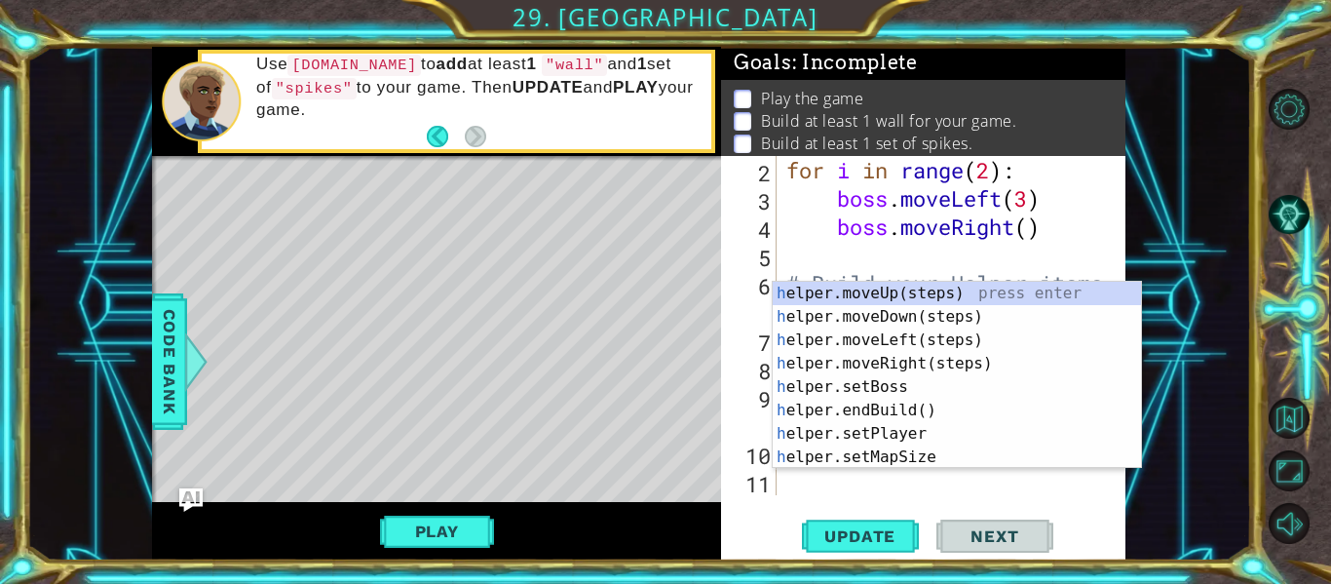
scroll to position [85, 0]
click at [879, 409] on div "h elper.moveUp(steps) press enter h elper.moveDown(steps) press enter h elper.m…" at bounding box center [957, 399] width 368 height 234
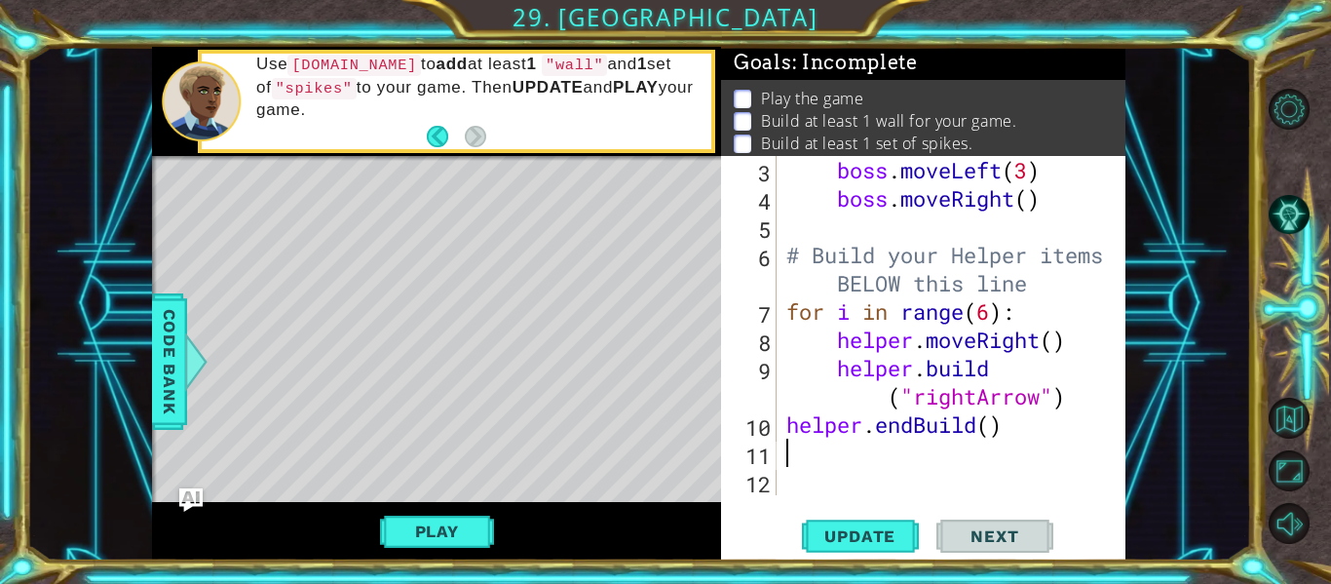
scroll to position [113, 0]
click at [992, 429] on div "boss . moveLeft ( 3 ) boss . moveRight ( ) # Build your Helper items BELOW this…" at bounding box center [957, 354] width 349 height 396
click at [1007, 430] on div "boss . moveLeft ( 3 ) boss . moveRight ( ) # Build your Helper items BELOW this…" at bounding box center [957, 354] width 349 height 396
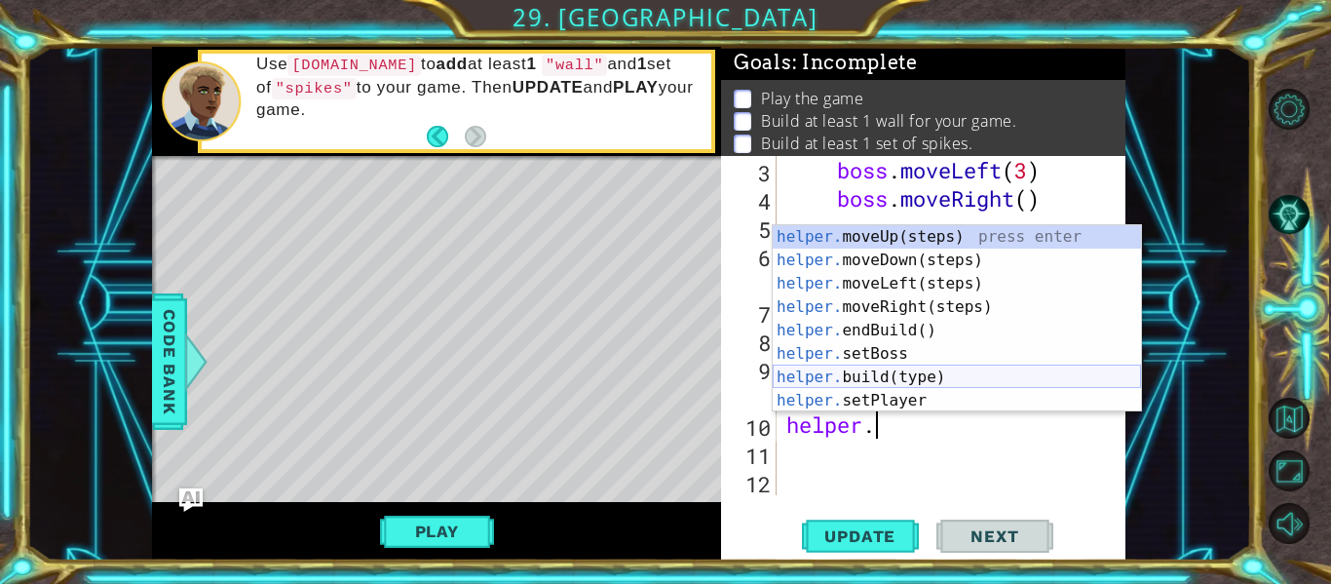
click at [953, 377] on div "helper. moveUp(steps) press enter helper. moveDown(steps) press enter helper. m…" at bounding box center [957, 342] width 368 height 234
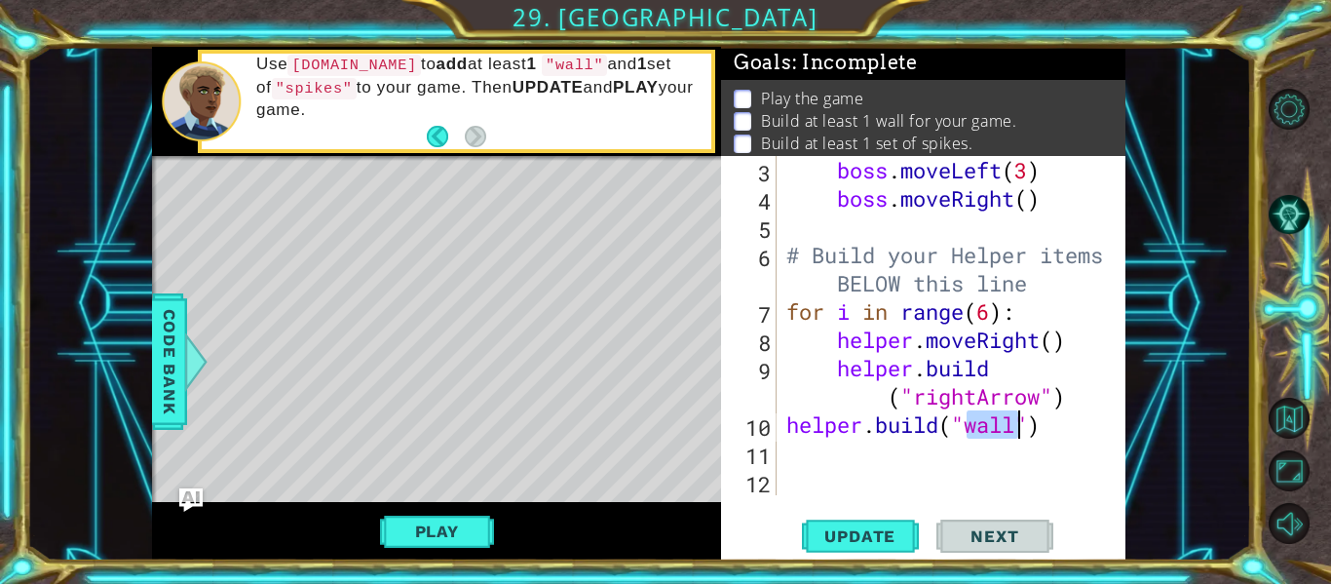
click at [1042, 429] on div "boss . moveLeft ( 3 ) boss . moveRight ( ) # Build your Helper items BELOW this…" at bounding box center [957, 354] width 349 height 396
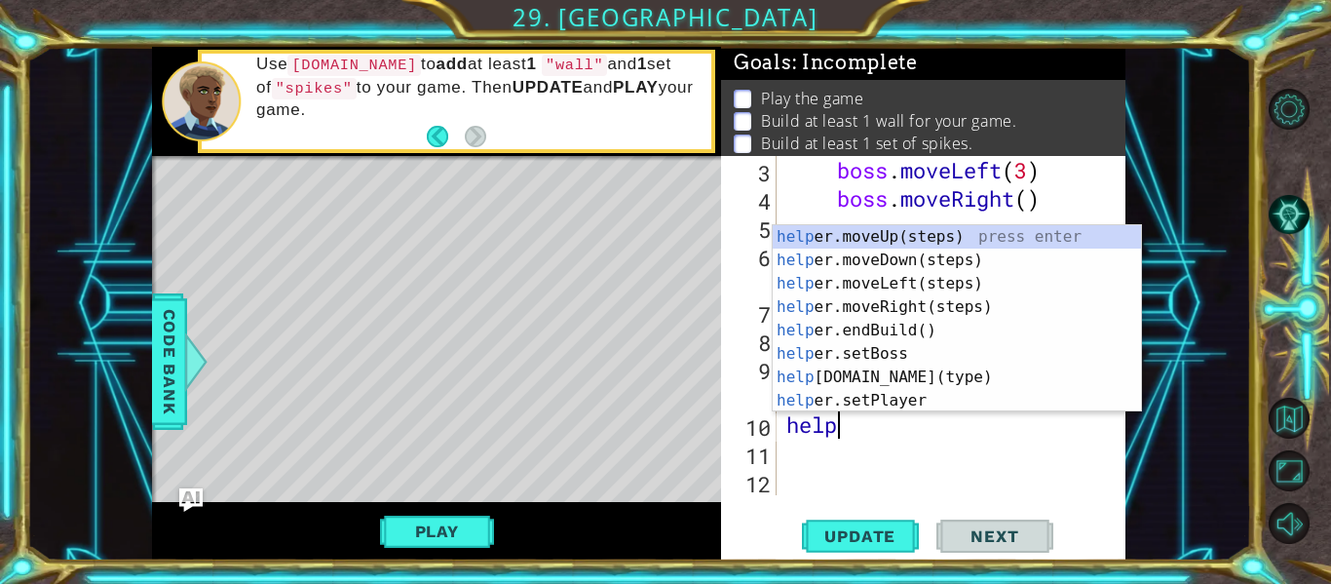
type textarea "he"
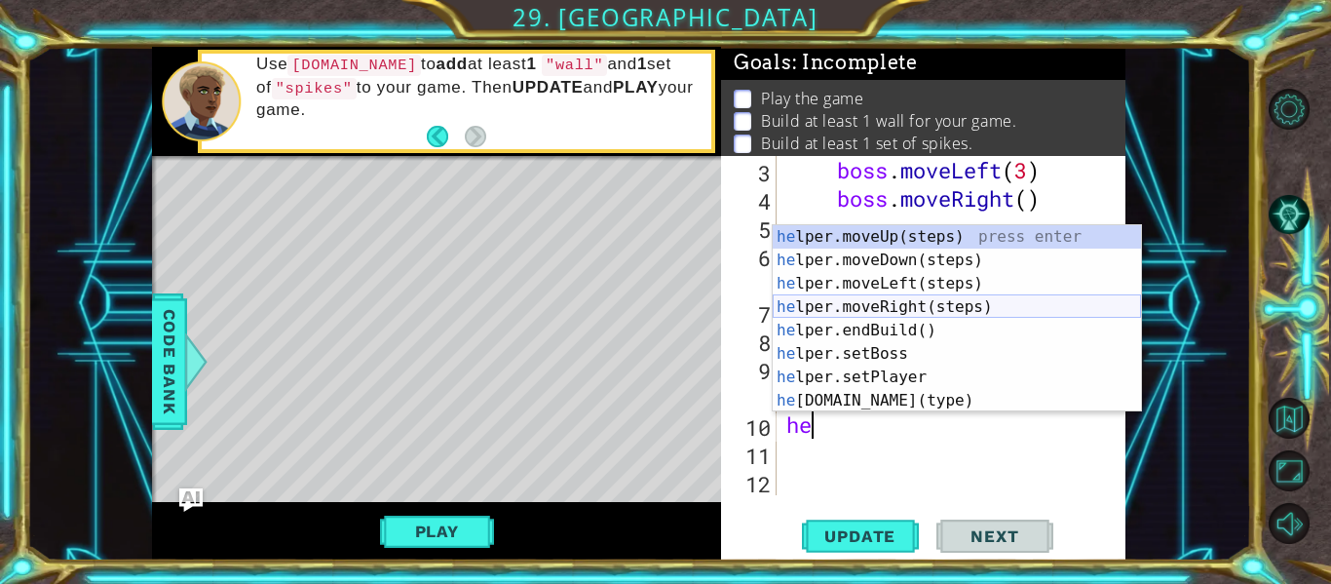
click at [896, 307] on div "he lper.moveUp(steps) press enter he lper.moveDown(steps) press enter he lper.m…" at bounding box center [957, 342] width 368 height 234
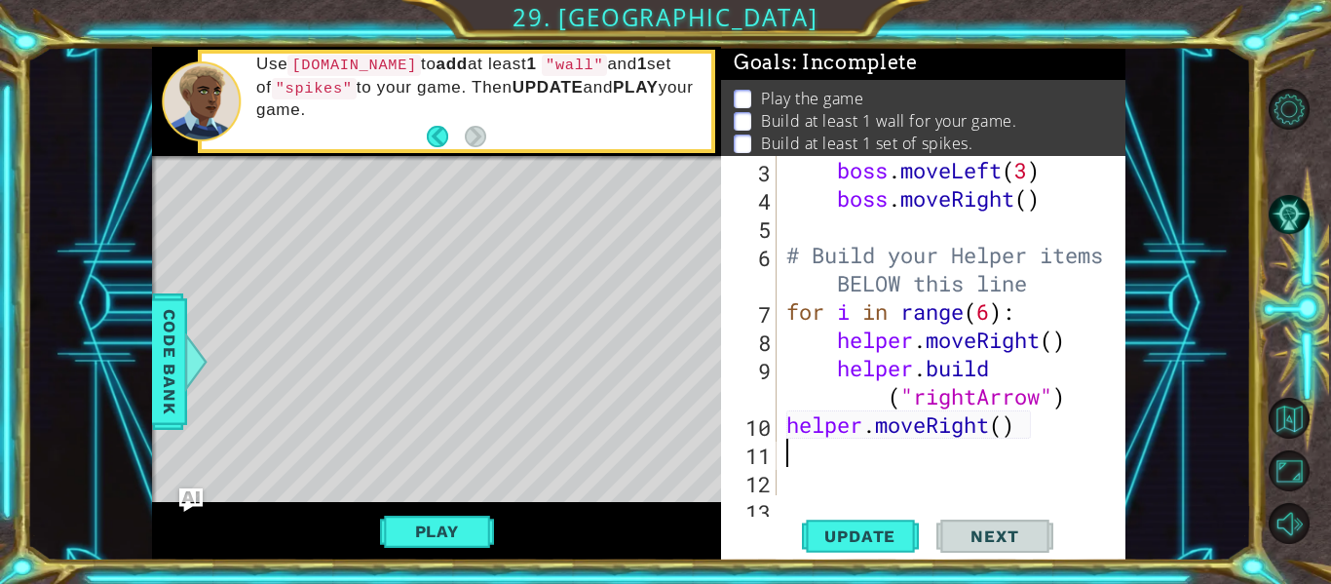
click at [1007, 433] on div "boss . moveLeft ( 3 ) boss . moveRight ( ) # Build your Helper items BELOW this…" at bounding box center [957, 354] width 349 height 396
type textarea "helper.moveRight(5)"
click at [790, 460] on div "boss . moveLeft ( 3 ) boss . moveRight ( ) # Build your Helper items BELOW this…" at bounding box center [957, 354] width 349 height 396
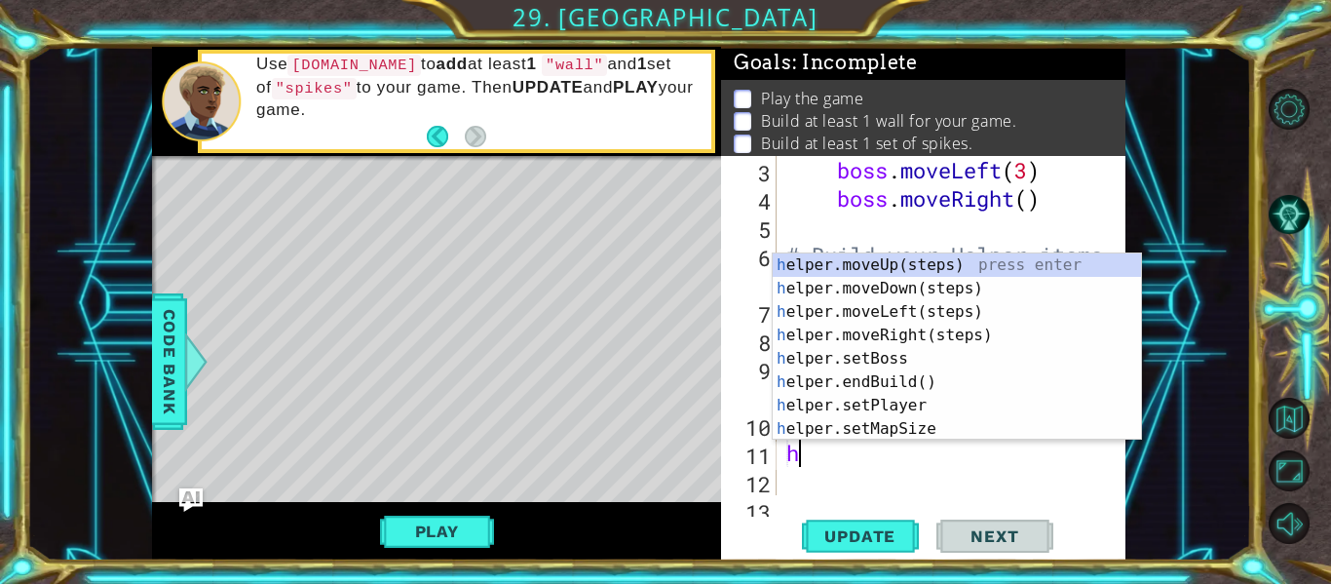
type textarea "hm"
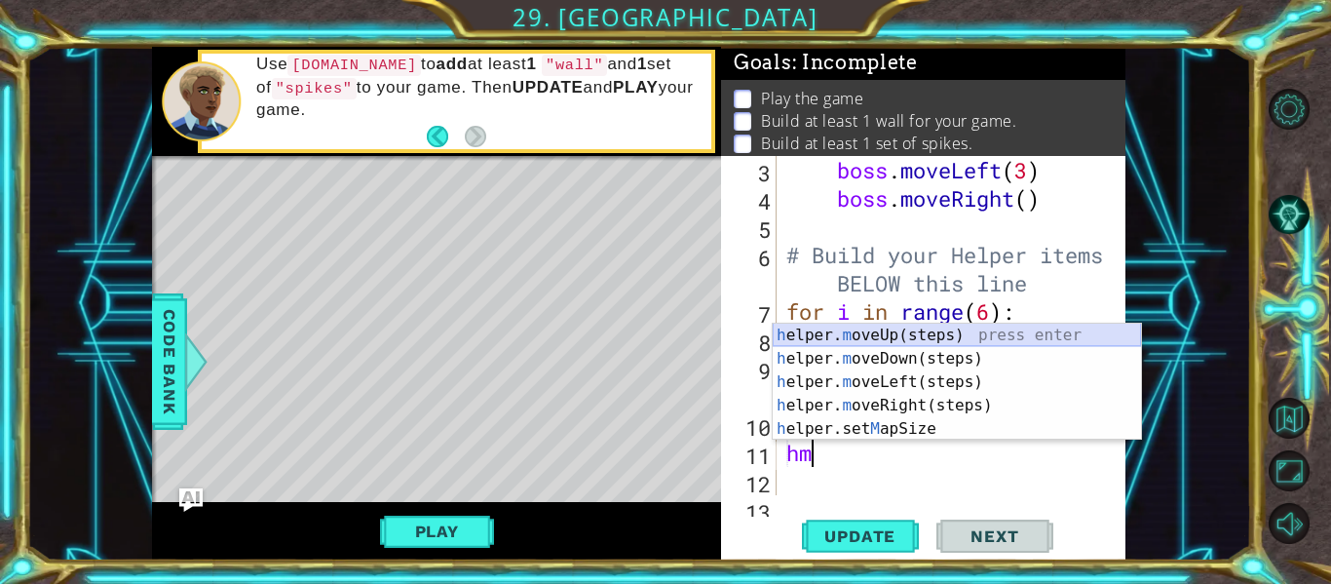
click at [812, 351] on div "h elper. m oveUp(steps) press enter h elper. m oveDown(steps) press enter h elp…" at bounding box center [957, 406] width 368 height 164
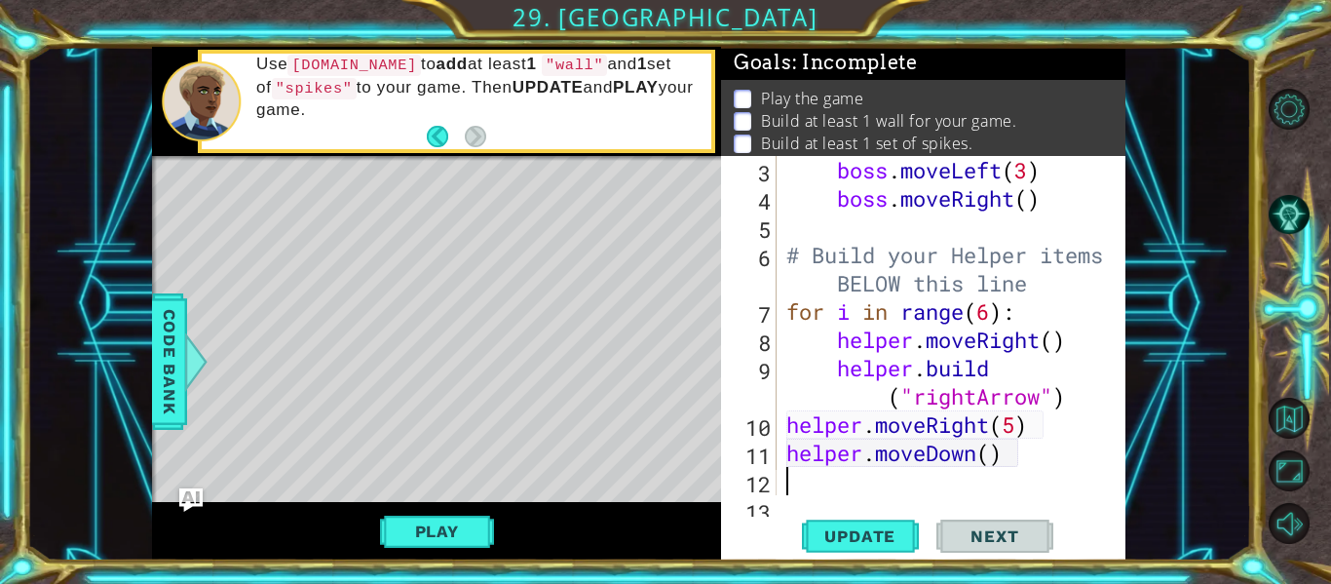
click at [992, 461] on div "boss . moveLeft ( 3 ) boss . moveRight ( ) # Build your Helper items BELOW this…" at bounding box center [957, 354] width 349 height 396
type textarea "helper.moveDown(1)"
click at [798, 480] on div "boss . moveLeft ( 3 ) boss . moveRight ( ) # Build your Helper items BELOW this…" at bounding box center [957, 354] width 349 height 396
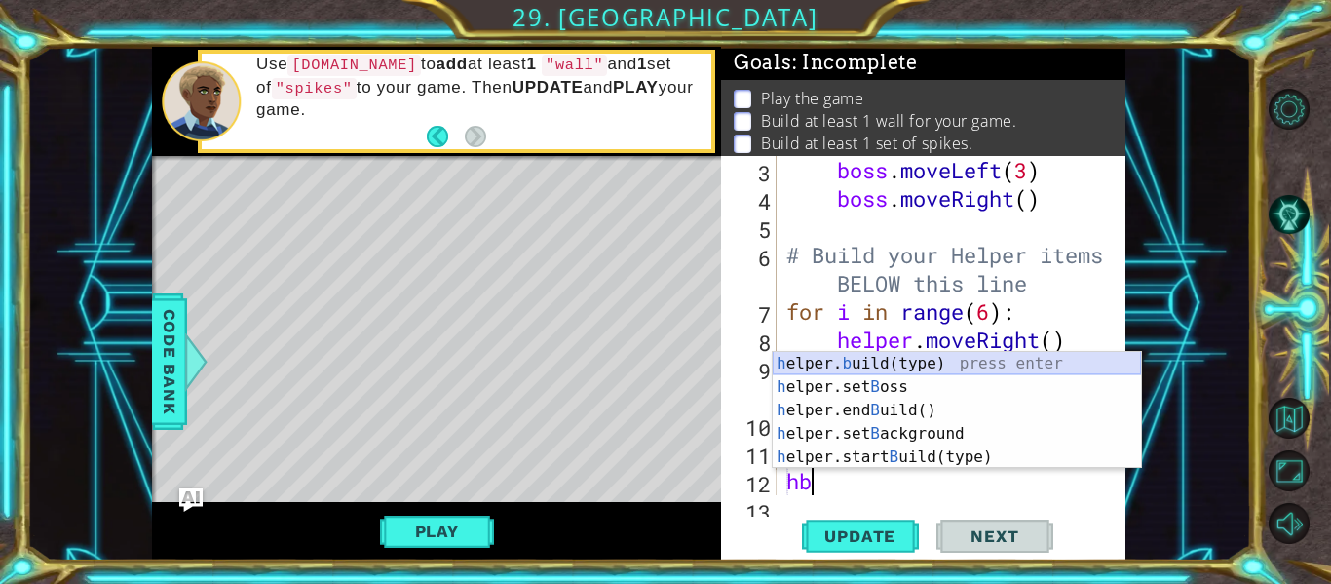
click at [914, 374] on div "h elper. b uild(type) press enter h elper.set B oss press enter h elper.end B u…" at bounding box center [957, 434] width 368 height 164
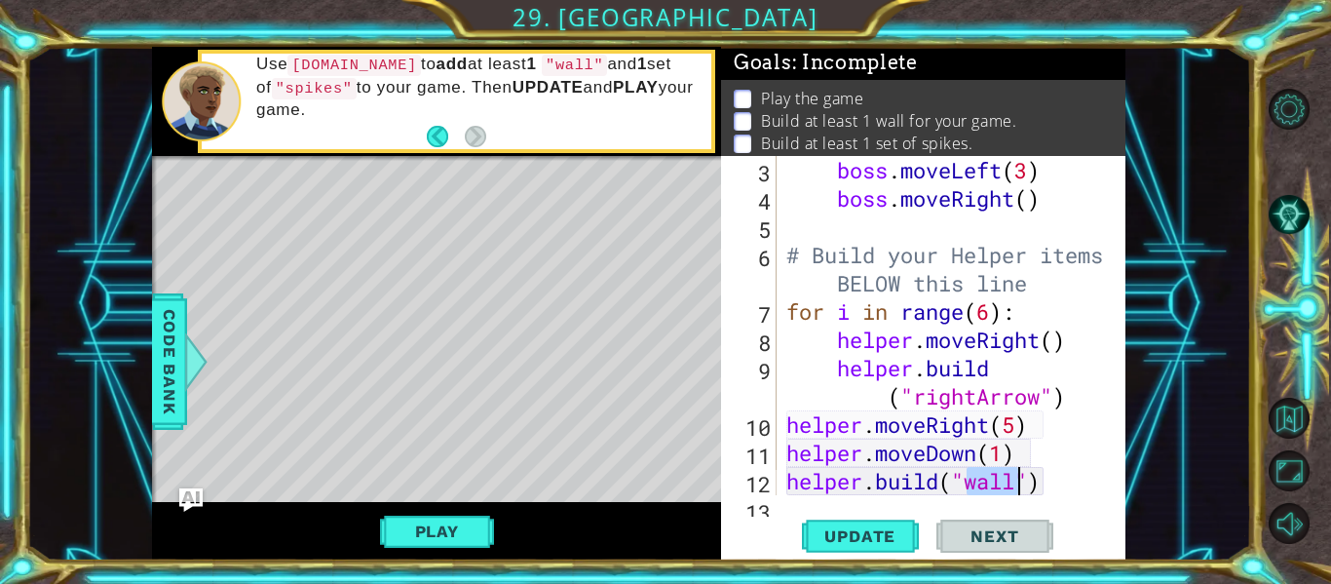
type textarea "[DOMAIN_NAME]("wall")"
click at [790, 501] on div "[DOMAIN_NAME]("wall") 3 4 5 6 7 8 9 10 11 12 13 boss . moveLeft ( 3 ) boss . mo…" at bounding box center [923, 358] width 405 height 405
click at [790, 500] on div "[DOMAIN_NAME]("wall") 3 4 5 6 7 8 9 10 11 12 13 boss . moveLeft ( 3 ) boss . mo…" at bounding box center [923, 358] width 405 height 405
click at [792, 500] on div "[DOMAIN_NAME]("wall") 3 4 5 6 7 8 9 10 11 12 13 boss . moveLeft ( 3 ) boss . mo…" at bounding box center [923, 358] width 405 height 405
click at [793, 498] on div "[DOMAIN_NAME]("wall") 3 4 5 6 7 8 9 10 11 12 13 boss . moveLeft ( 3 ) boss . mo…" at bounding box center [923, 358] width 405 height 405
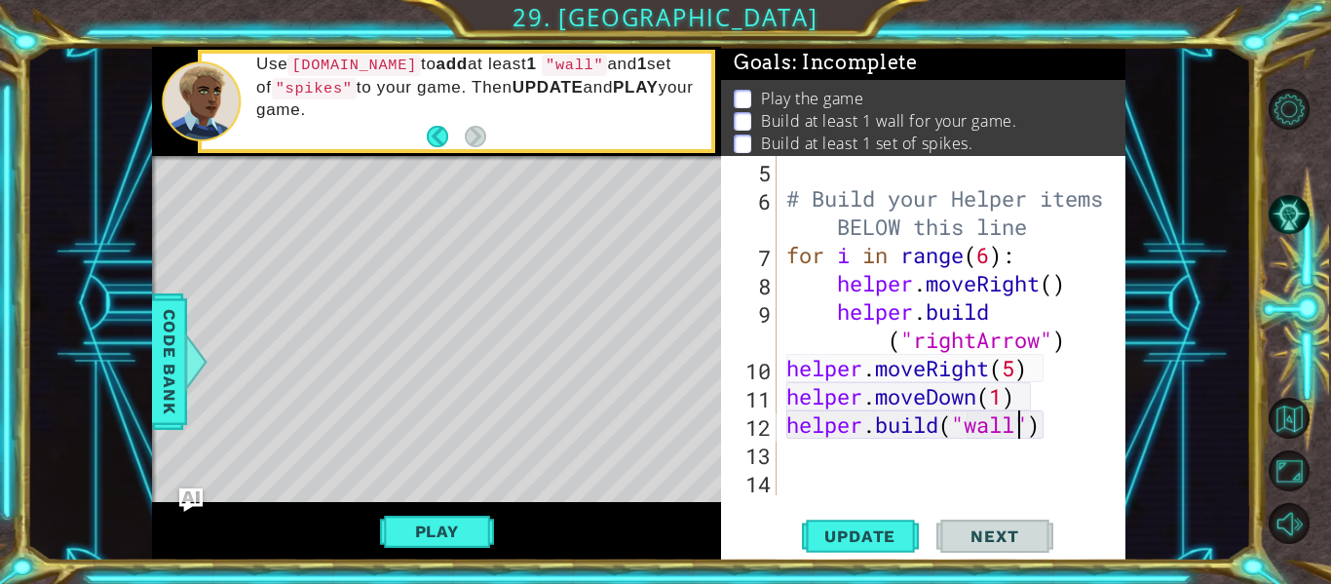
scroll to position [170, 0]
click at [797, 457] on div "# Build your Helper items BELOW this line for i in range ( 6 ) : helper . moveR…" at bounding box center [957, 354] width 349 height 396
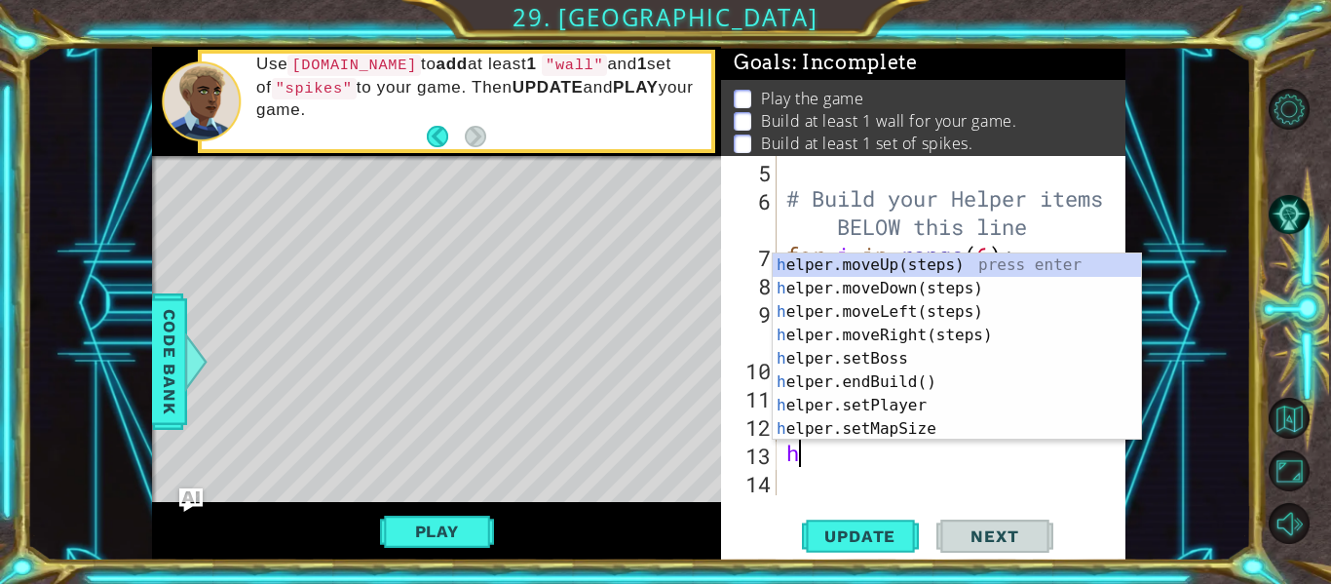
type textarea "hm"
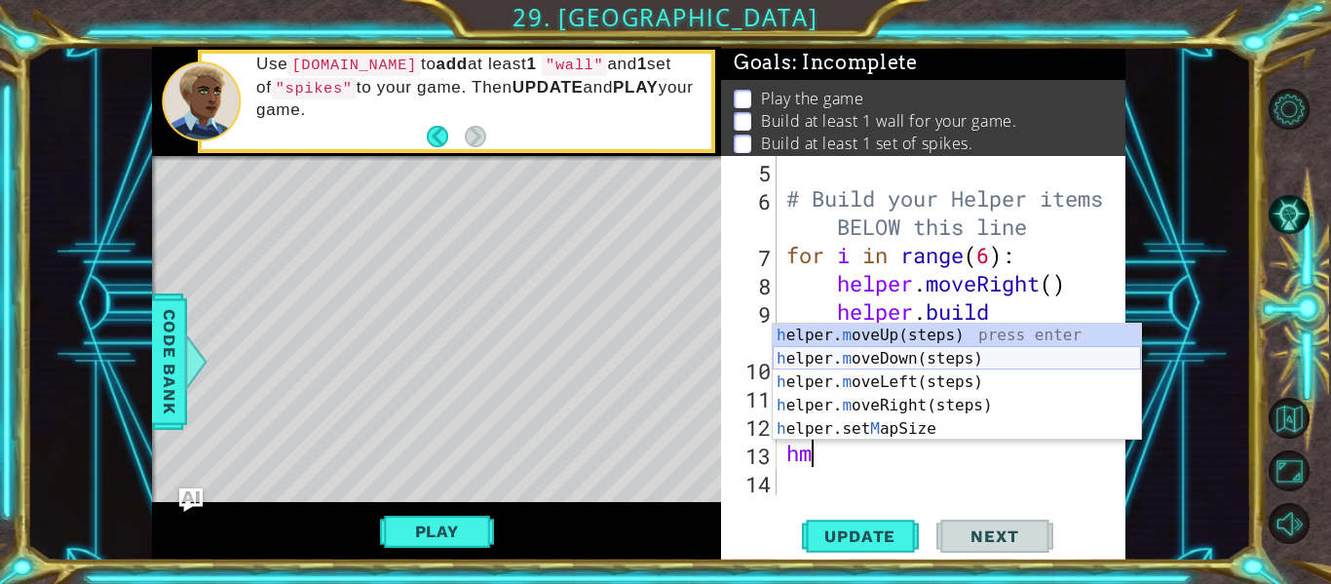
click at [846, 356] on div "h elper. m oveUp(steps) press enter h elper. m oveDown(steps) press enter h elp…" at bounding box center [957, 406] width 368 height 164
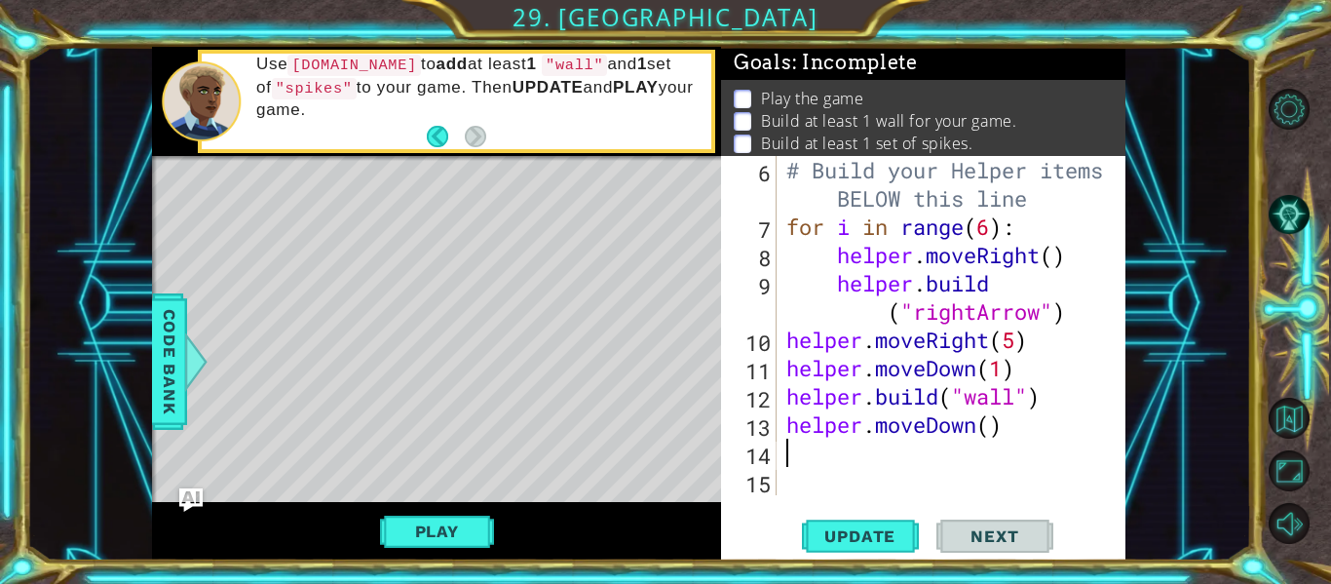
scroll to position [198, 0]
click at [995, 431] on div "# Build your Helper items BELOW this line for i in range ( 6 ) : helper . moveR…" at bounding box center [957, 368] width 349 height 424
type textarea "helper.moveDown(1)"
click at [799, 460] on div "# Build your Helper items BELOW this line for i in range ( 6 ) : helper . moveR…" at bounding box center [957, 368] width 349 height 424
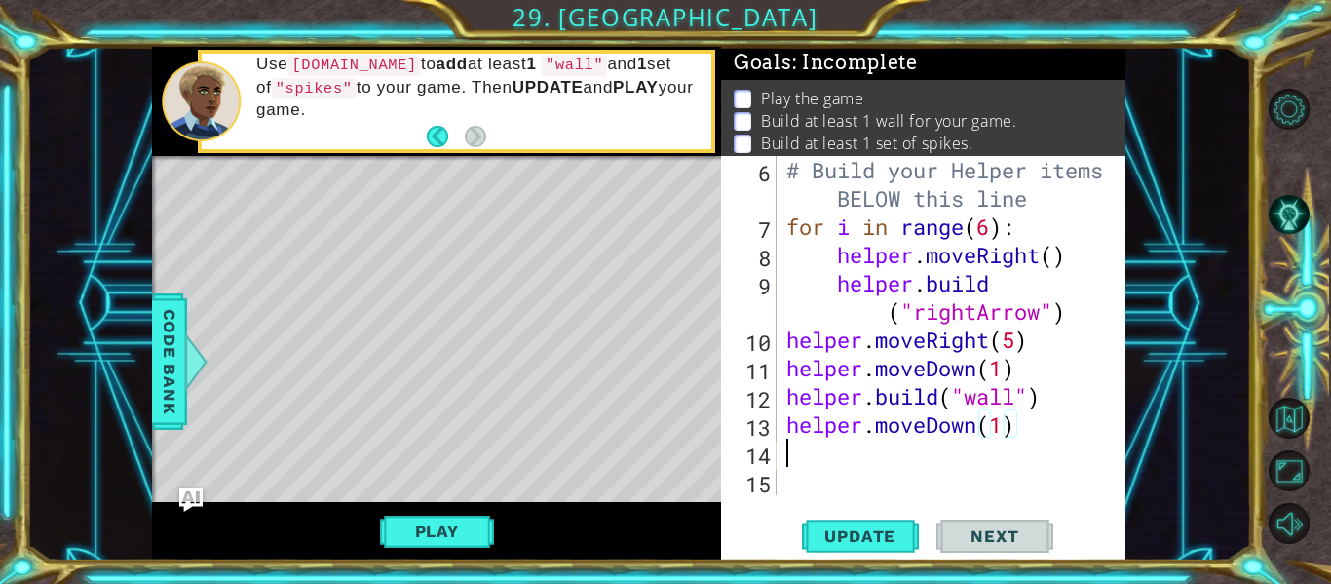
scroll to position [0, 0]
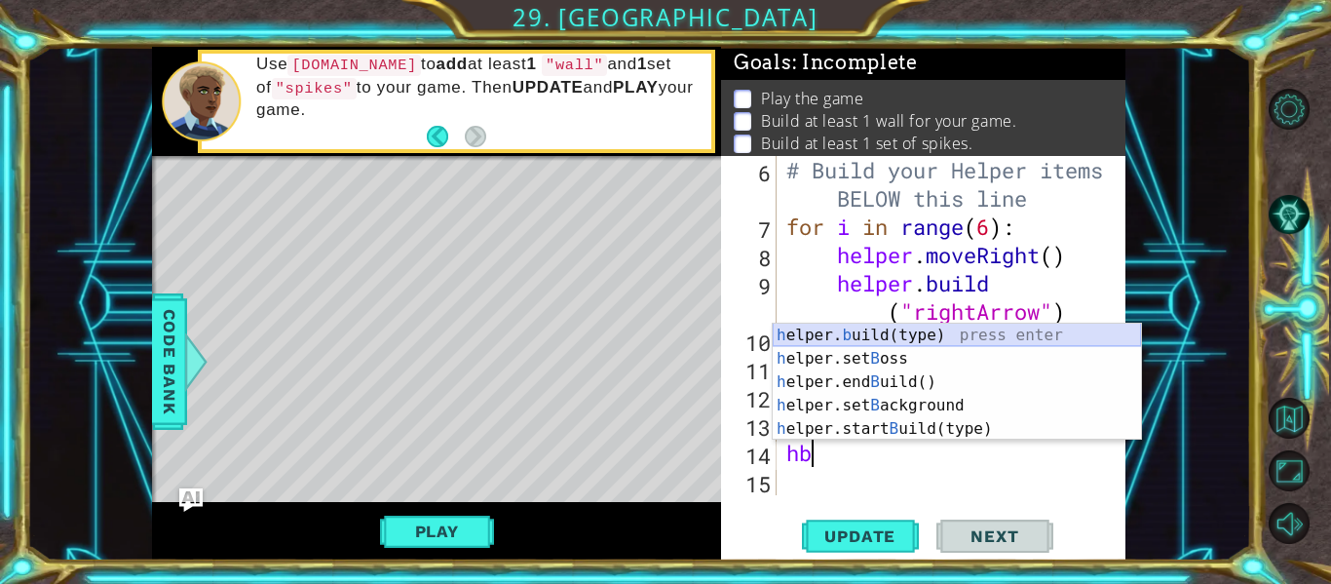
click at [843, 334] on div "h elper. b uild(type) press enter h elper.set B oss press enter h elper.end B u…" at bounding box center [957, 406] width 368 height 164
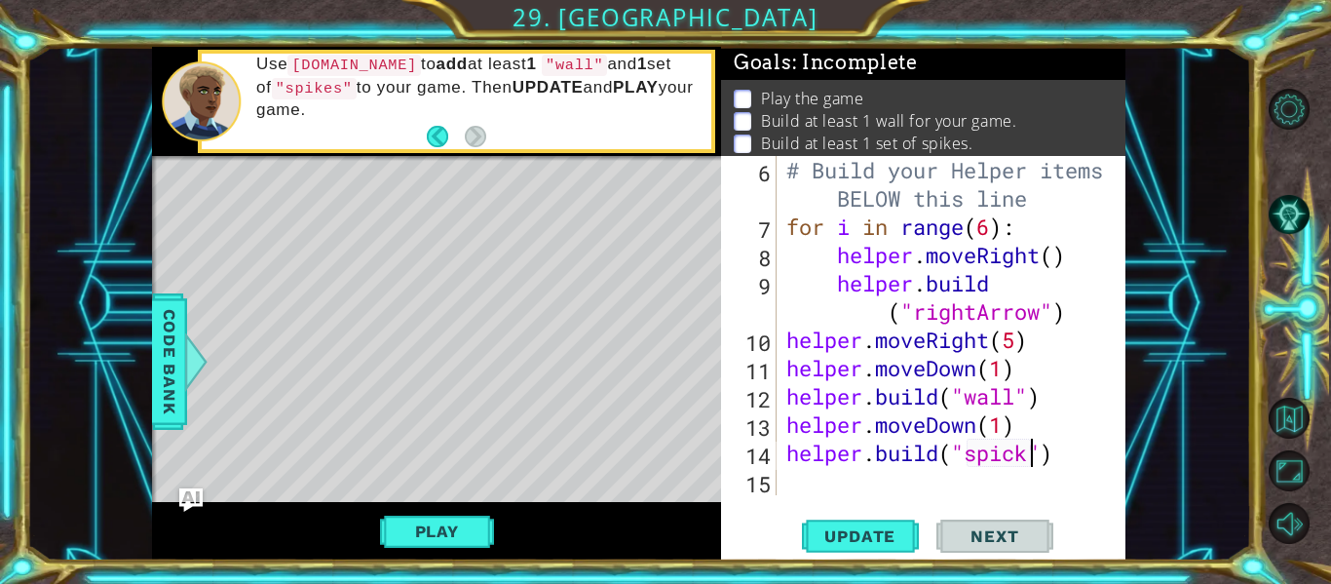
scroll to position [0, 12]
click at [1019, 461] on div "# Build your Helper items BELOW this line for i in range ( 6 ) : helper . moveR…" at bounding box center [957, 368] width 349 height 424
type textarea "[DOMAIN_NAME]("spiks")"
click at [1020, 471] on div "# Build your Helper items BELOW this line for i in range ( 6 ) : helper . moveR…" at bounding box center [957, 368] width 349 height 424
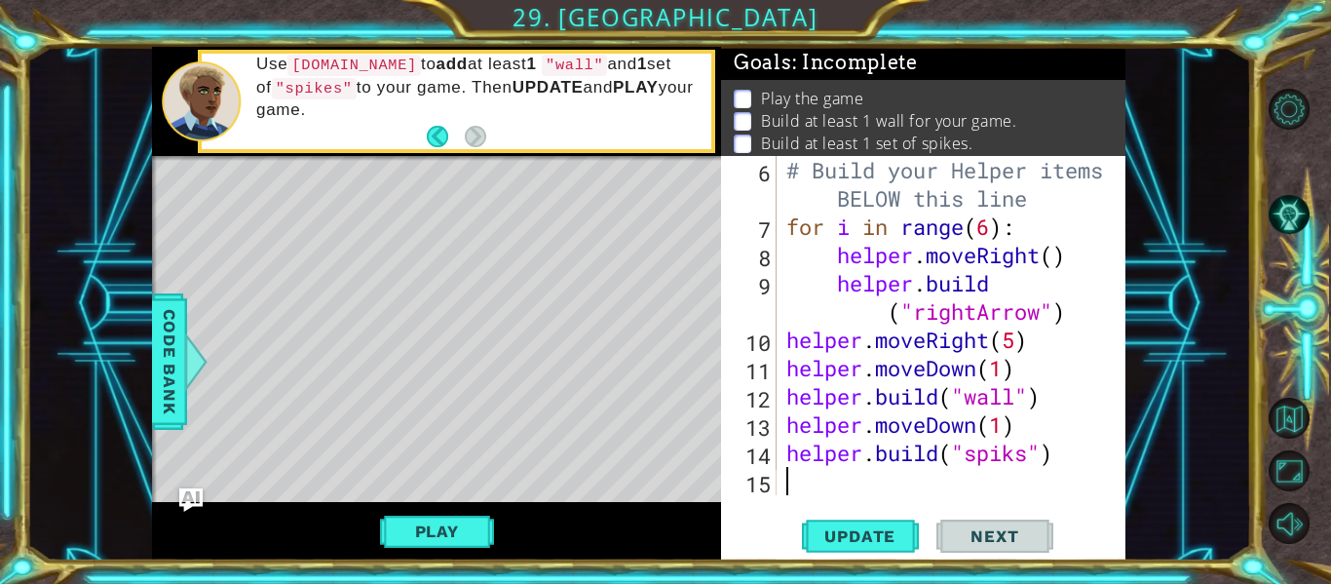
click at [1019, 458] on div "# Build your Helper items BELOW this line for i in range ( 6 ) : helper . moveR…" at bounding box center [957, 368] width 349 height 424
click at [864, 535] on span "Update" at bounding box center [860, 535] width 110 height 19
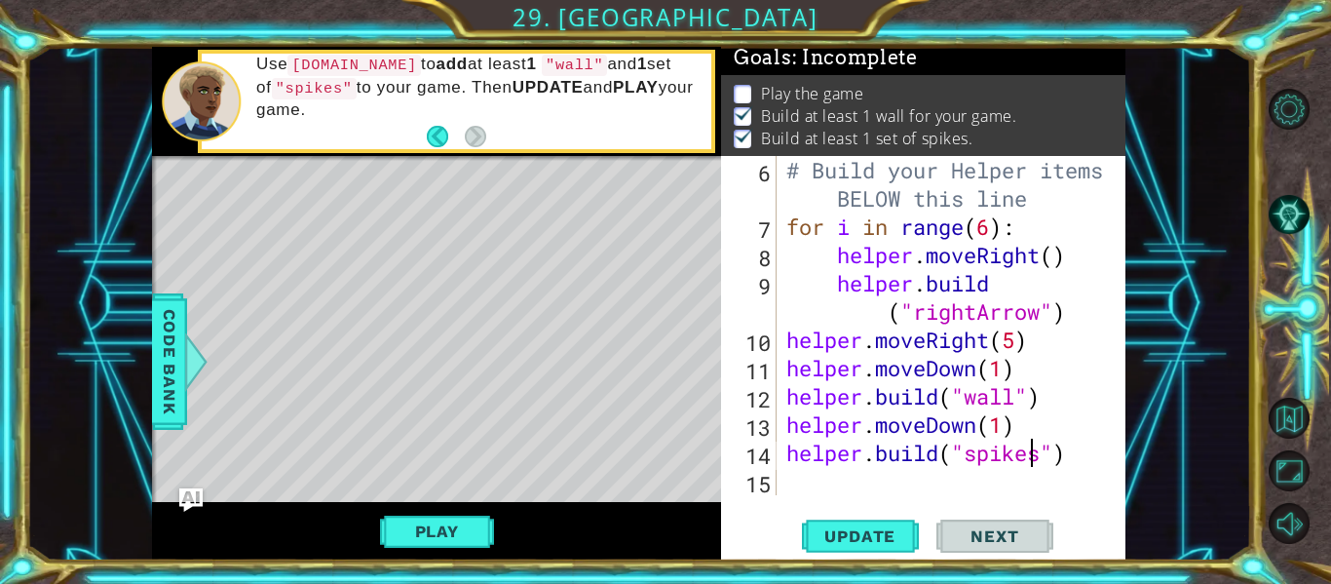
click at [1016, 344] on div "# Build your Helper items BELOW this line for i in range ( 6 ) : helper . moveR…" at bounding box center [957, 368] width 349 height 424
type textarea "helper.moveRight(4)"
click at [868, 533] on span "Update" at bounding box center [860, 535] width 110 height 19
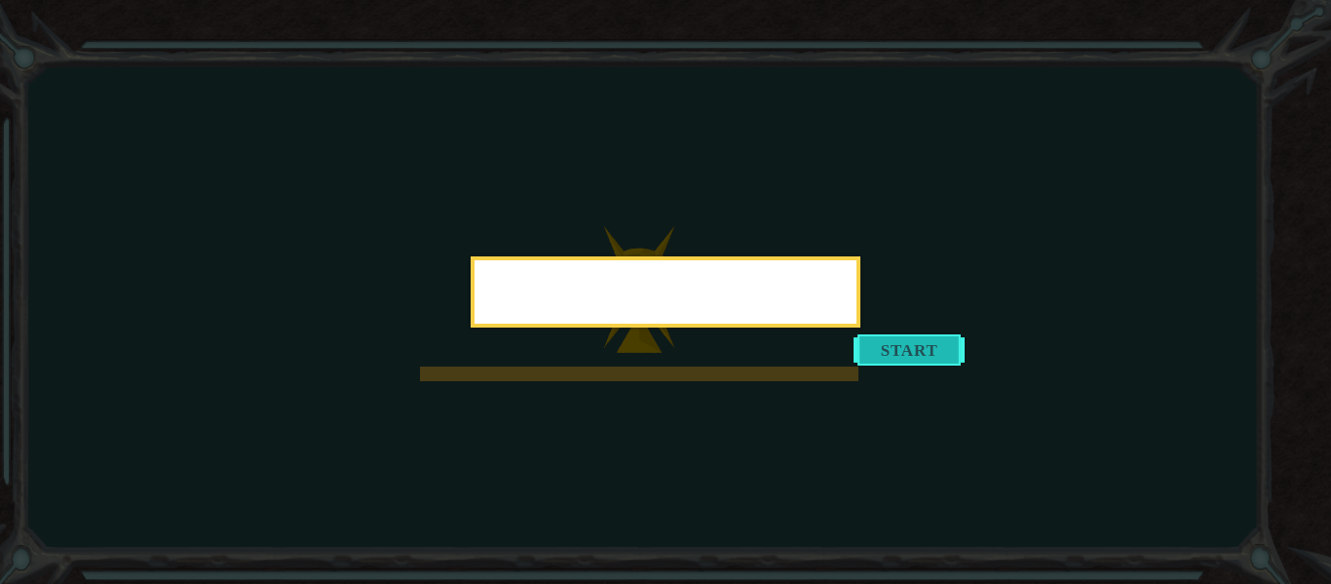
click at [892, 366] on button "Start" at bounding box center [909, 349] width 111 height 31
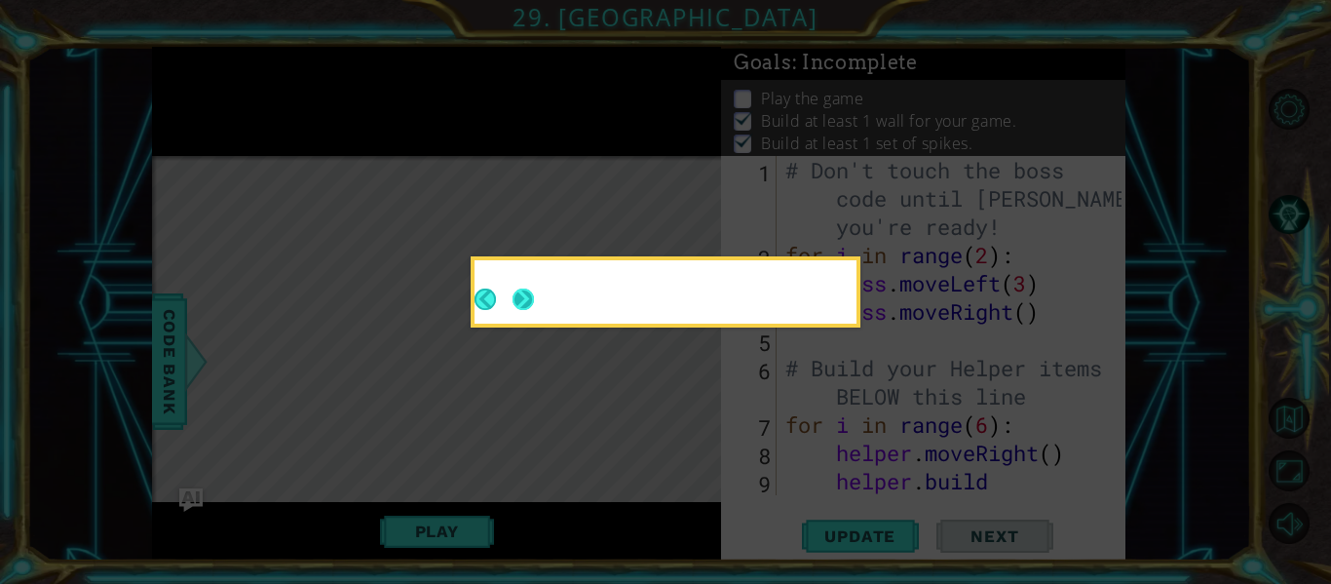
click at [522, 301] on button "Next" at bounding box center [523, 299] width 21 height 21
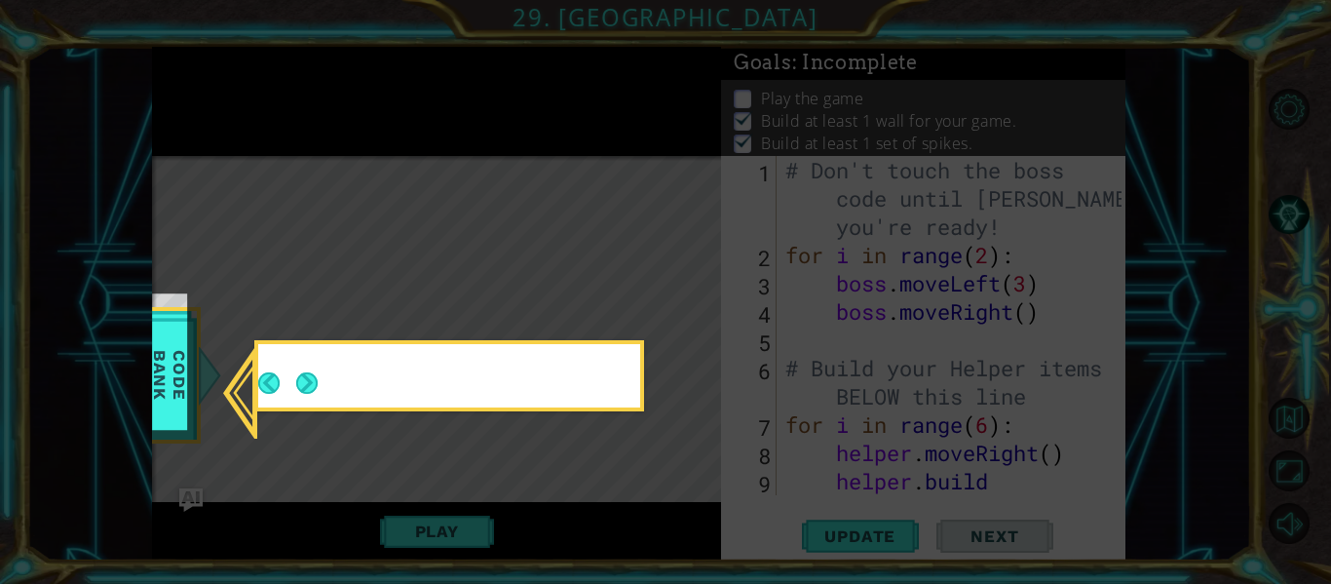
click at [522, 301] on icon at bounding box center [665, 292] width 1331 height 584
click at [308, 391] on button "Next" at bounding box center [306, 382] width 21 height 21
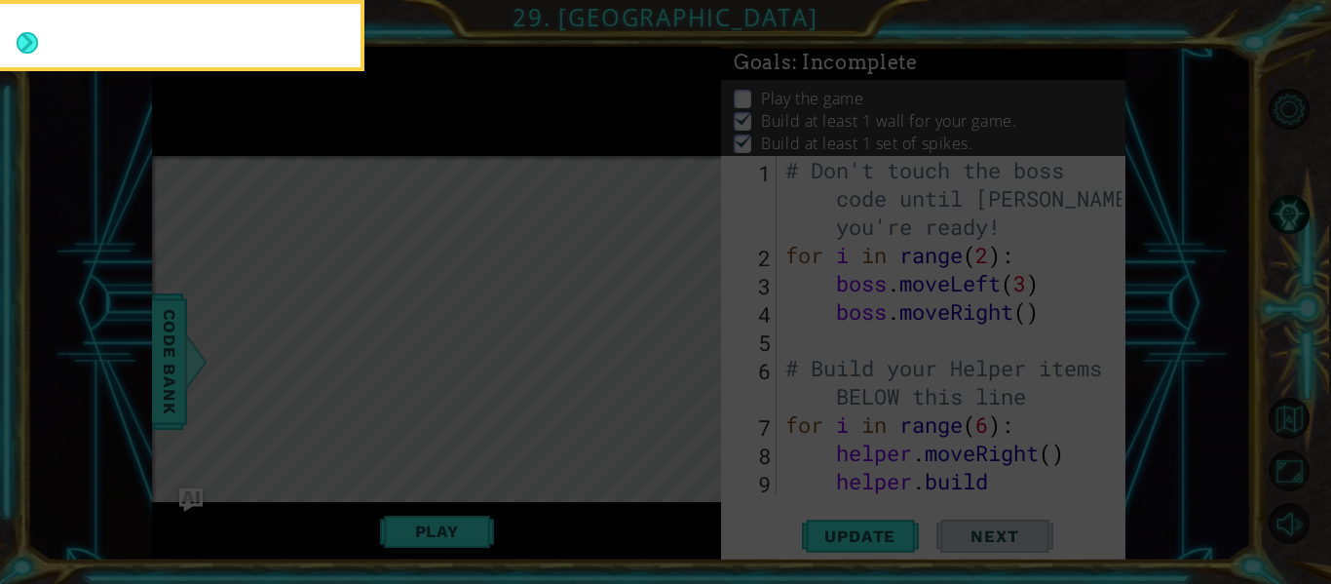
click at [37, 36] on button "Next" at bounding box center [28, 43] width 22 height 22
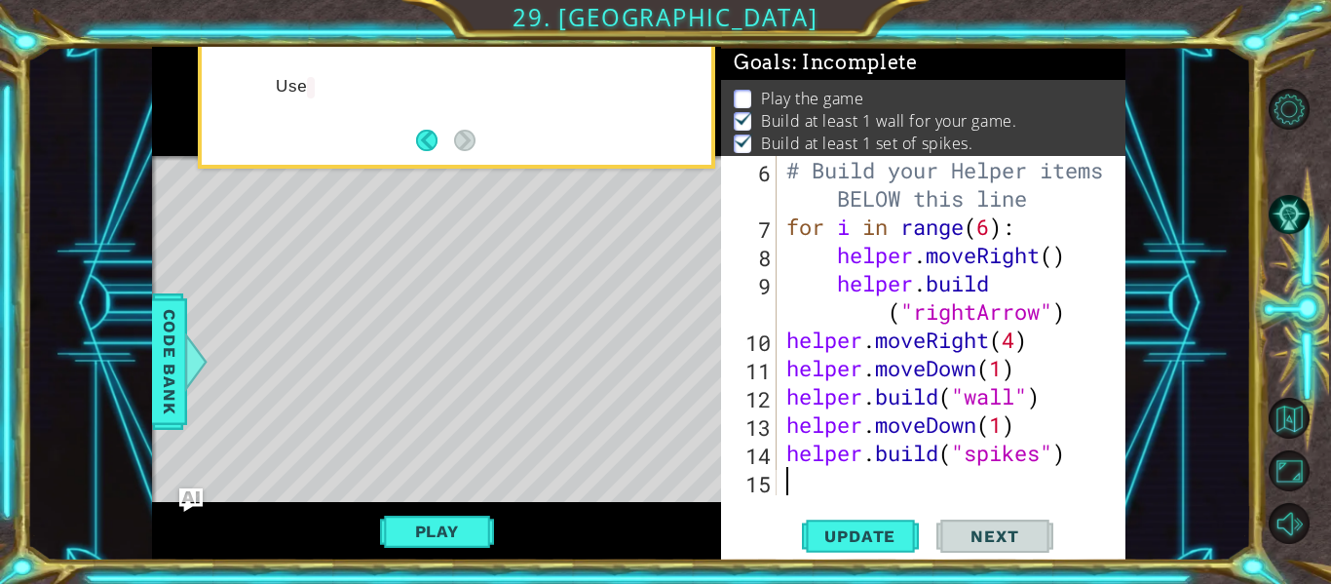
scroll to position [198, 0]
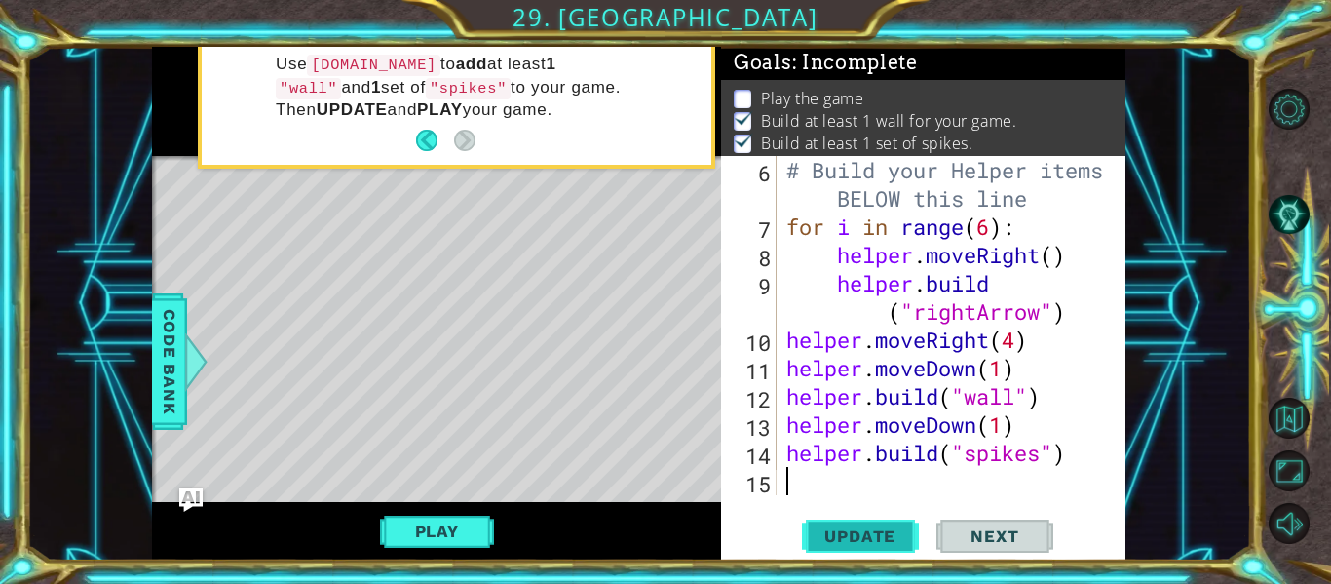
click at [868, 545] on span "Update" at bounding box center [860, 535] width 110 height 19
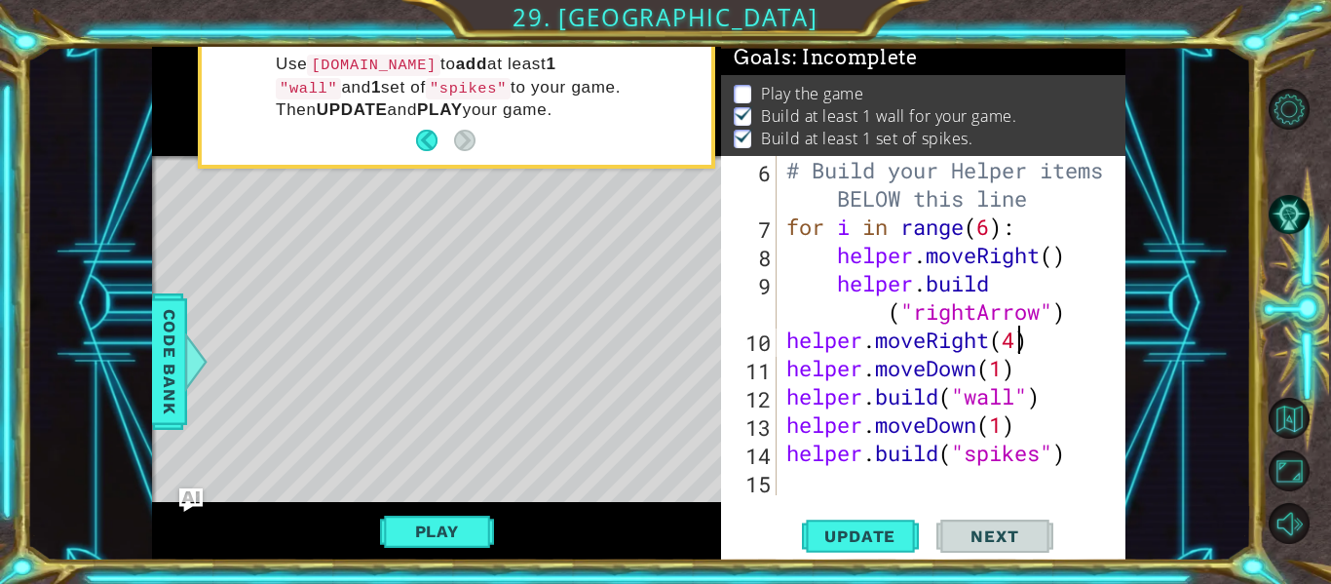
click at [1017, 343] on div "# Build your Helper items BELOW this line for i in range ( 6 ) : helper . moveR…" at bounding box center [957, 368] width 349 height 424
click at [871, 534] on span "Update" at bounding box center [860, 535] width 110 height 19
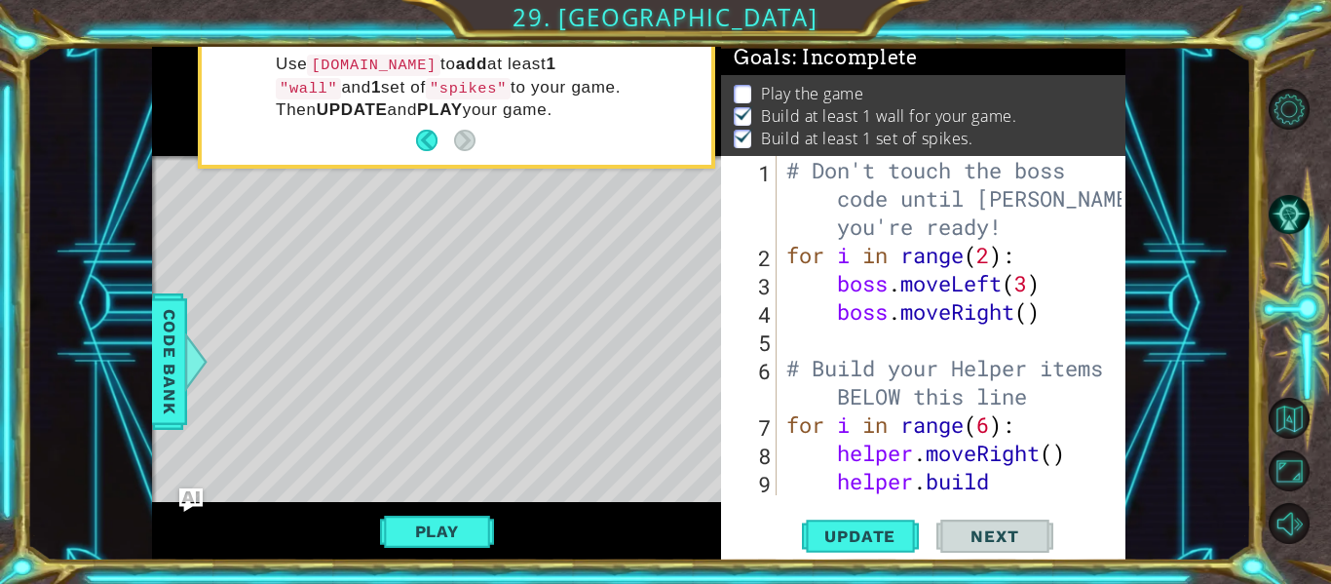
scroll to position [0, 0]
click at [871, 541] on span "Update" at bounding box center [860, 535] width 110 height 19
click at [988, 257] on div "# Don't touch the boss code until [PERSON_NAME] says you're ready! for i in ran…" at bounding box center [957, 396] width 349 height 481
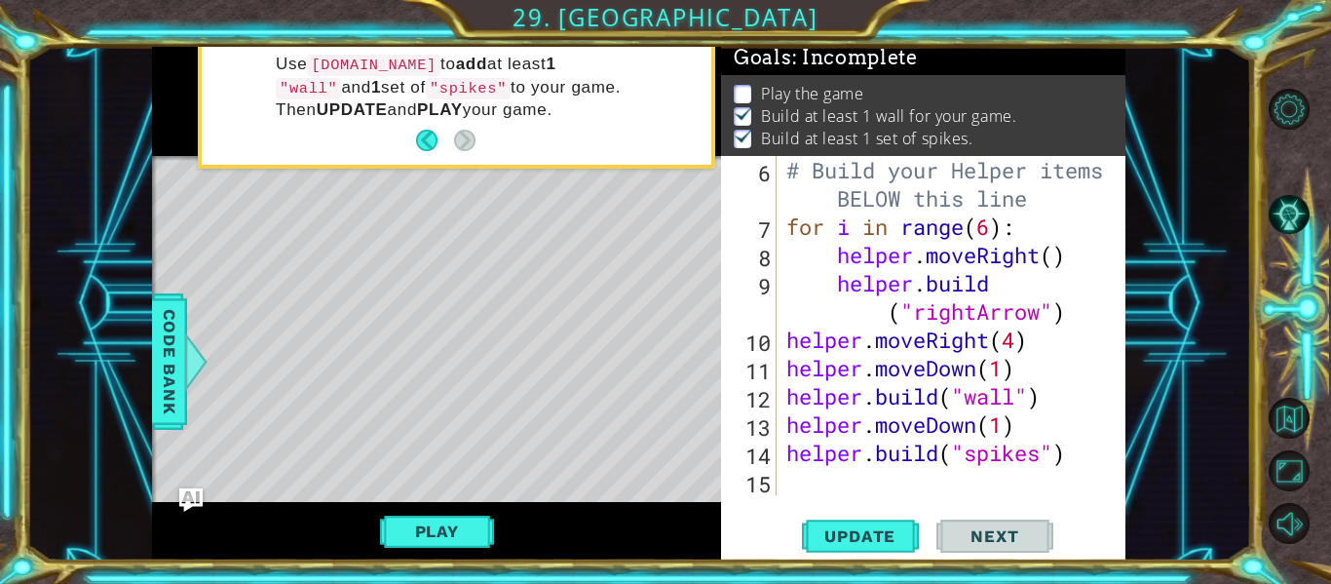
scroll to position [198, 0]
click at [1021, 342] on div "# Build your Helper items BELOW this line for i in range ( 6 ) : helper . moveR…" at bounding box center [957, 368] width 349 height 424
click at [867, 550] on button "Update" at bounding box center [860, 537] width 117 height 40
click at [857, 527] on span "Update" at bounding box center [860, 535] width 110 height 19
click at [857, 526] on span "Update" at bounding box center [860, 535] width 110 height 19
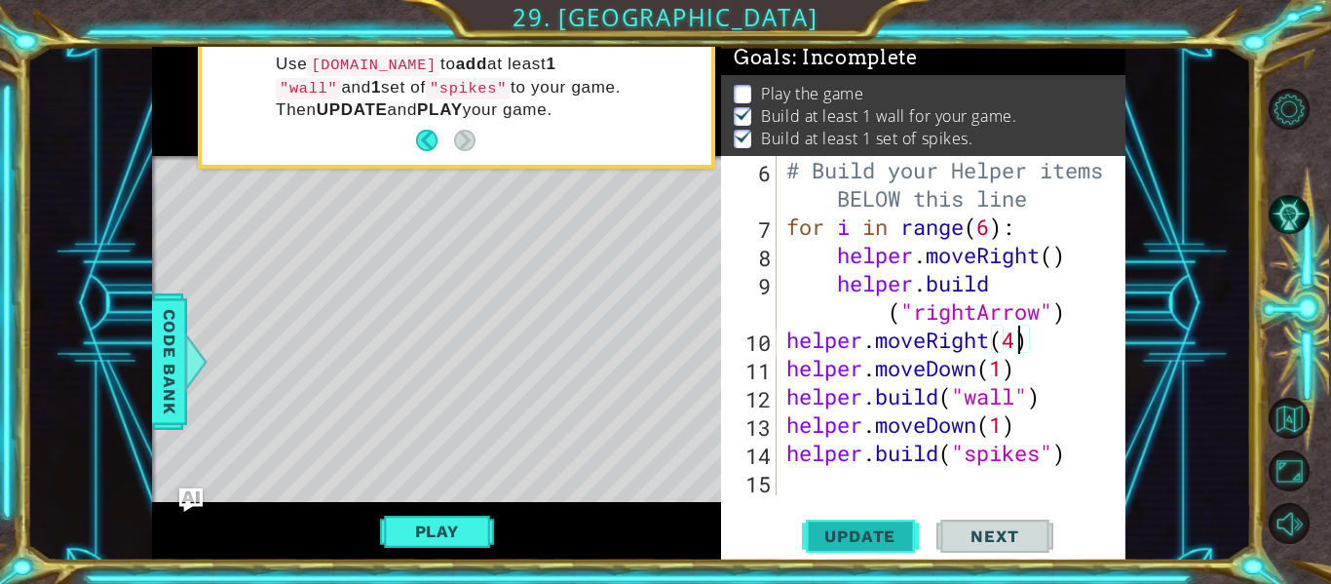
click at [857, 526] on span "Update" at bounding box center [860, 535] width 110 height 19
click at [461, 522] on button "Play" at bounding box center [437, 531] width 114 height 37
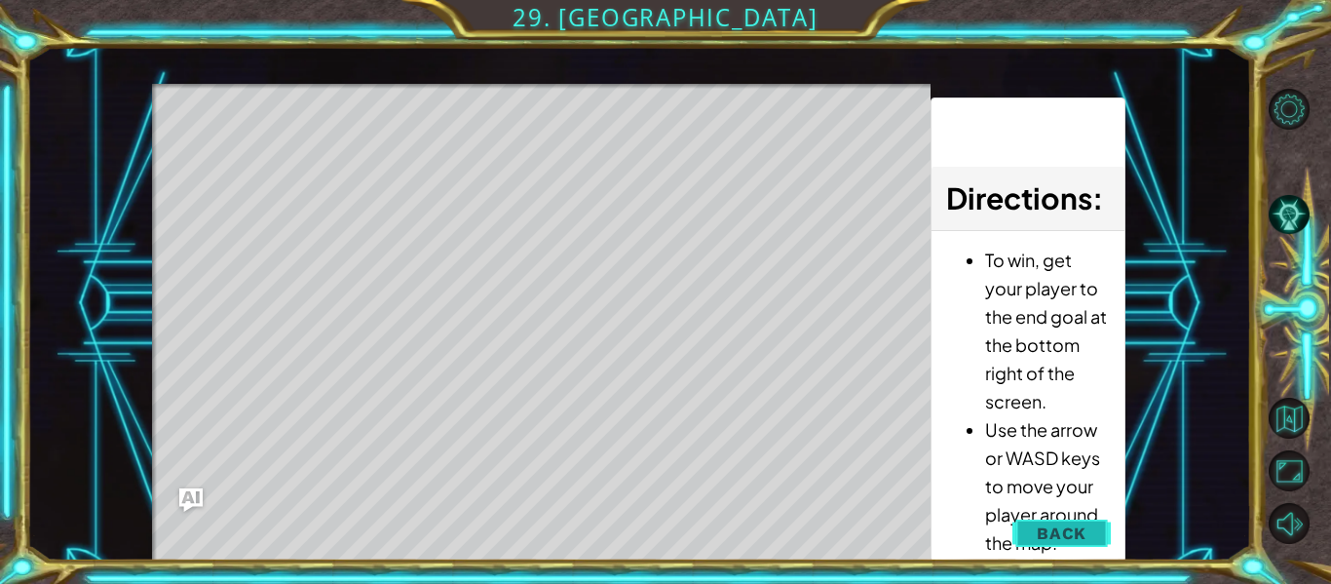
click at [1035, 514] on button "Back" at bounding box center [1062, 533] width 98 height 39
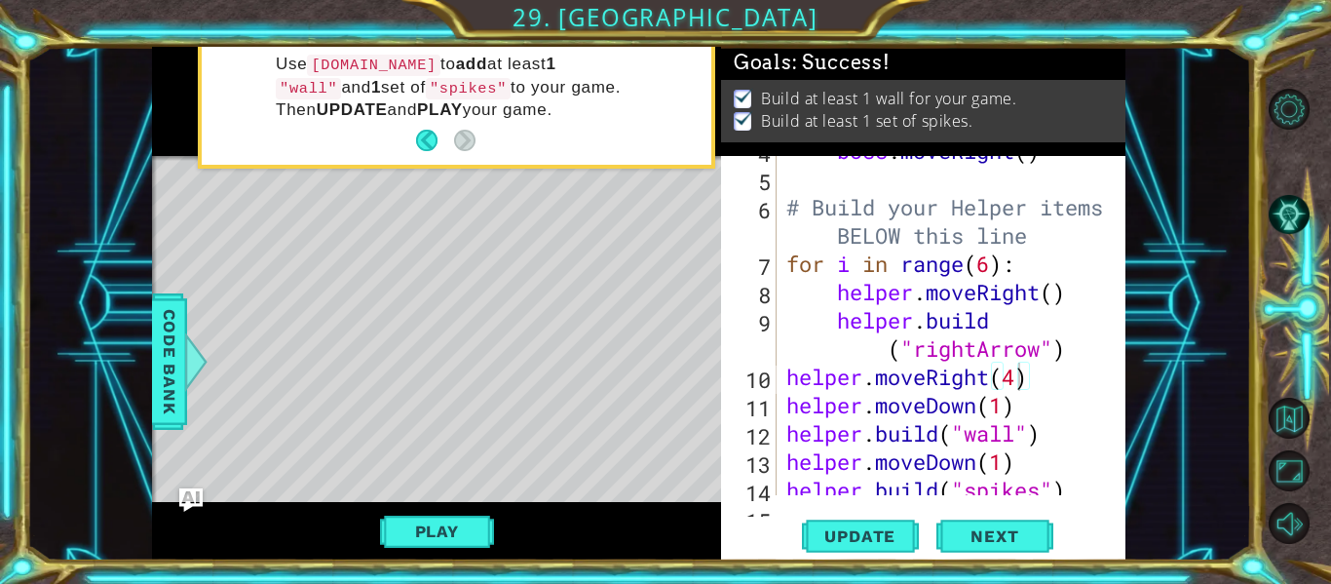
scroll to position [196, 0]
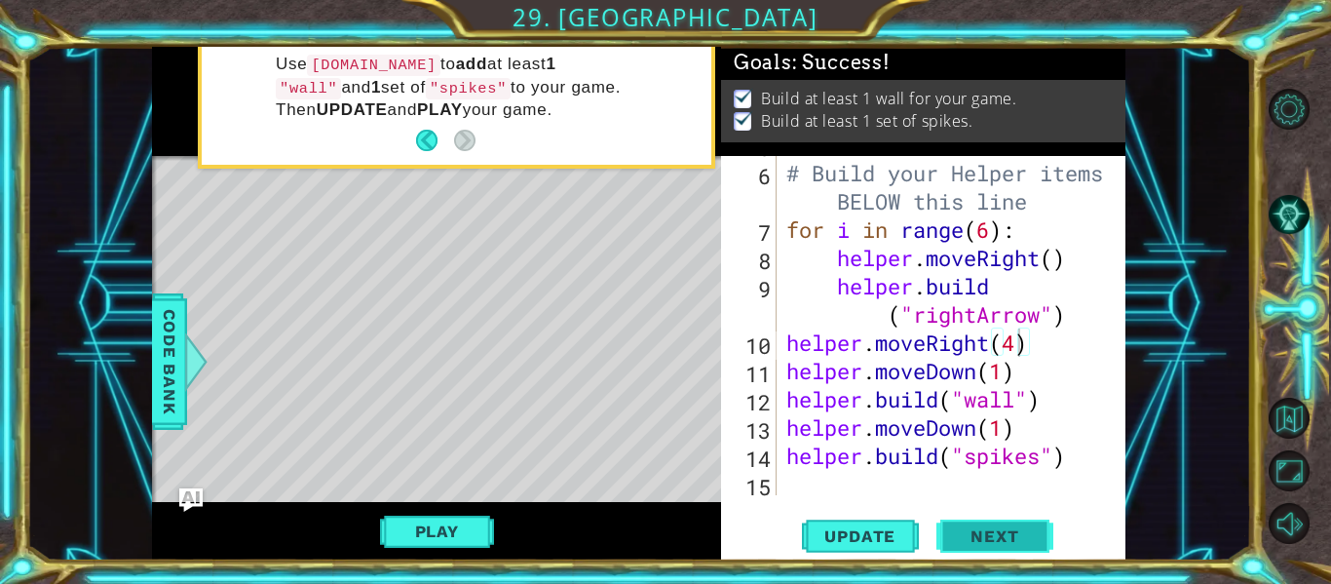
click at [1025, 529] on span "Next" at bounding box center [994, 536] width 87 height 19
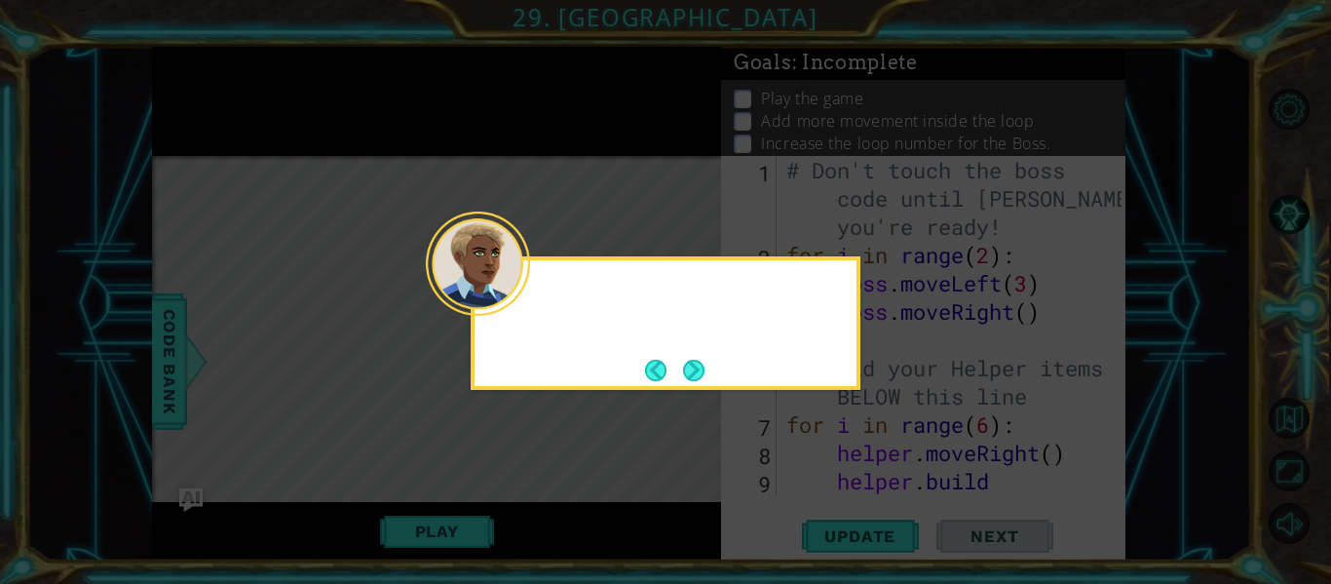
scroll to position [0, 0]
click at [497, 295] on div at bounding box center [478, 264] width 104 height 104
click at [700, 374] on button "Next" at bounding box center [693, 370] width 21 height 21
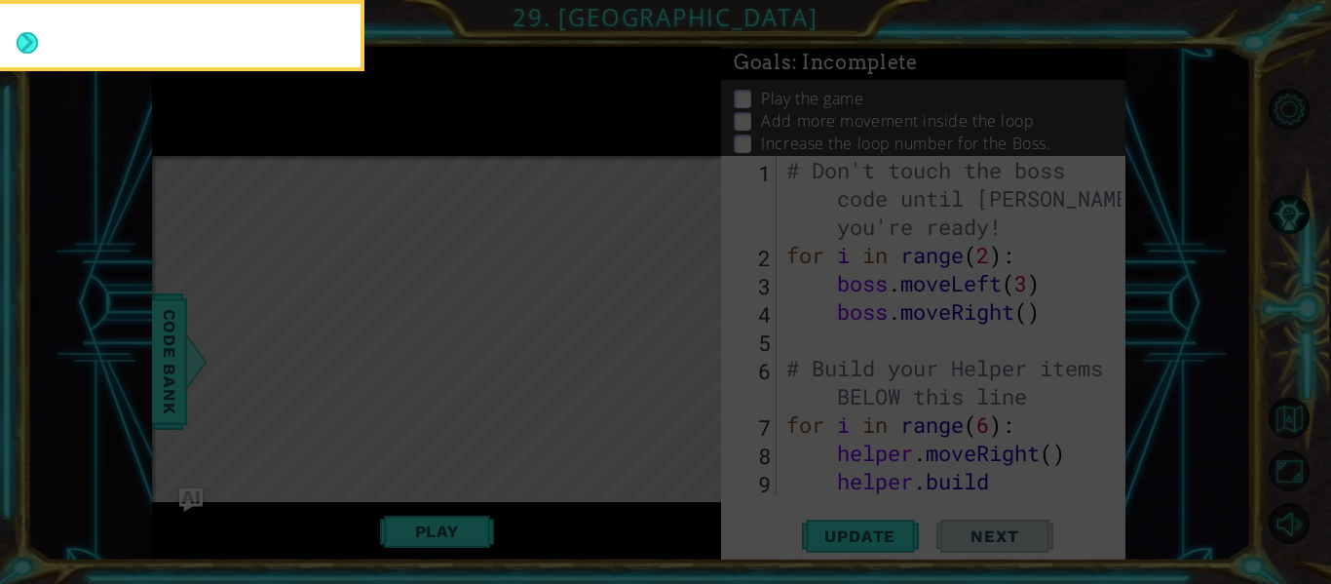
click at [700, 374] on icon at bounding box center [665, 87] width 1331 height 993
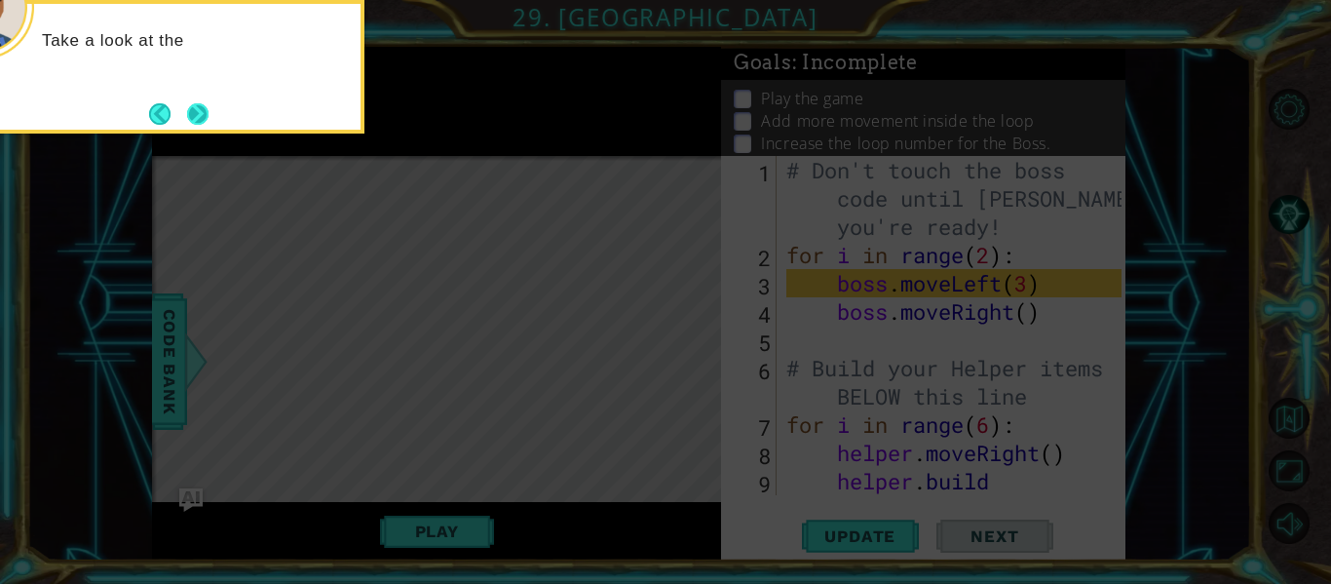
click at [202, 117] on button "Next" at bounding box center [197, 113] width 21 height 21
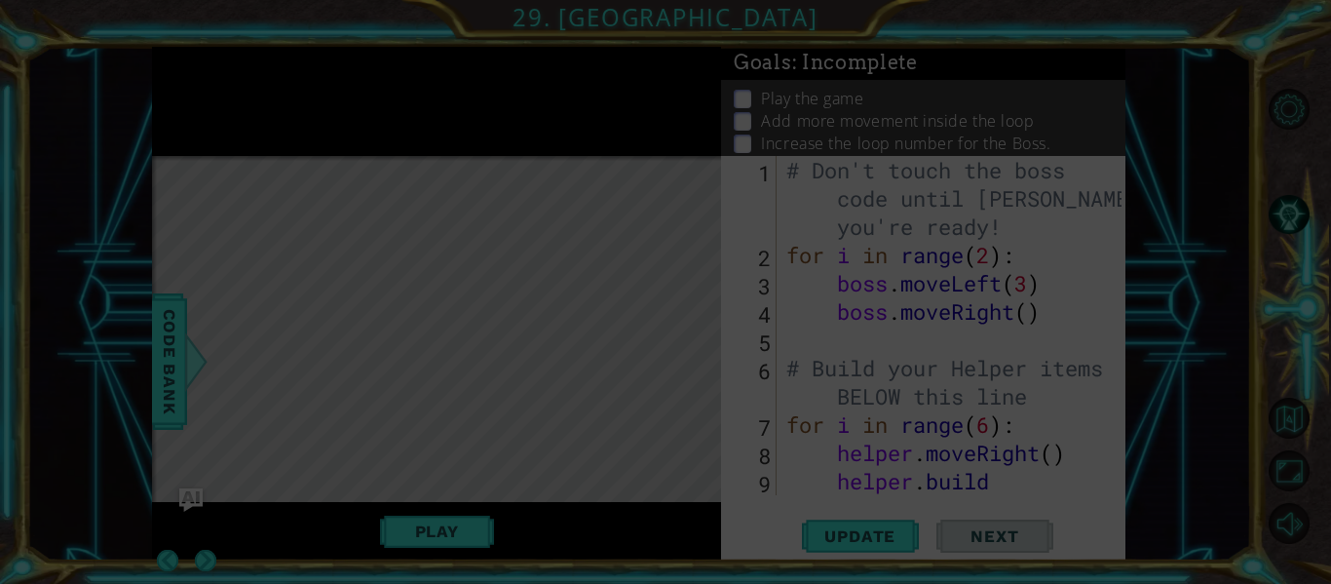
click at [200, 117] on icon at bounding box center [665, 292] width 1331 height 584
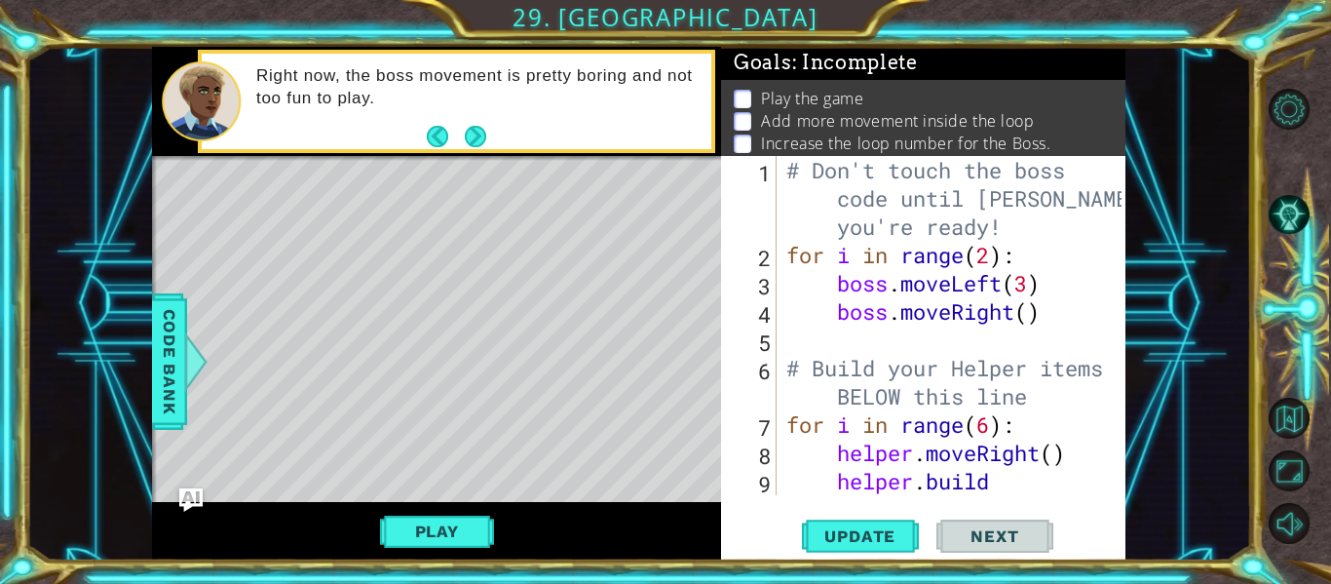
click at [1032, 316] on div "# Don't touch the boss code until [PERSON_NAME] says you're ready! for i in ran…" at bounding box center [957, 396] width 349 height 481
type textarea "boss.moveRight(2)"
click at [807, 331] on div "# Don't touch the boss code until Vega says you're ready! for i in range ( 2 ) …" at bounding box center [957, 396] width 349 height 481
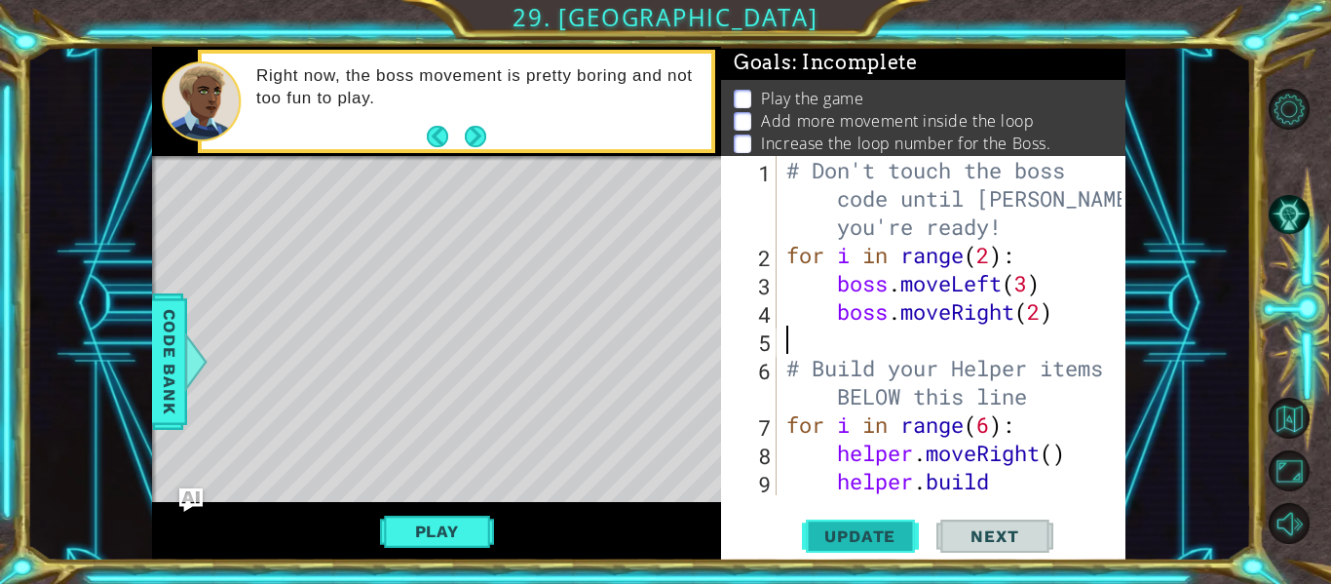
click at [867, 543] on span "Update" at bounding box center [860, 535] width 110 height 19
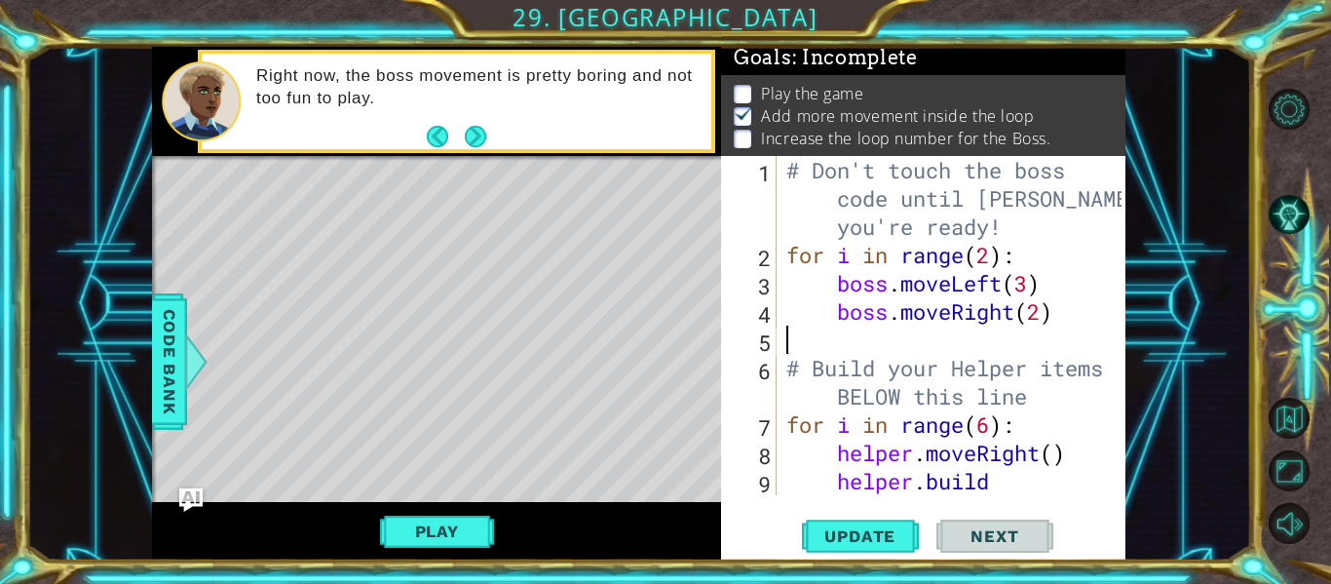
click at [1026, 290] on div "# Don't touch the boss code until Vega says you're ready! for i in range ( 2 ) …" at bounding box center [957, 396] width 349 height 481
click at [852, 542] on span "Update" at bounding box center [860, 535] width 110 height 19
click at [990, 266] on div "# Don't touch the boss code until Vega says you're ready! for i in range ( 2 ) …" at bounding box center [957, 396] width 349 height 481
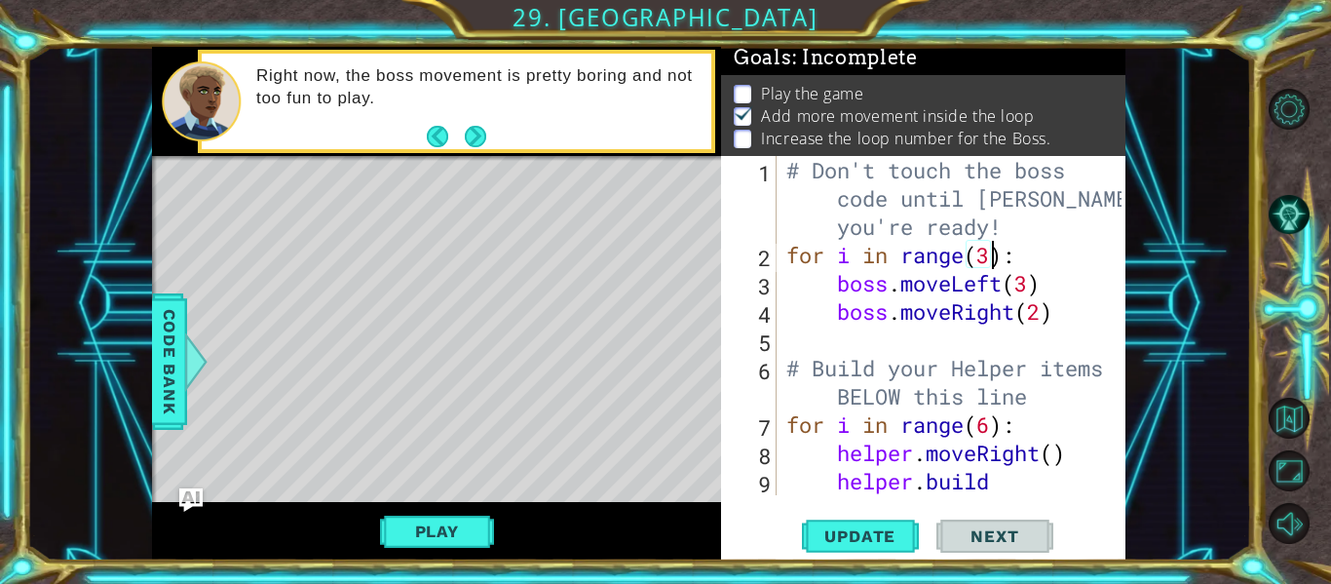
scroll to position [0, 10]
type textarea "for i in range(3):"
click at [832, 541] on span "Update" at bounding box center [860, 535] width 110 height 19
click at [429, 533] on button "Play" at bounding box center [437, 531] width 114 height 37
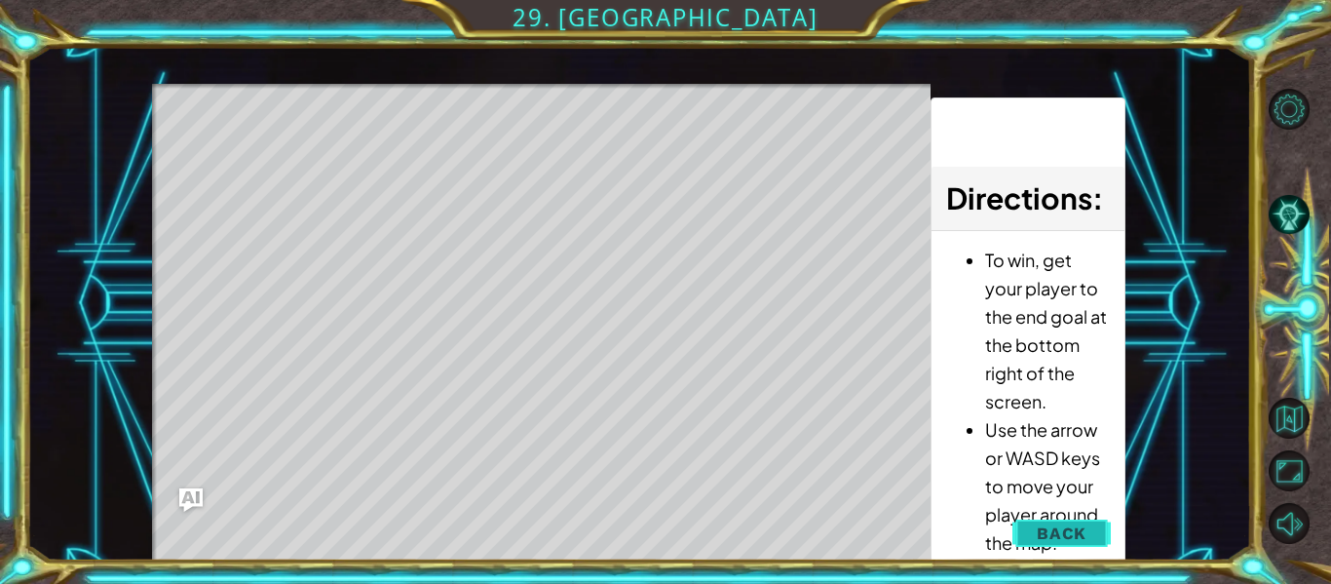
click at [1096, 537] on button "Back" at bounding box center [1062, 533] width 98 height 39
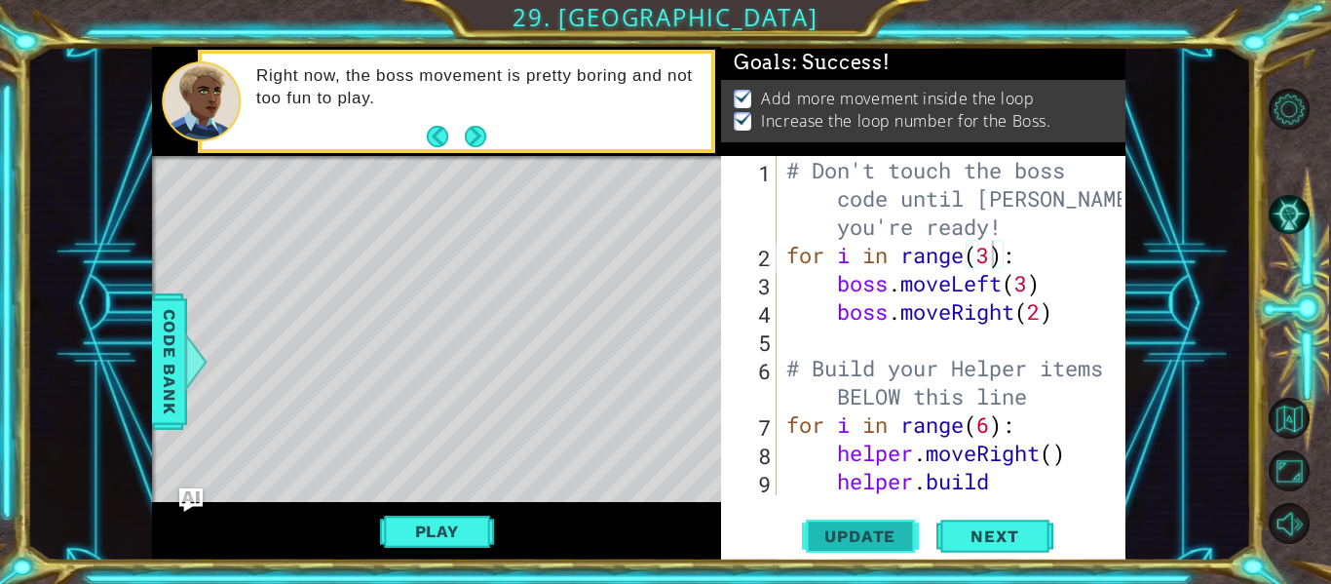
scroll to position [0, 0]
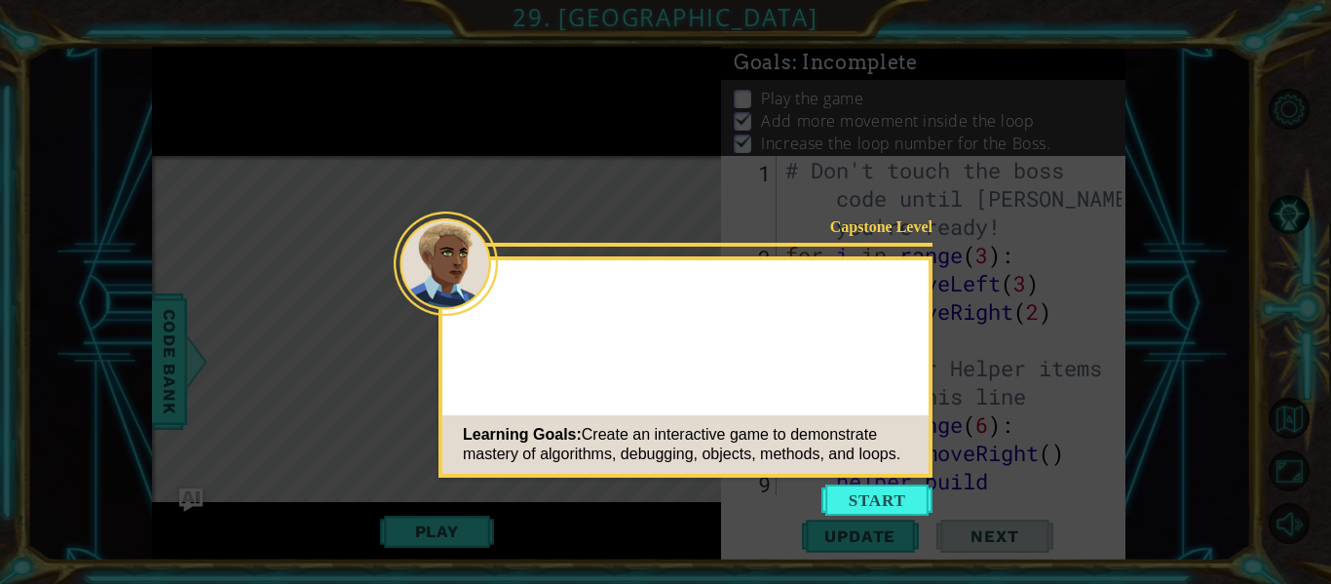
click at [919, 490] on button "Start" at bounding box center [877, 499] width 111 height 31
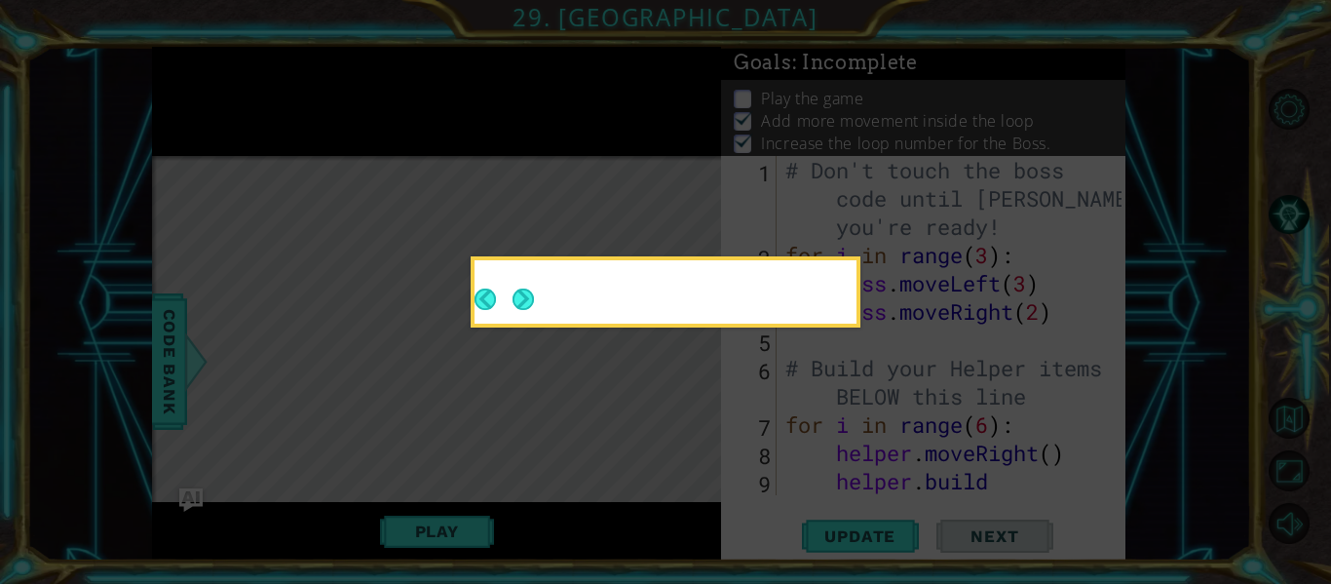
click at [520, 292] on button "Next" at bounding box center [523, 299] width 21 height 21
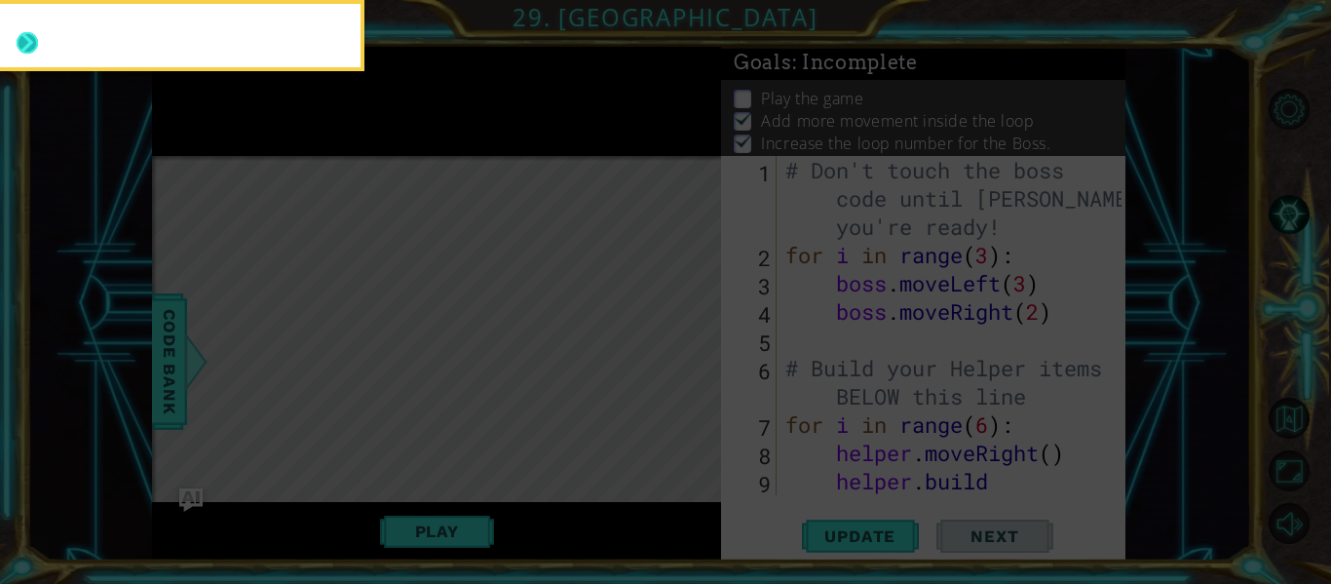
click at [17, 32] on button "Next" at bounding box center [28, 43] width 22 height 22
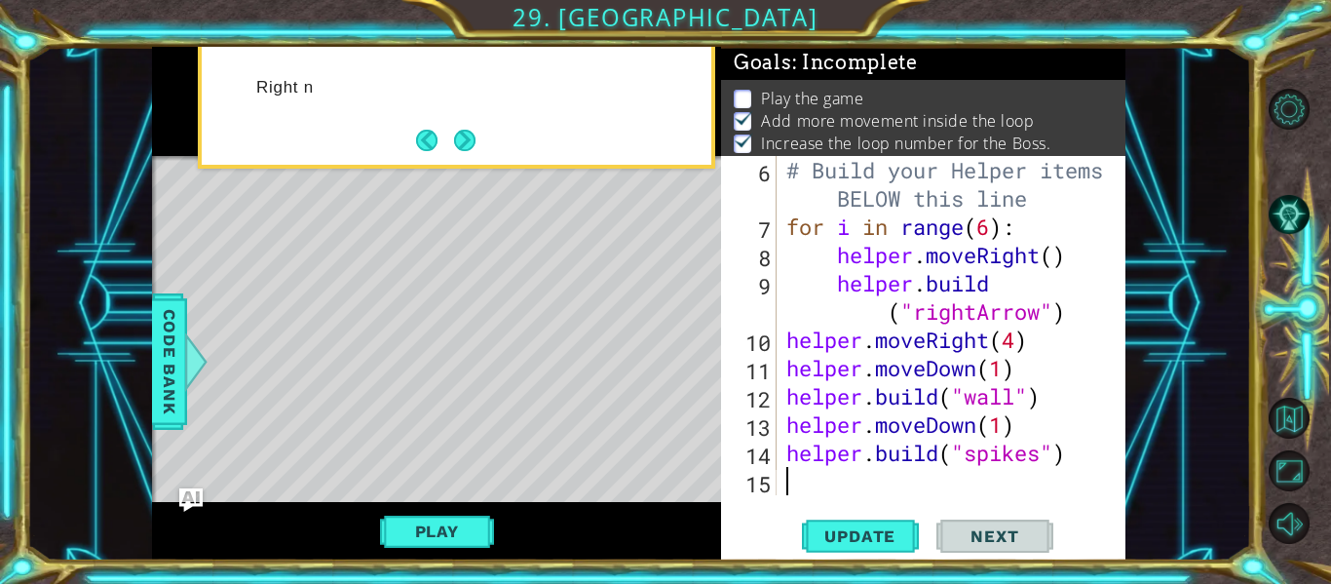
scroll to position [198, 0]
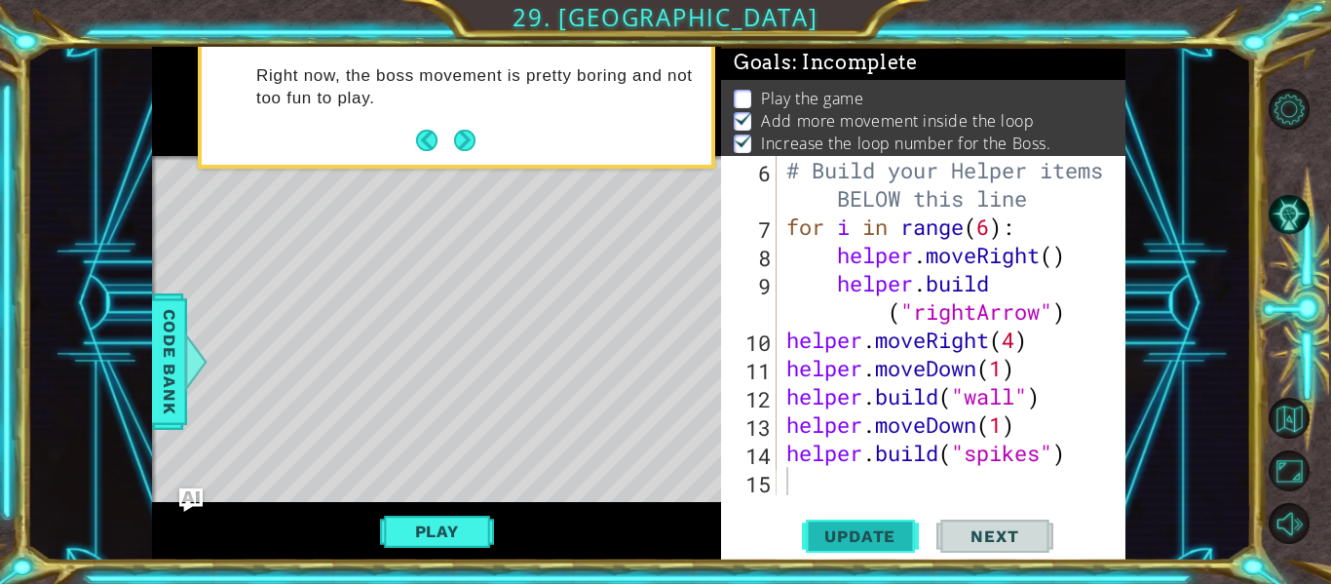
click at [851, 542] on span "Update" at bounding box center [860, 535] width 110 height 19
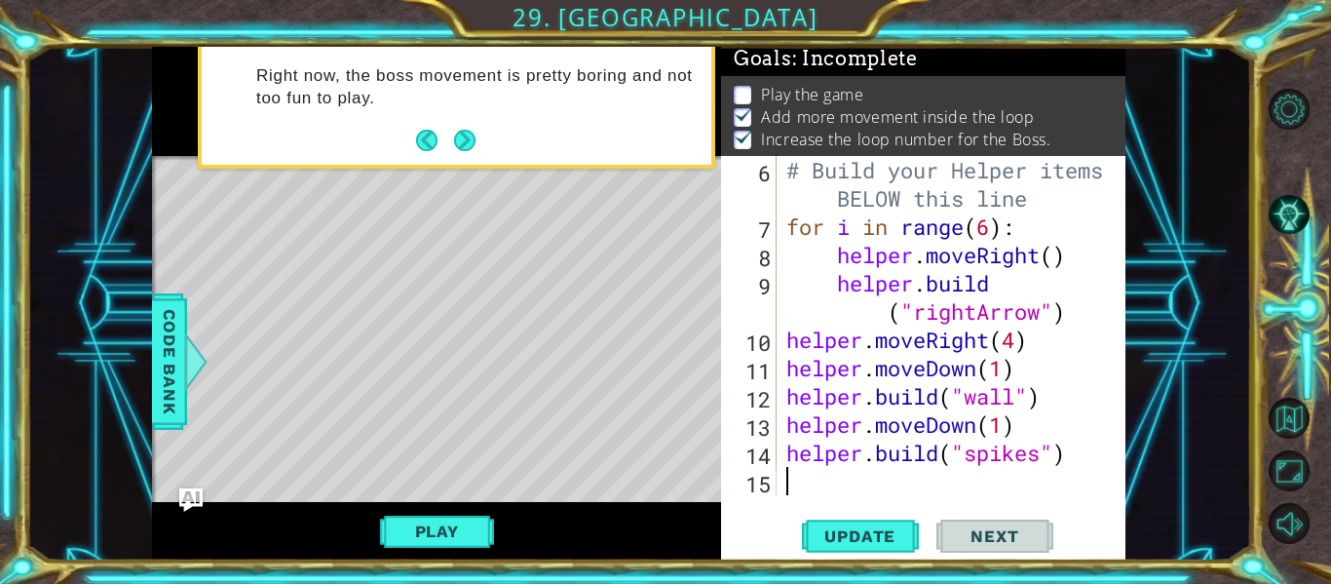
scroll to position [5, 0]
click at [448, 524] on button "Play" at bounding box center [437, 531] width 114 height 37
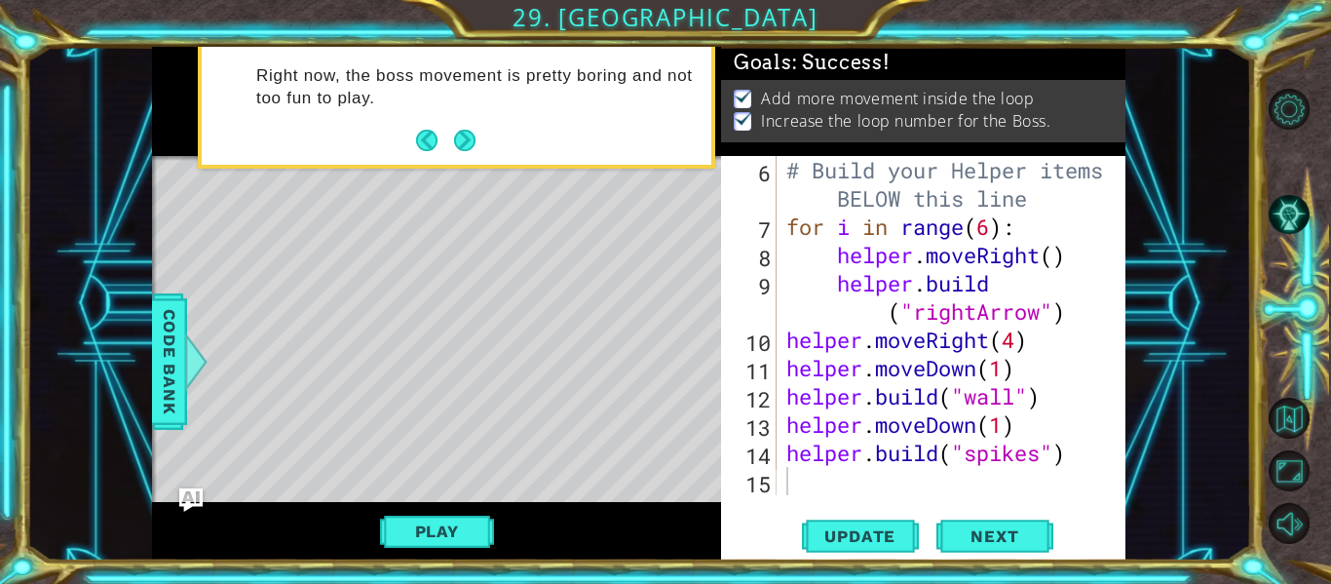
scroll to position [0, 0]
click at [1001, 540] on span "Next" at bounding box center [994, 536] width 87 height 19
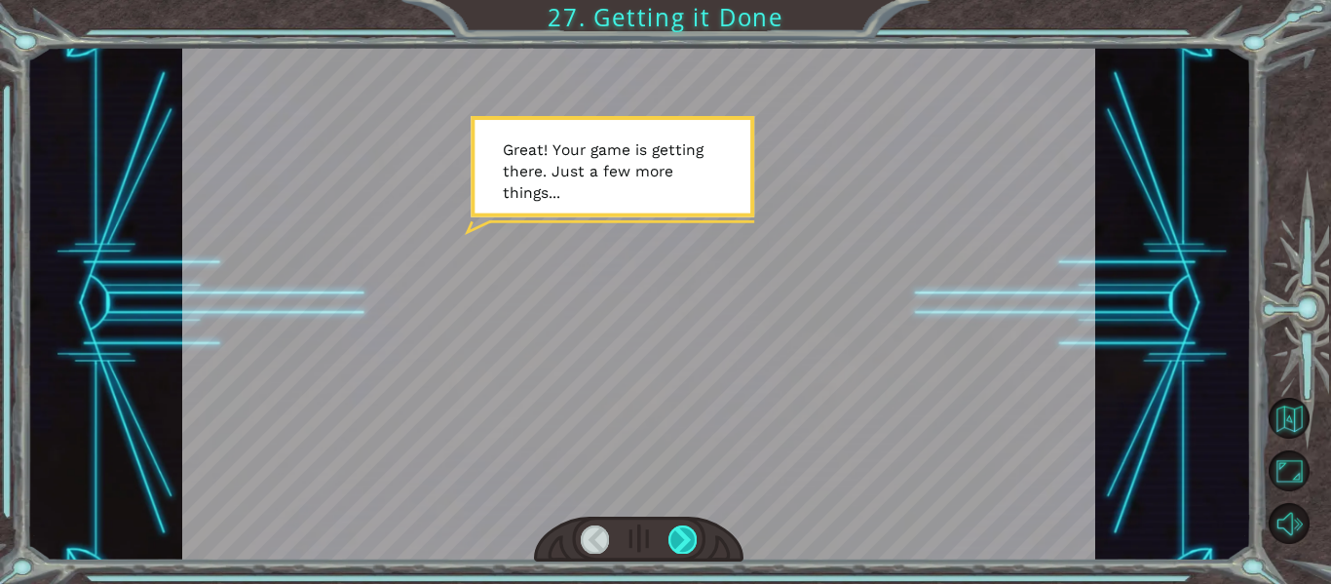
click at [687, 525] on div at bounding box center [683, 538] width 28 height 27
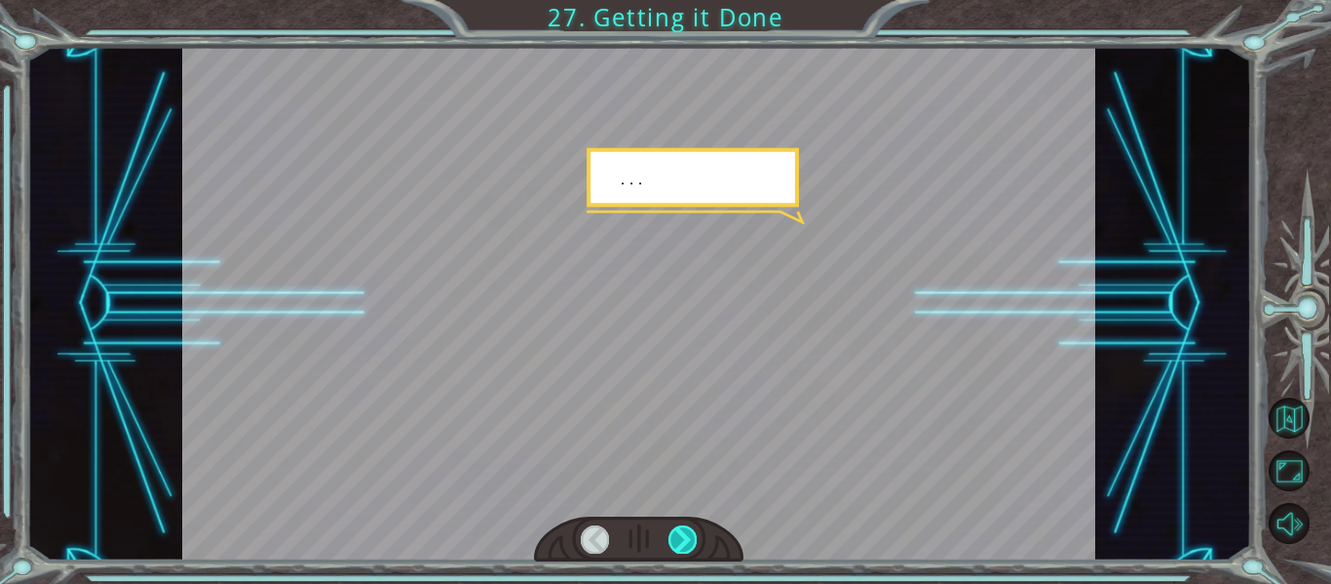
click at [687, 525] on div at bounding box center [683, 538] width 28 height 27
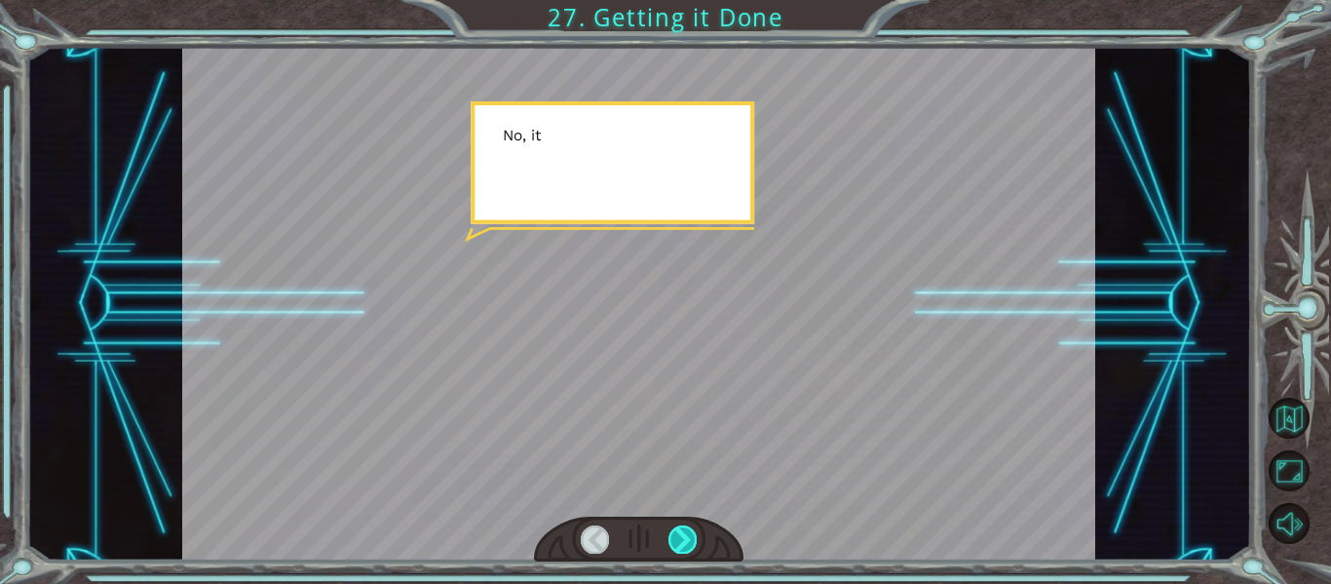
click at [687, 525] on div at bounding box center [683, 538] width 28 height 27
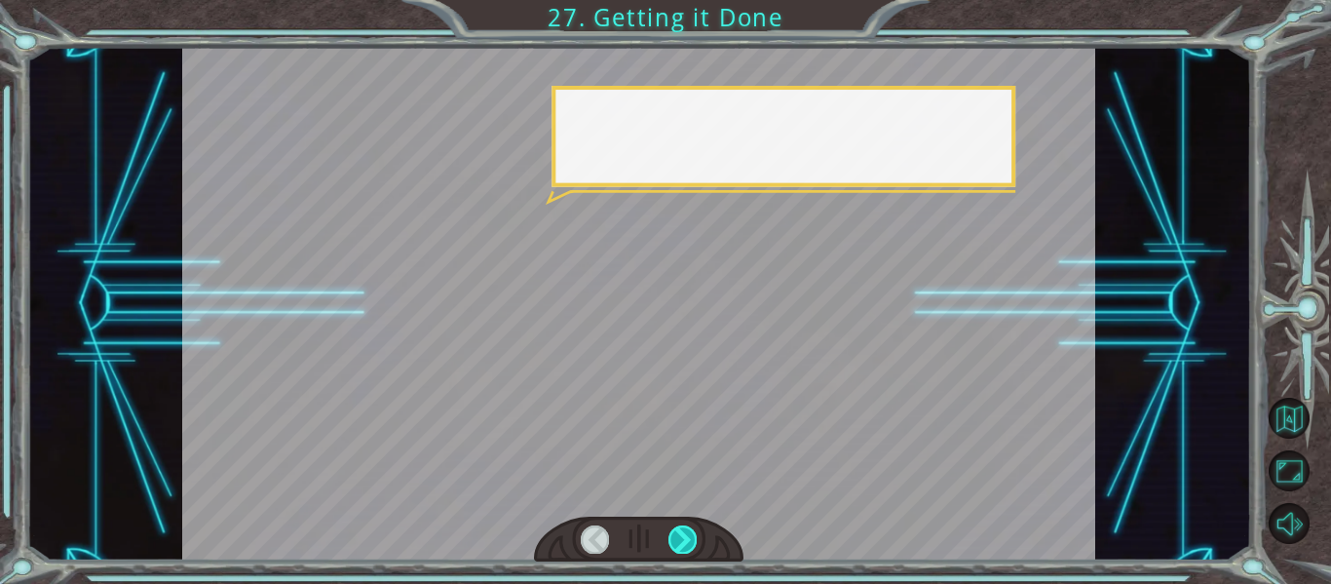
click at [687, 525] on div at bounding box center [683, 538] width 28 height 27
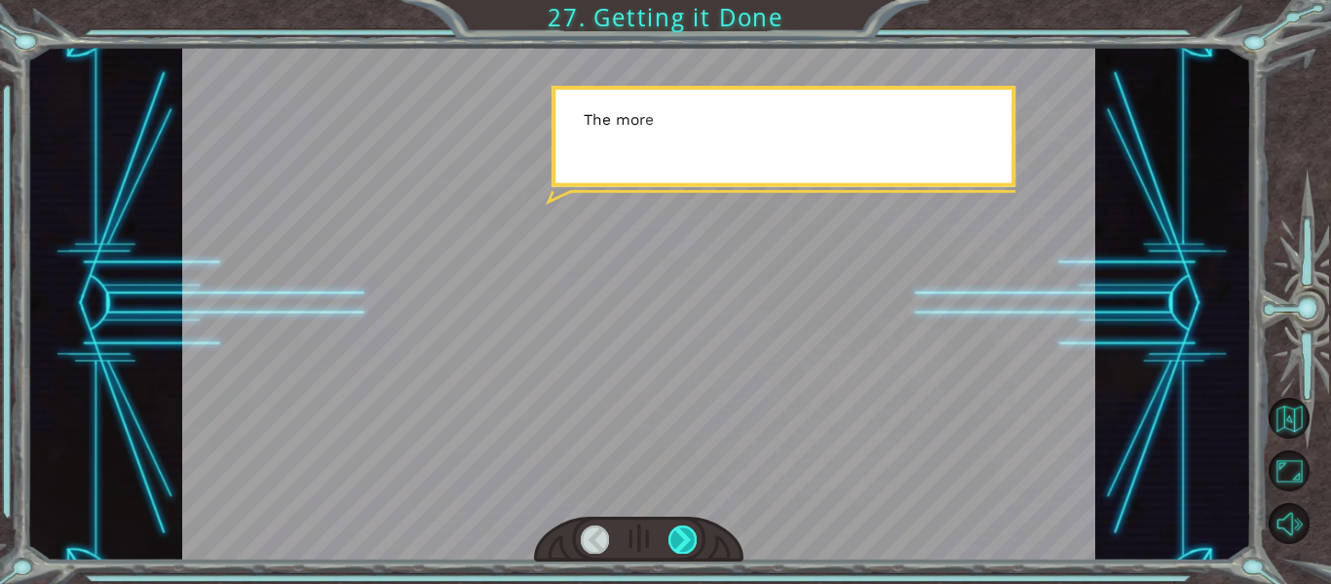
click at [687, 525] on div at bounding box center [683, 538] width 28 height 27
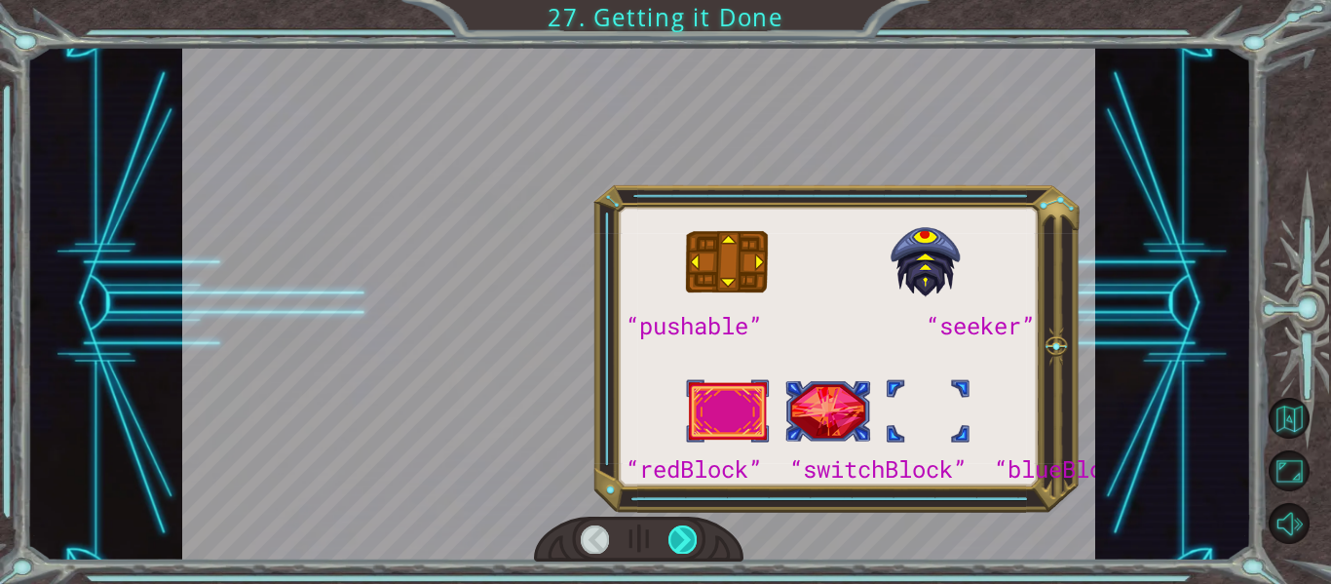
click at [687, 525] on div at bounding box center [683, 538] width 28 height 27
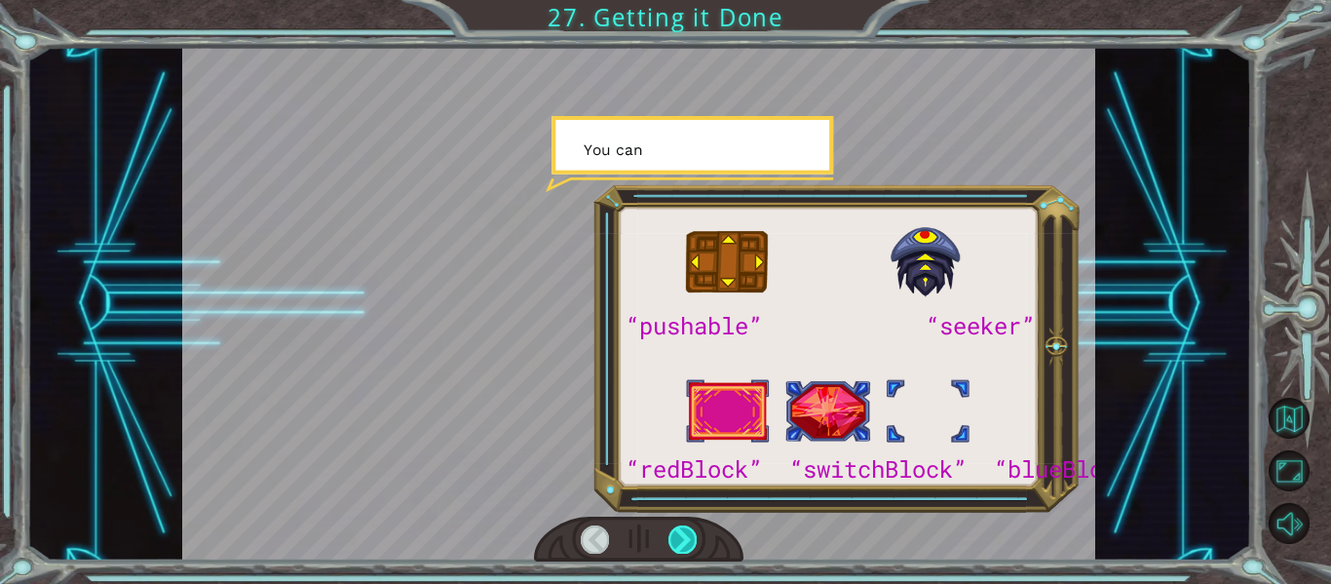
click at [687, 525] on div at bounding box center [683, 538] width 28 height 27
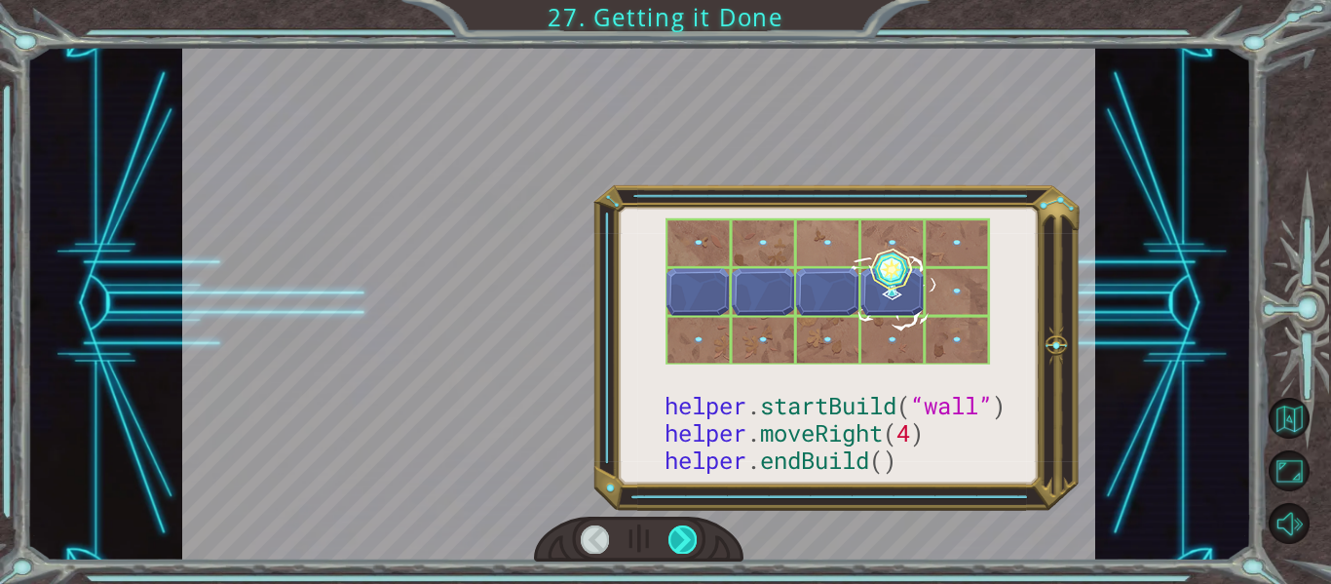
click at [687, 525] on div at bounding box center [683, 538] width 28 height 27
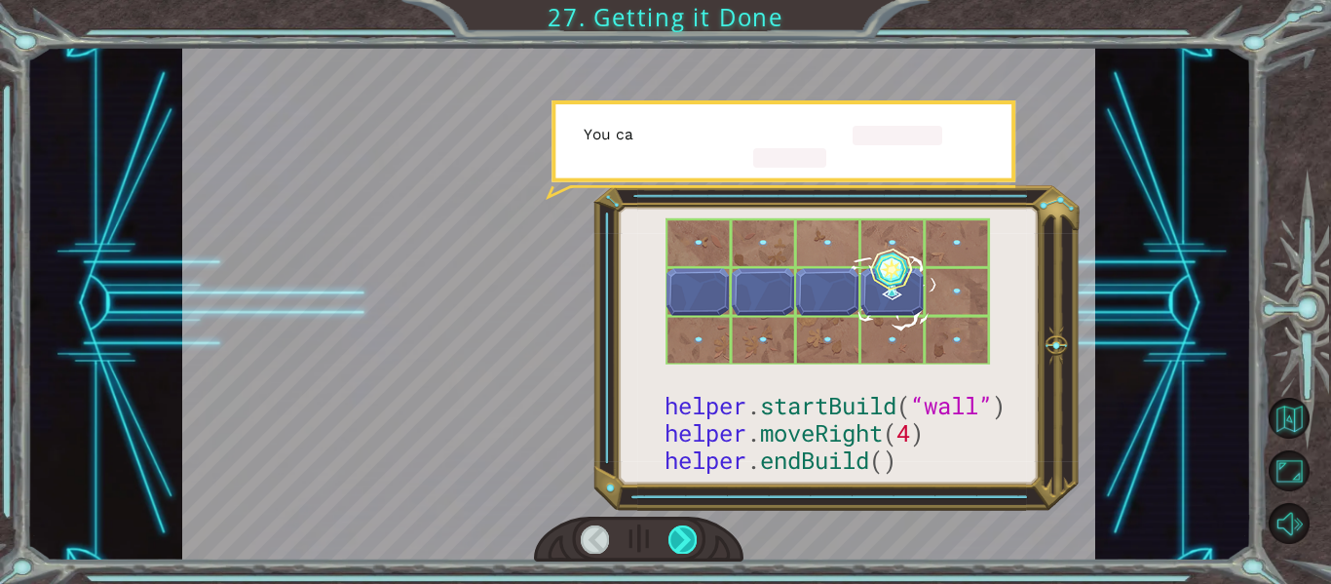
click at [687, 525] on div at bounding box center [683, 538] width 28 height 27
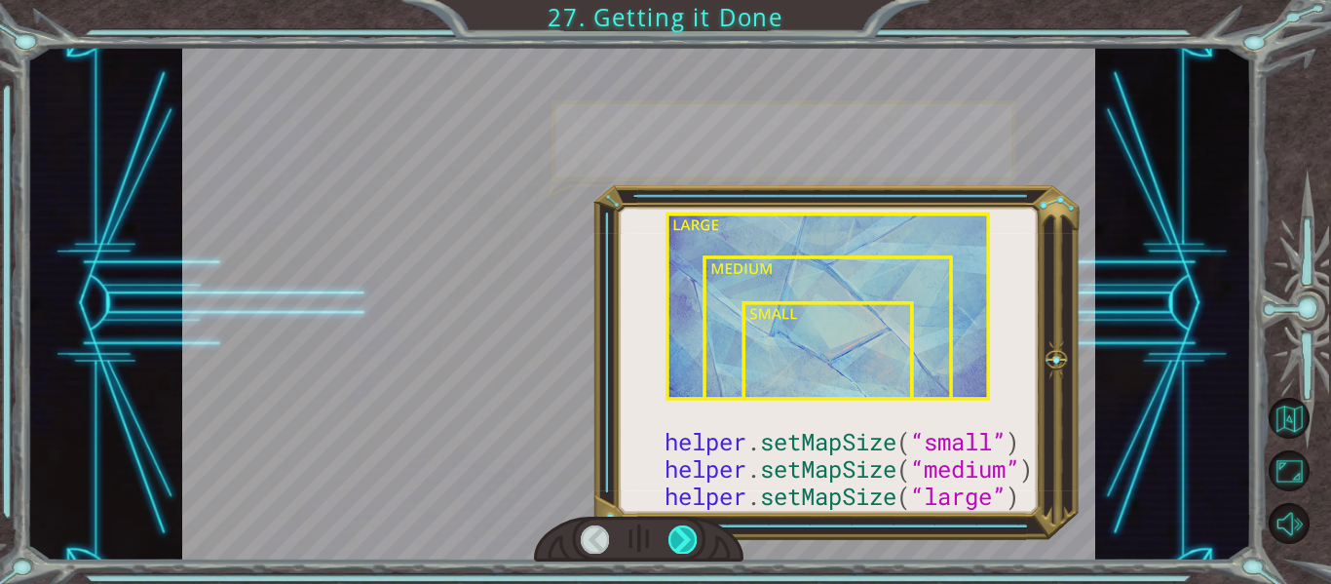
click at [687, 525] on div at bounding box center [683, 538] width 28 height 27
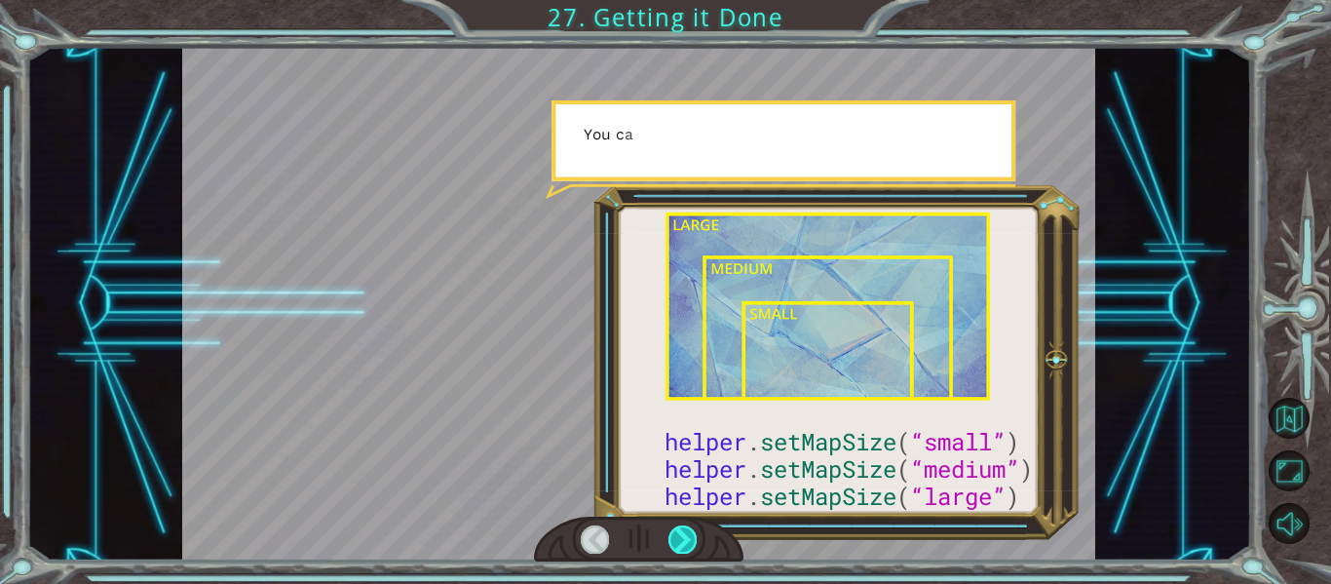
click at [687, 525] on div at bounding box center [683, 538] width 28 height 27
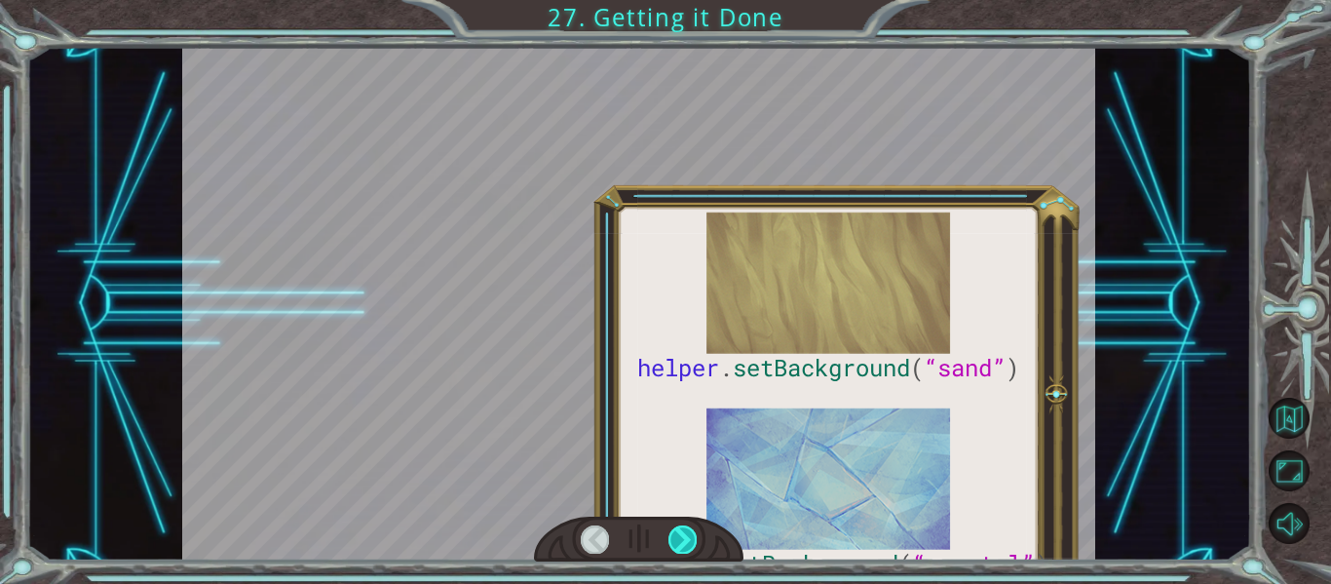
click at [687, 525] on div at bounding box center [683, 538] width 28 height 27
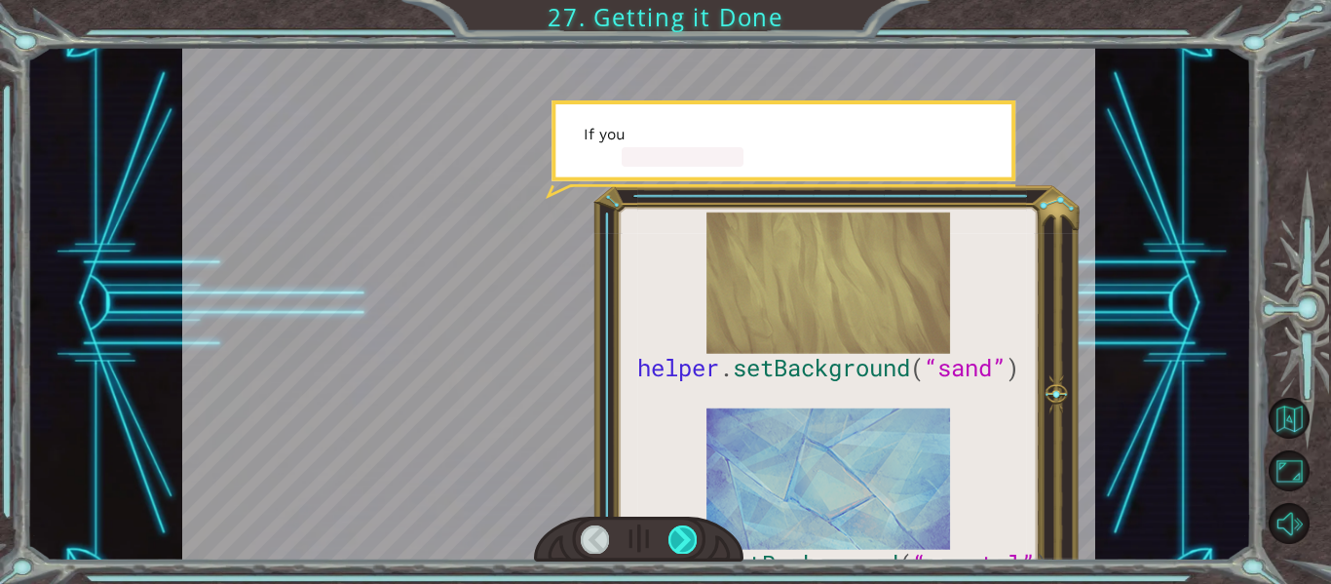
click at [687, 525] on div at bounding box center [683, 538] width 28 height 27
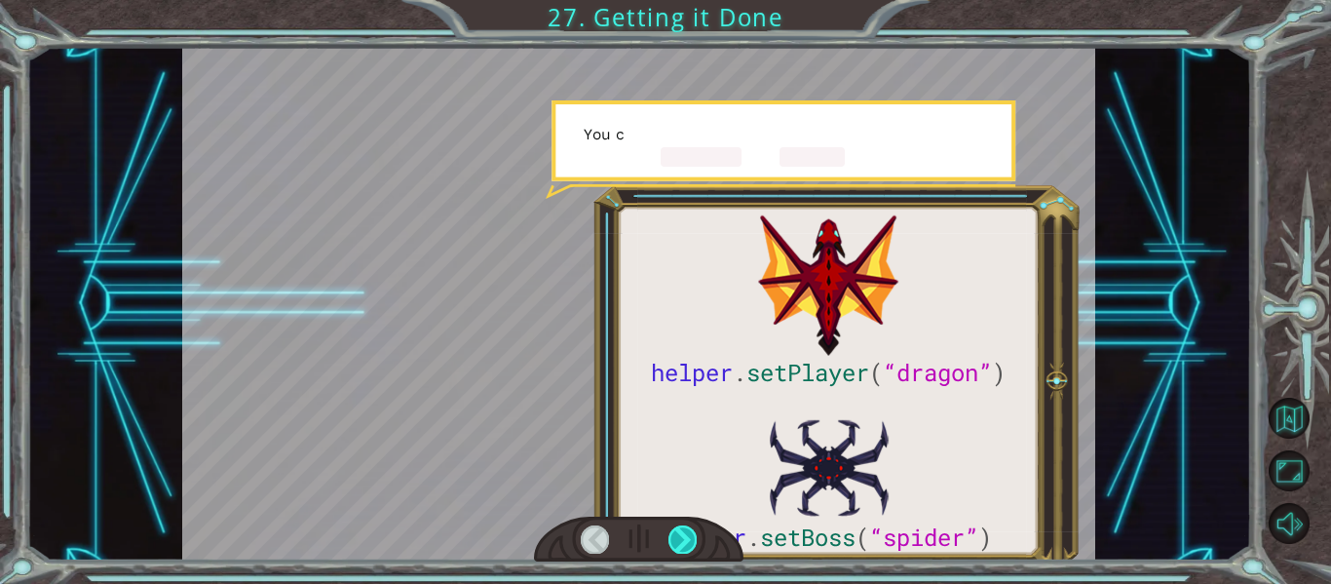
click at [687, 525] on div at bounding box center [683, 538] width 28 height 27
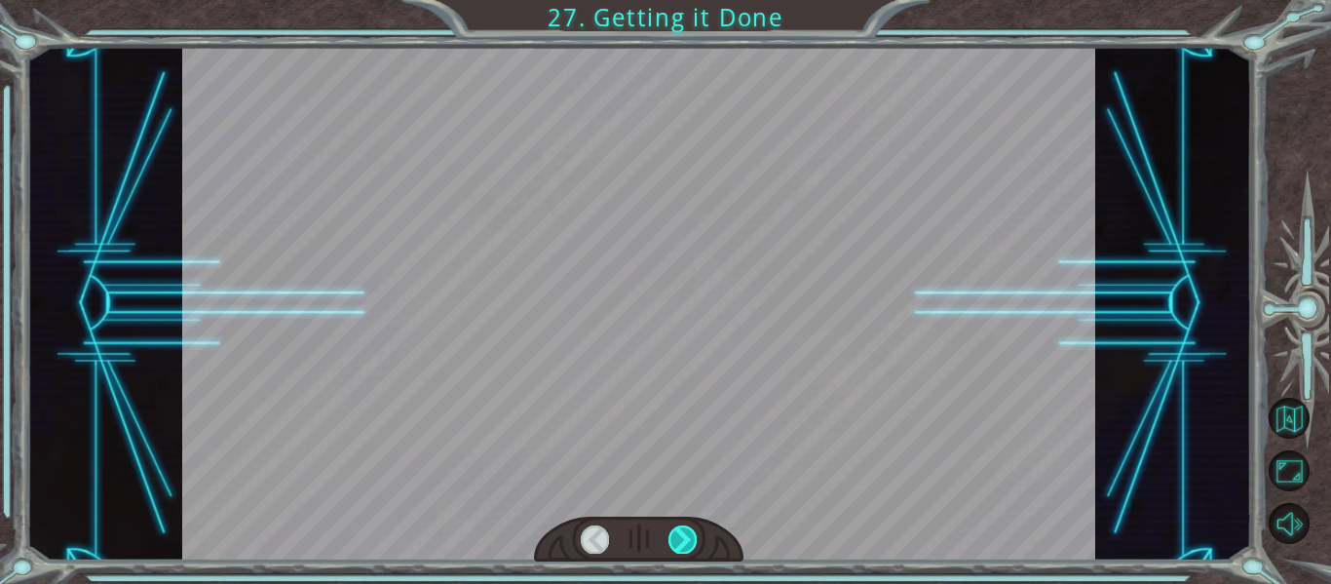
click at [687, 525] on div at bounding box center [683, 538] width 28 height 27
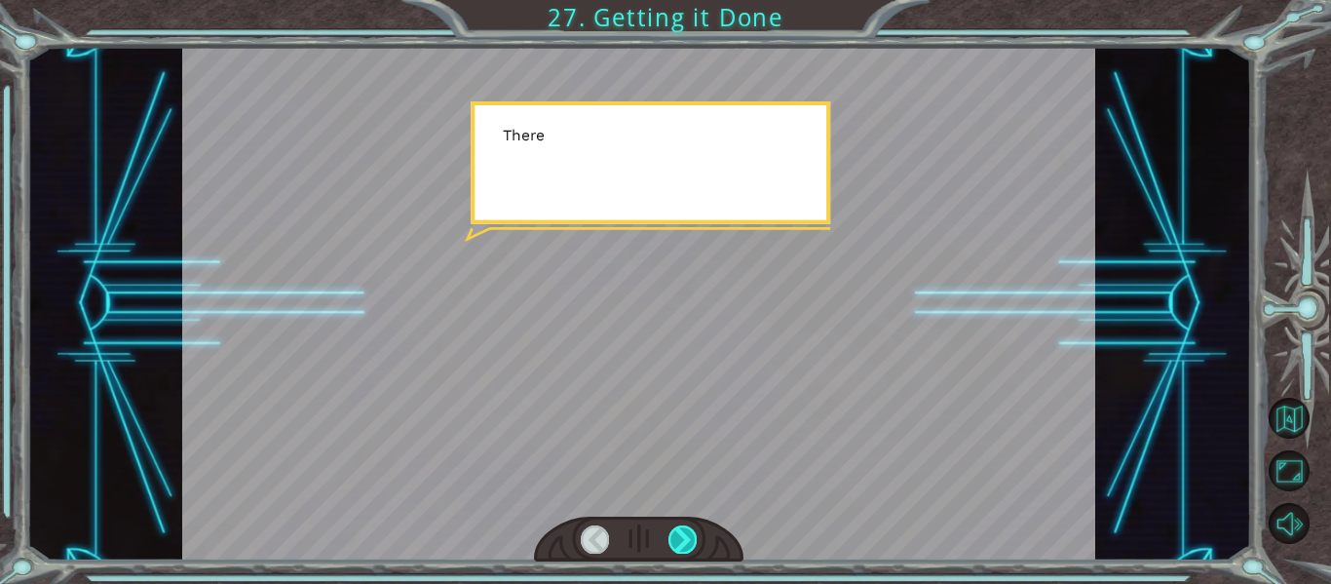
click at [687, 525] on div at bounding box center [683, 538] width 28 height 27
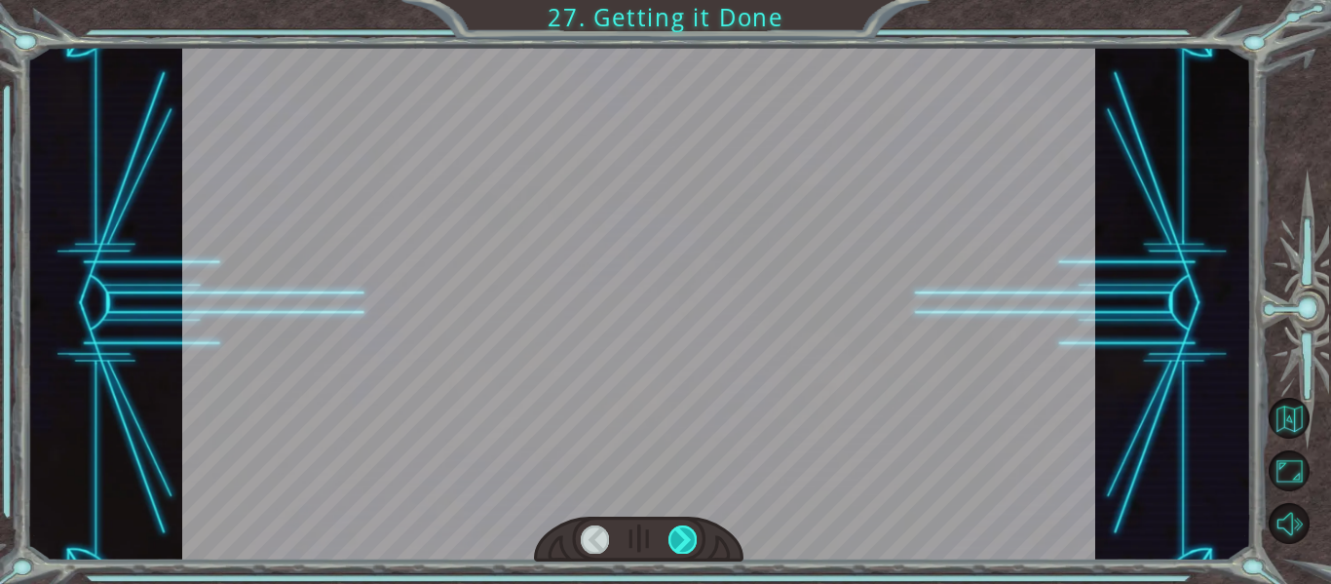
click at [687, 525] on div at bounding box center [683, 538] width 28 height 27
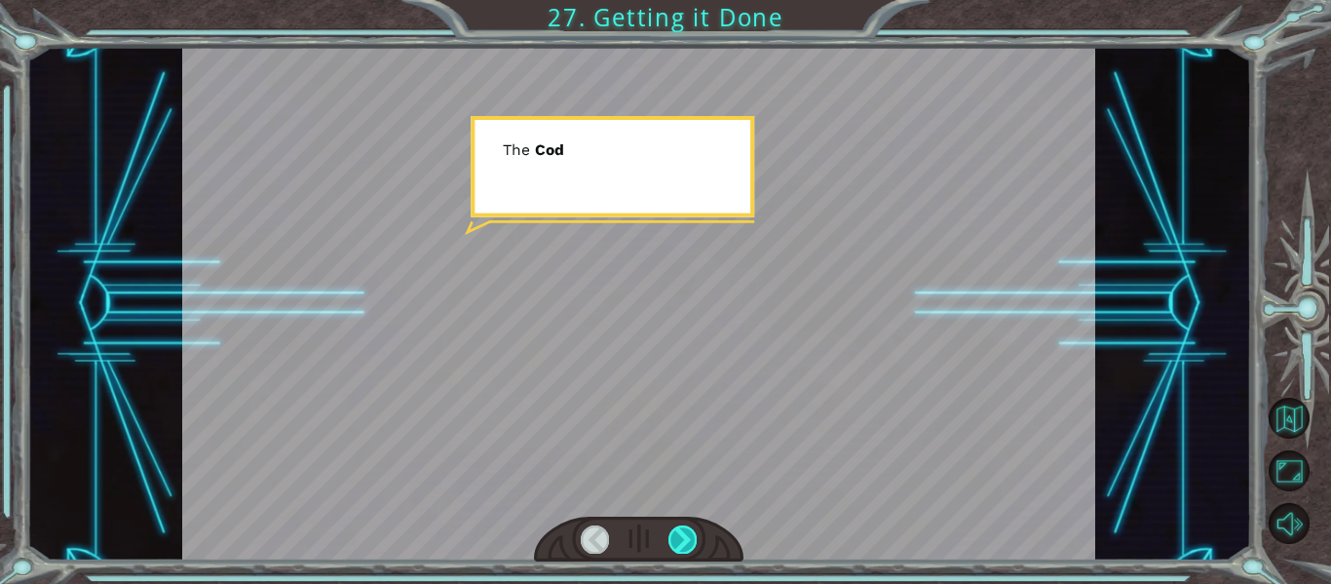
click at [687, 525] on div at bounding box center [683, 538] width 28 height 27
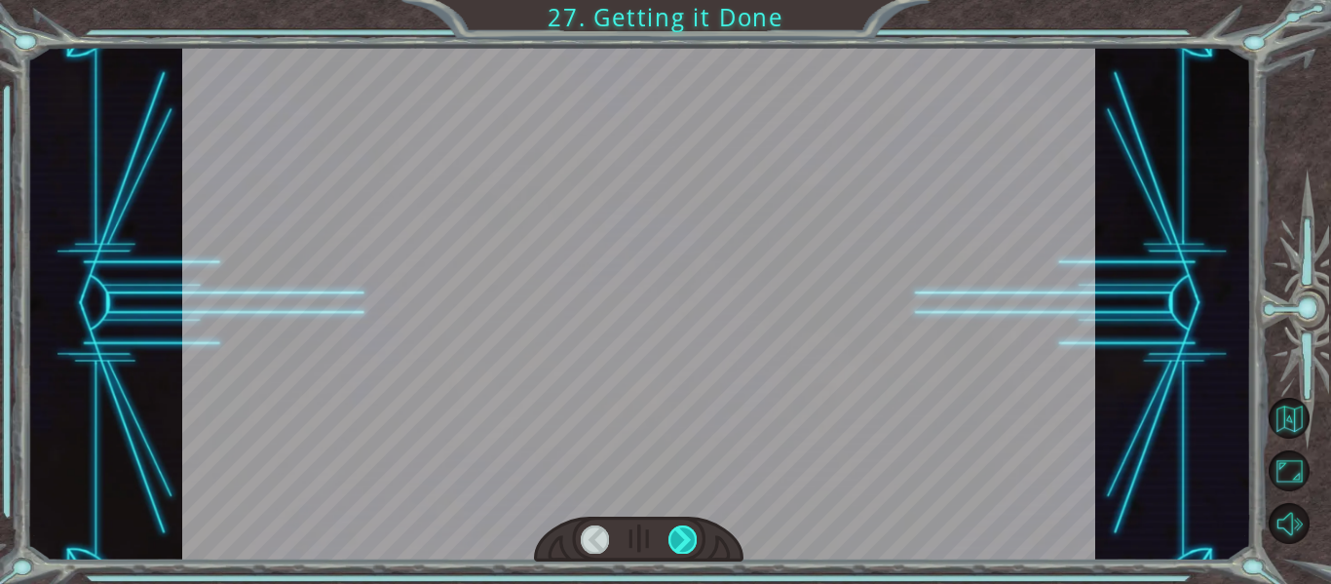
click at [687, 525] on div at bounding box center [683, 538] width 28 height 27
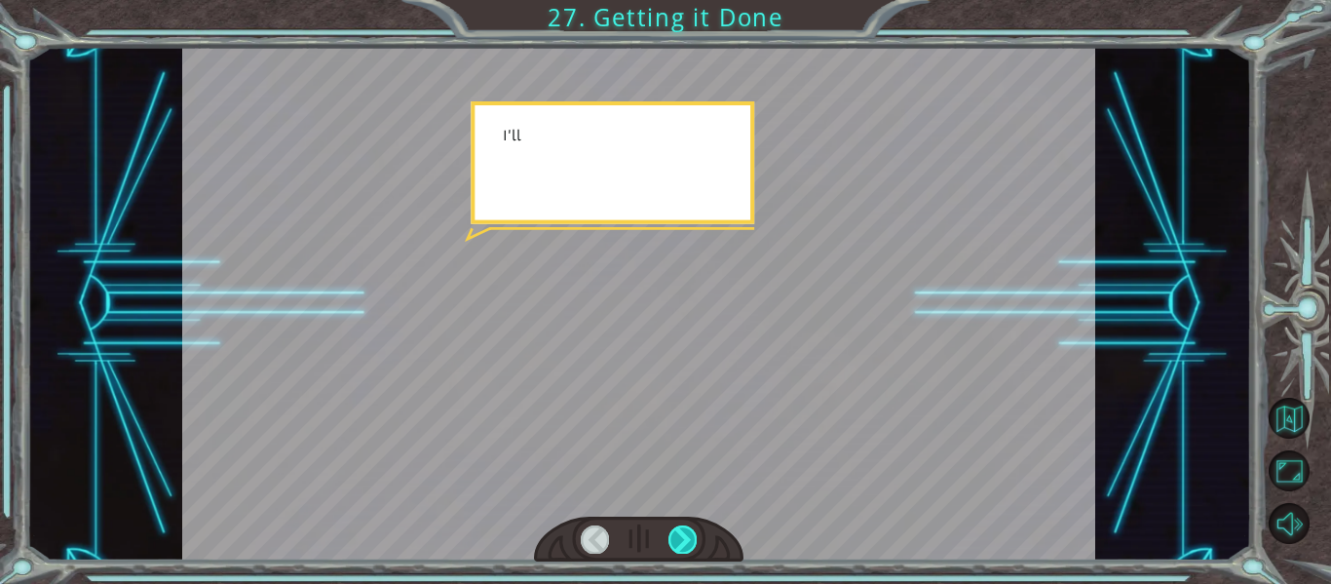
click at [687, 525] on div at bounding box center [683, 538] width 28 height 27
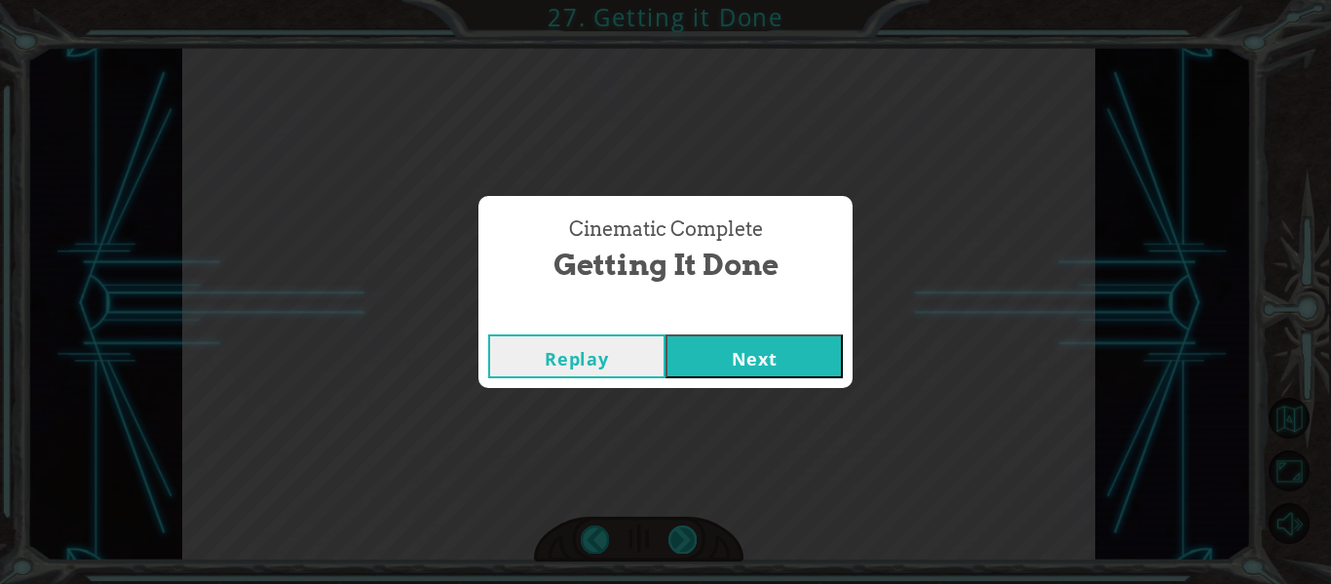
click at [687, 525] on div "Cinematic Complete Getting it Done Replay Next" at bounding box center [665, 292] width 1331 height 584
click at [737, 370] on button "Next" at bounding box center [754, 356] width 177 height 44
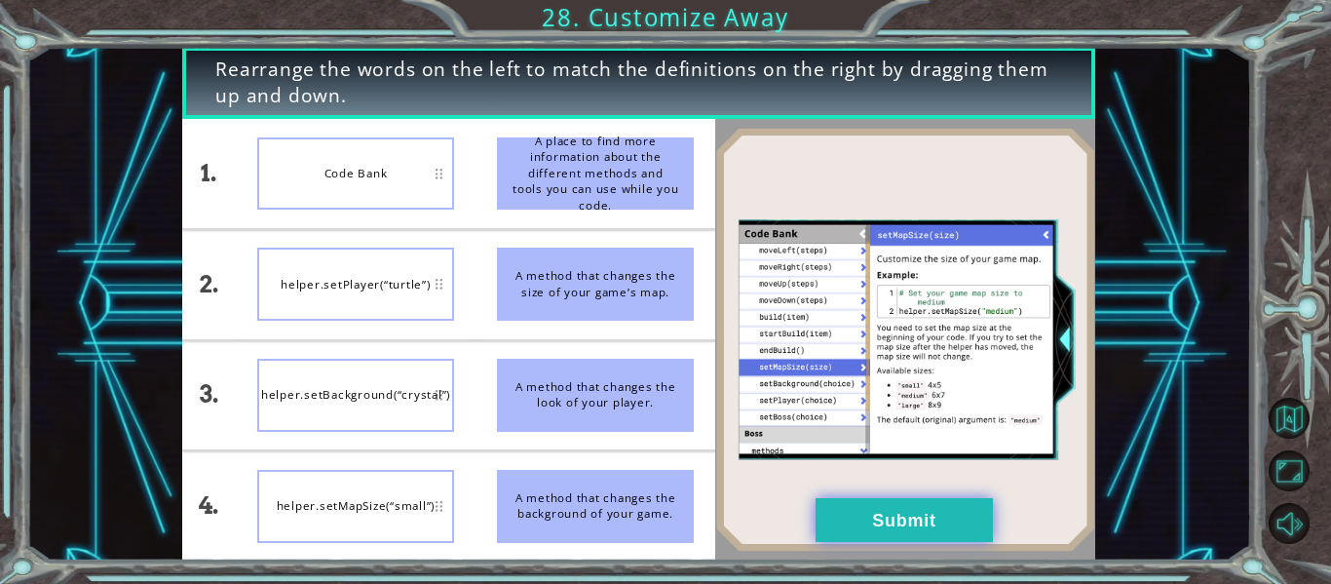
click at [855, 513] on button "Submit" at bounding box center [904, 520] width 177 height 44
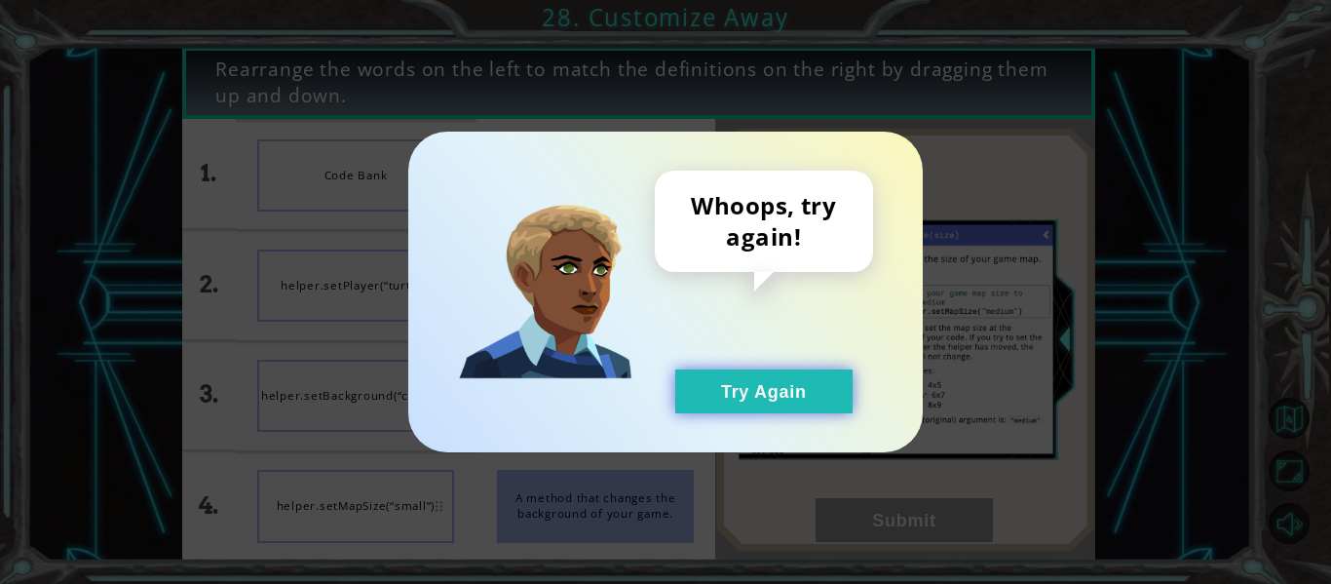
click at [790, 401] on button "Try Again" at bounding box center [763, 391] width 177 height 44
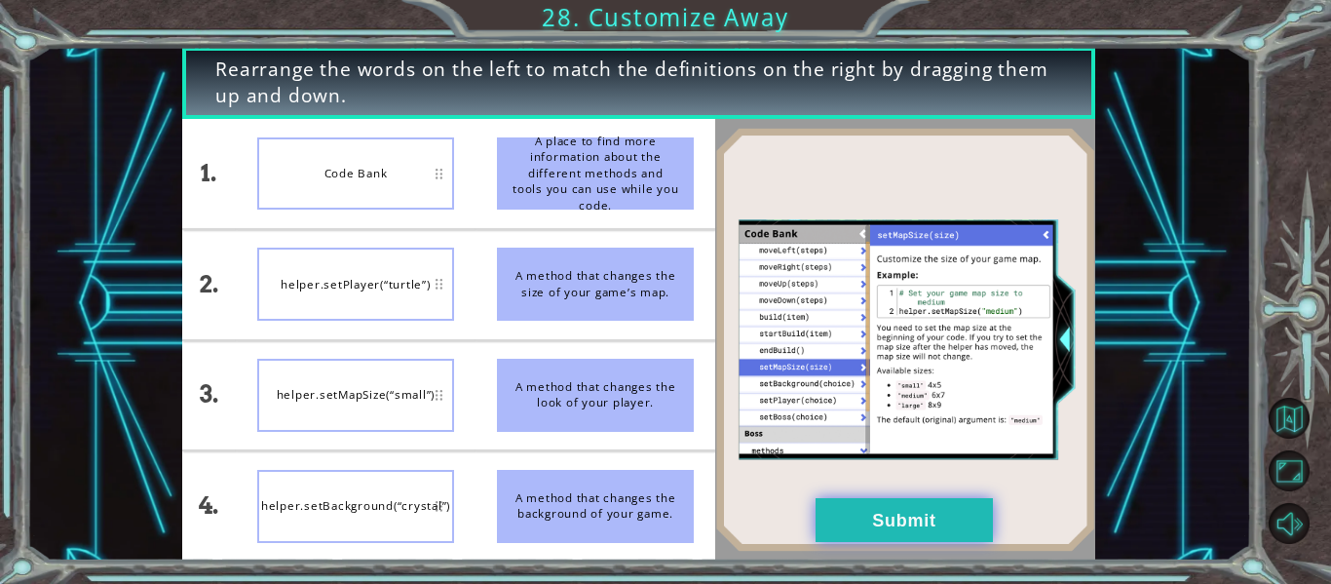
click at [881, 525] on button "Submit" at bounding box center [904, 520] width 177 height 44
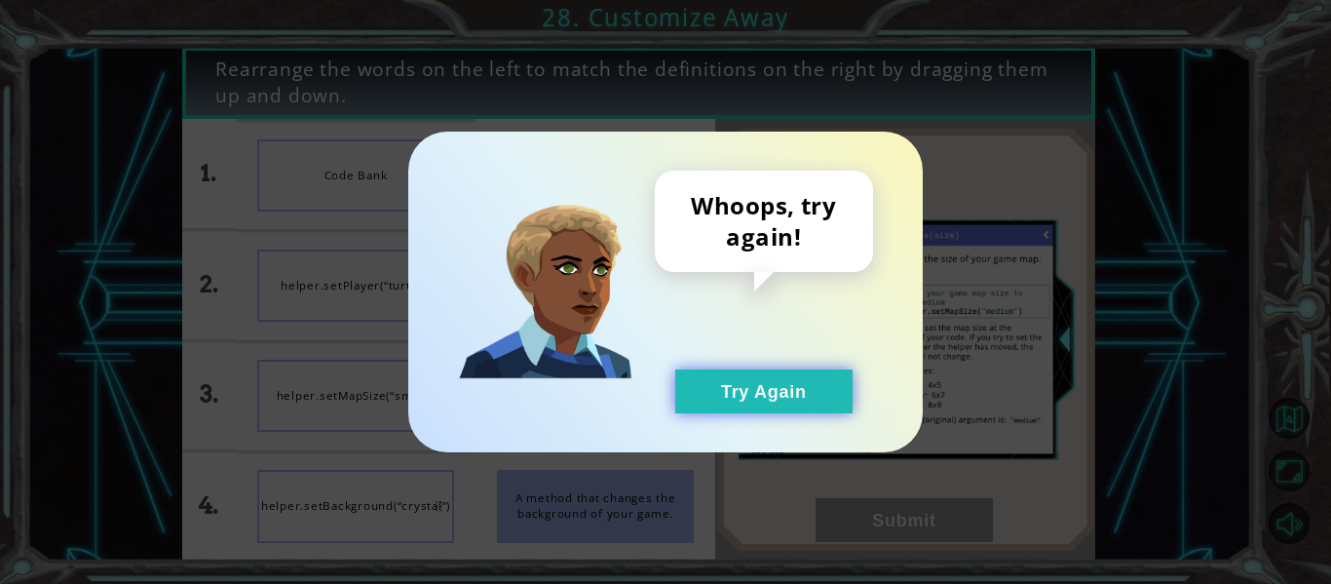
click at [763, 391] on button "Try Again" at bounding box center [763, 391] width 177 height 44
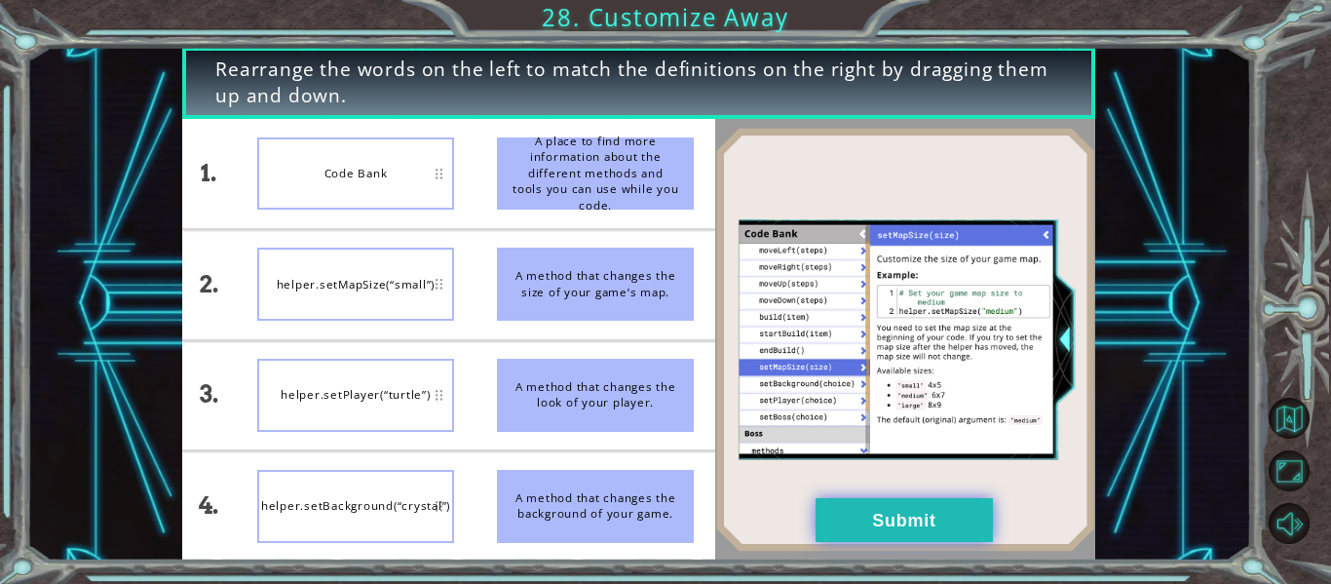
click at [849, 517] on button "Submit" at bounding box center [904, 520] width 177 height 44
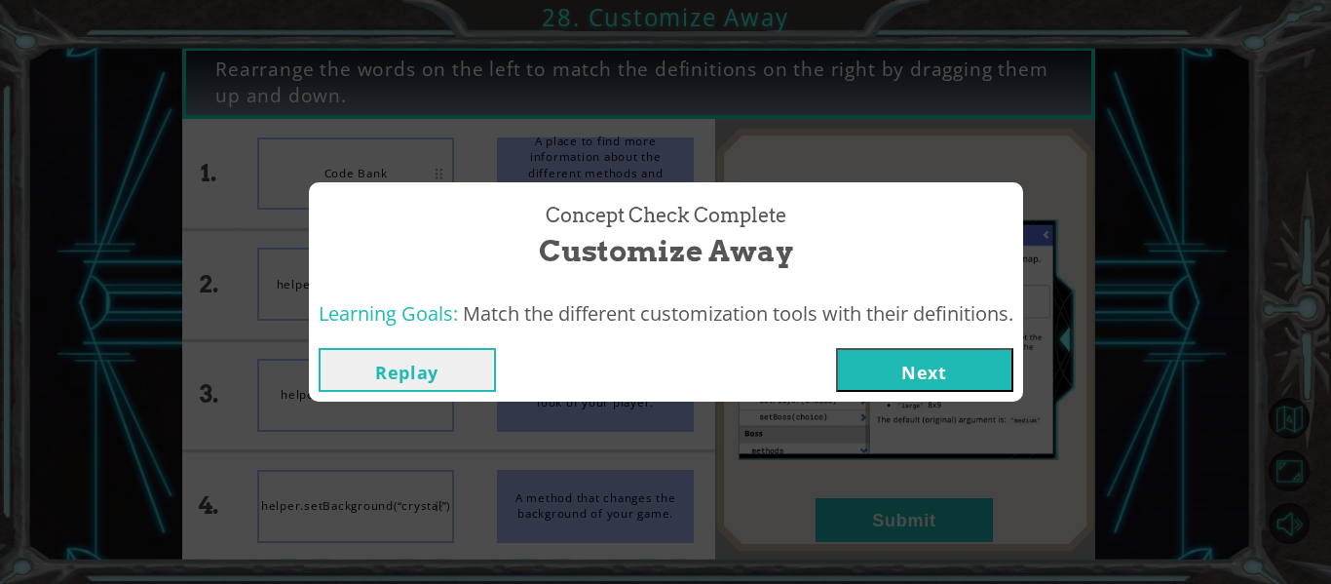
click at [900, 377] on button "Next" at bounding box center [924, 370] width 177 height 44
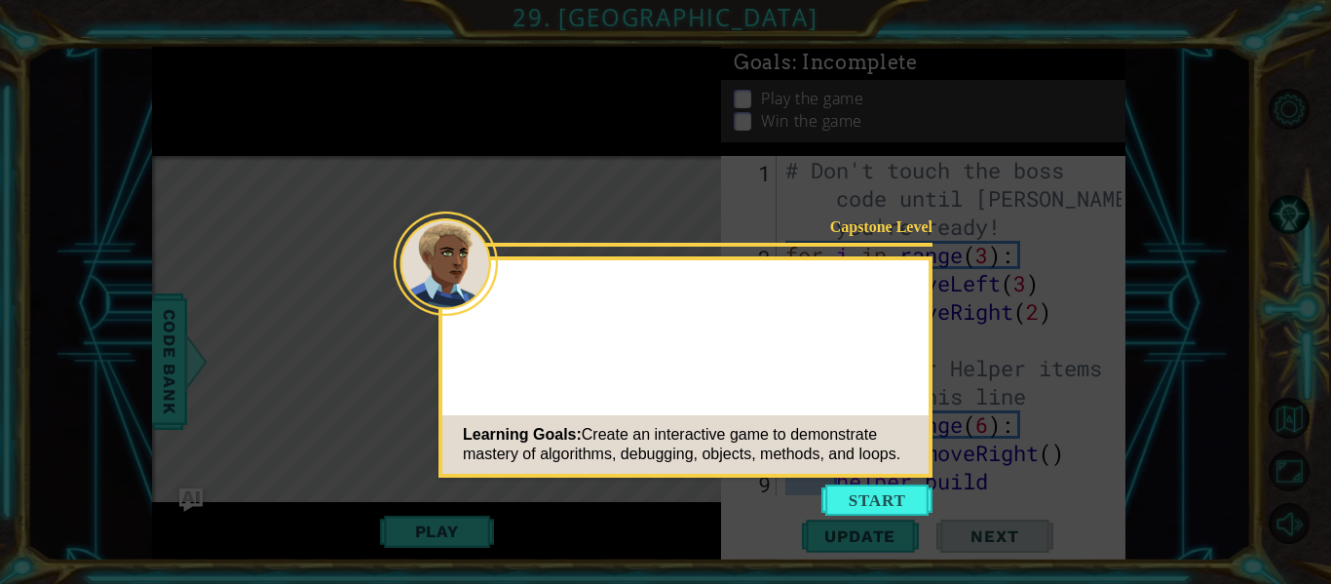
click at [894, 495] on button "Start" at bounding box center [877, 499] width 111 height 31
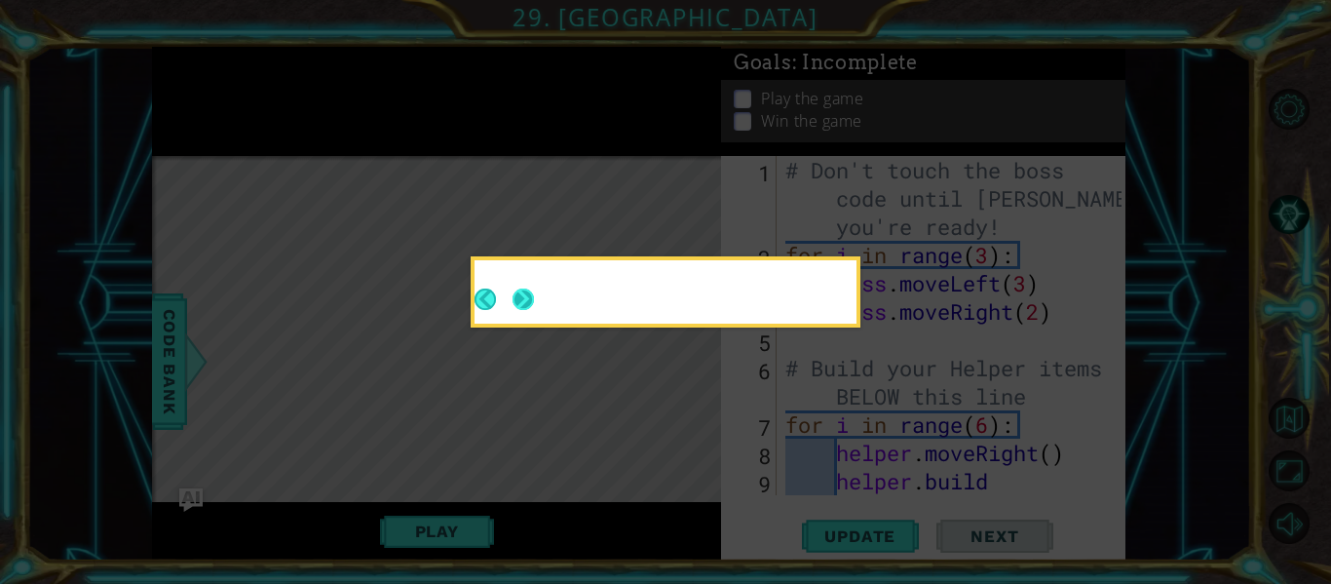
click at [516, 297] on button "Next" at bounding box center [524, 300] width 22 height 22
click at [516, 297] on icon at bounding box center [665, 292] width 1331 height 584
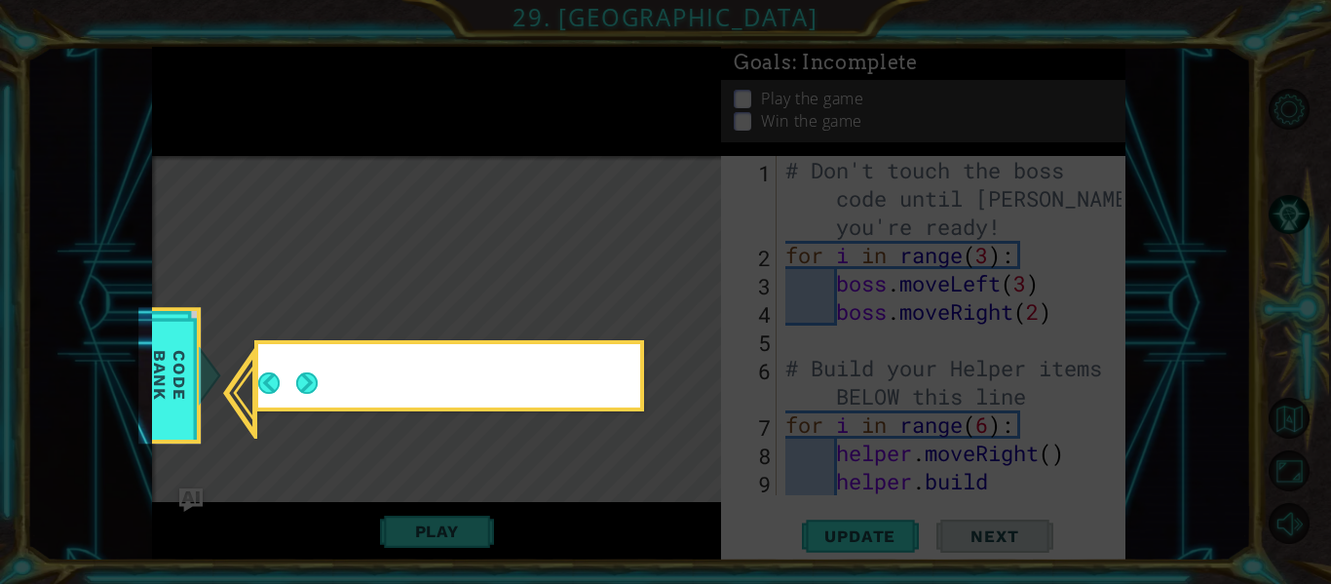
click at [516, 297] on icon at bounding box center [665, 292] width 1331 height 584
click at [299, 374] on button "Next" at bounding box center [306, 382] width 22 height 22
click at [299, 374] on icon at bounding box center [665, 292] width 1331 height 584
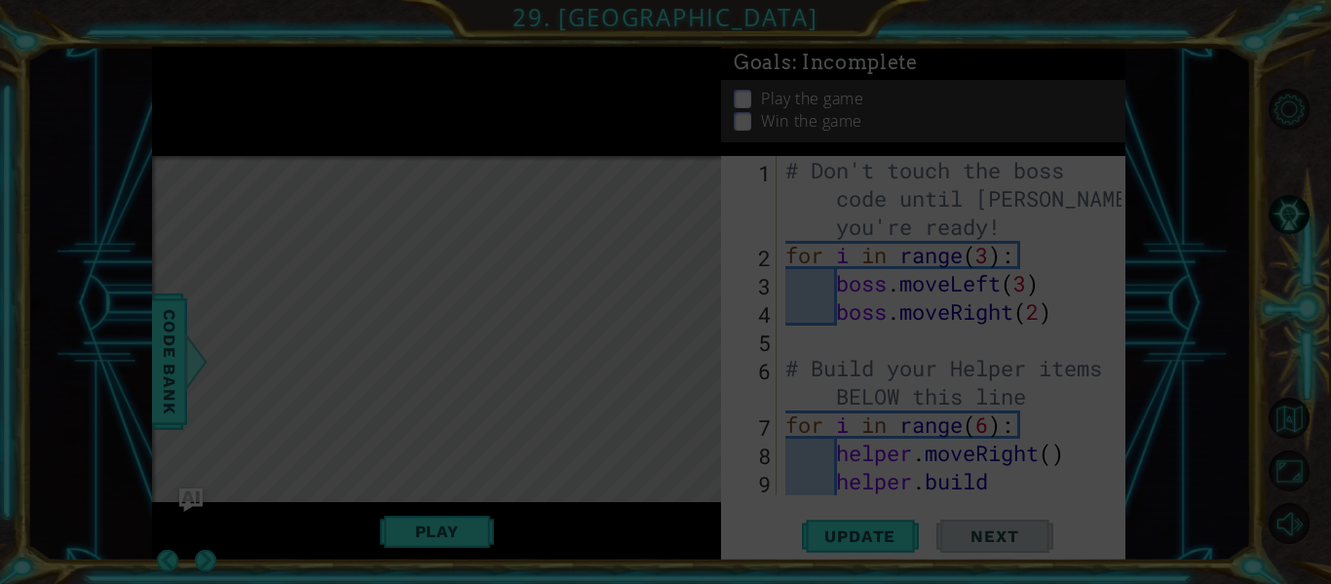
click at [299, 374] on icon at bounding box center [665, 292] width 1331 height 584
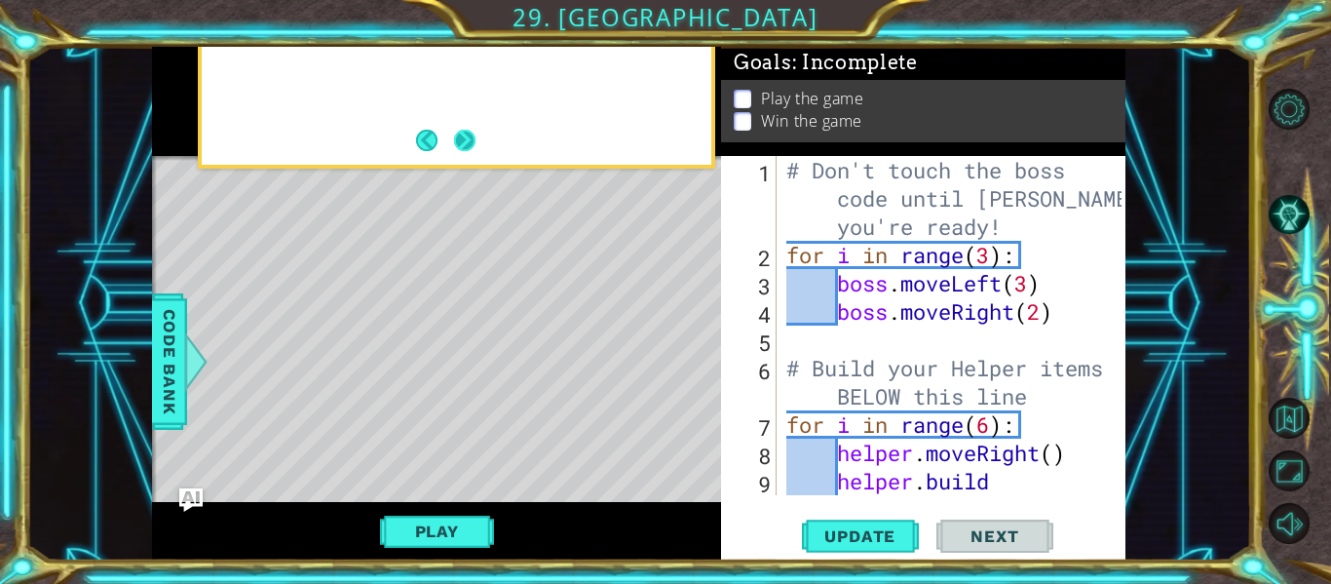
click at [460, 148] on button "Next" at bounding box center [464, 140] width 21 height 21
click at [460, 148] on div at bounding box center [436, 101] width 569 height 109
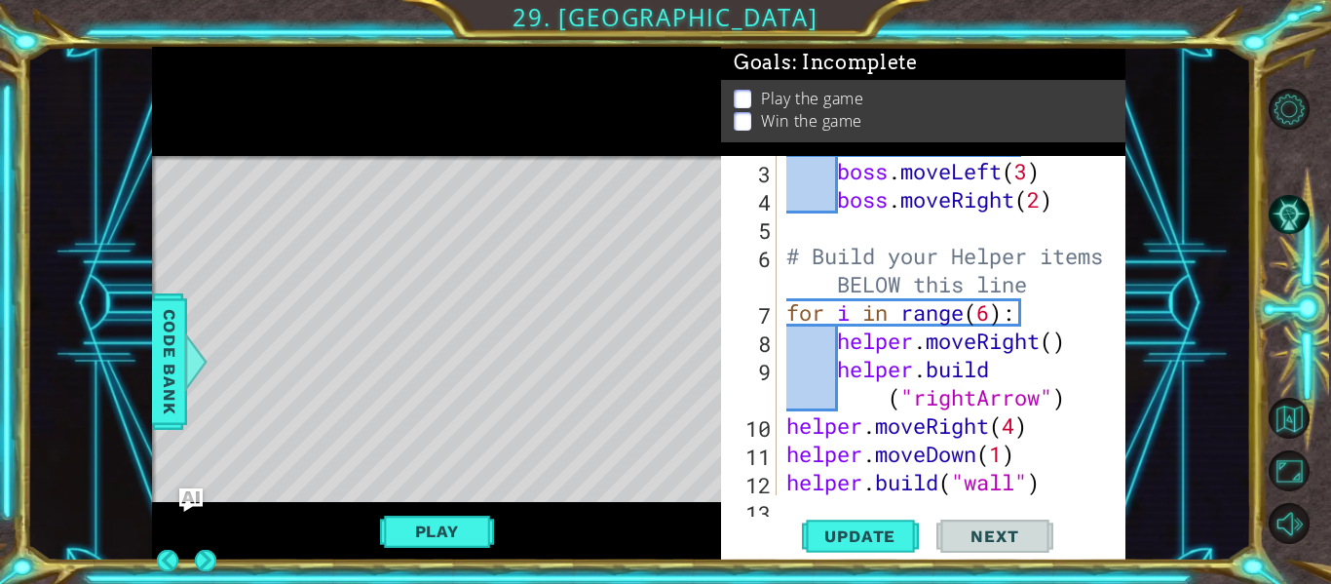
click at [460, 148] on div at bounding box center [436, 101] width 569 height 109
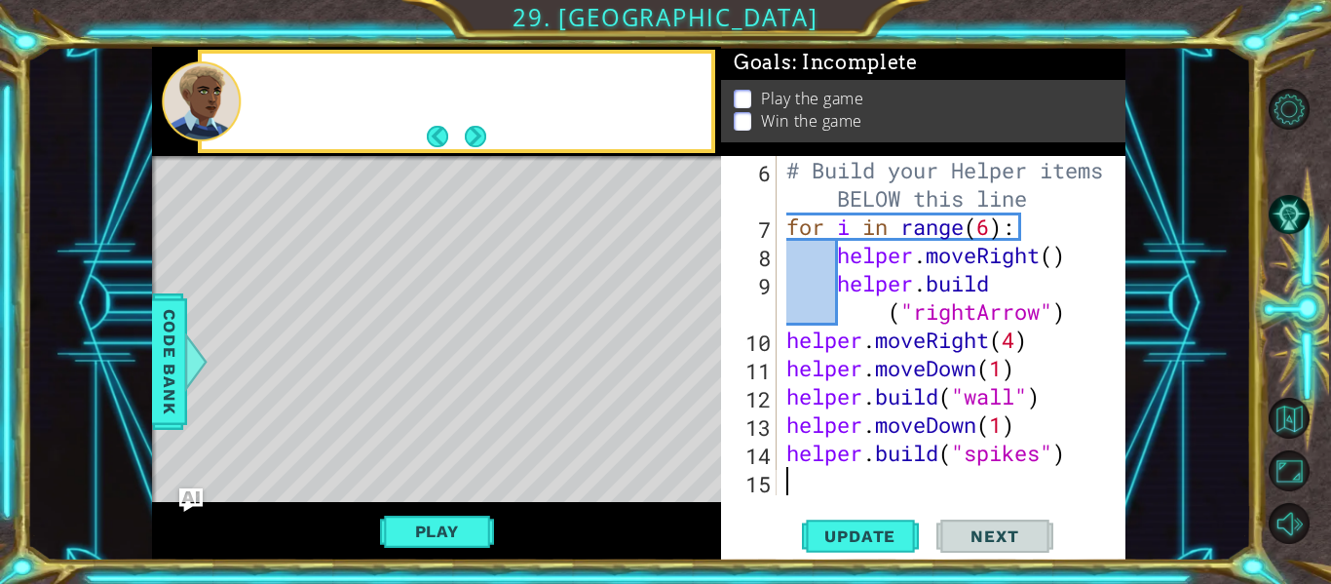
scroll to position [198, 0]
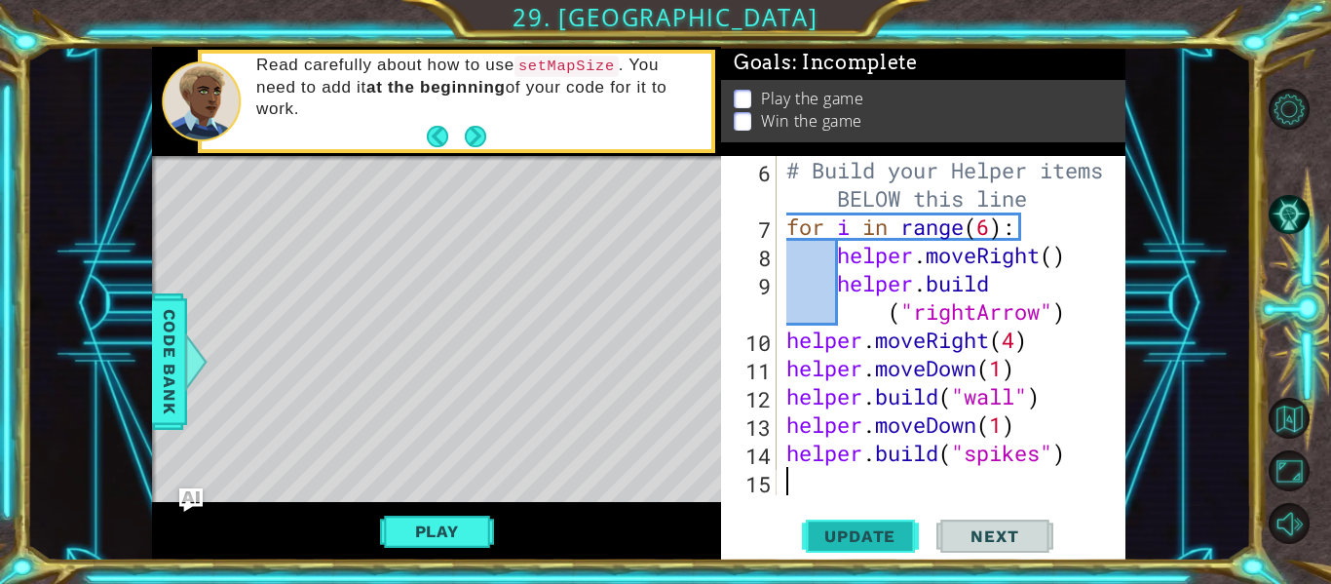
click at [829, 535] on span "Update" at bounding box center [860, 535] width 110 height 19
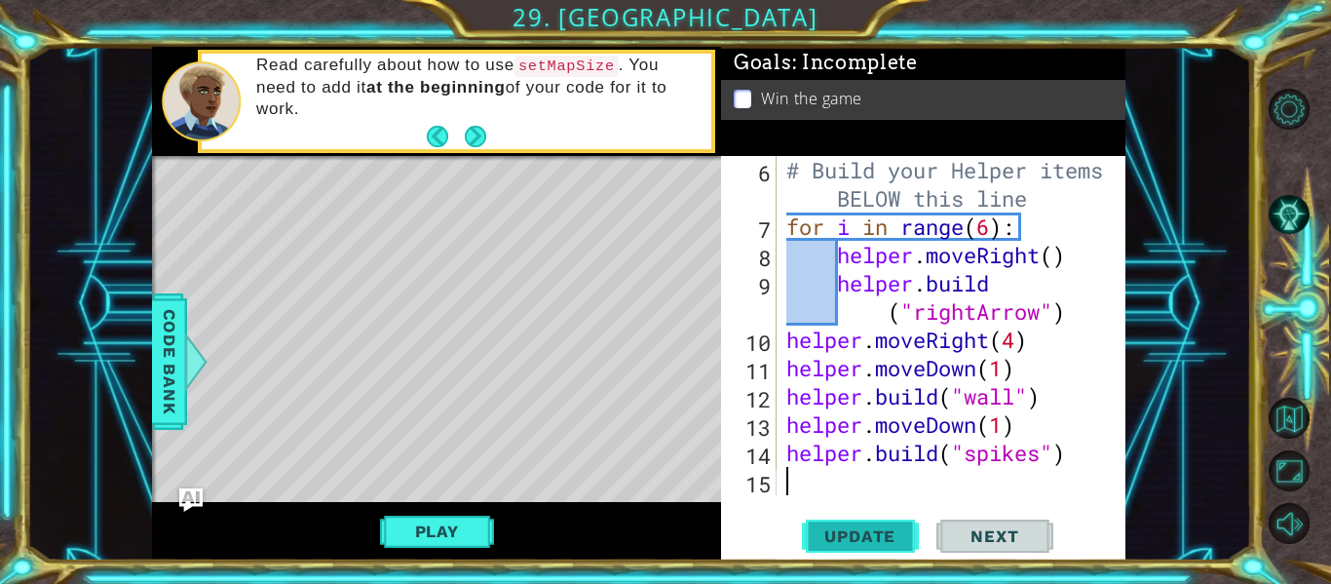
click at [829, 535] on span "Update" at bounding box center [860, 535] width 110 height 19
click at [461, 535] on button "Play" at bounding box center [437, 531] width 114 height 37
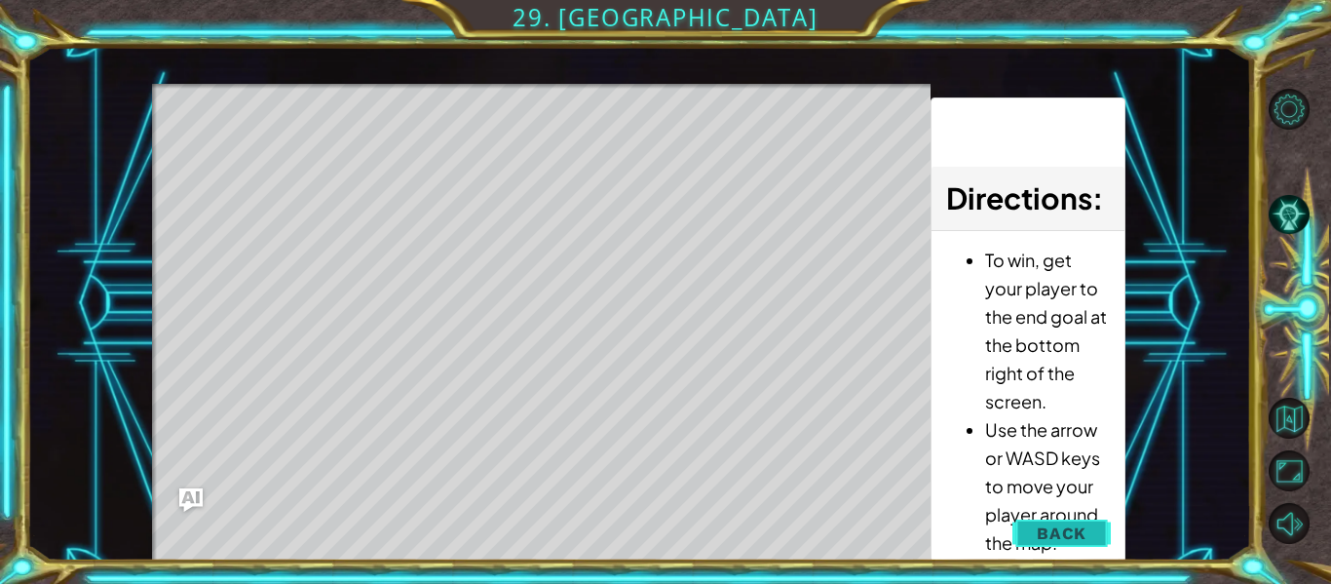
click at [1092, 531] on button "Back" at bounding box center [1062, 533] width 98 height 39
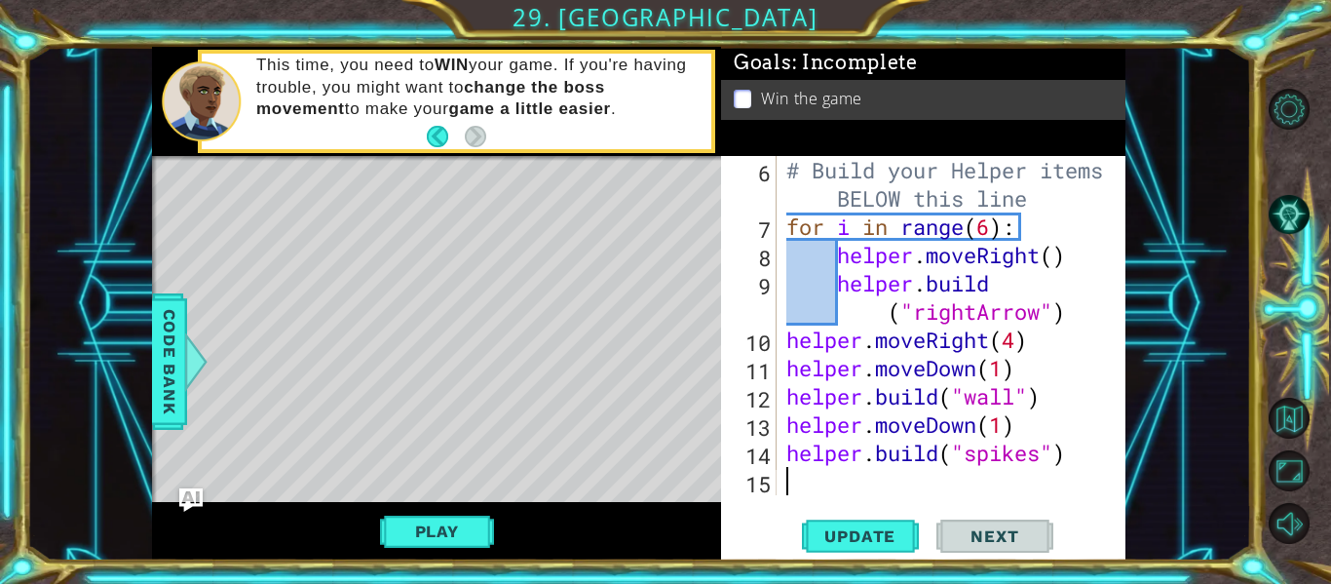
click at [1018, 374] on div "# Build your Helper items BELOW this line for i in range ( 6 ) : helper . moveR…" at bounding box center [957, 368] width 349 height 424
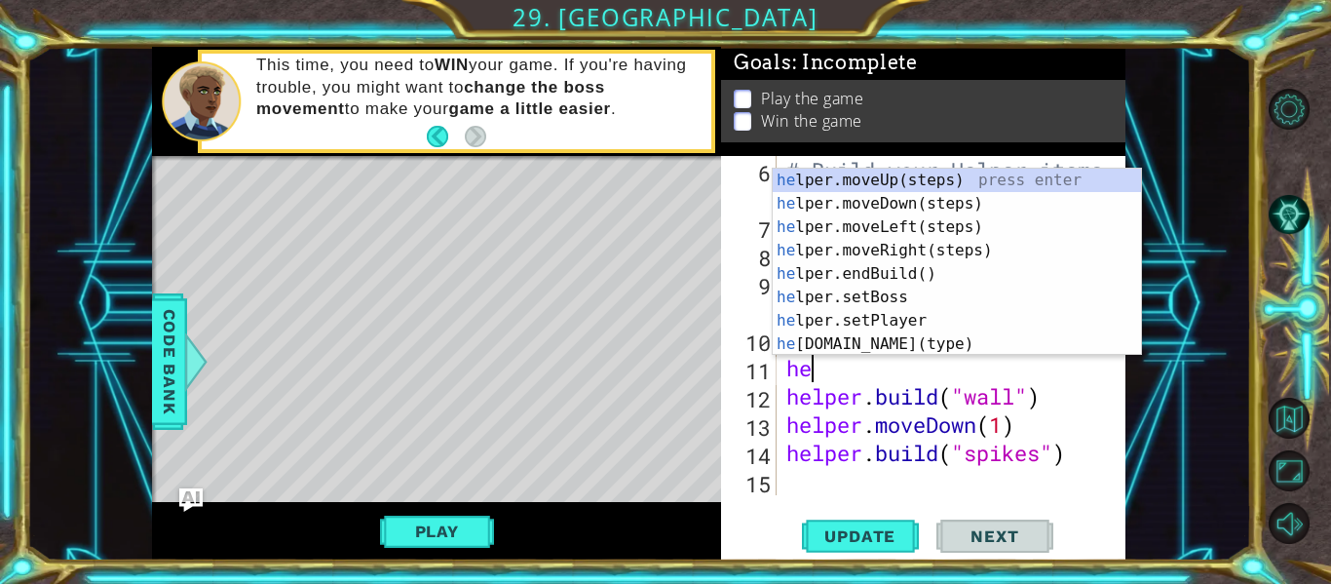
type textarea "h"
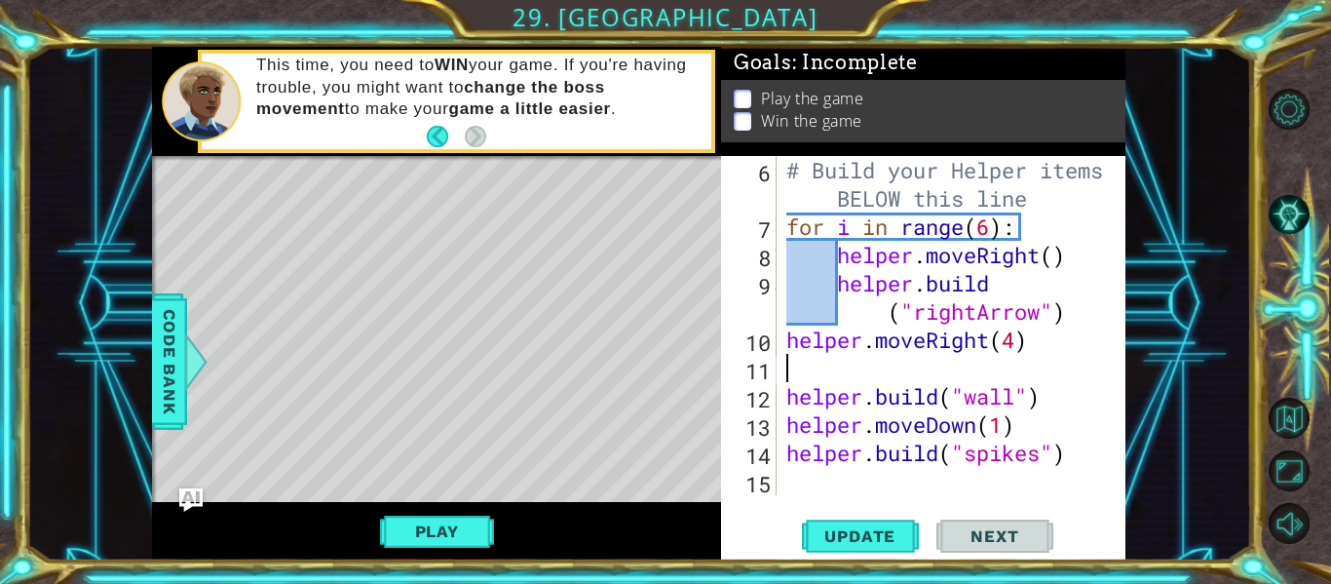
type textarea "helper.moveRight(4)"
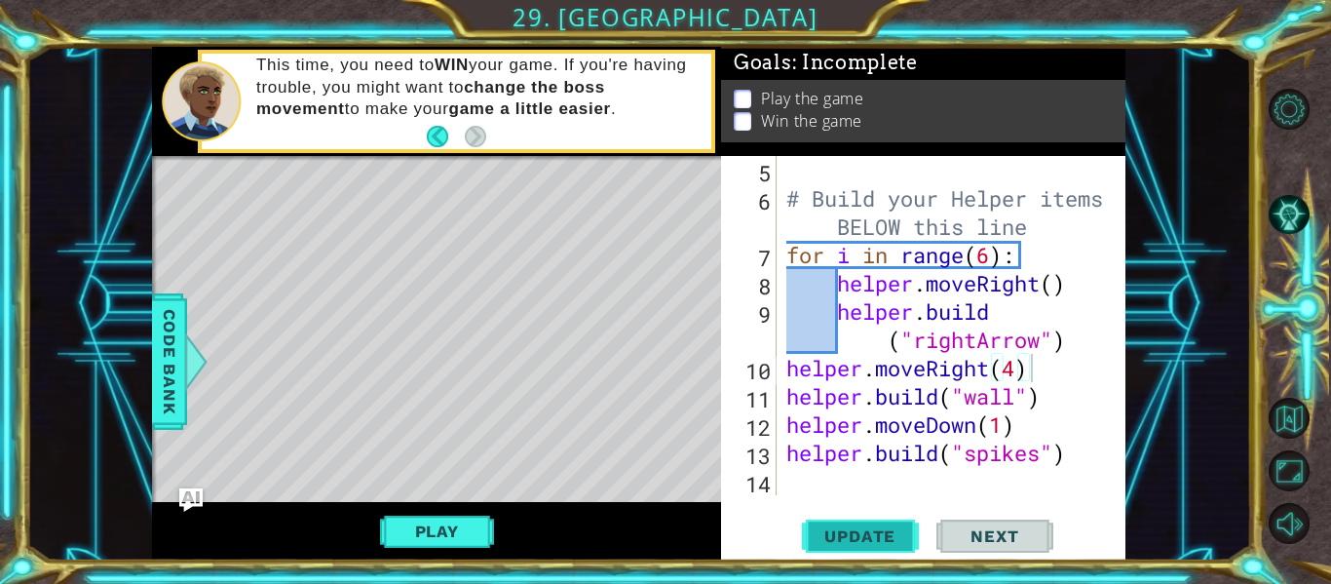
click at [845, 531] on span "Update" at bounding box center [860, 535] width 110 height 19
click at [414, 521] on button "Play" at bounding box center [437, 531] width 114 height 37
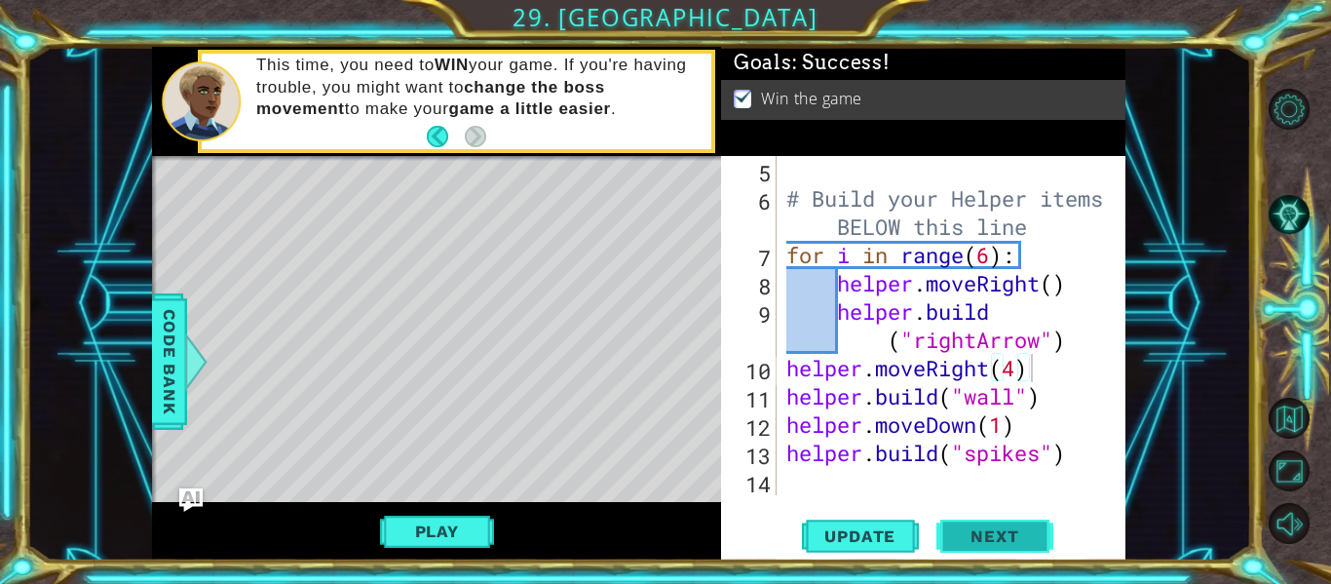
click at [972, 543] on button "Next" at bounding box center [995, 539] width 117 height 40
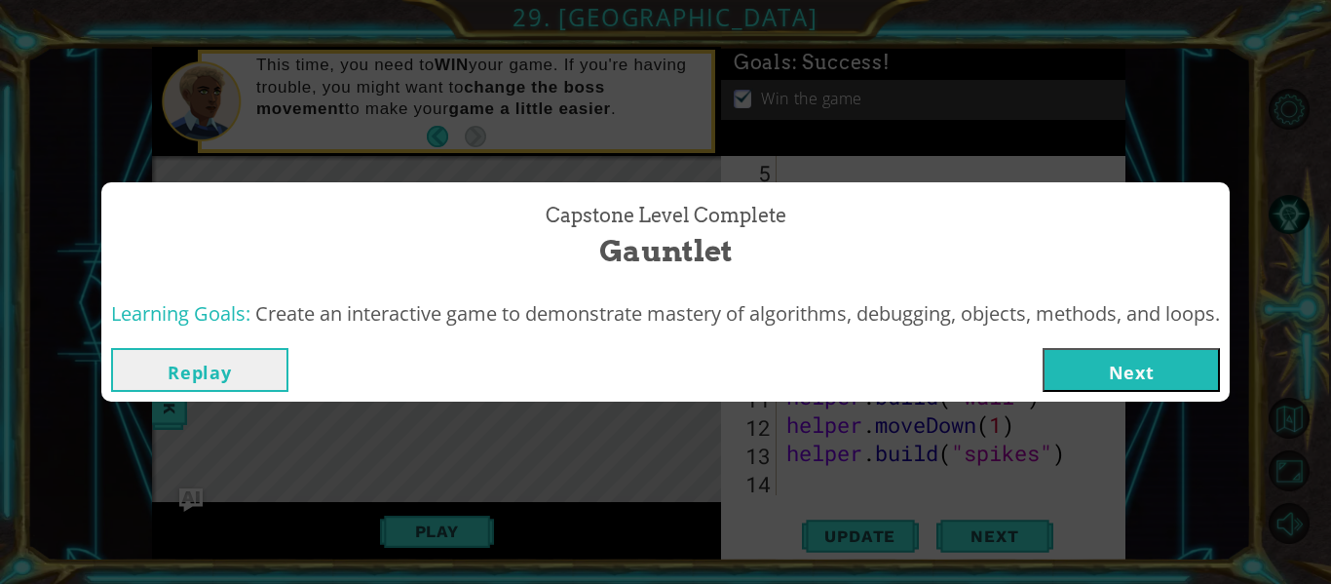
click at [1122, 377] on button "Next" at bounding box center [1131, 370] width 177 height 44
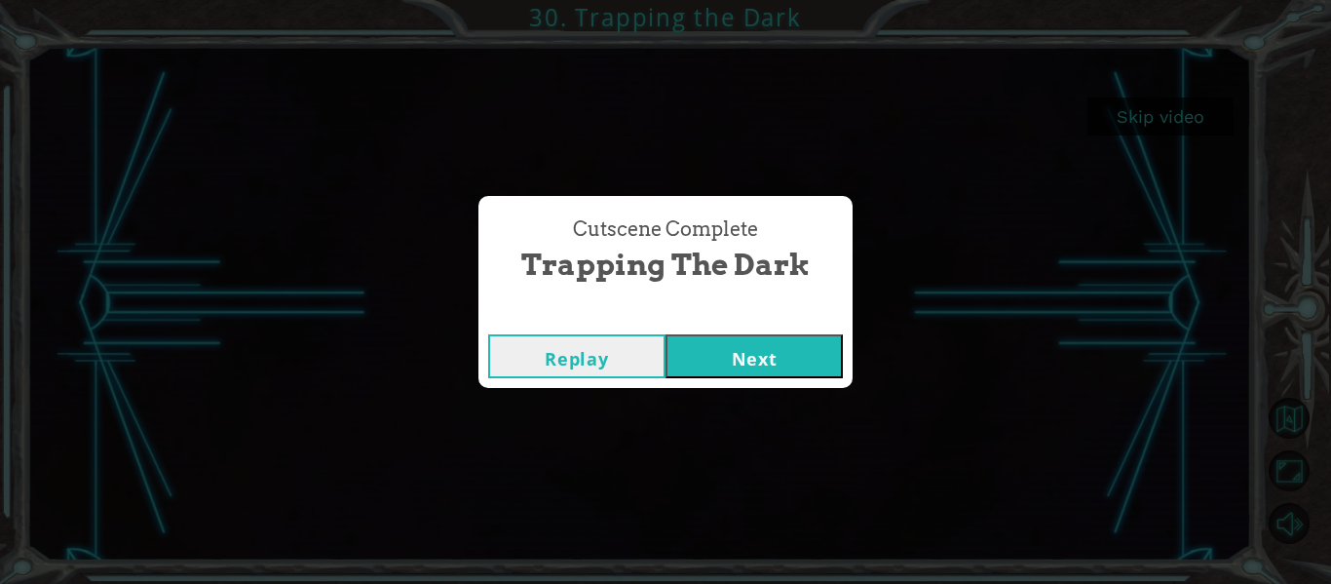
click at [792, 349] on button "Next" at bounding box center [754, 356] width 177 height 44
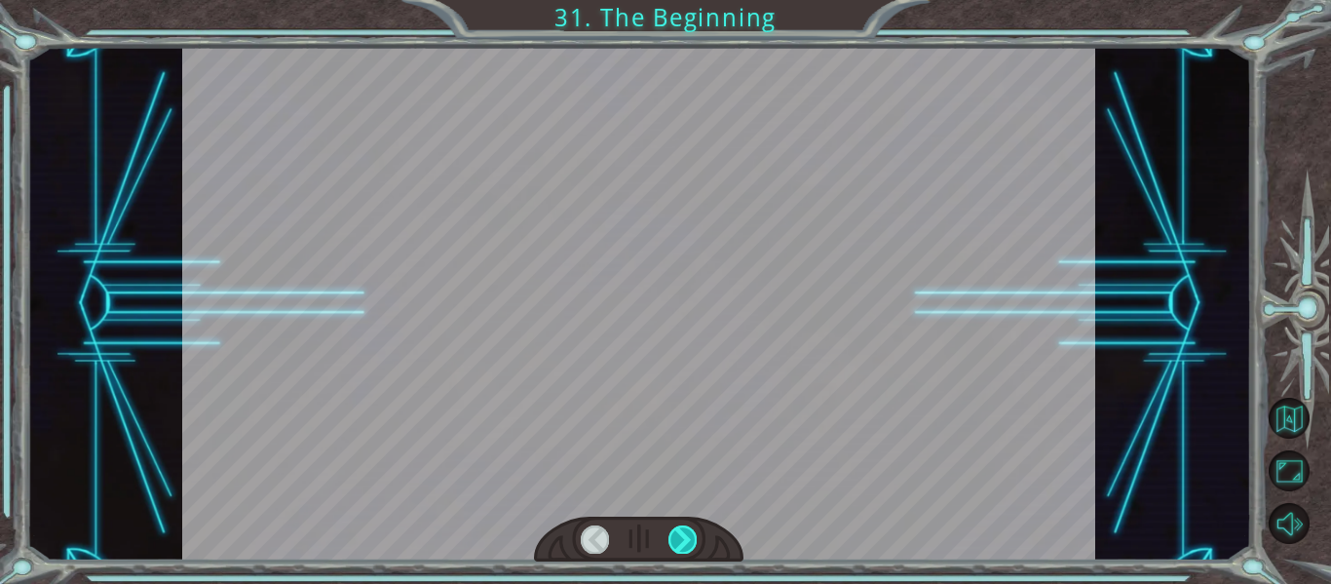
click at [688, 528] on div at bounding box center [683, 538] width 28 height 27
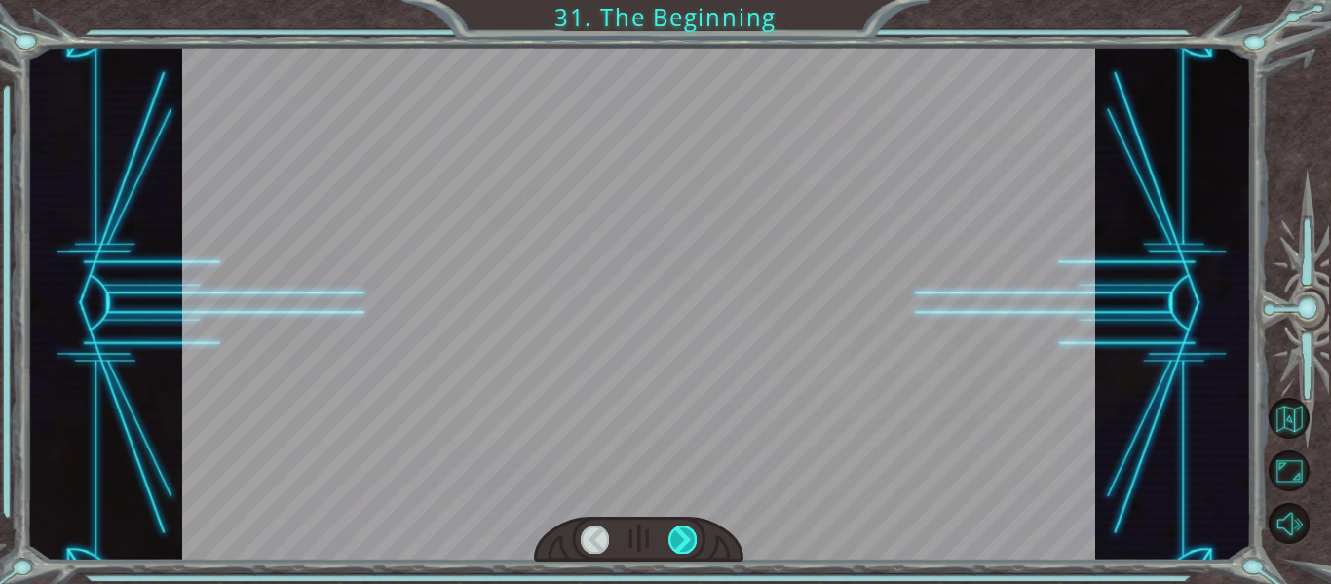
click at [687, 534] on div at bounding box center [683, 538] width 28 height 27
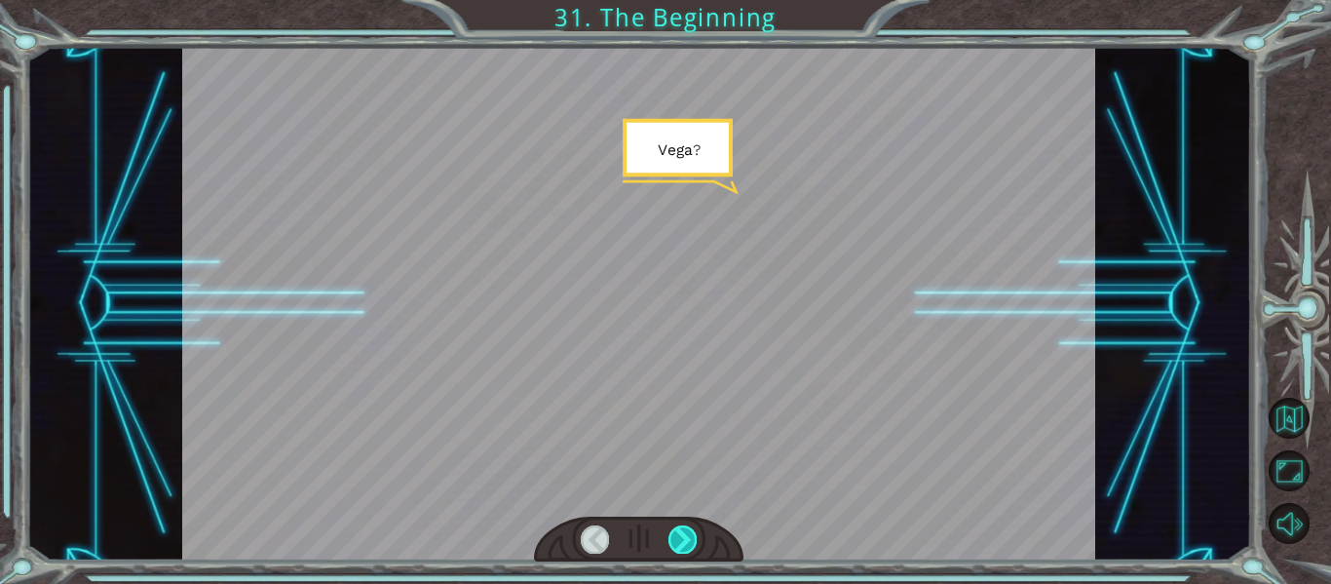
click at [687, 534] on div at bounding box center [683, 538] width 28 height 27
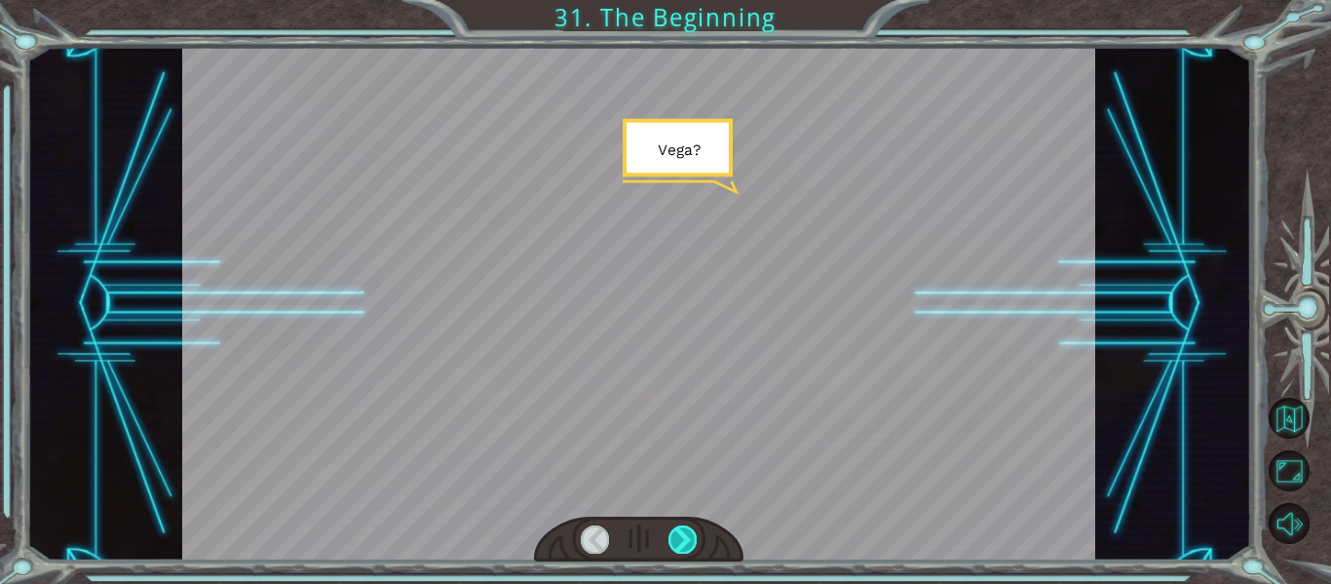
click at [687, 534] on div at bounding box center [683, 538] width 28 height 27
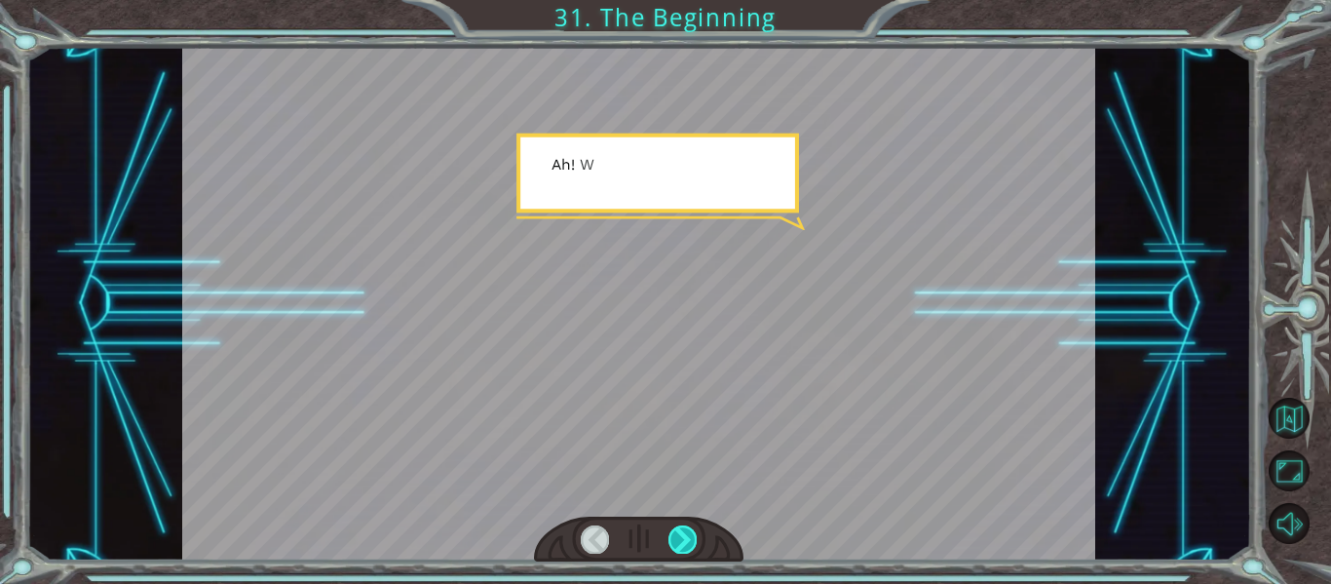
click at [687, 534] on div at bounding box center [683, 538] width 28 height 27
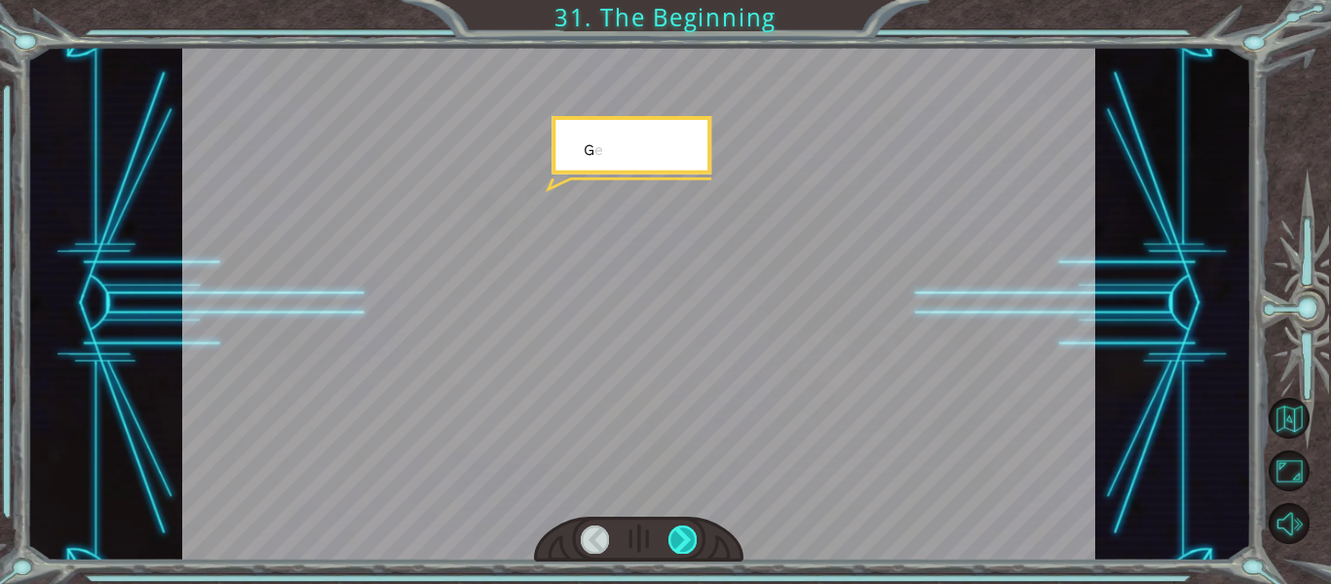
click at [687, 534] on div at bounding box center [683, 538] width 28 height 27
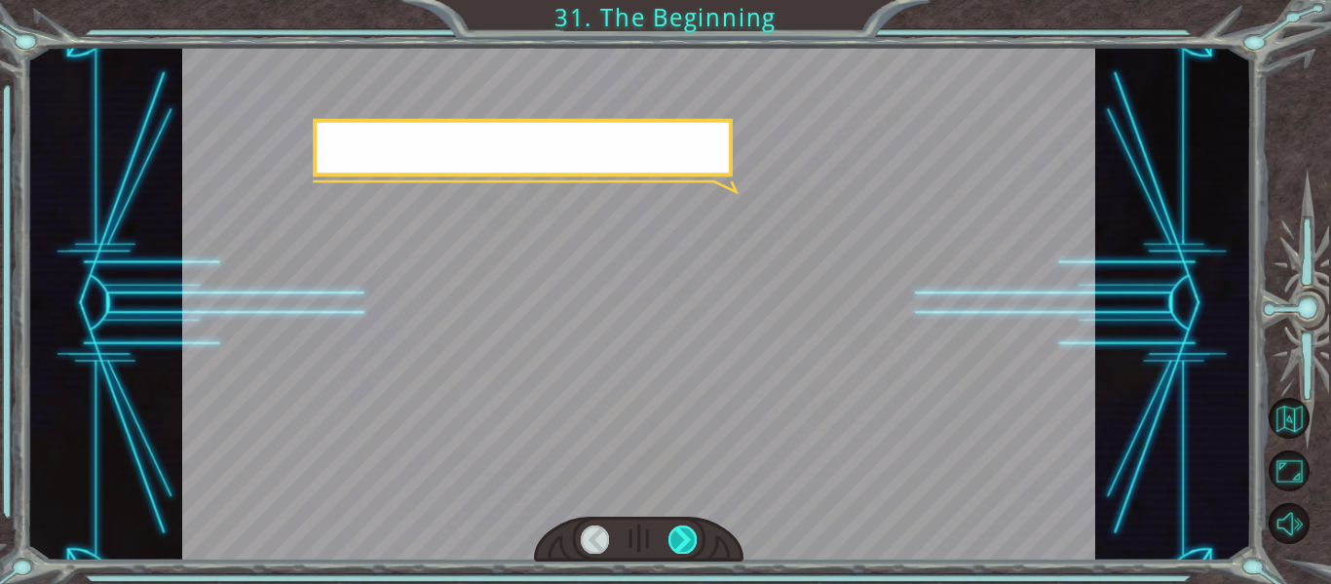
click at [687, 534] on div at bounding box center [683, 538] width 28 height 27
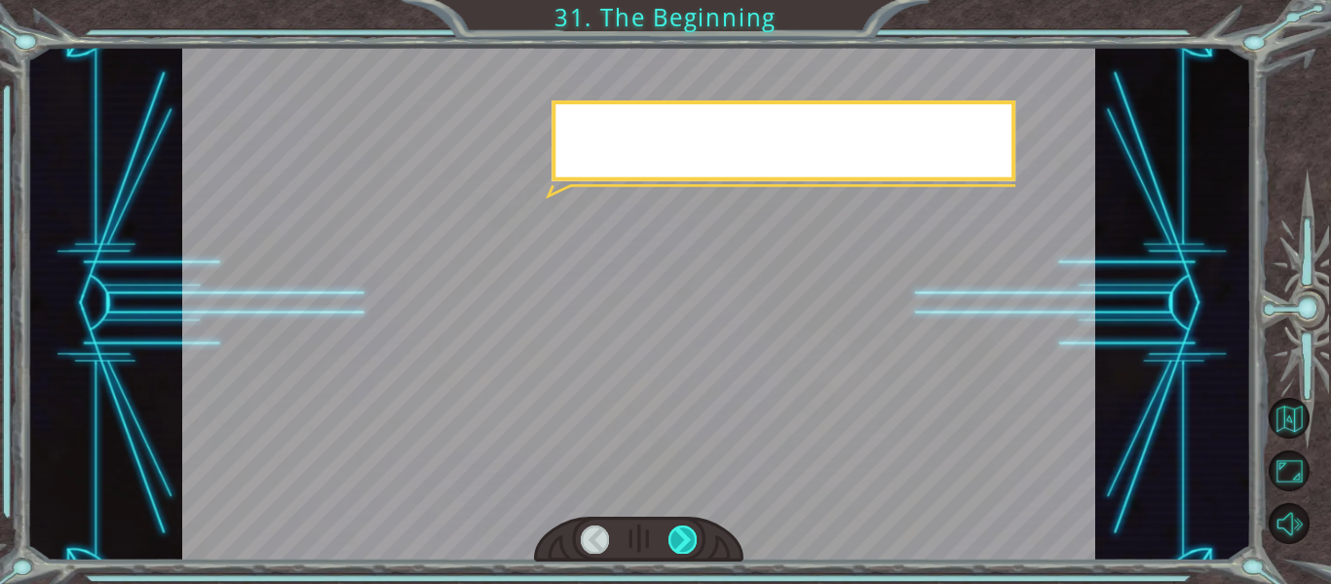
click at [687, 534] on div at bounding box center [683, 538] width 28 height 27
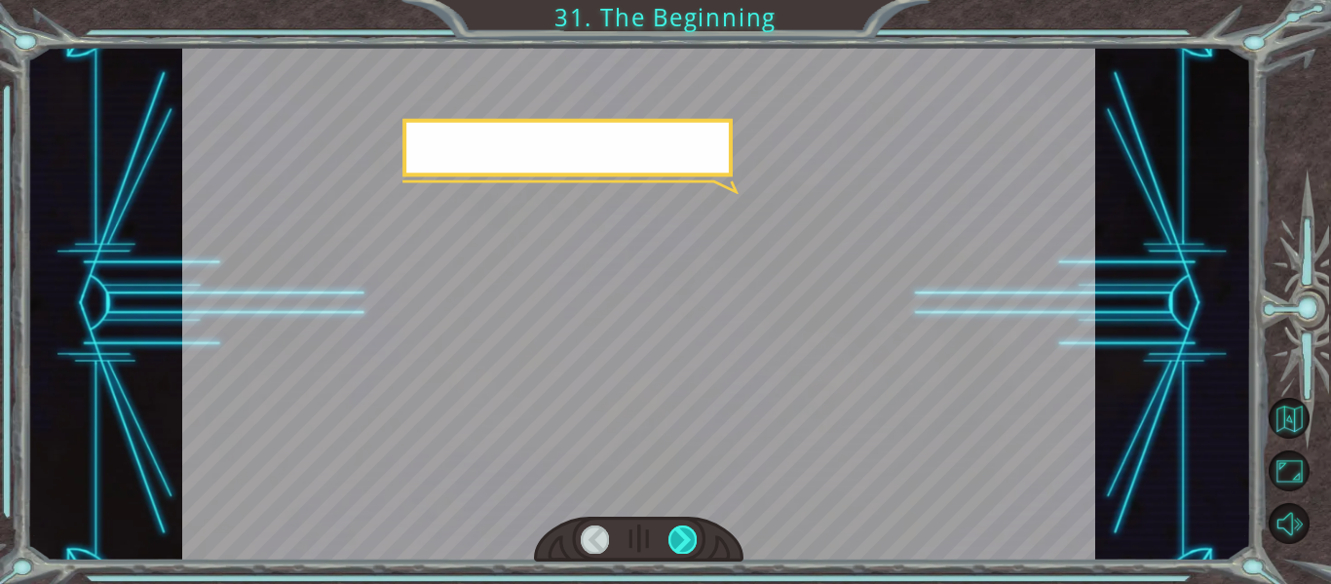
click at [687, 534] on div at bounding box center [683, 538] width 28 height 27
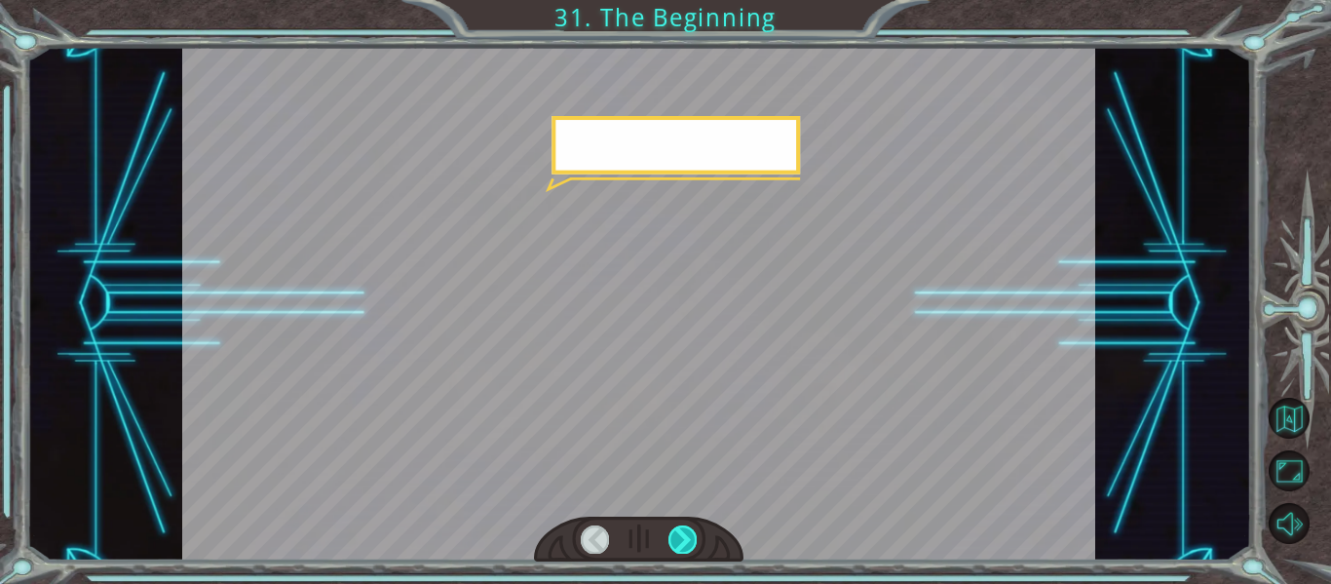
click at [687, 534] on div at bounding box center [683, 538] width 28 height 27
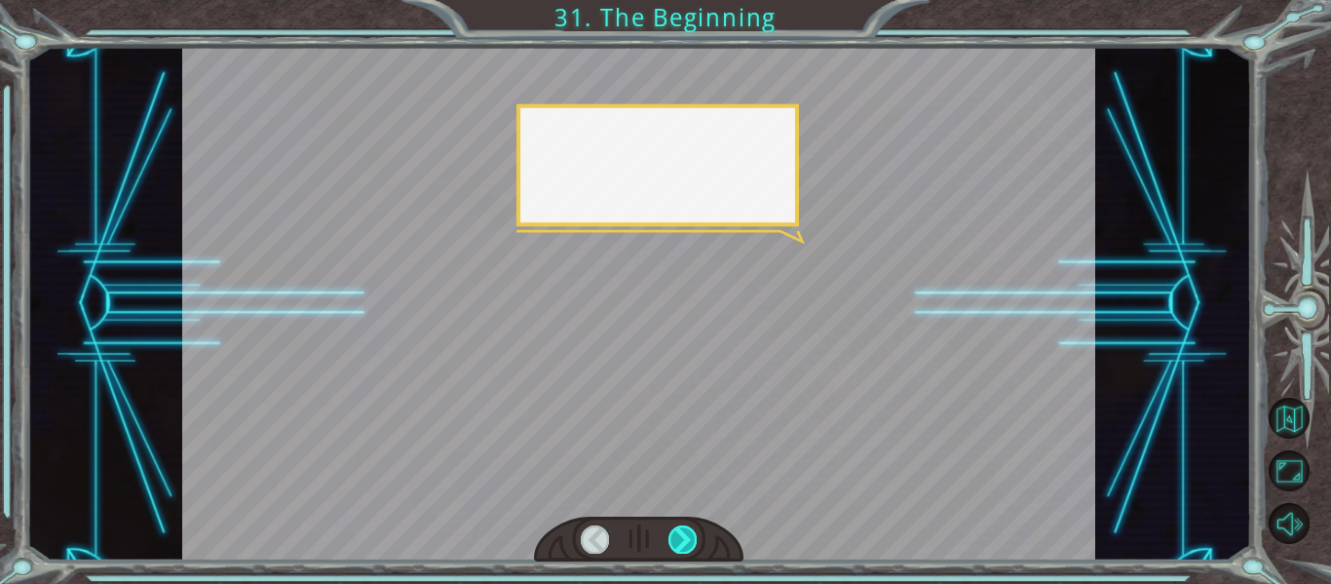
click at [687, 534] on div at bounding box center [683, 538] width 28 height 27
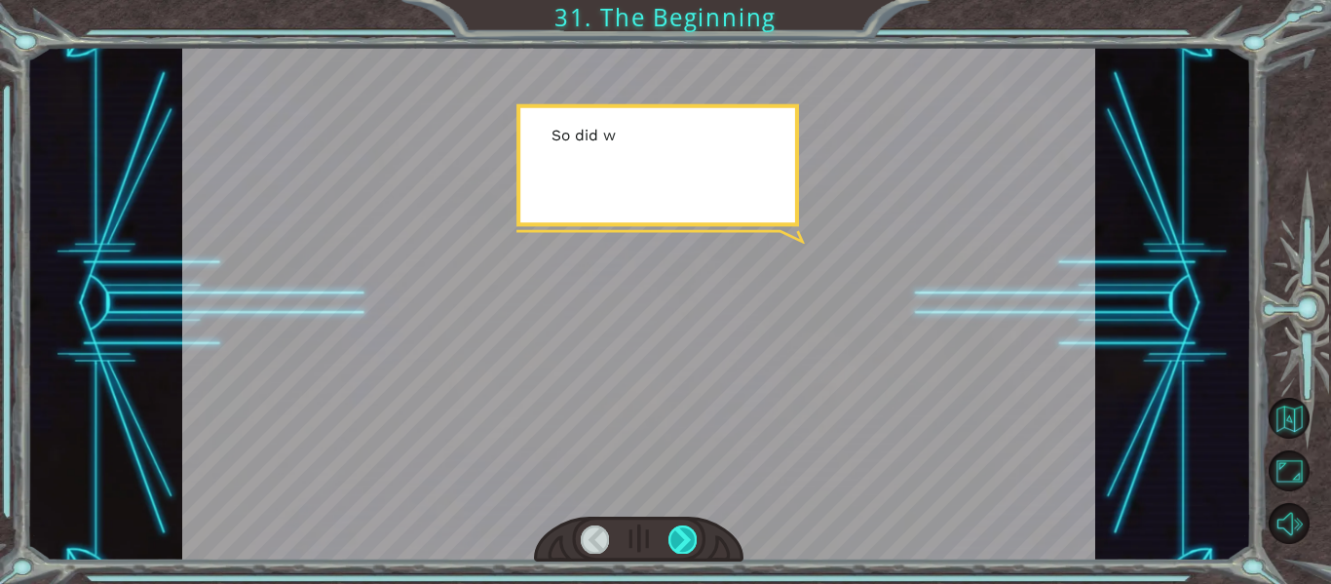
click at [687, 534] on div at bounding box center [683, 538] width 28 height 27
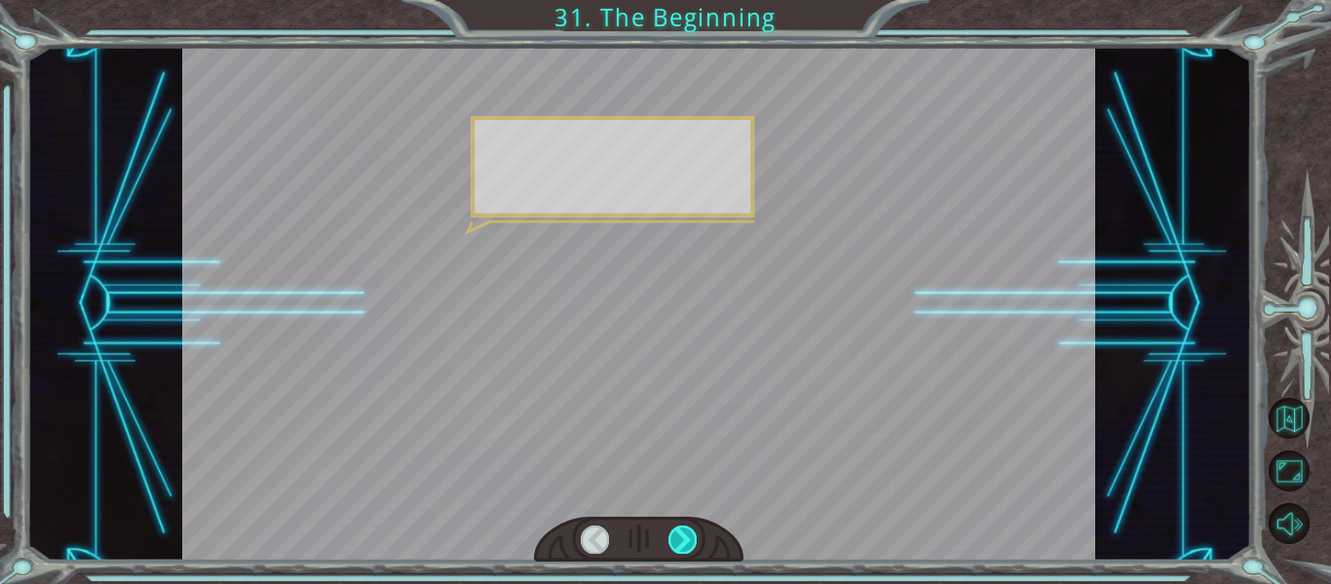
click at [687, 534] on div at bounding box center [683, 538] width 28 height 27
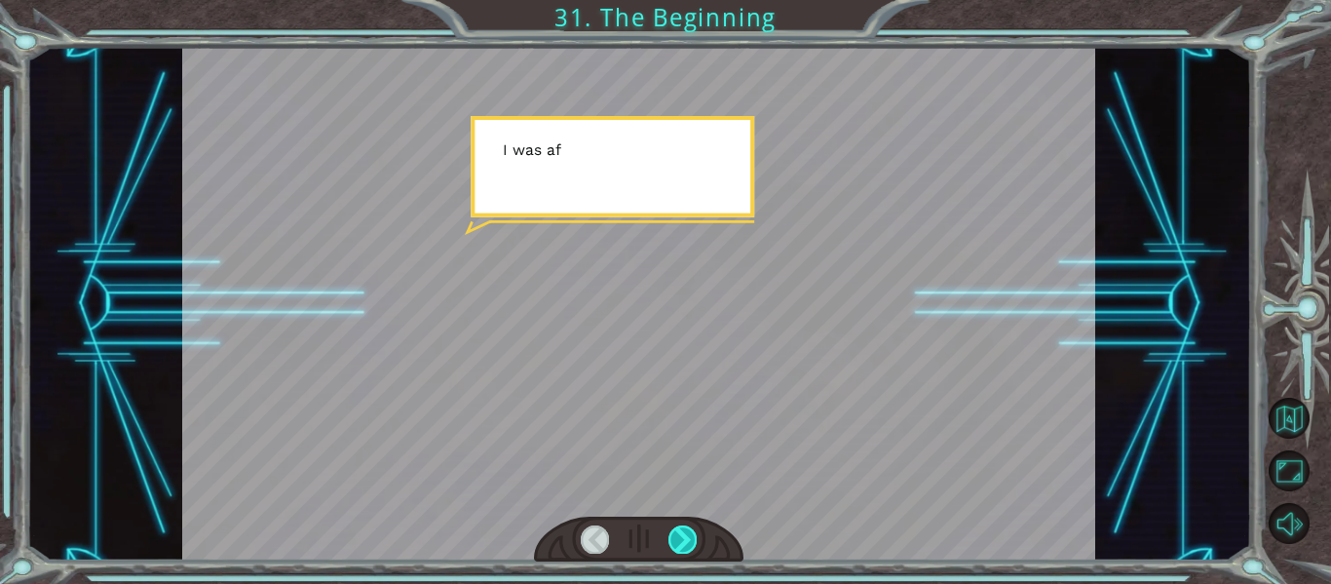
click at [687, 534] on div at bounding box center [683, 538] width 28 height 27
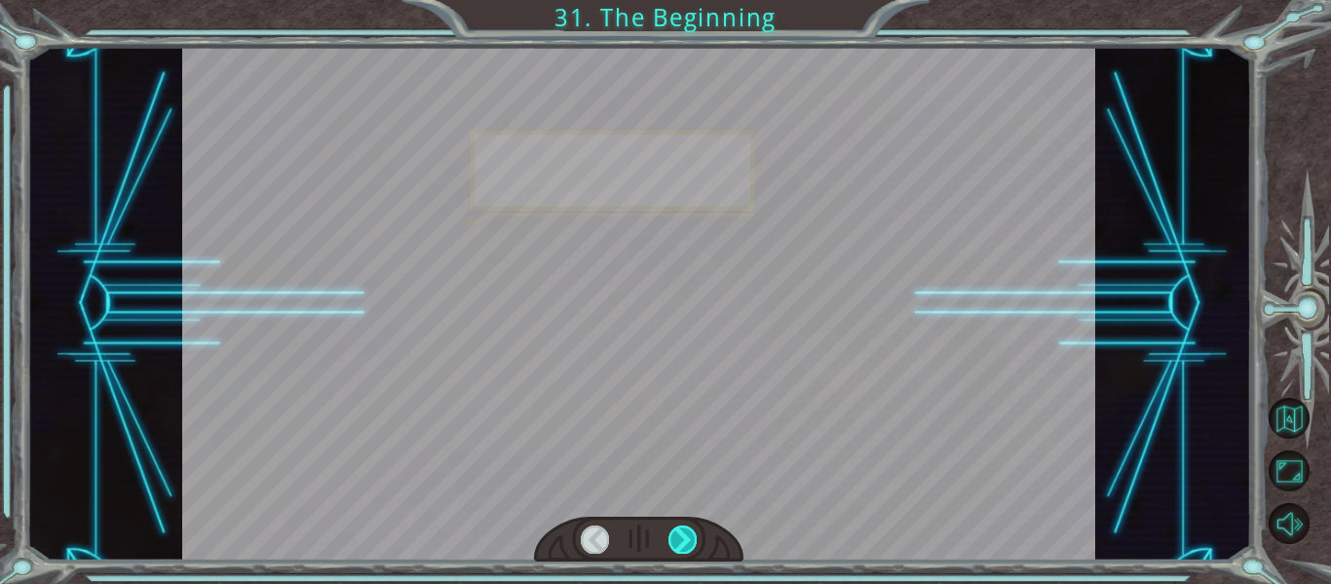
click at [687, 534] on div at bounding box center [683, 538] width 28 height 27
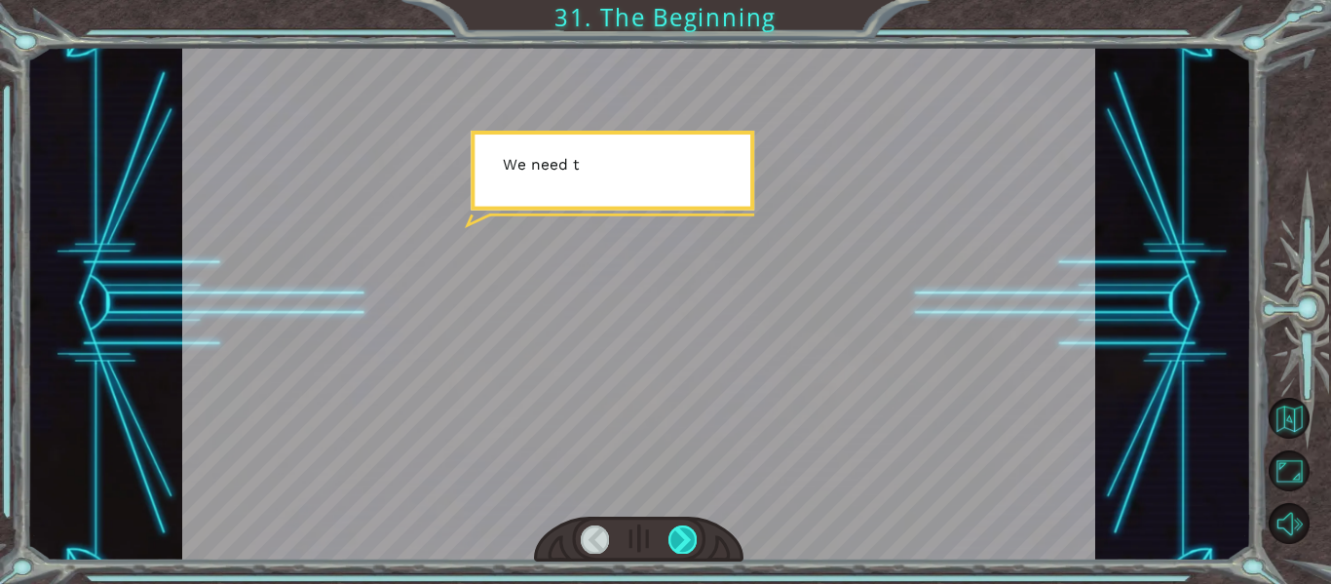
click at [687, 534] on div at bounding box center [683, 538] width 28 height 27
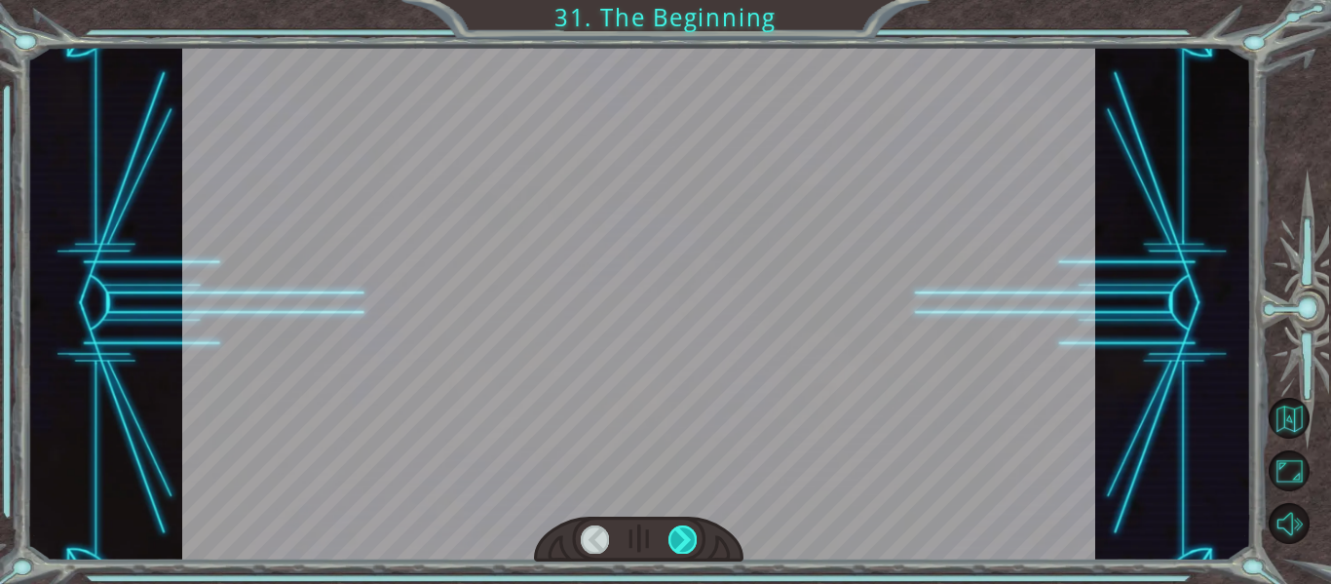
click at [687, 534] on div at bounding box center [683, 538] width 28 height 27
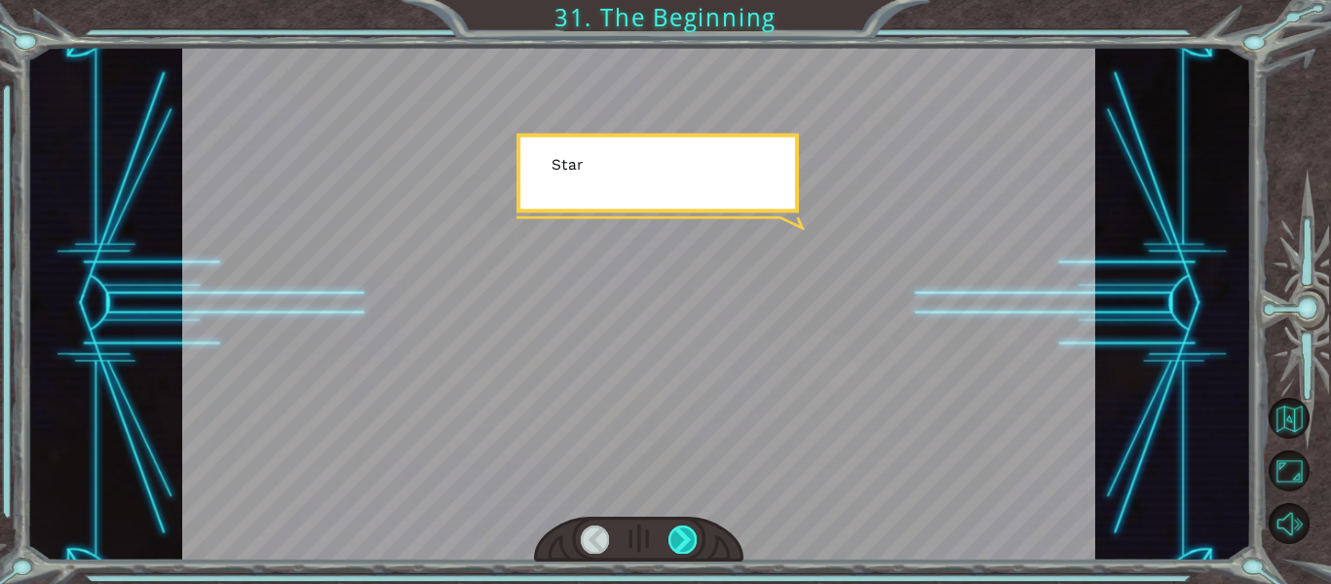
click at [687, 534] on div at bounding box center [683, 538] width 28 height 27
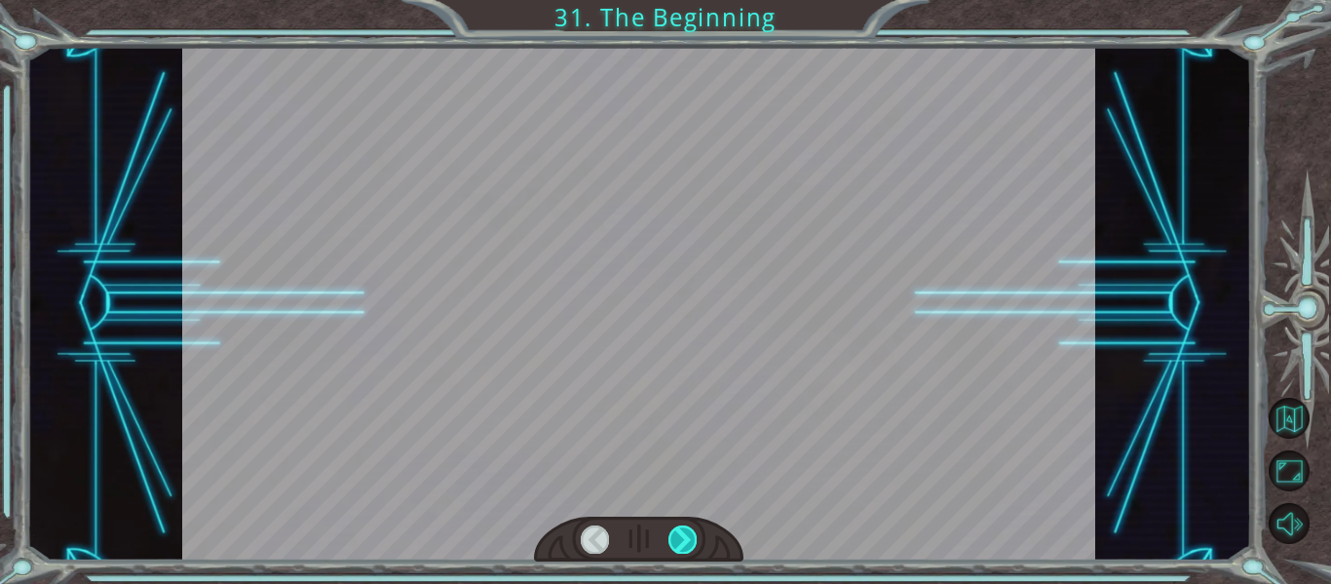
click at [687, 534] on div at bounding box center [683, 538] width 28 height 27
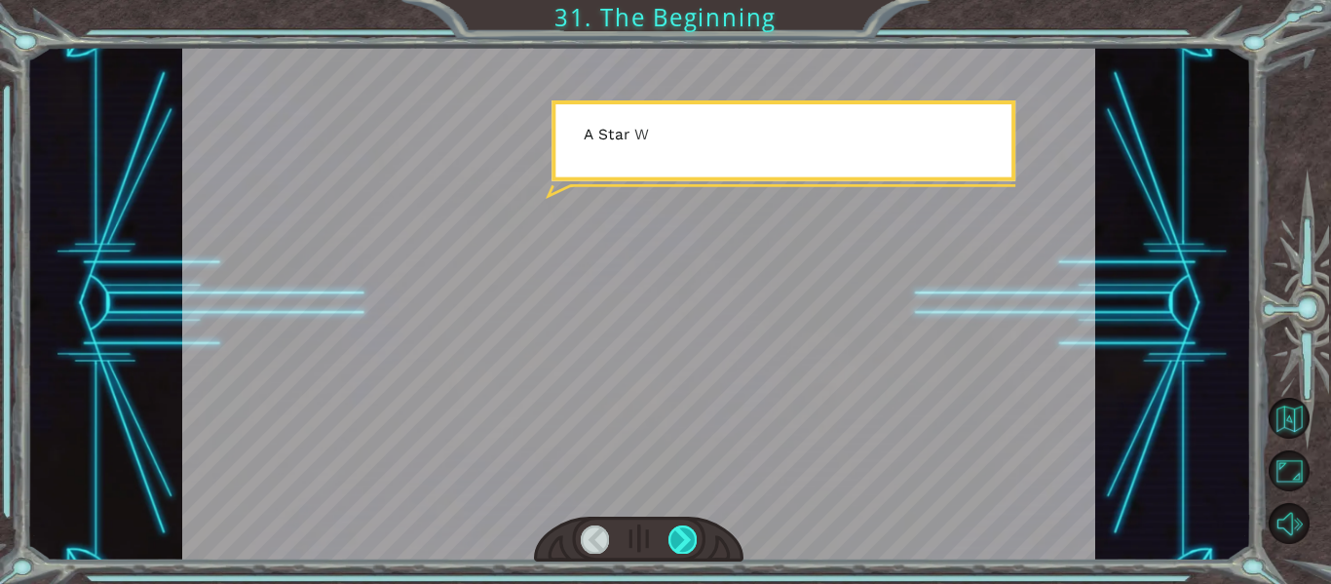
click at [687, 534] on div at bounding box center [683, 538] width 28 height 27
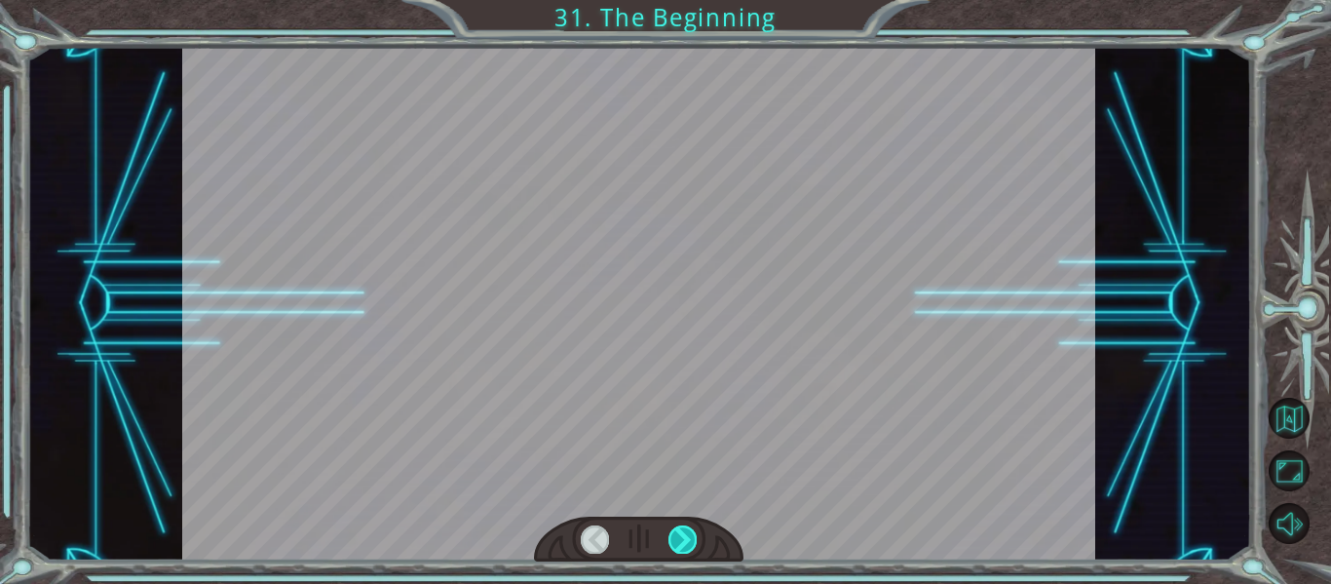
click at [687, 534] on div at bounding box center [683, 538] width 28 height 27
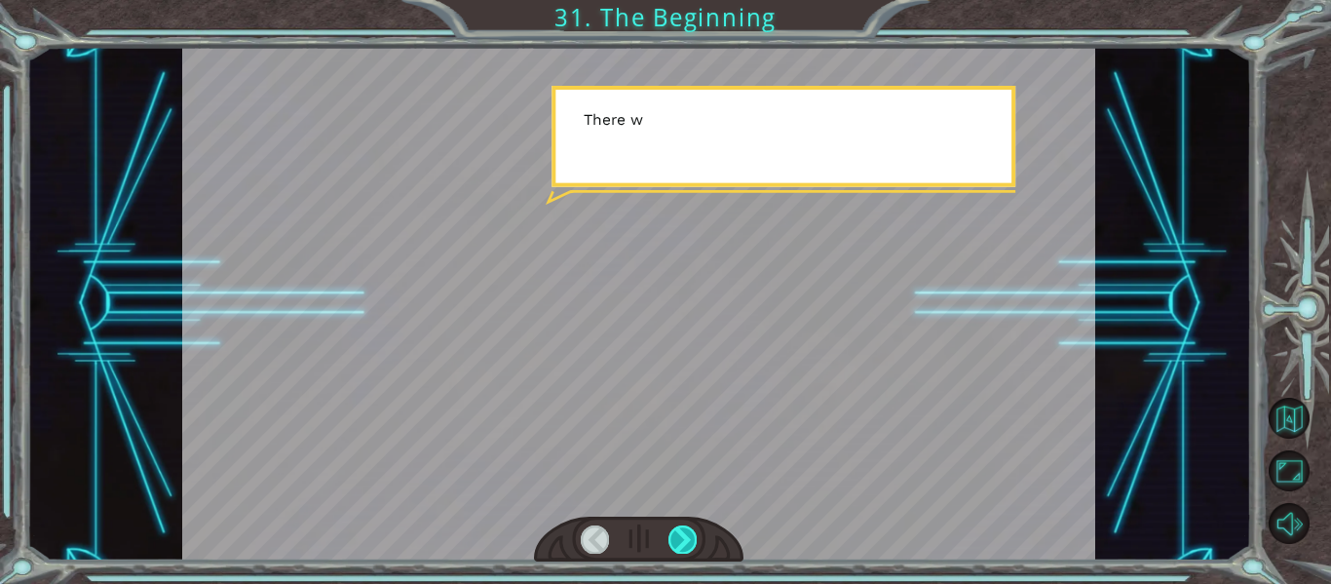
click at [687, 534] on div at bounding box center [683, 538] width 28 height 27
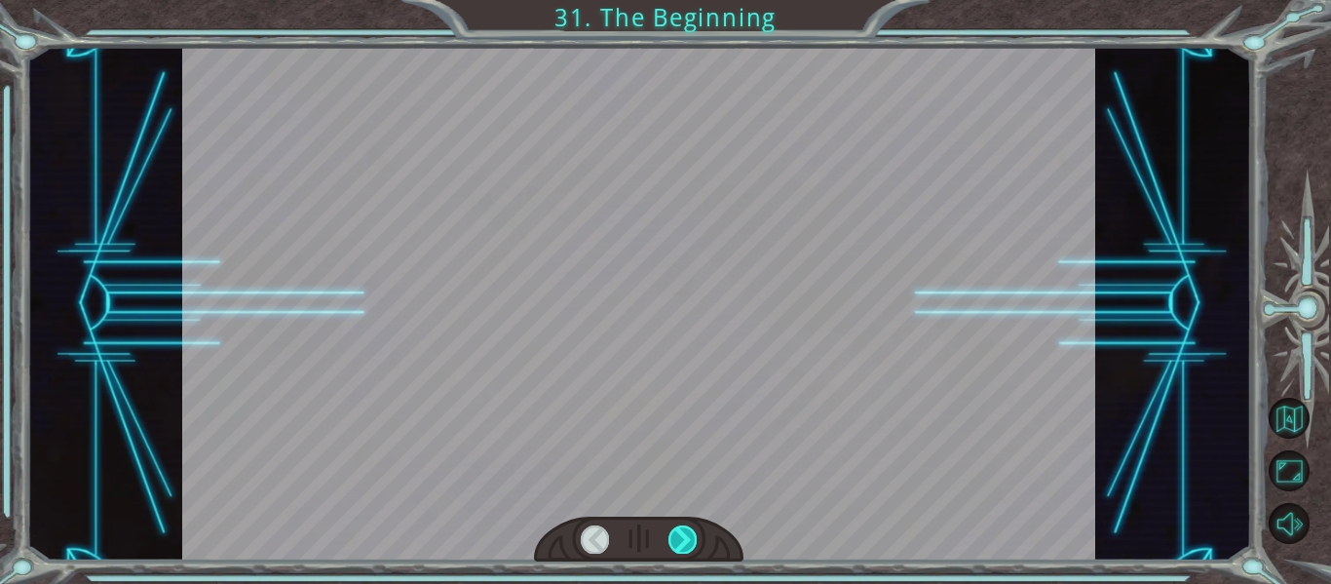
click at [687, 534] on div at bounding box center [683, 538] width 28 height 27
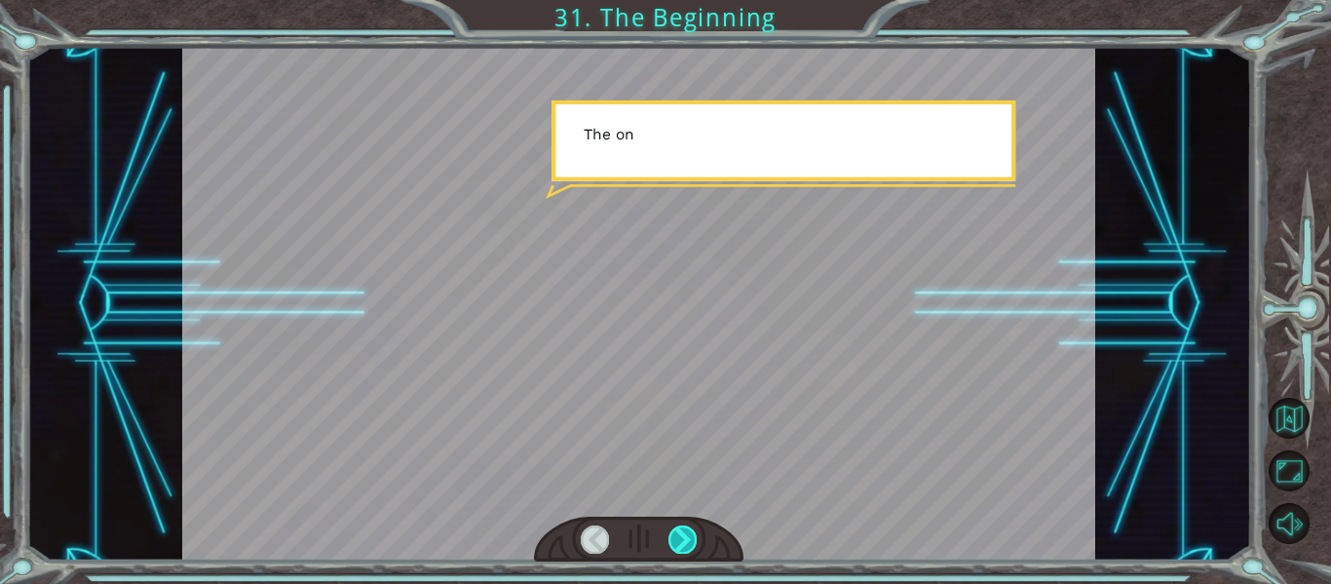
click at [687, 534] on div at bounding box center [683, 538] width 28 height 27
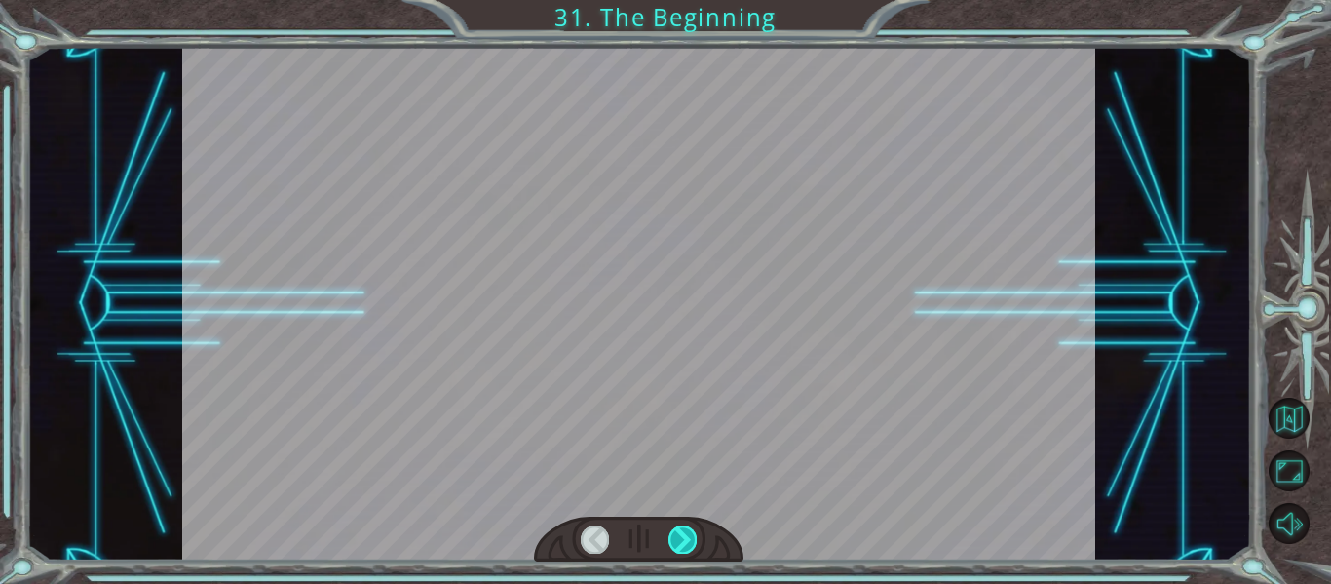
click at [687, 534] on div at bounding box center [683, 538] width 28 height 27
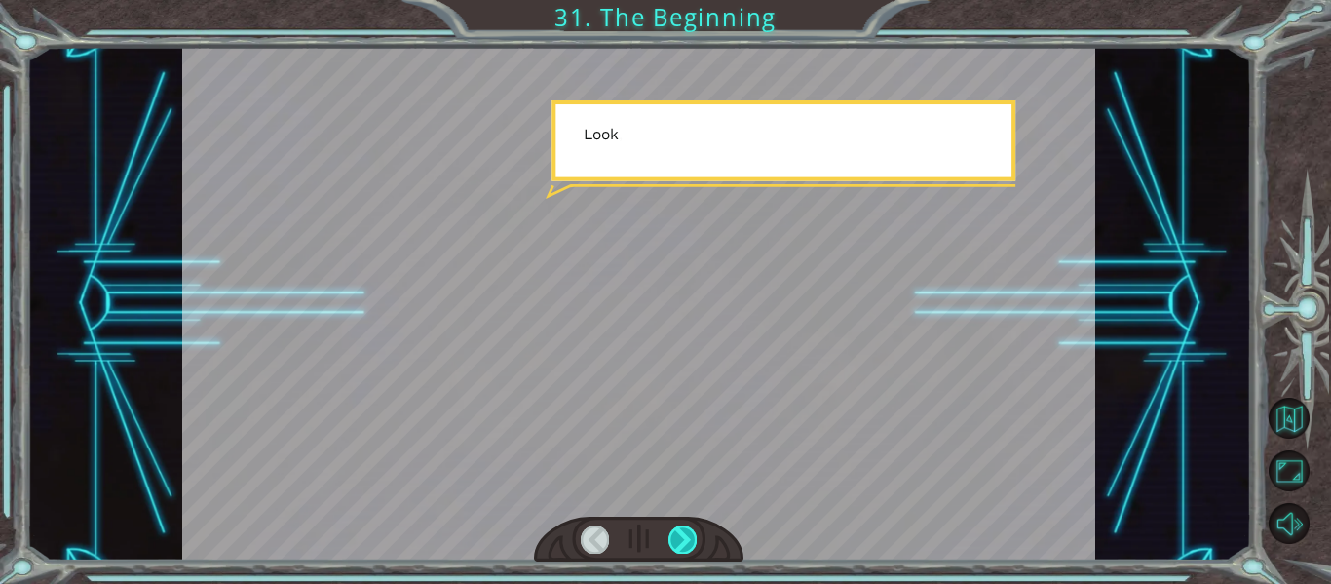
click at [687, 534] on div at bounding box center [683, 538] width 28 height 27
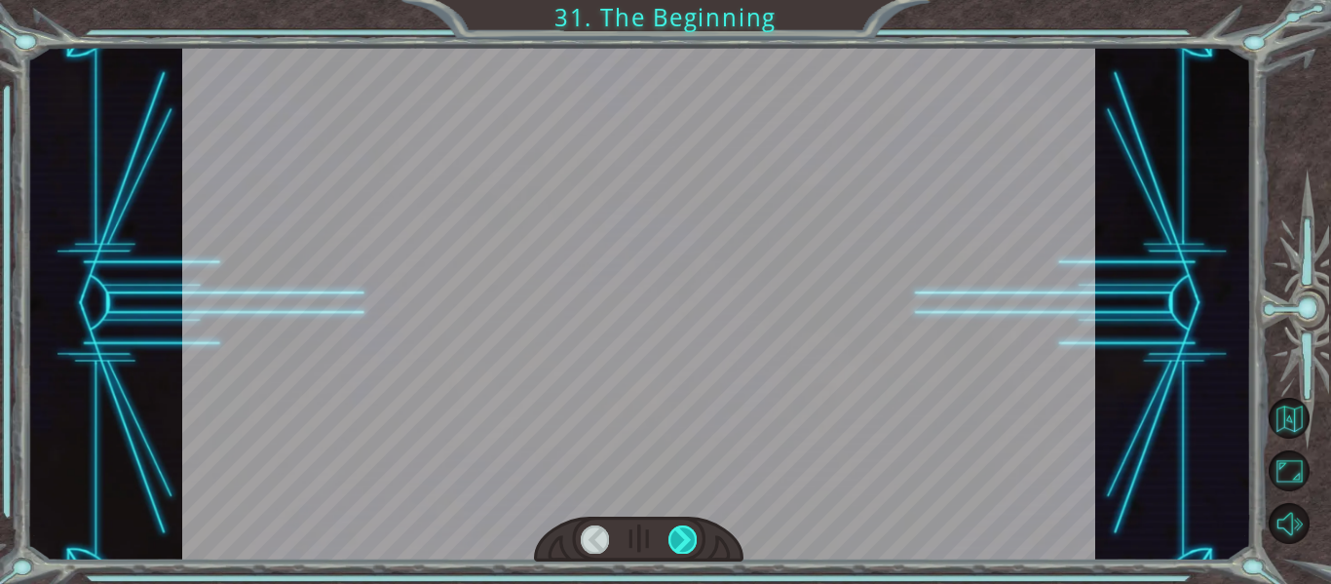
click at [687, 534] on div at bounding box center [683, 538] width 28 height 27
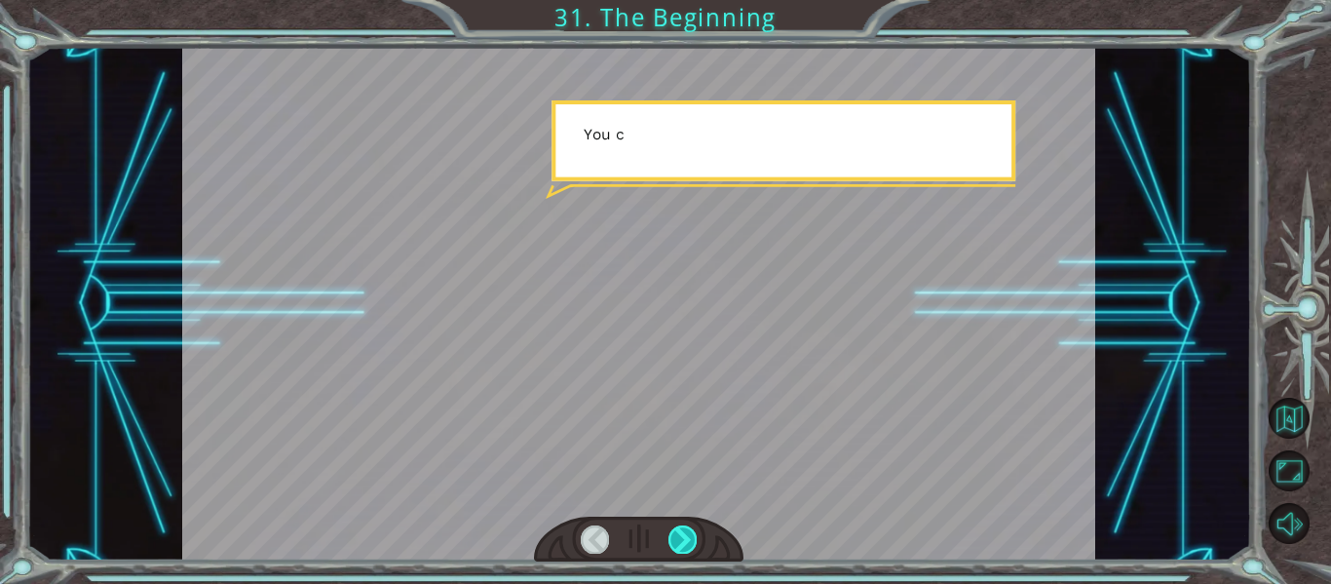
click at [687, 534] on div at bounding box center [683, 538] width 28 height 27
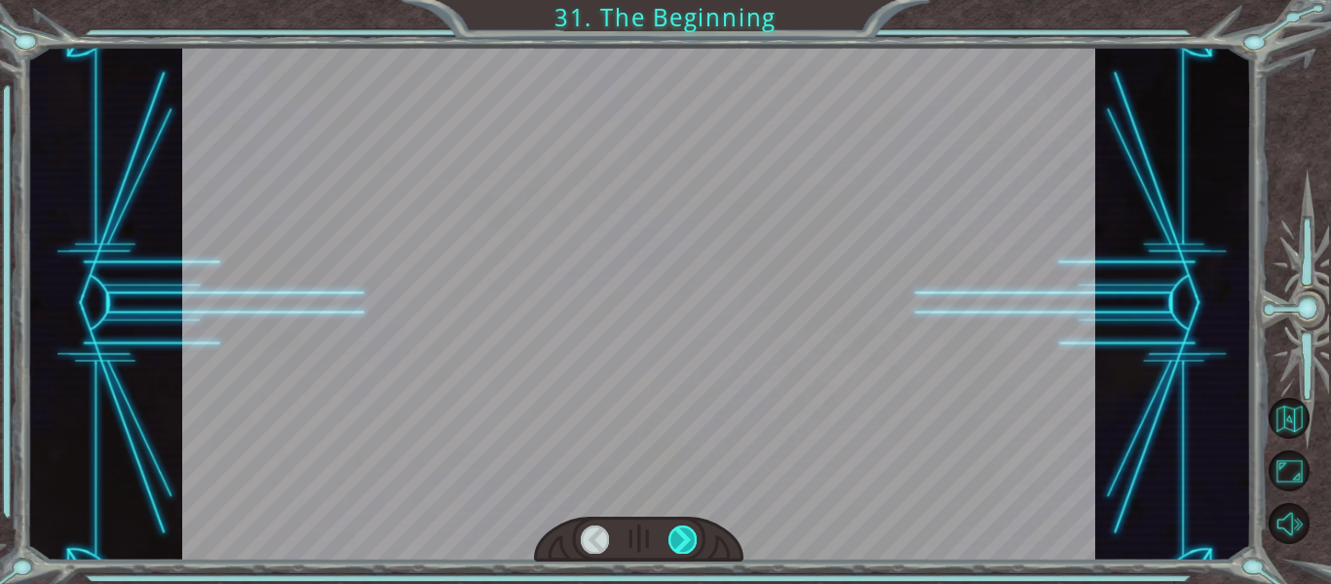
click at [687, 534] on div at bounding box center [683, 538] width 28 height 27
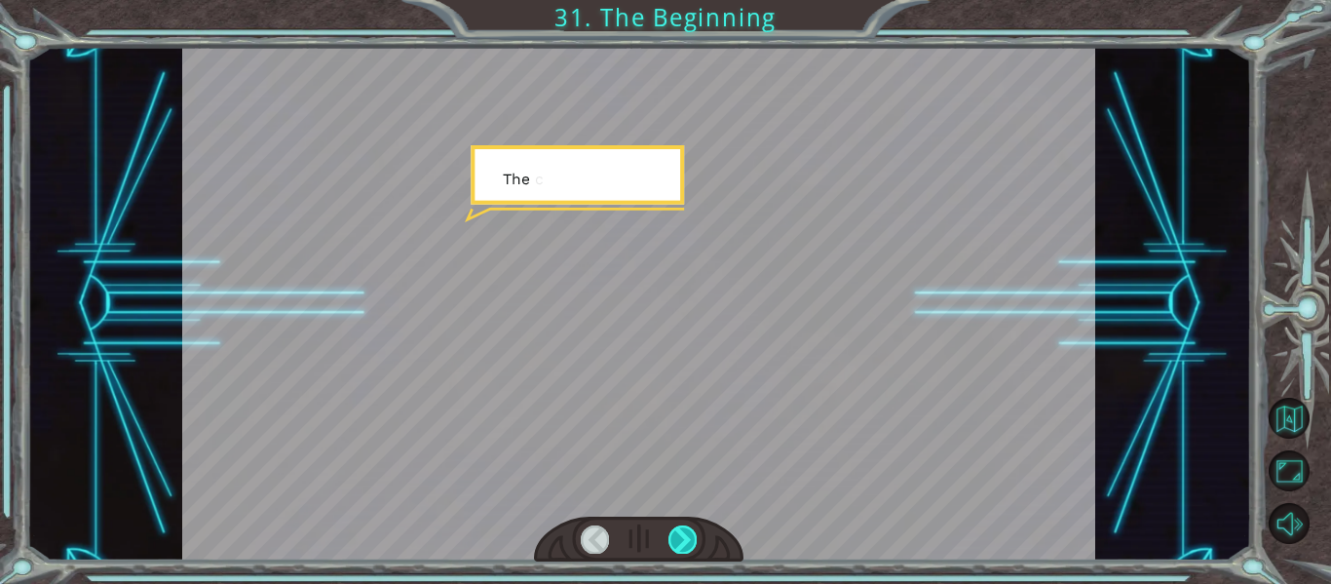
click at [687, 534] on div at bounding box center [683, 538] width 28 height 27
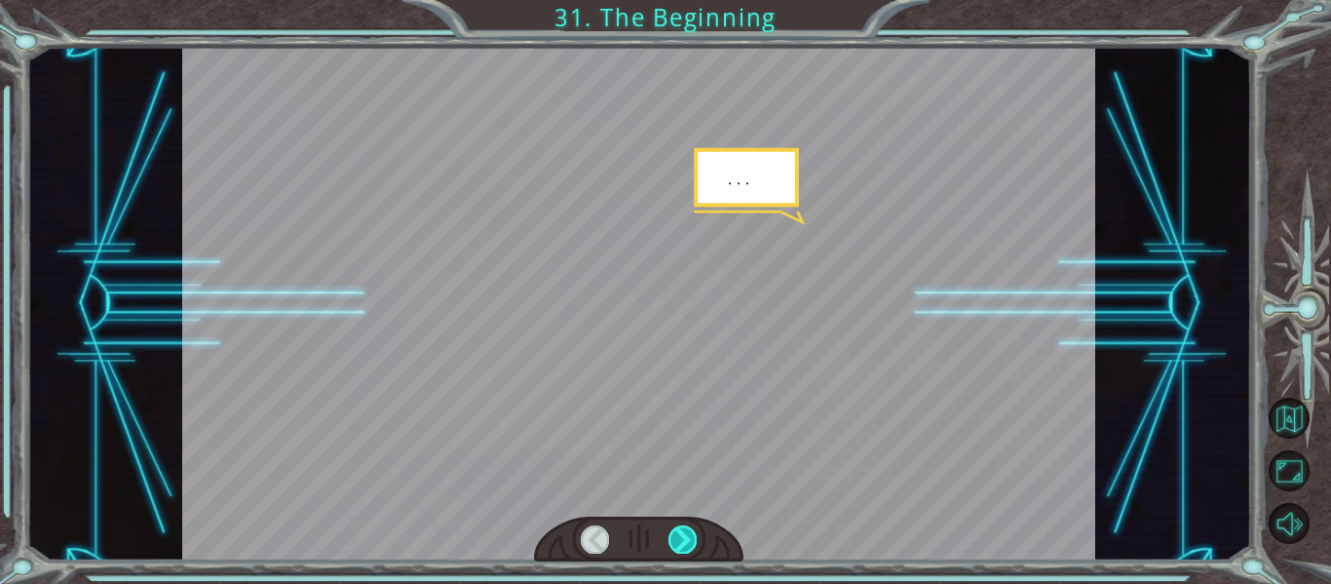
click at [687, 534] on div at bounding box center [683, 538] width 28 height 27
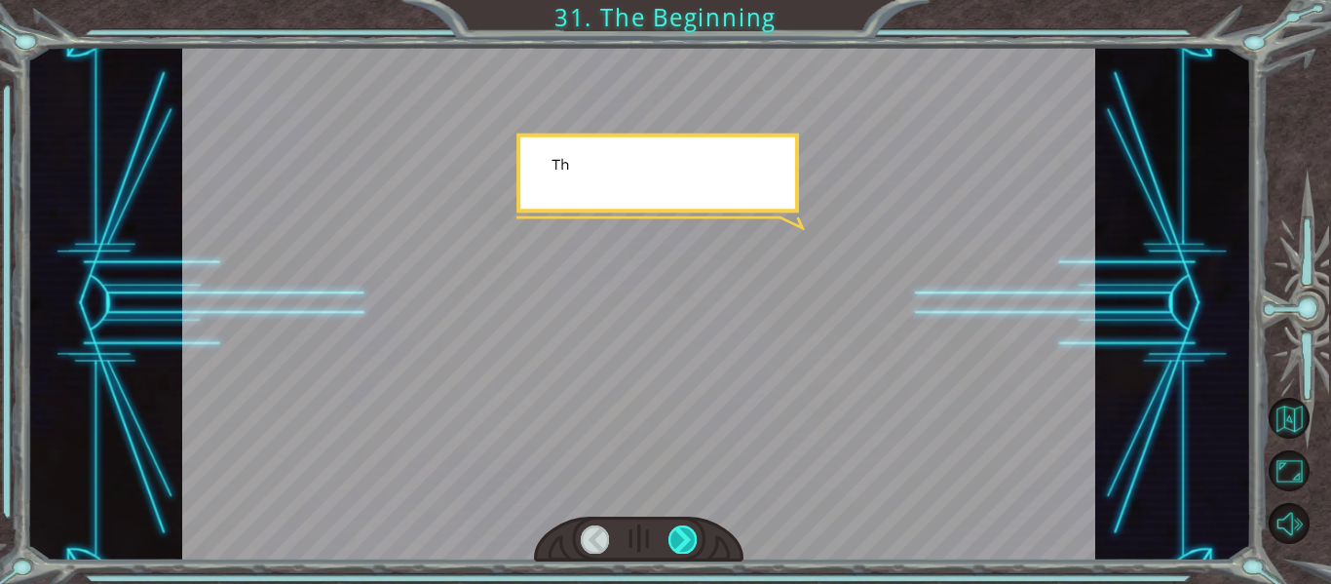
click at [687, 534] on div at bounding box center [683, 538] width 28 height 27
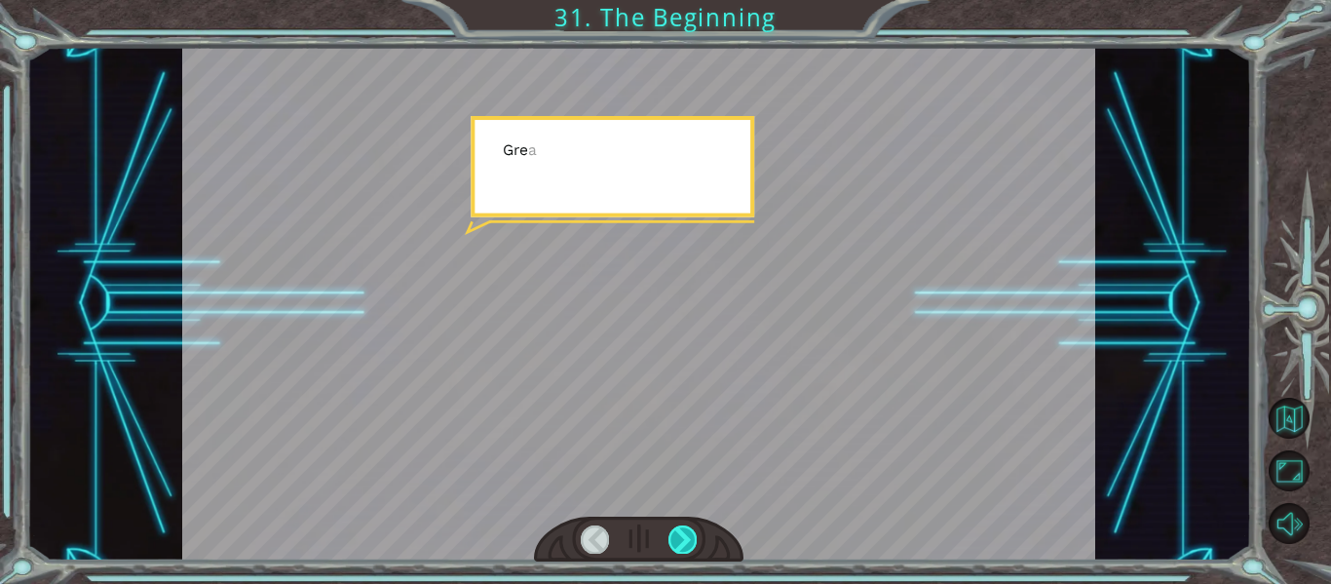
click at [687, 534] on div at bounding box center [683, 538] width 28 height 27
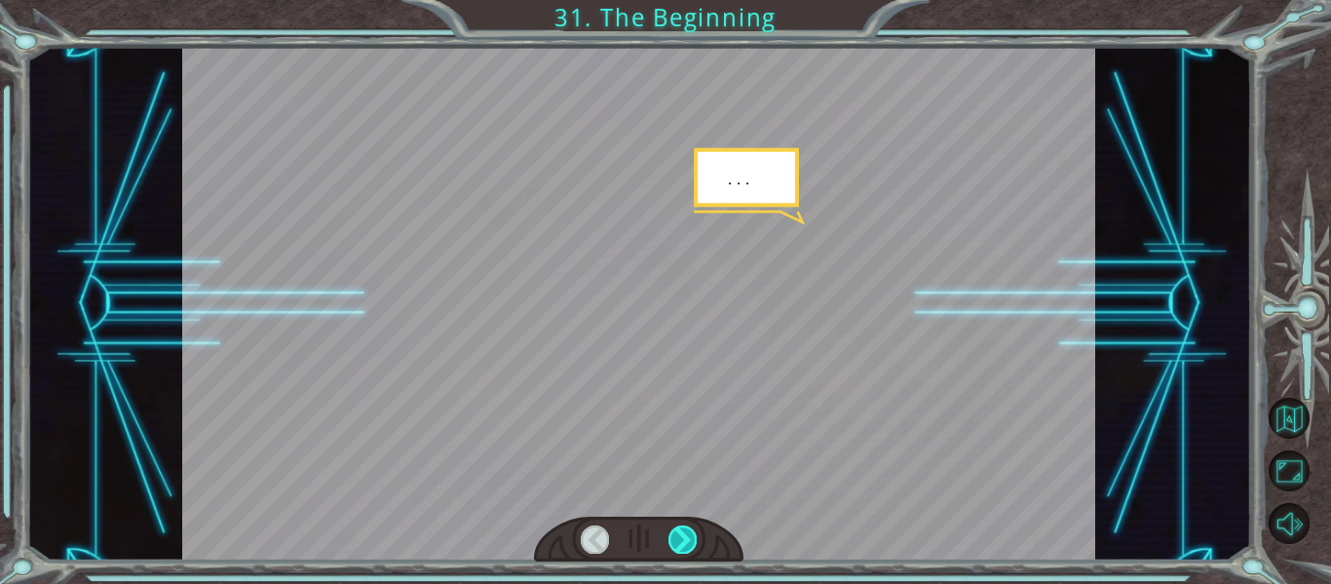
click at [687, 534] on div at bounding box center [683, 538] width 28 height 27
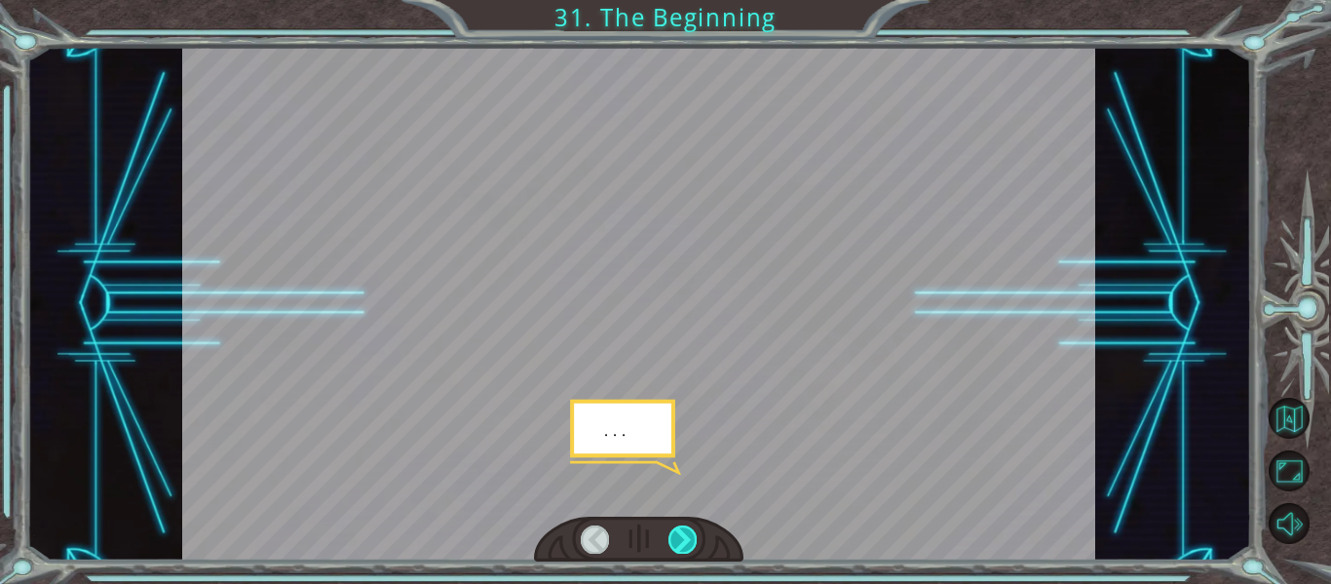
click at [687, 534] on div at bounding box center [683, 538] width 28 height 27
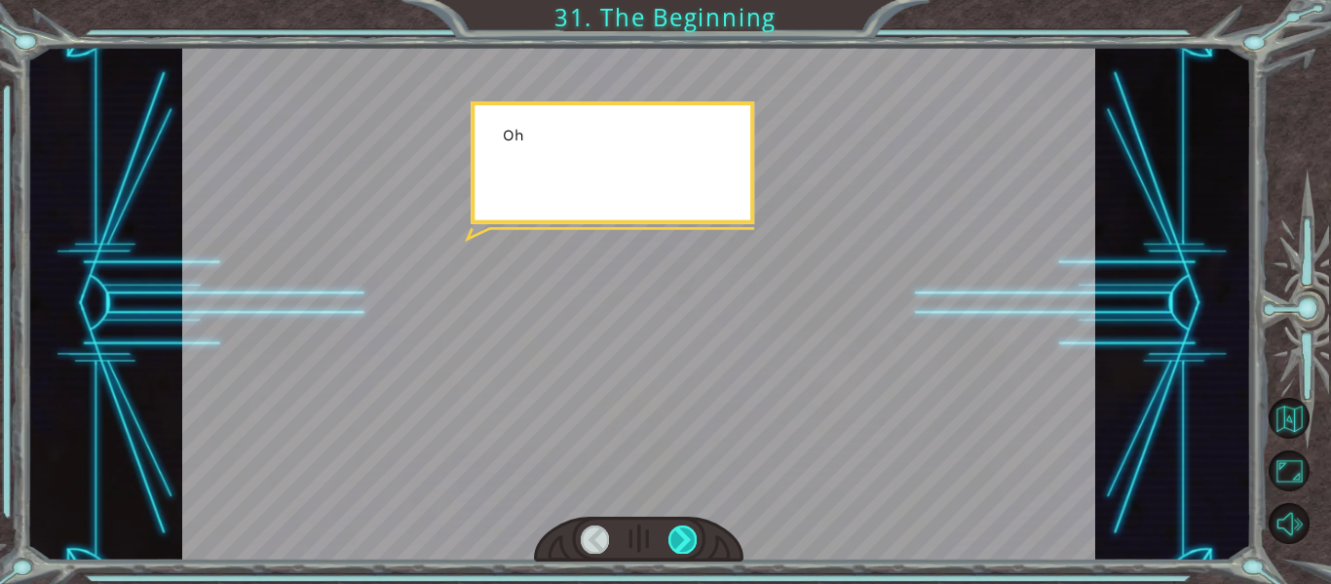
click at [687, 534] on div at bounding box center [683, 538] width 28 height 27
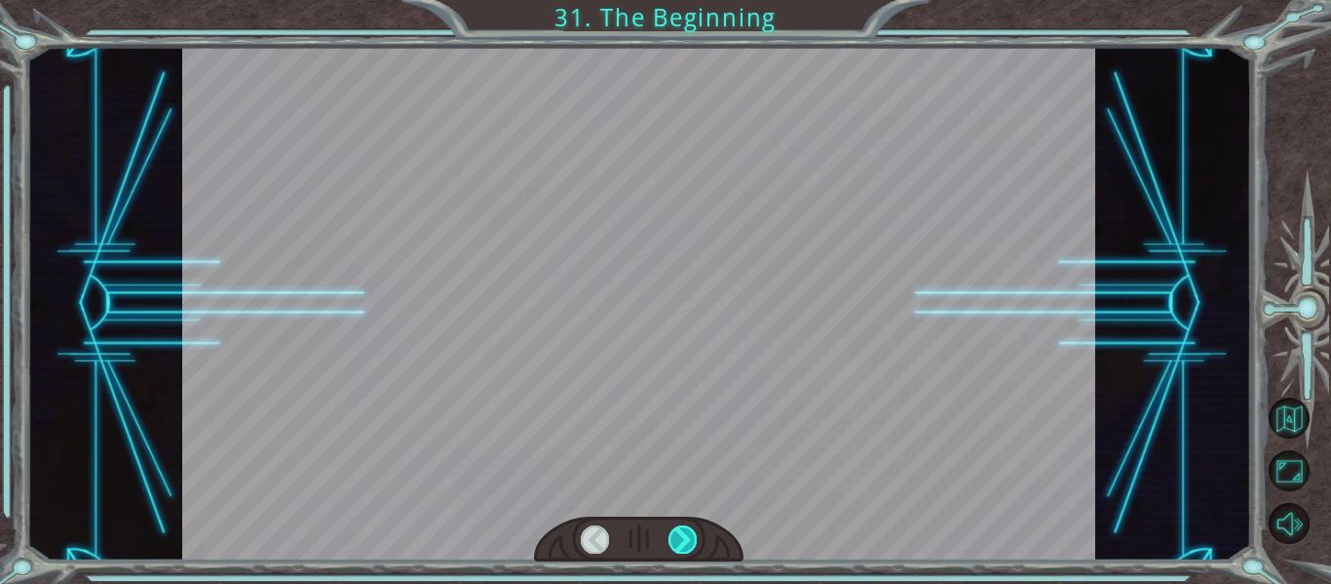
click at [687, 534] on div at bounding box center [683, 538] width 28 height 27
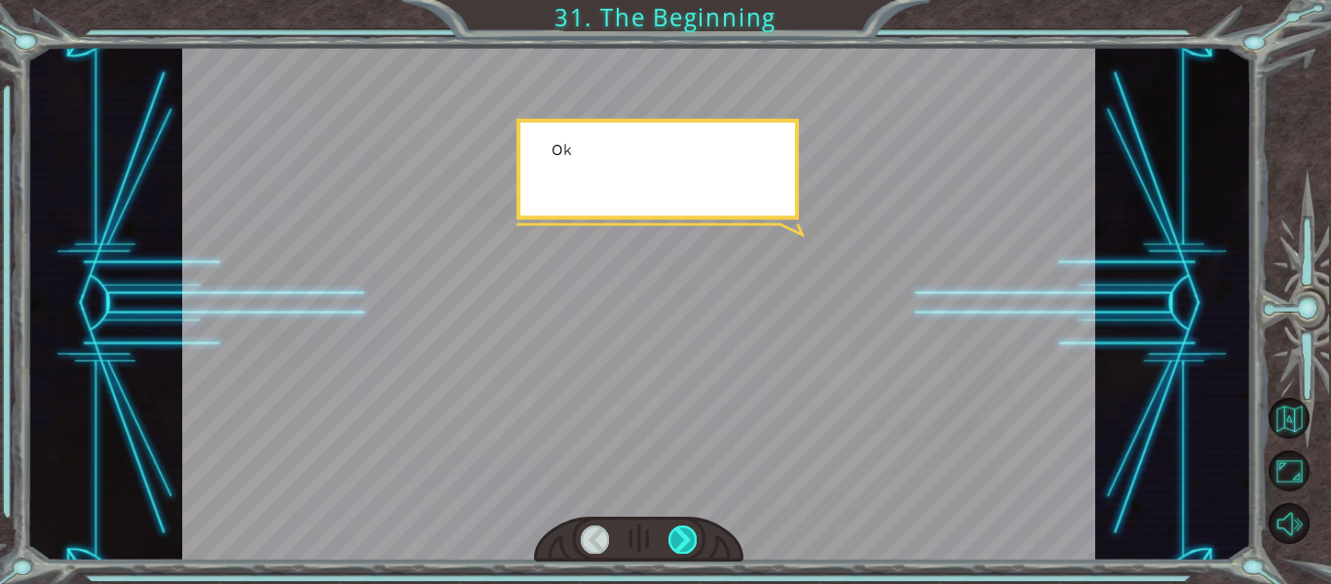
click at [687, 534] on div at bounding box center [683, 538] width 28 height 27
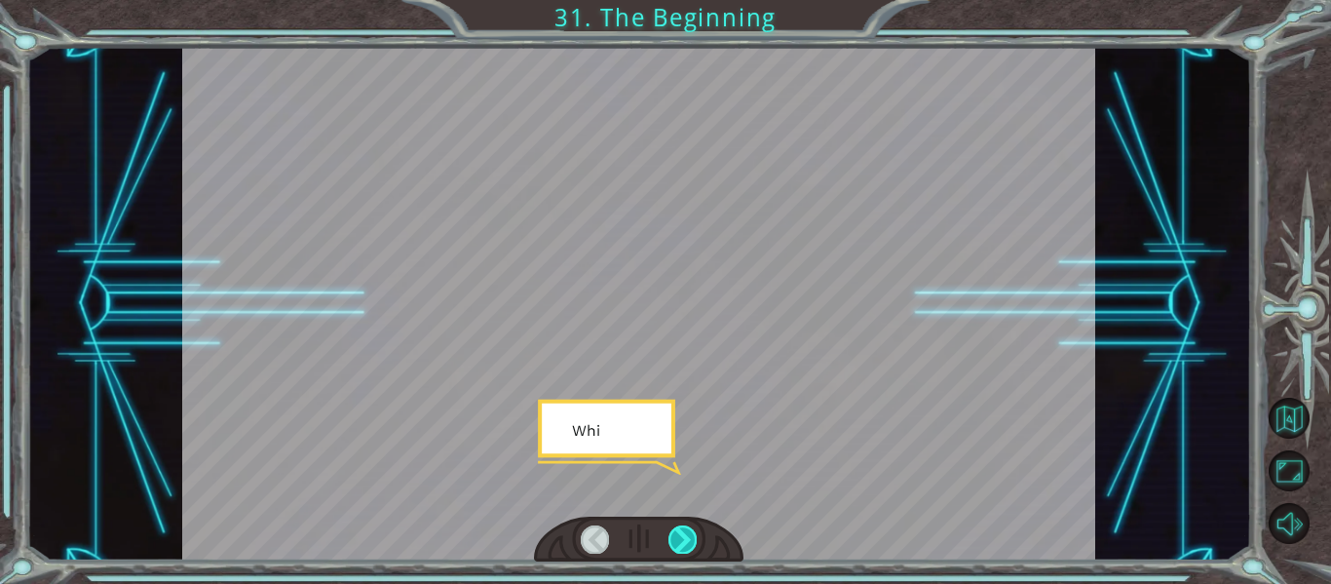
click at [687, 534] on div at bounding box center [683, 538] width 28 height 27
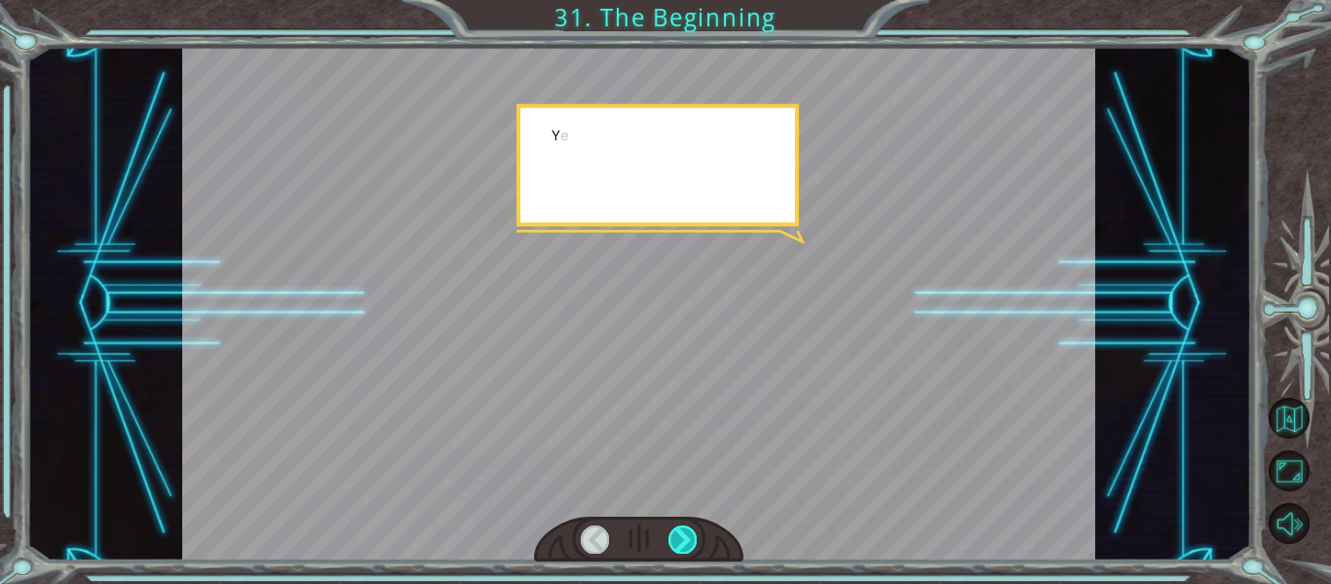
click at [687, 534] on div at bounding box center [683, 538] width 28 height 27
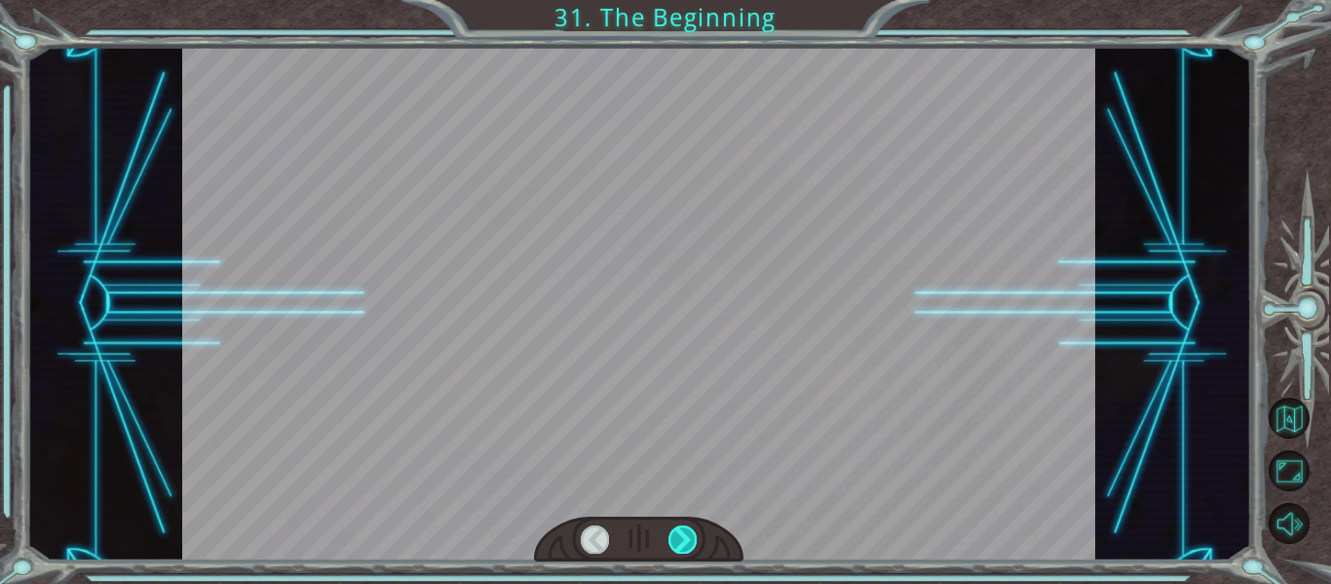
click at [687, 534] on div at bounding box center [683, 538] width 28 height 27
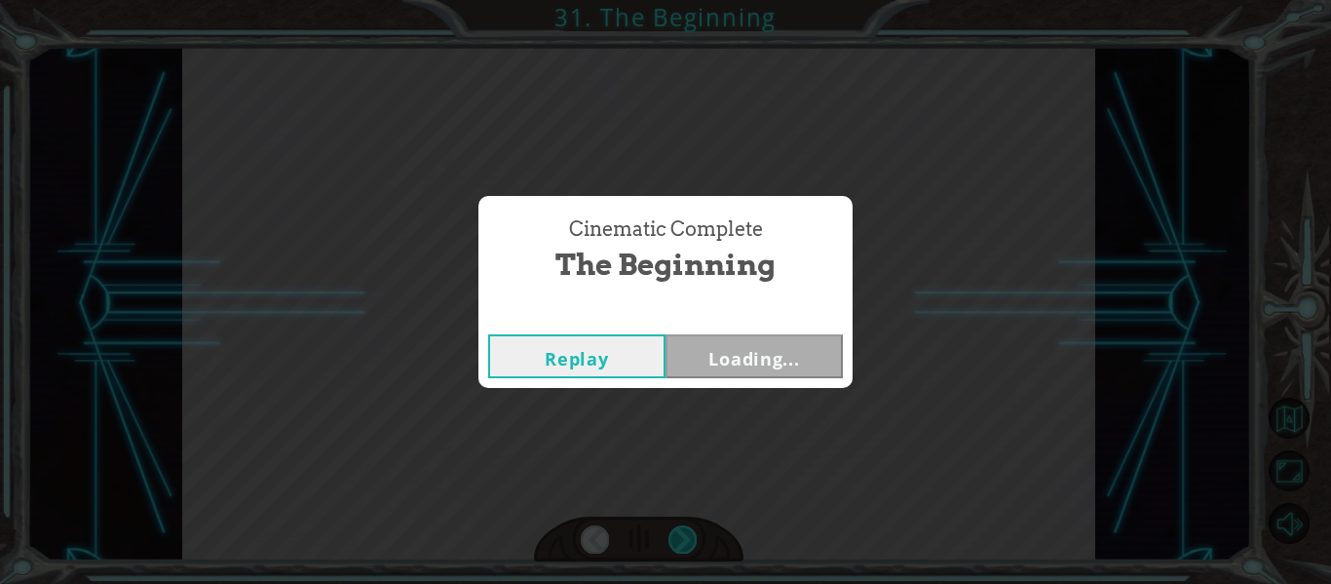
click at [687, 534] on div "Cinematic Complete The Beginning Replay Loading..." at bounding box center [665, 292] width 1331 height 584
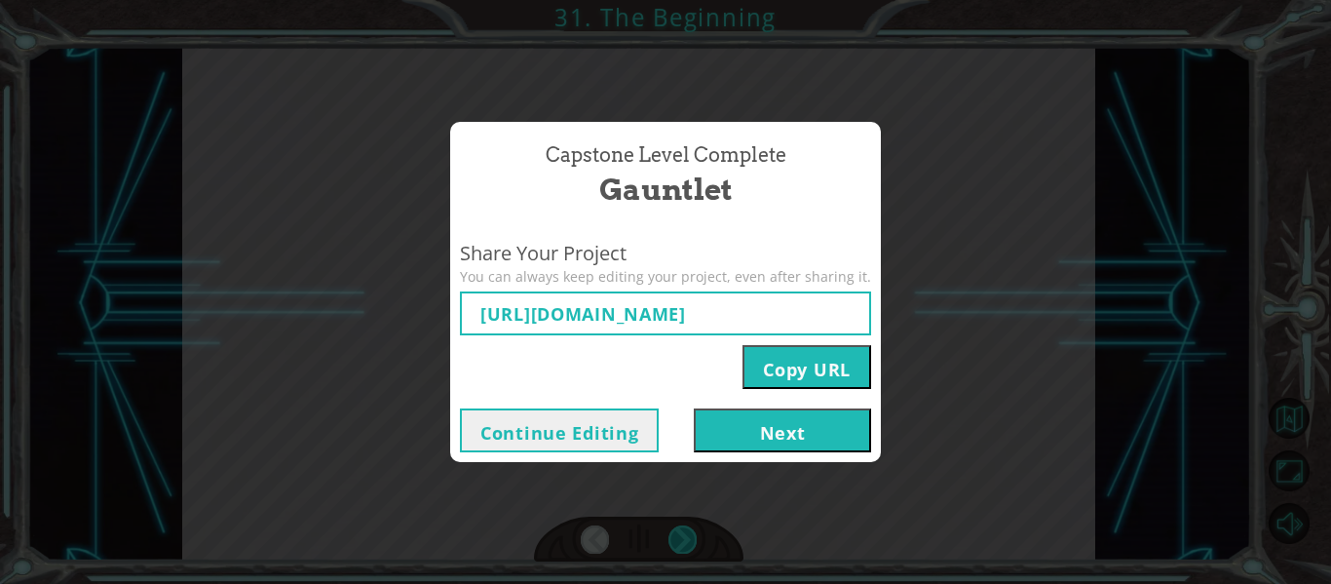
click at [687, 534] on div "Capstone Level Complete Gauntlet Share Your Project You can always keep editing…" at bounding box center [665, 292] width 1331 height 584
click at [791, 440] on button "Next" at bounding box center [782, 430] width 177 height 44
